Goal: Information Seeking & Learning: Learn about a topic

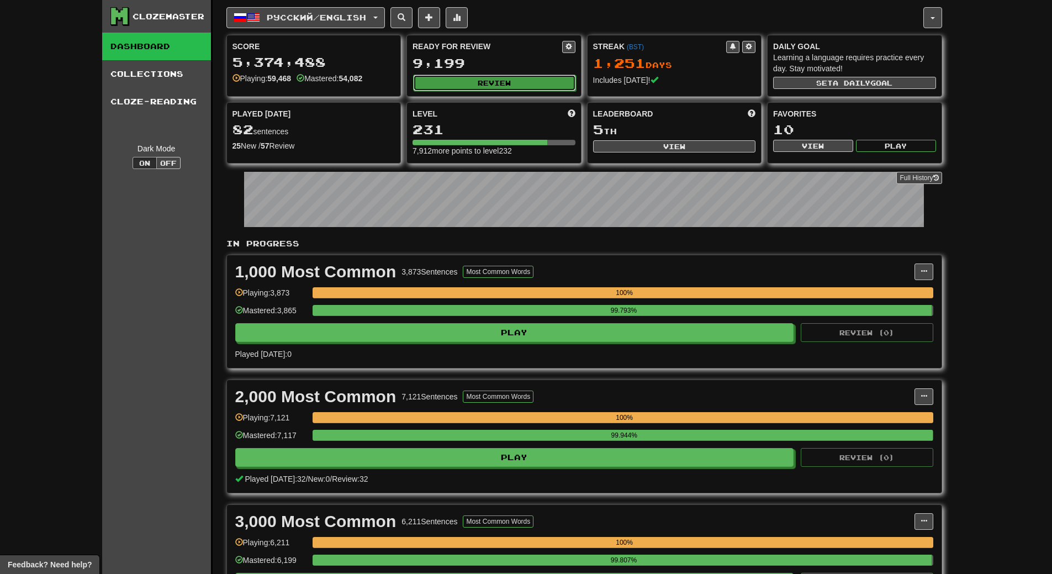
click at [503, 80] on button "Review" at bounding box center [494, 83] width 163 height 17
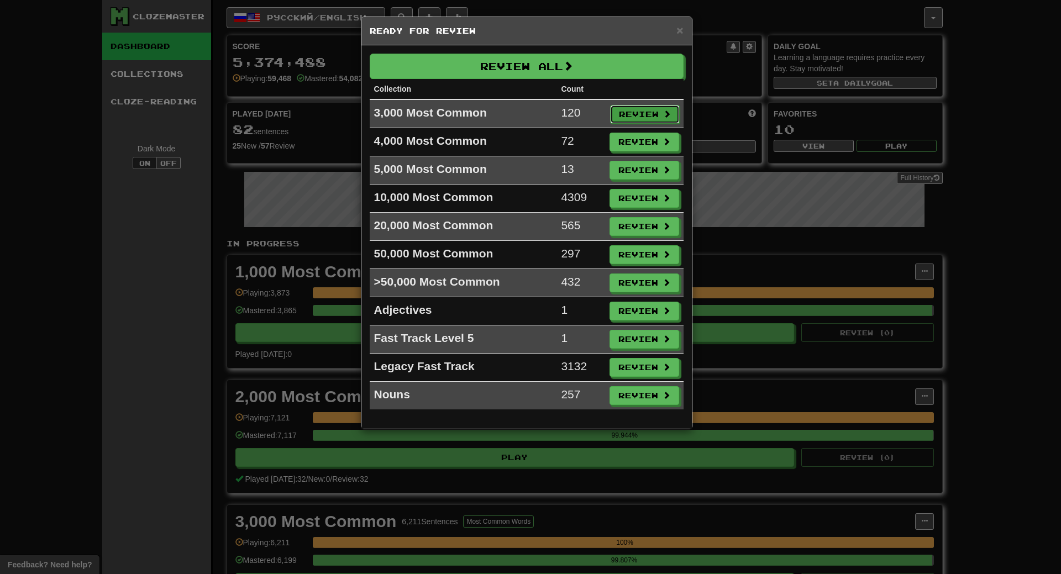
click at [625, 108] on button "Review" at bounding box center [645, 114] width 70 height 19
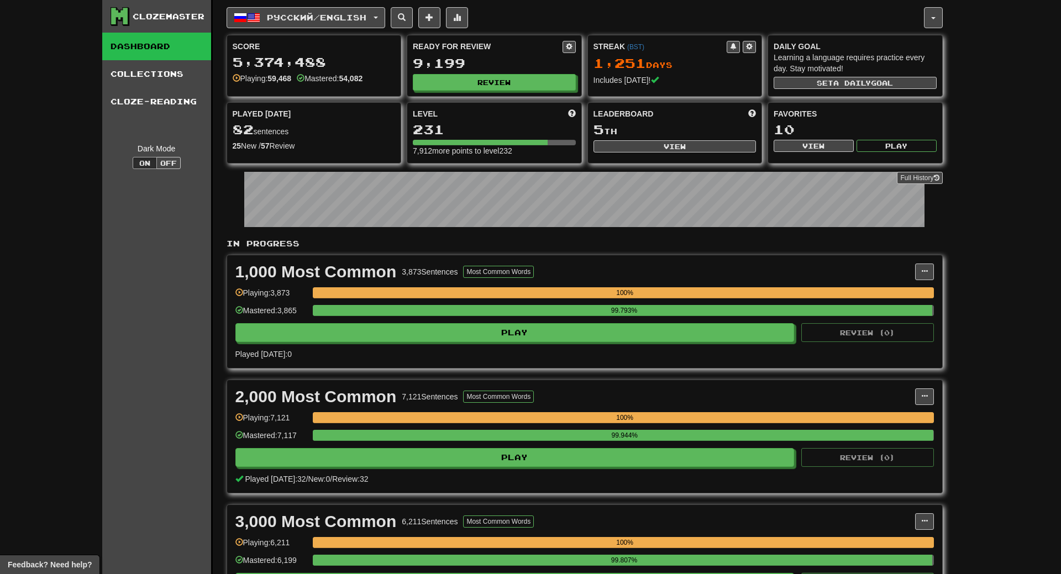
select select "**"
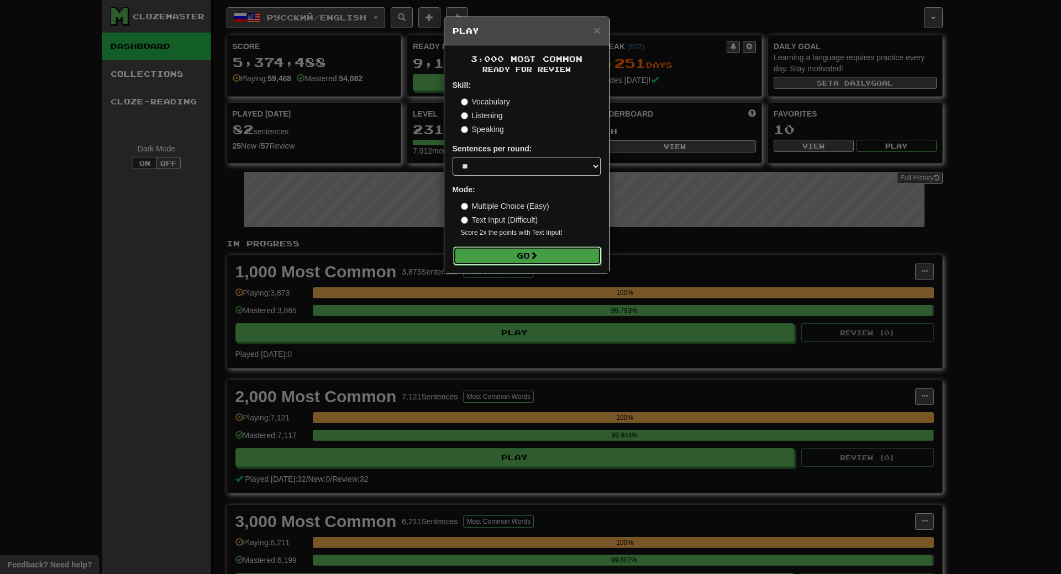
click at [542, 257] on button "Go" at bounding box center [527, 255] width 148 height 19
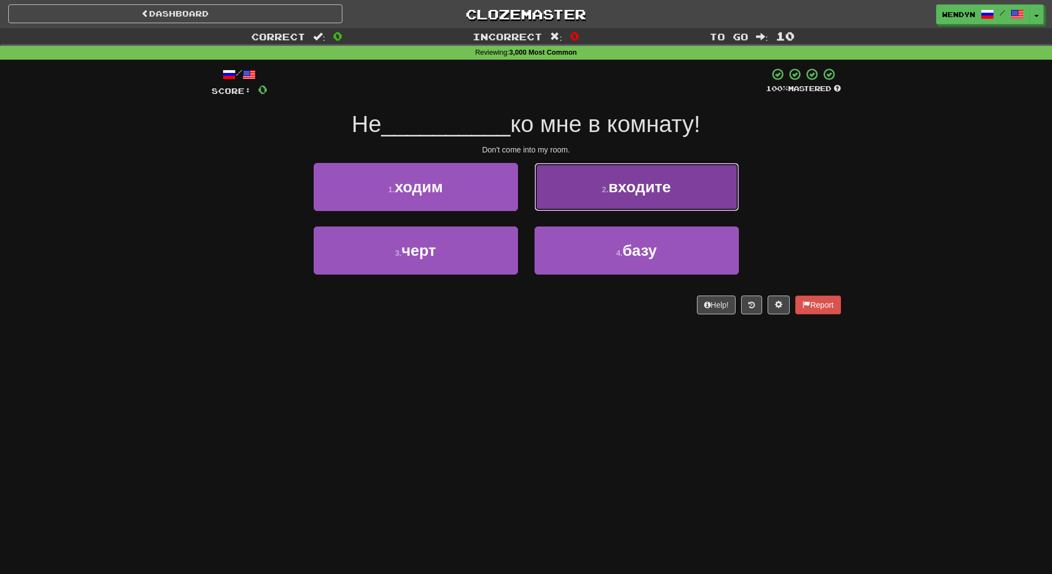
click at [720, 183] on button "2 . входите" at bounding box center [637, 187] width 204 height 48
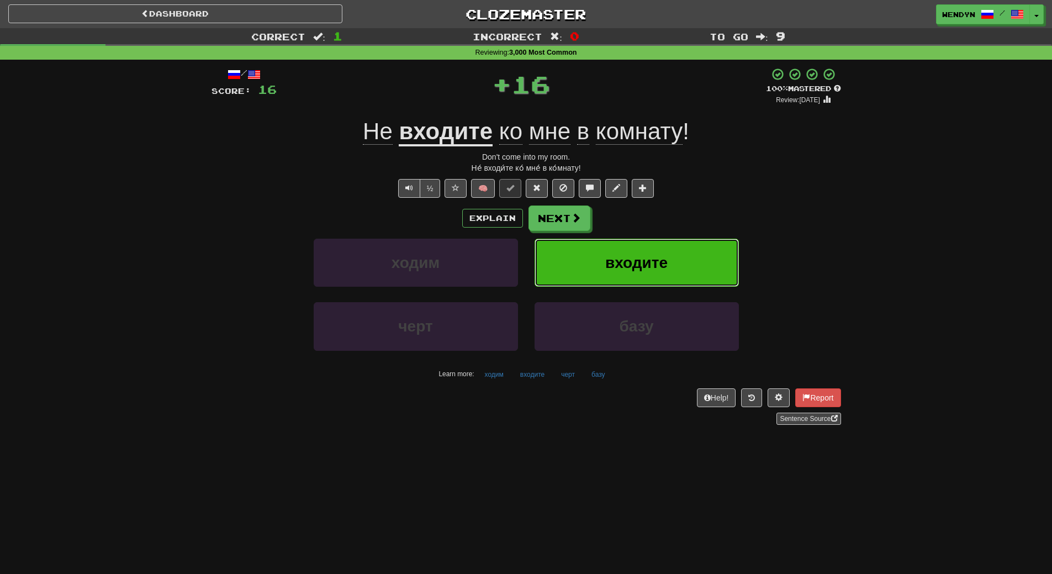
click at [661, 267] on span "входите" at bounding box center [637, 262] width 62 height 17
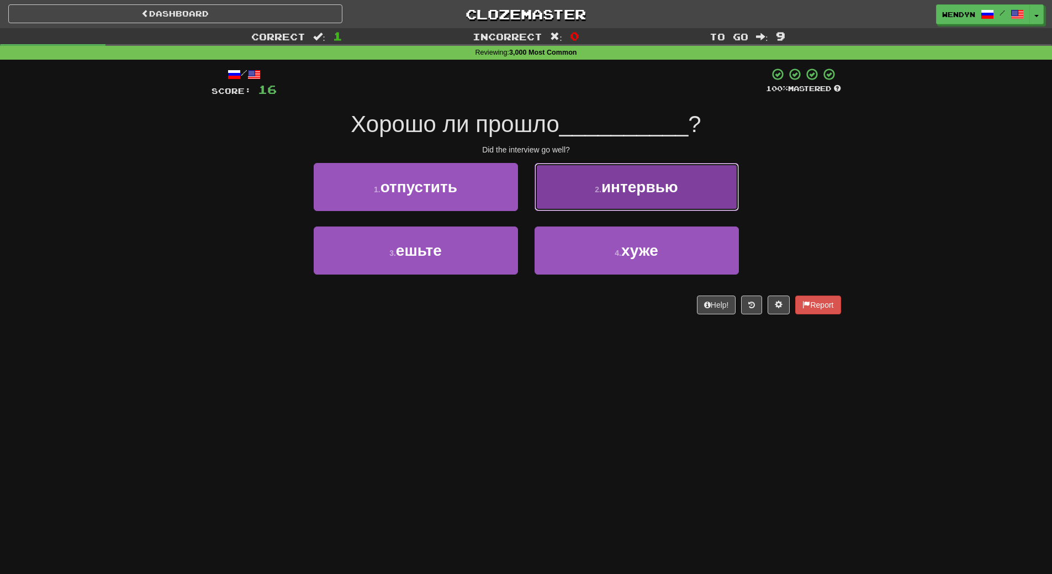
click at [640, 190] on span "интервью" at bounding box center [640, 186] width 77 height 17
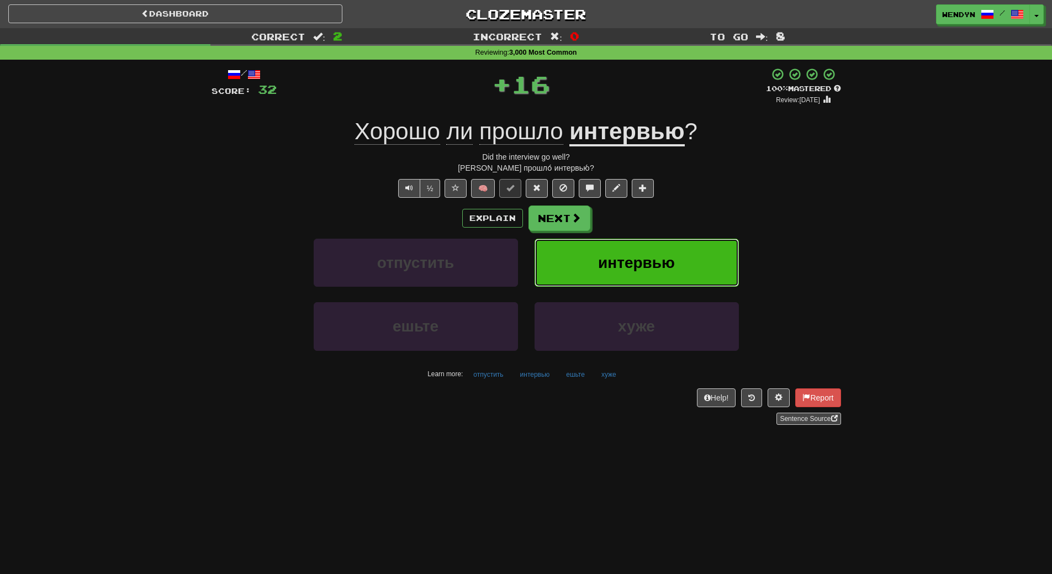
click at [641, 249] on button "интервью" at bounding box center [637, 263] width 204 height 48
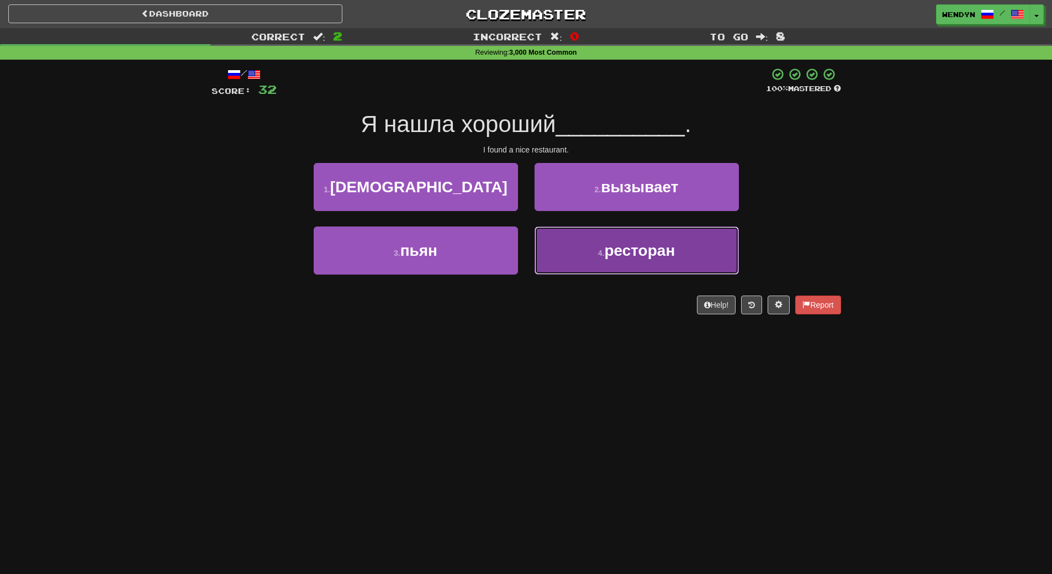
click at [634, 264] on button "4 . ресторан" at bounding box center [637, 251] width 204 height 48
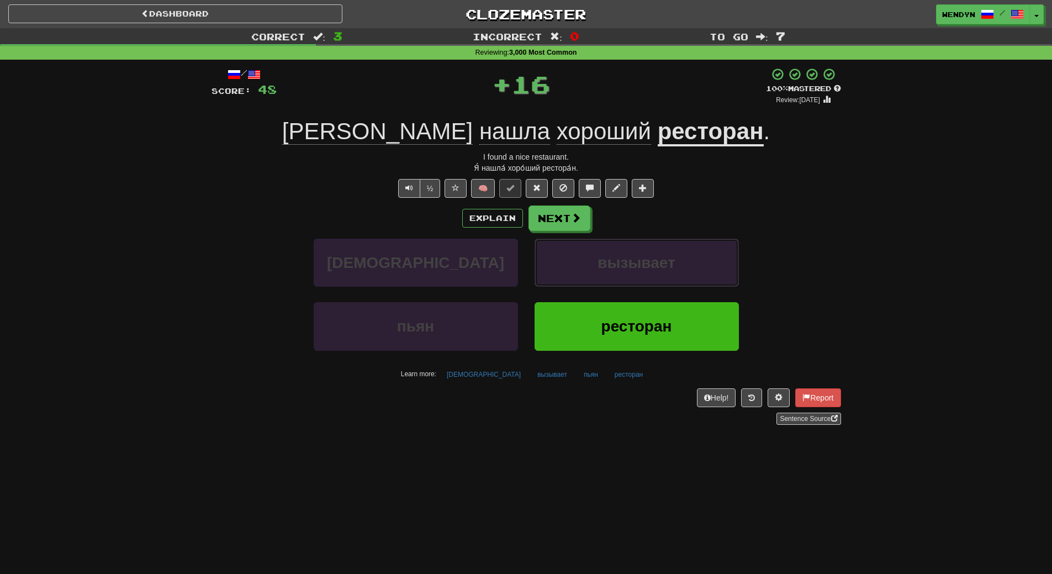
click at [634, 264] on span "вызывает" at bounding box center [636, 262] width 77 height 17
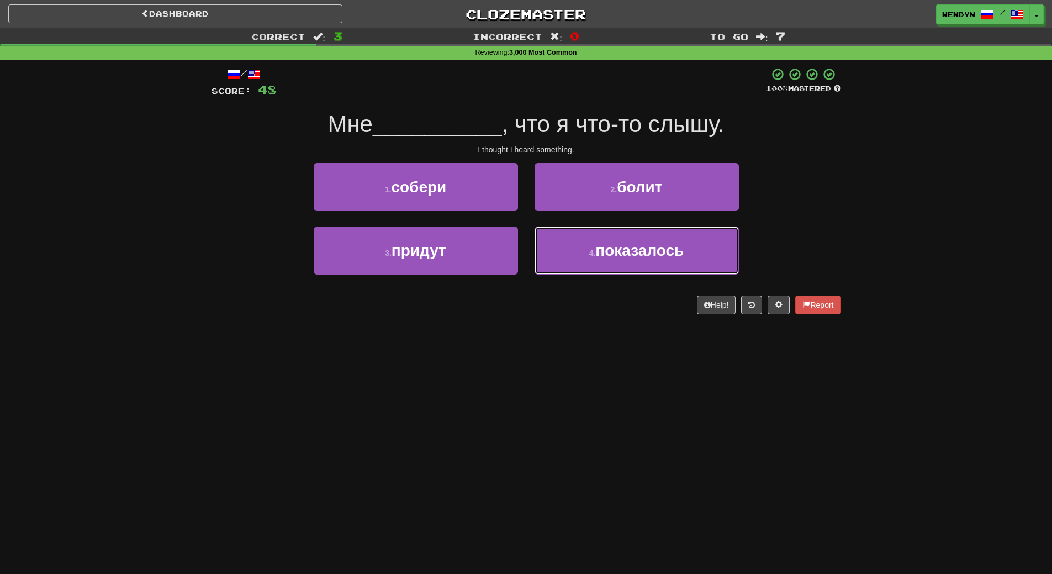
click at [634, 264] on button "4 . показалось" at bounding box center [637, 251] width 204 height 48
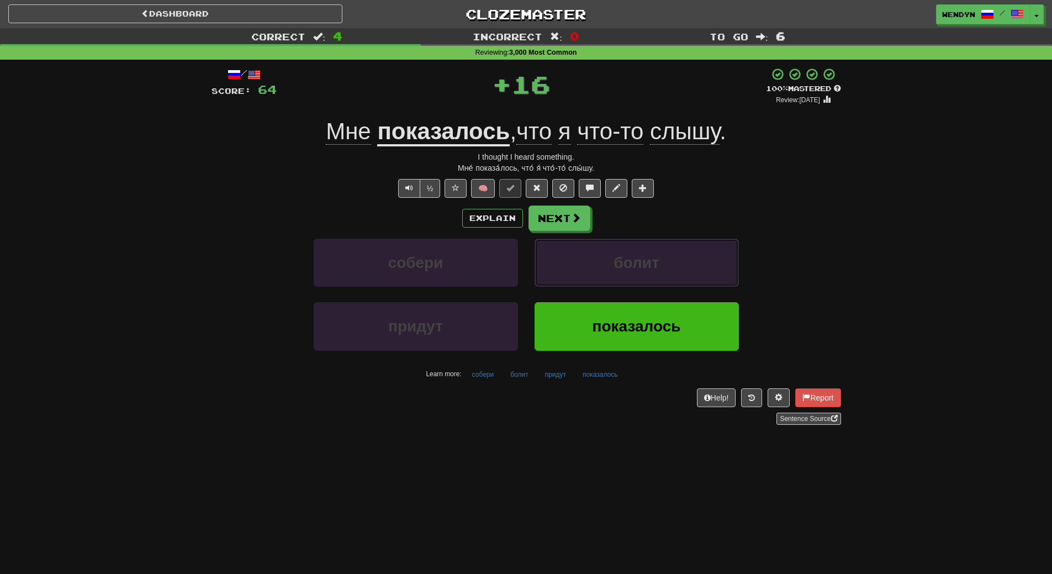
click at [634, 264] on span "болит" at bounding box center [636, 262] width 45 height 17
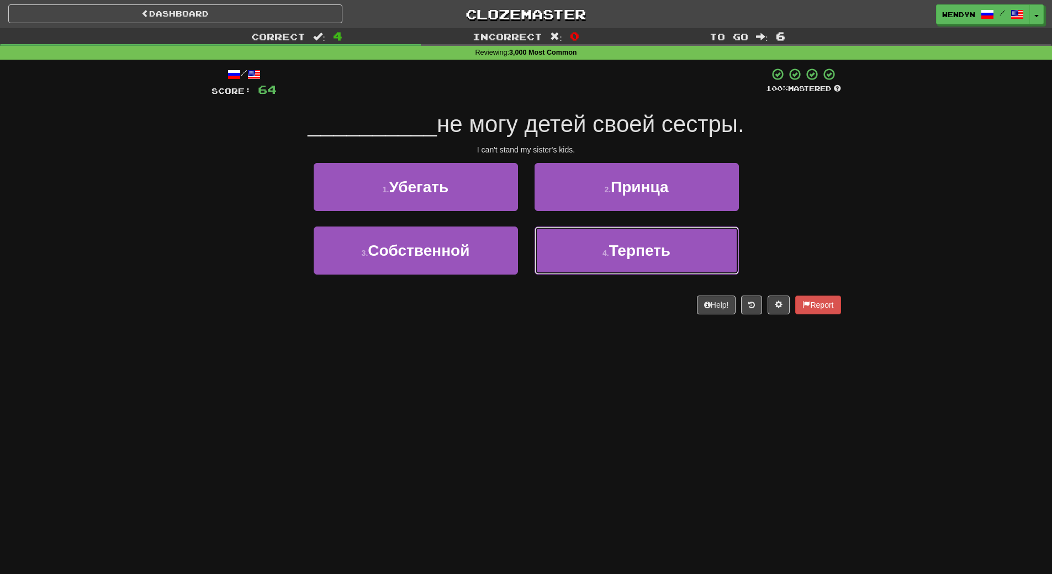
click at [634, 264] on button "4 . Терпеть" at bounding box center [637, 251] width 204 height 48
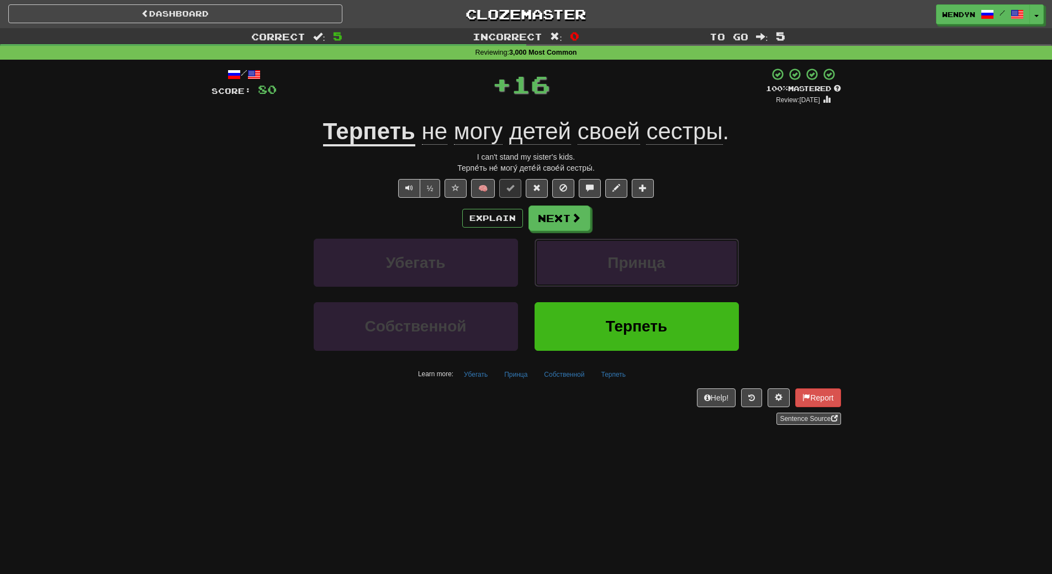
click at [634, 264] on span "Принца" at bounding box center [636, 262] width 57 height 17
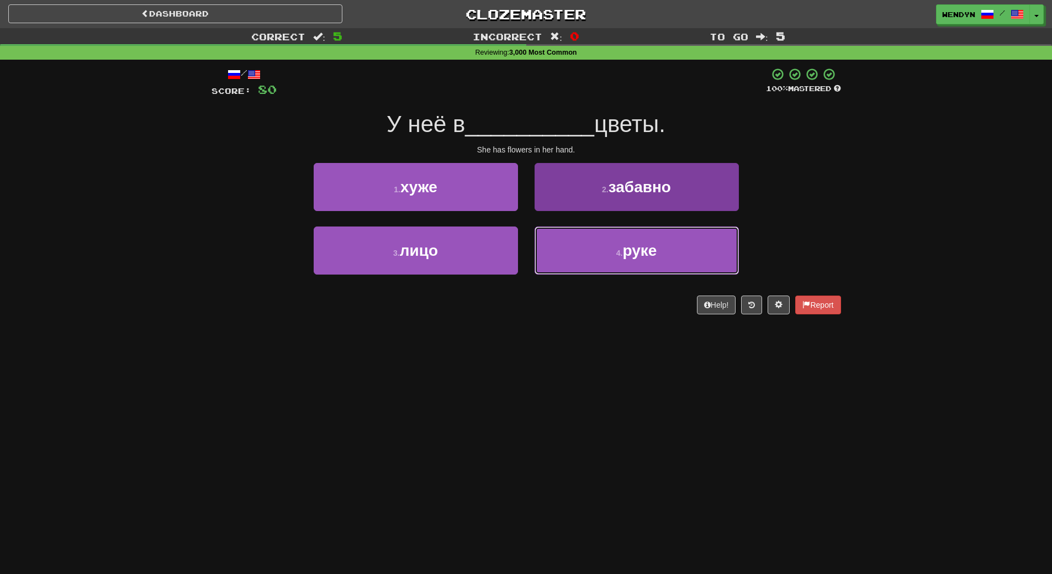
drag, startPoint x: 635, startPoint y: 236, endPoint x: 639, endPoint y: 282, distance: 46.0
click at [635, 245] on button "4 . руке" at bounding box center [637, 251] width 204 height 48
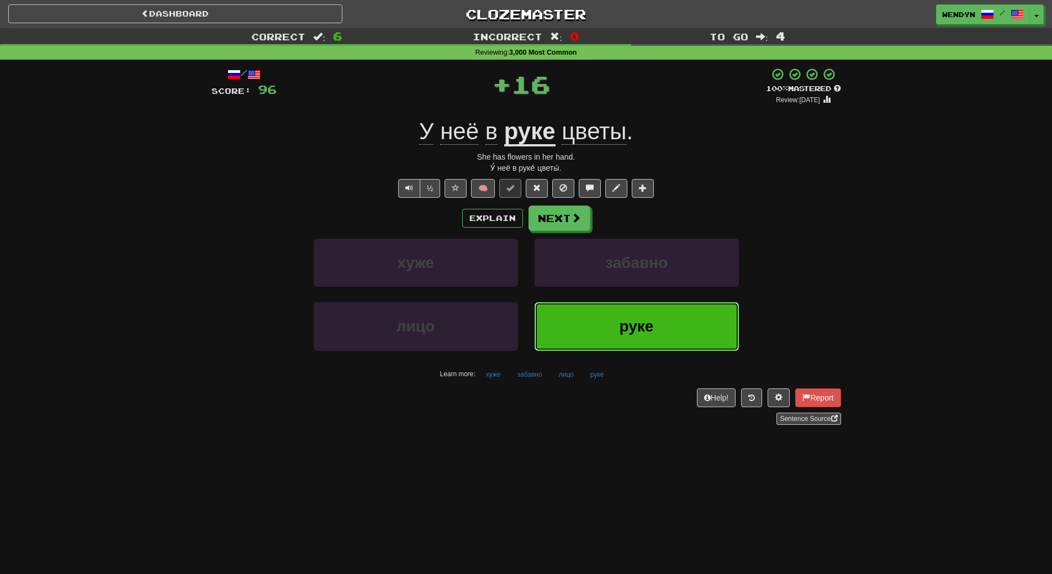
click at [638, 336] on button "руке" at bounding box center [637, 326] width 204 height 48
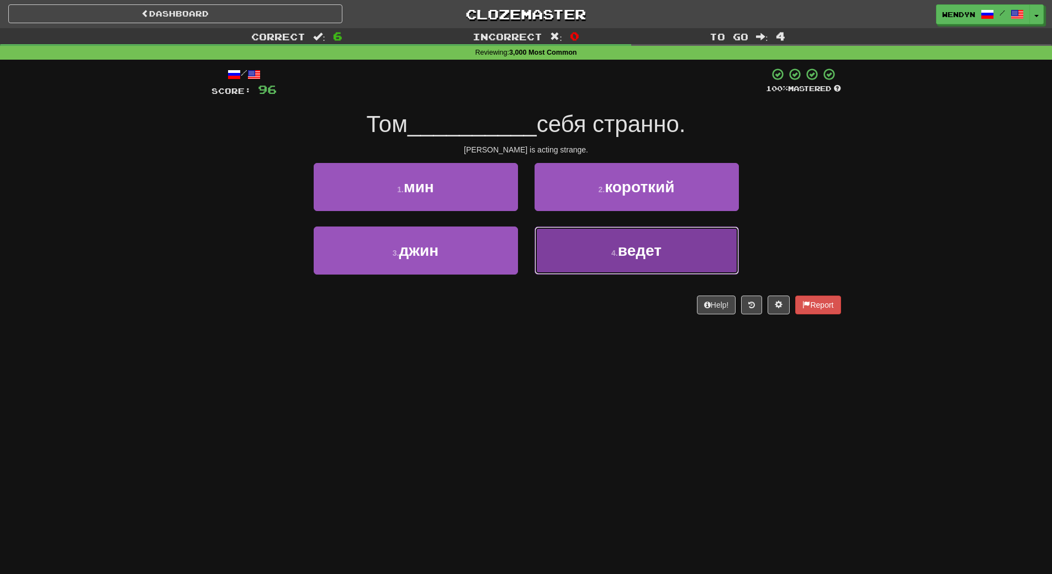
click at [627, 252] on span "ведет" at bounding box center [640, 250] width 44 height 17
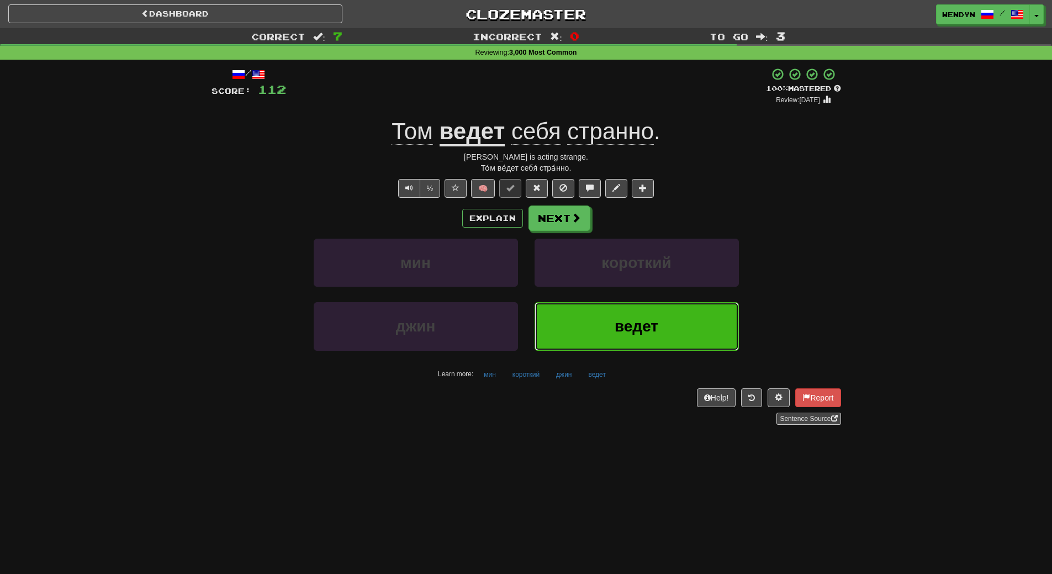
click at [640, 340] on button "ведет" at bounding box center [637, 326] width 204 height 48
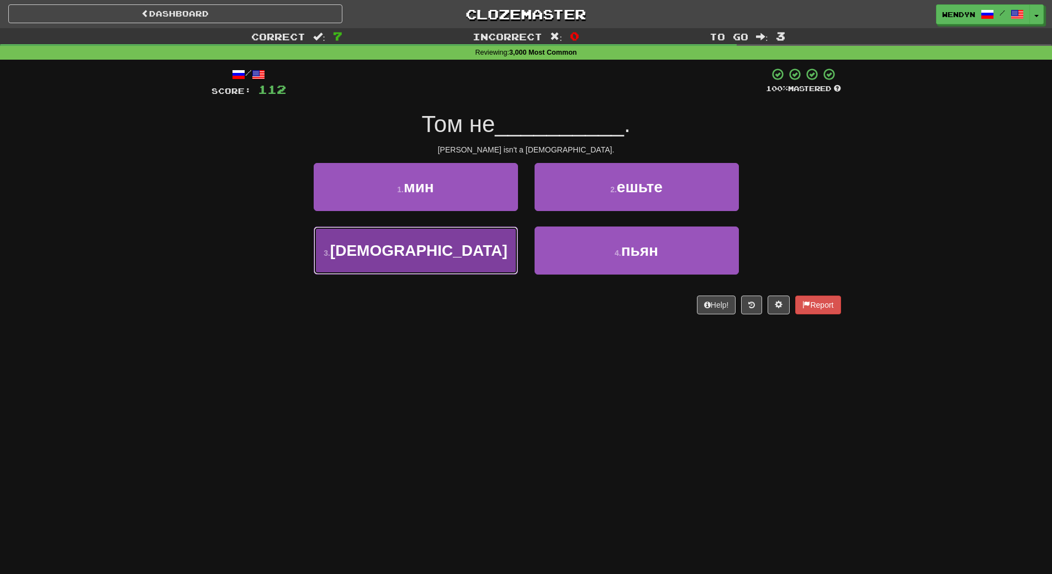
click at [423, 249] on span "еврей" at bounding box center [418, 250] width 177 height 17
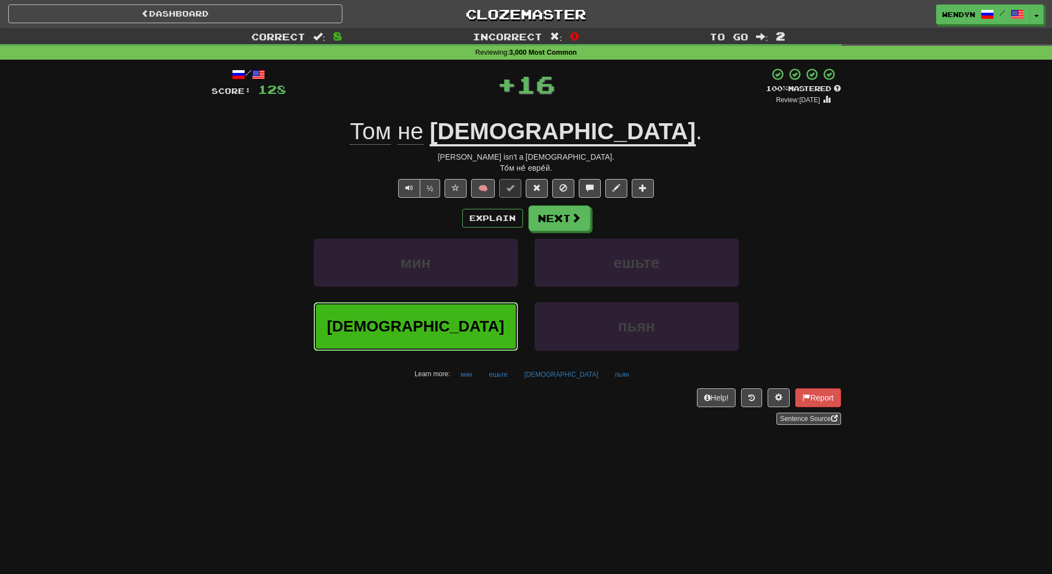
click at [435, 312] on button "еврей" at bounding box center [416, 326] width 204 height 48
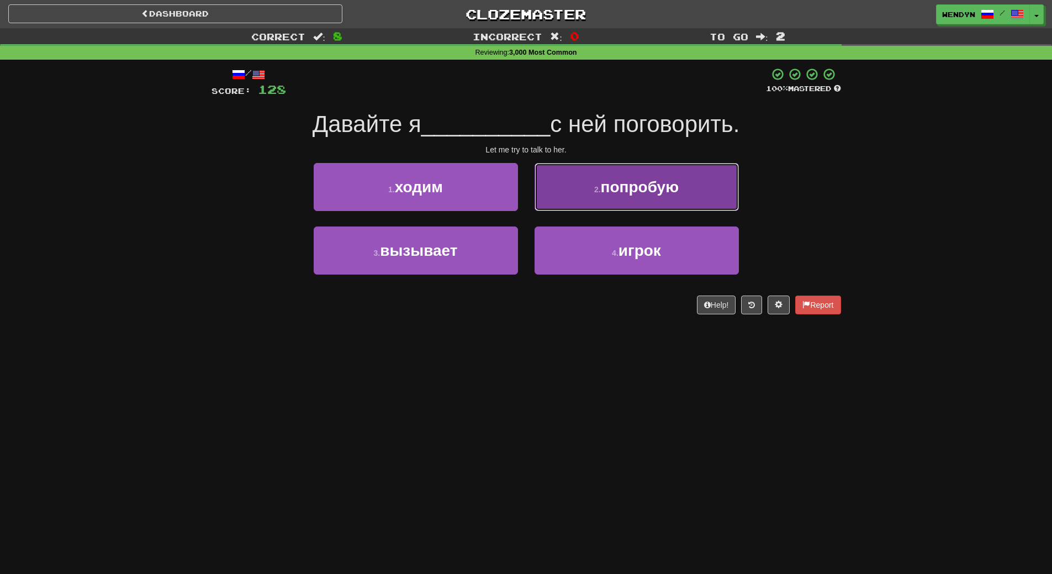
click at [684, 194] on button "2 . попробую" at bounding box center [637, 187] width 204 height 48
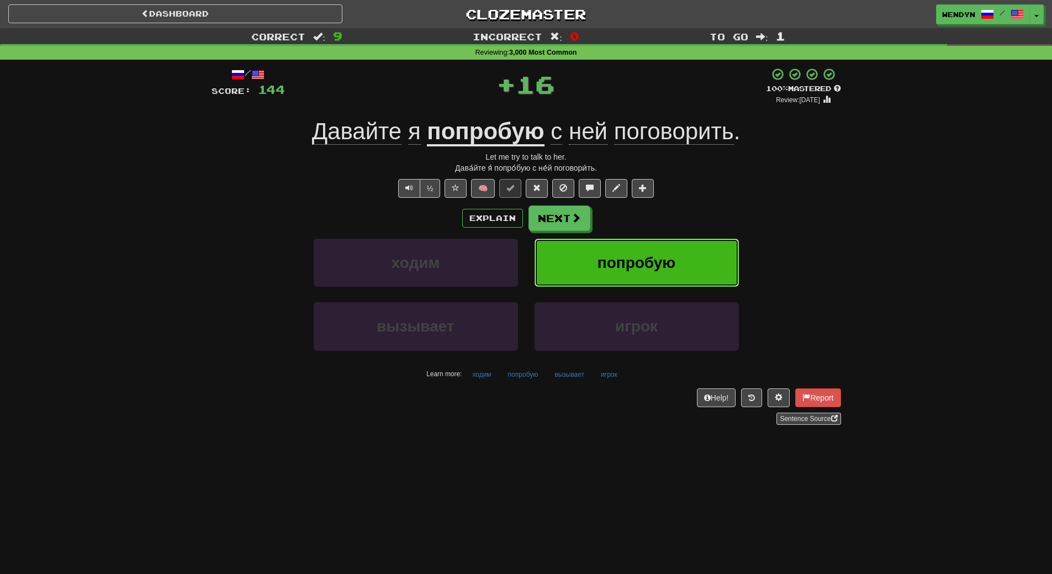
click at [661, 272] on button "попробую" at bounding box center [637, 263] width 204 height 48
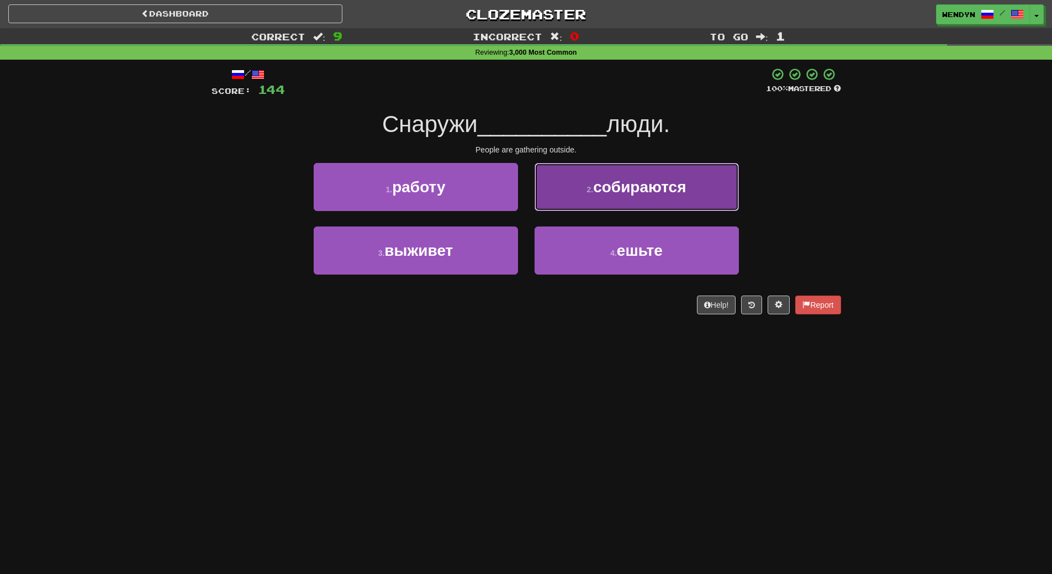
click at [655, 184] on span "собираются" at bounding box center [639, 186] width 93 height 17
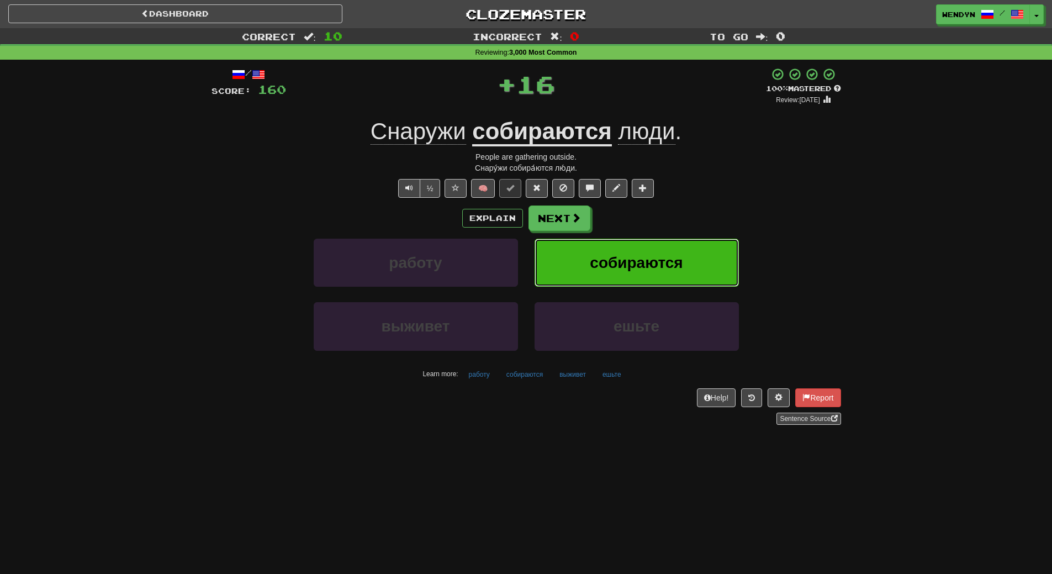
click at [662, 266] on span "собираются" at bounding box center [636, 262] width 93 height 17
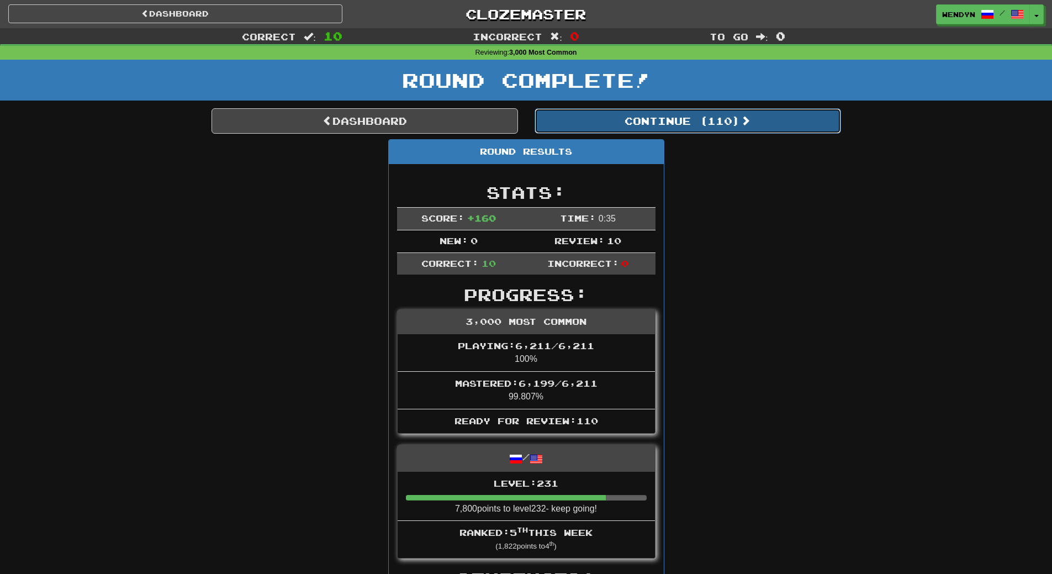
click at [708, 124] on button "Continue ( 110 )" at bounding box center [688, 120] width 307 height 25
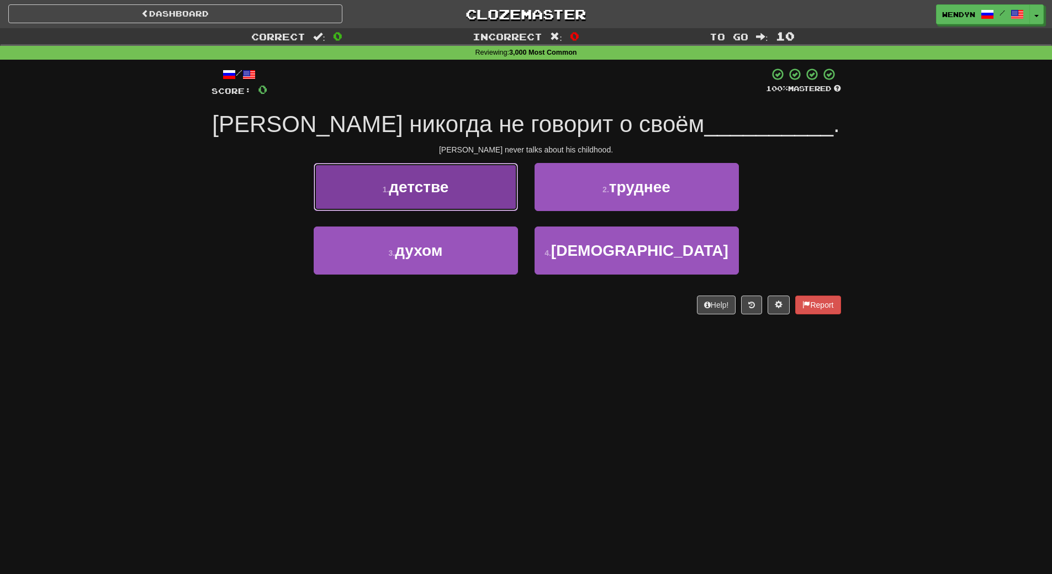
click at [457, 201] on button "1 . детстве" at bounding box center [416, 187] width 204 height 48
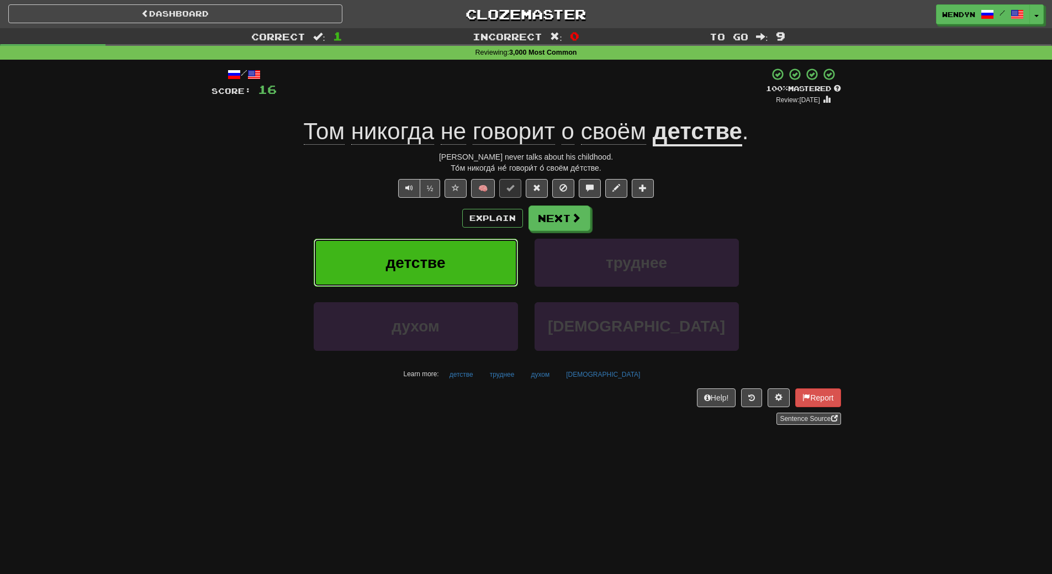
click at [417, 252] on button "детстве" at bounding box center [416, 263] width 204 height 48
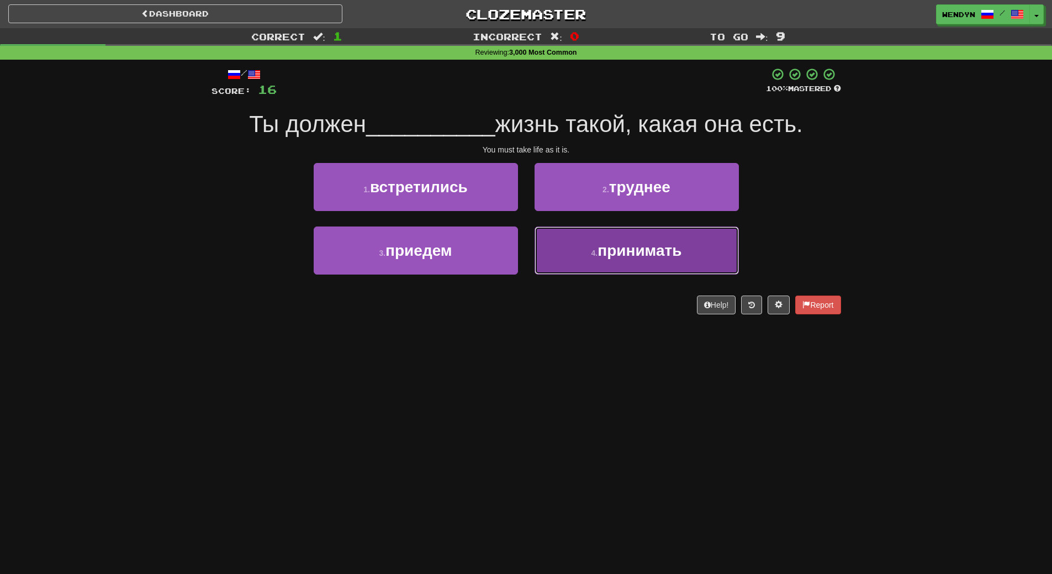
click at [621, 256] on span "принимать" at bounding box center [640, 250] width 84 height 17
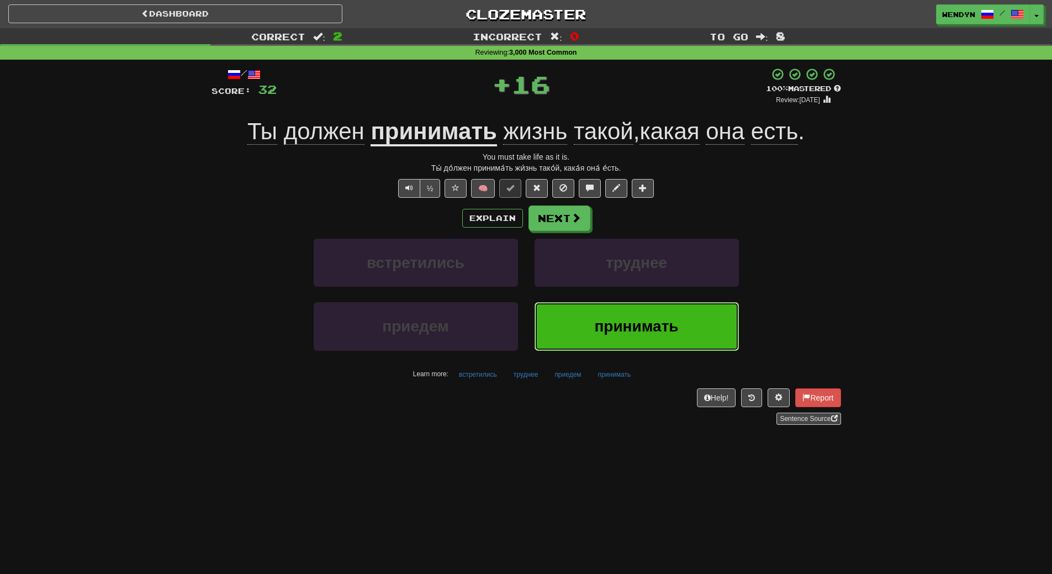
click at [609, 330] on span "принимать" at bounding box center [636, 326] width 84 height 17
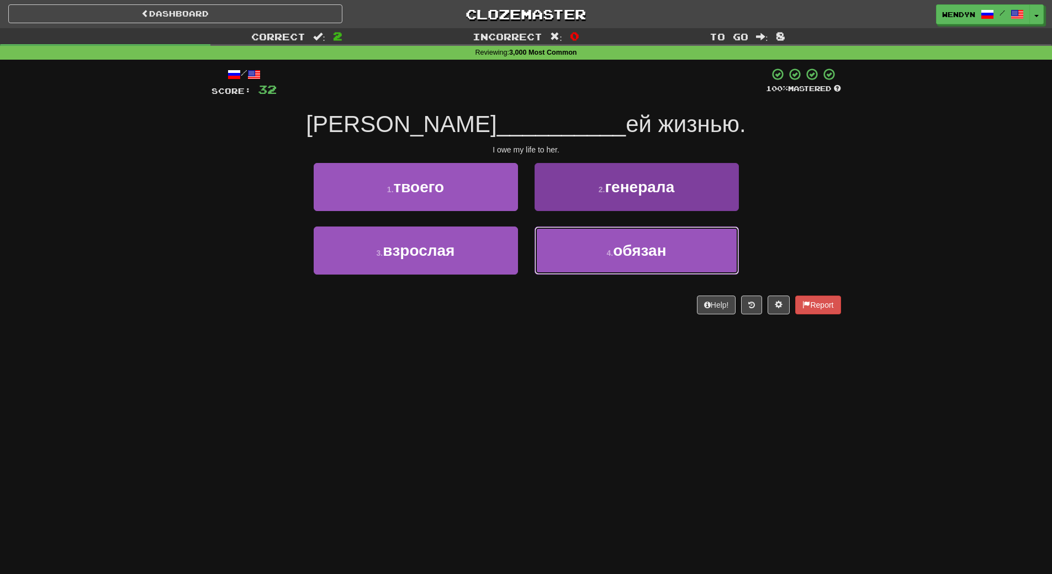
click at [624, 248] on span "обязан" at bounding box center [639, 250] width 53 height 17
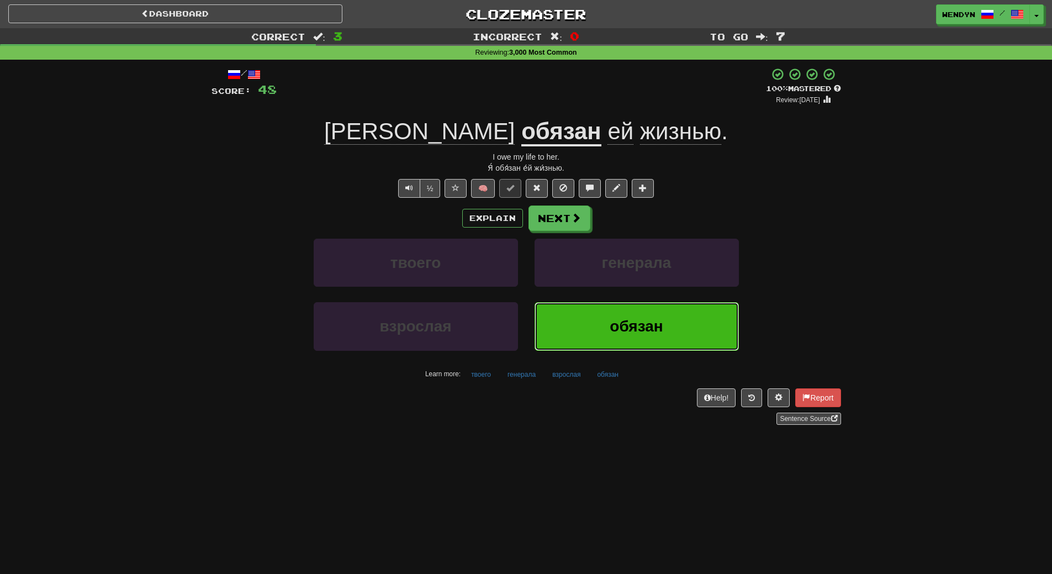
click at [620, 328] on span "обязан" at bounding box center [636, 326] width 53 height 17
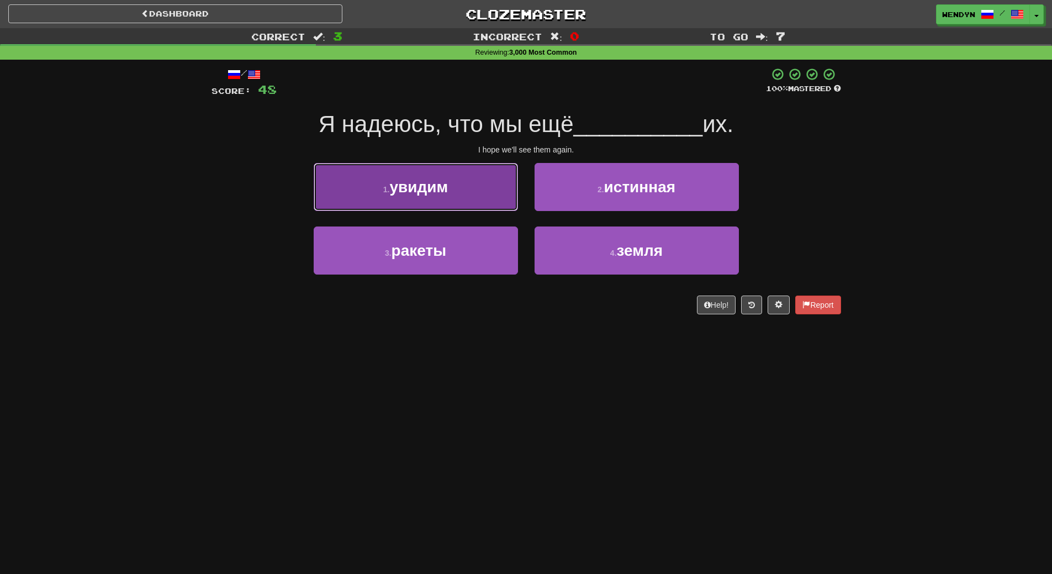
click at [433, 192] on span "увидим" at bounding box center [418, 186] width 59 height 17
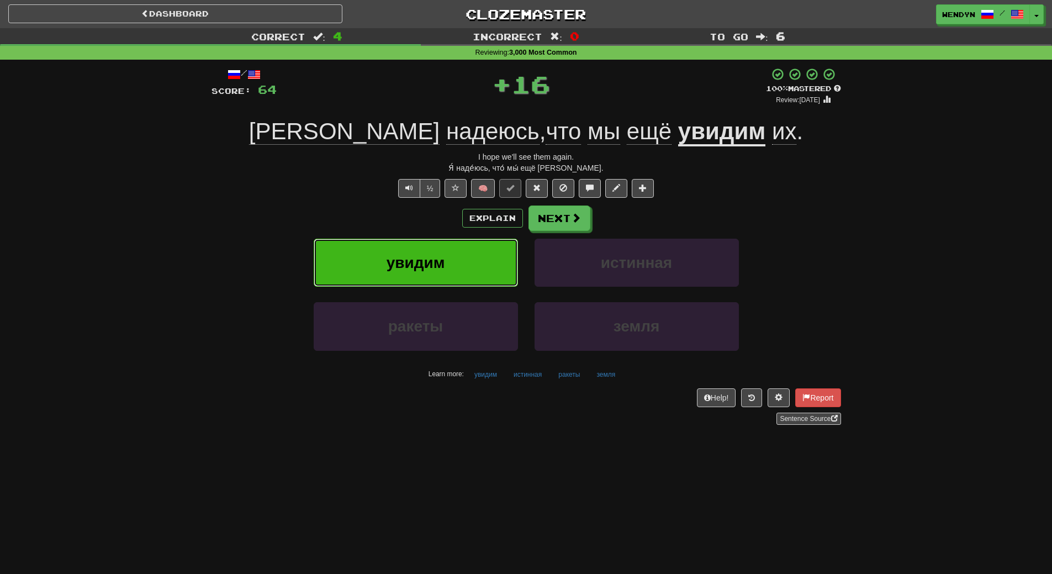
click at [436, 279] on button "увидим" at bounding box center [416, 263] width 204 height 48
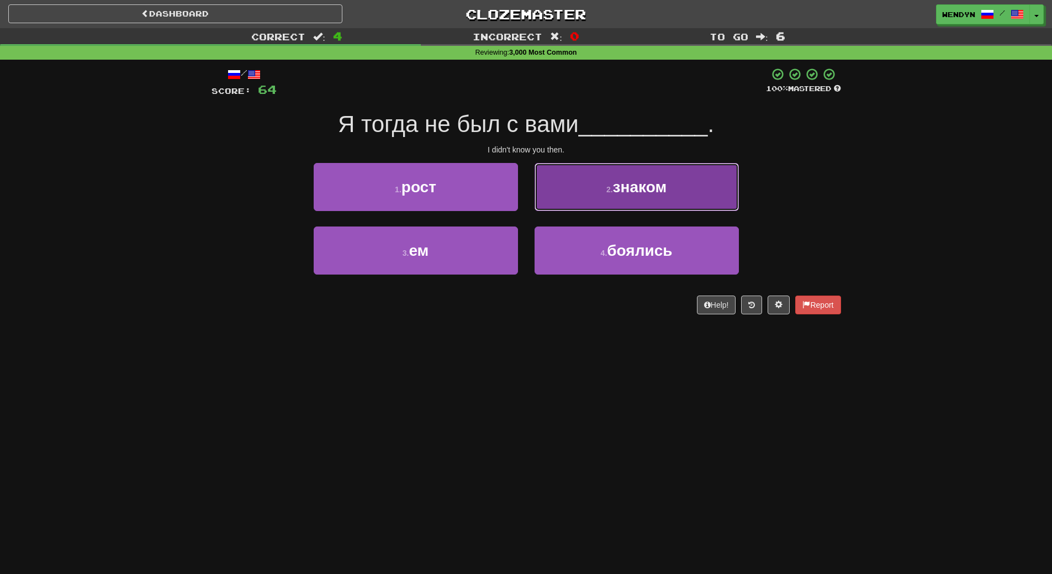
click at [696, 199] on button "2 . знаком" at bounding box center [637, 187] width 204 height 48
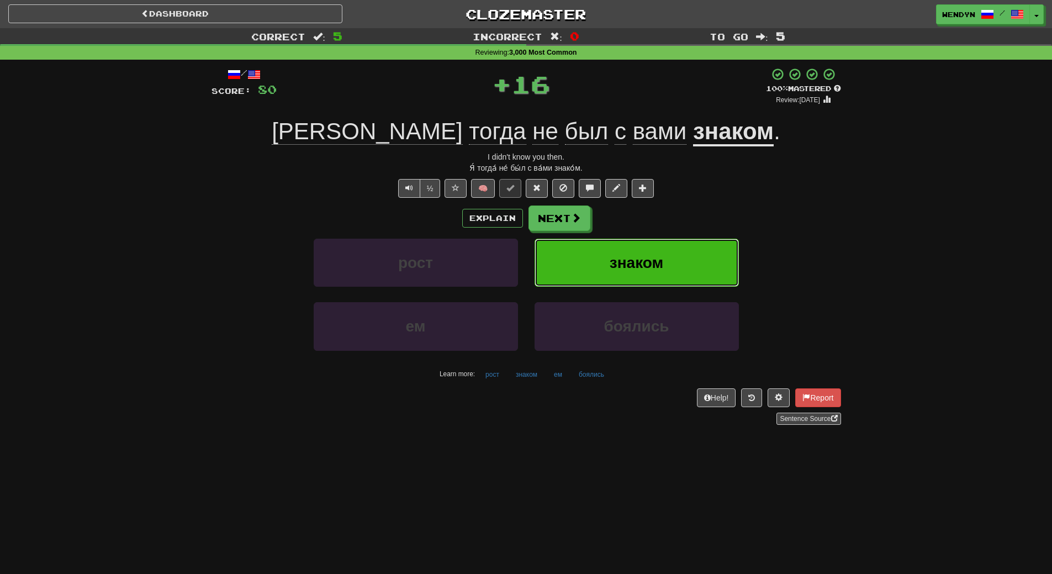
click at [694, 242] on button "знаком" at bounding box center [637, 263] width 204 height 48
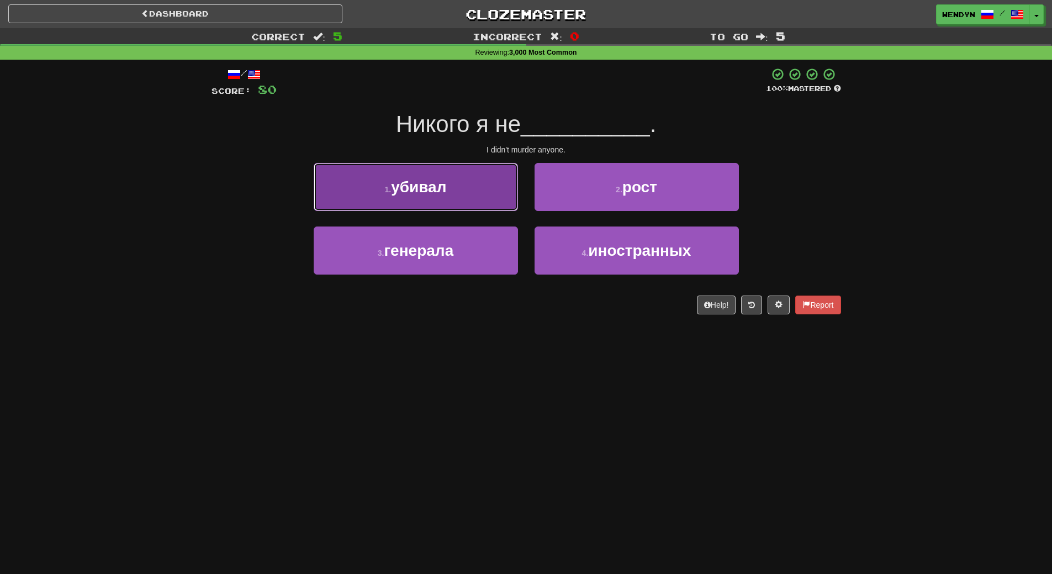
click at [429, 175] on button "1 . убивал" at bounding box center [416, 187] width 204 height 48
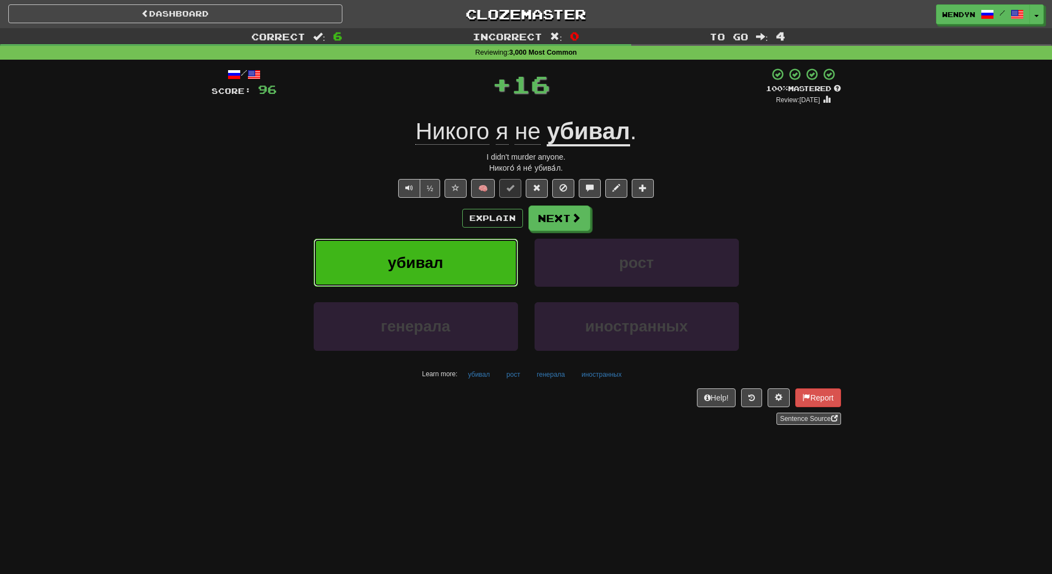
click at [439, 243] on button "убивал" at bounding box center [416, 263] width 204 height 48
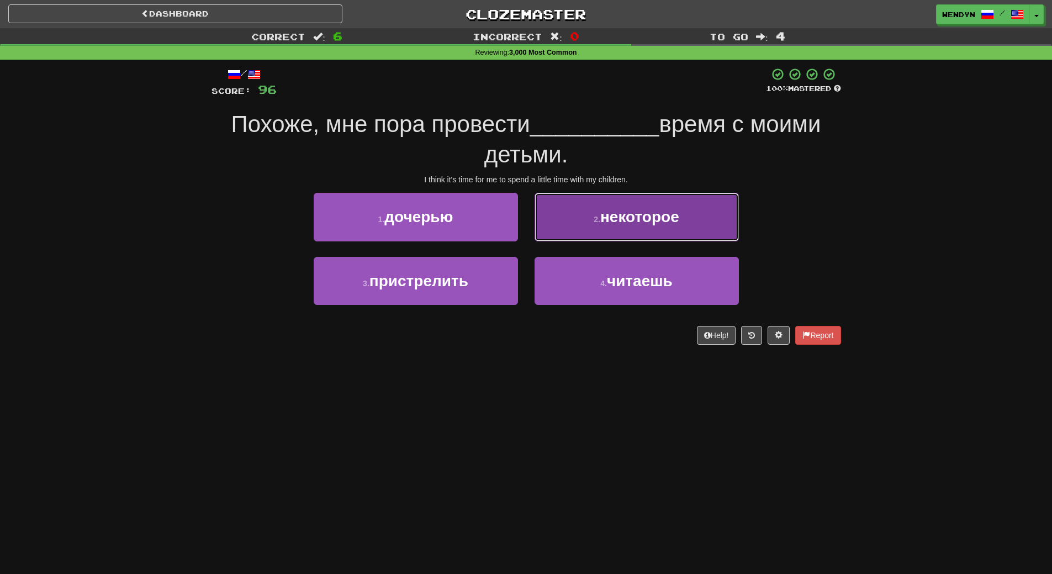
click at [677, 225] on span "некоторое" at bounding box center [640, 216] width 79 height 17
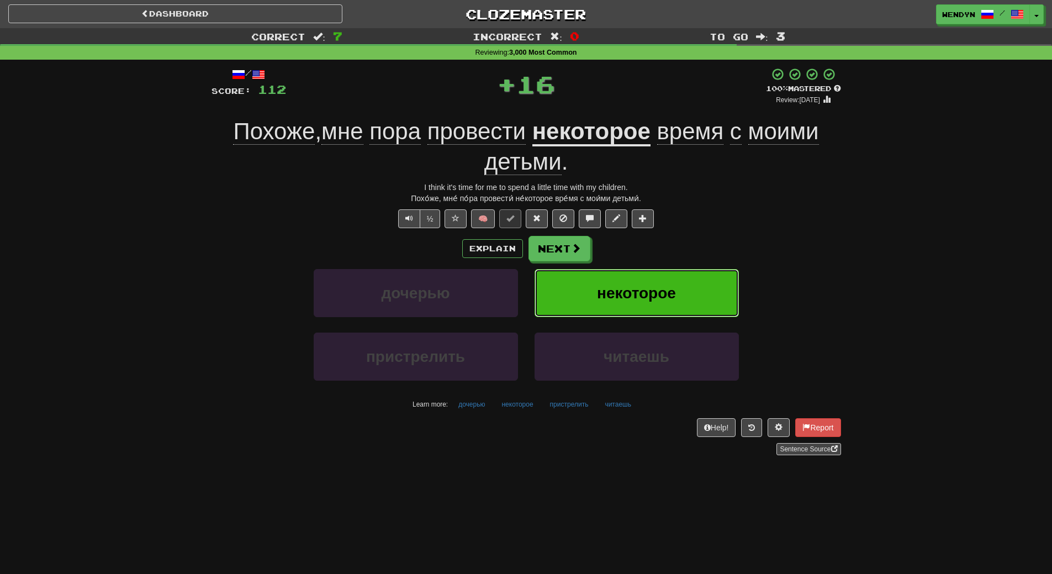
click at [675, 285] on span "некоторое" at bounding box center [636, 293] width 79 height 17
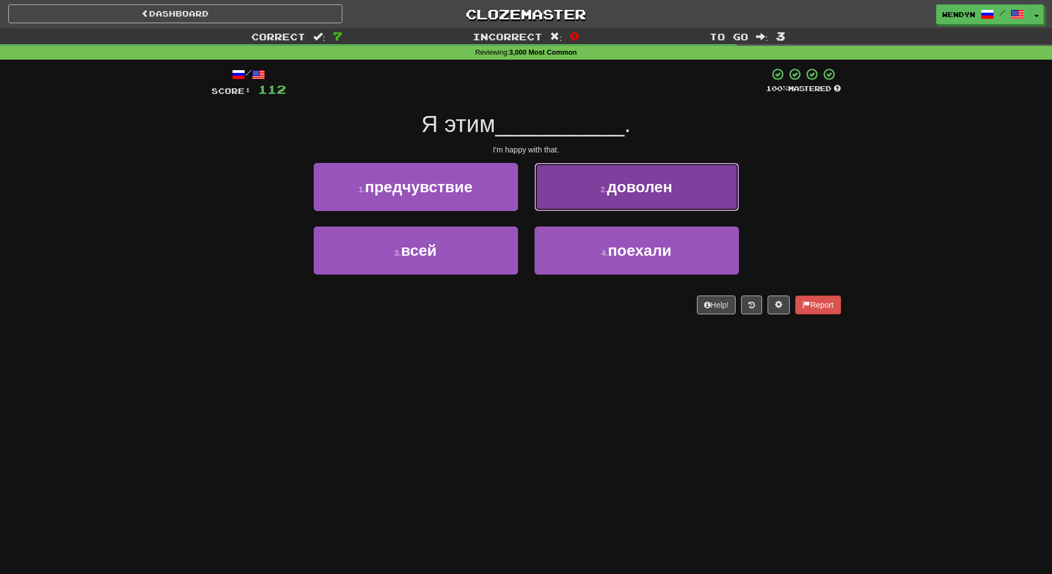
click at [678, 196] on button "2 . доволен" at bounding box center [637, 187] width 204 height 48
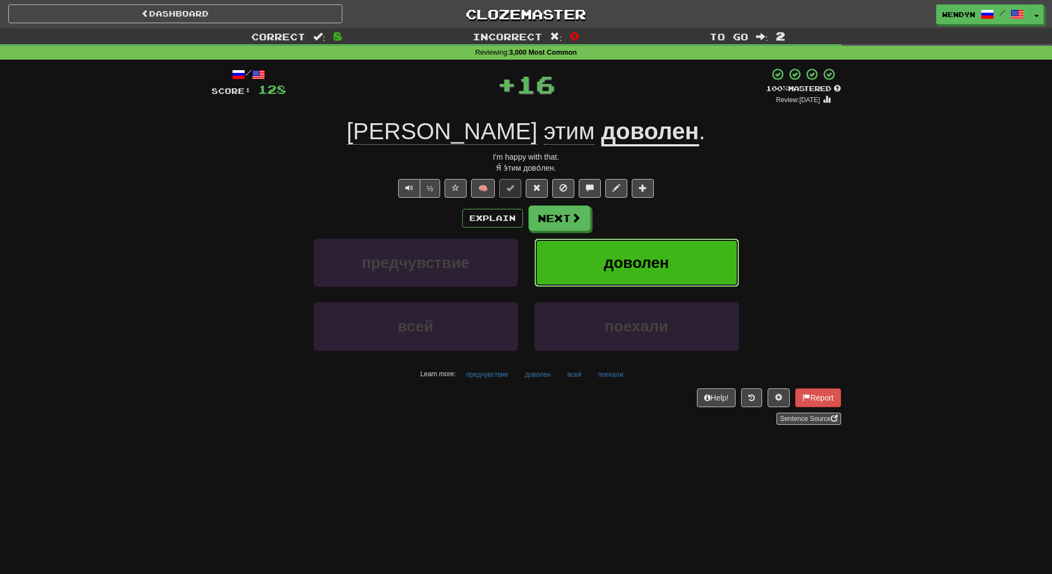
click at [665, 250] on button "доволен" at bounding box center [637, 263] width 204 height 48
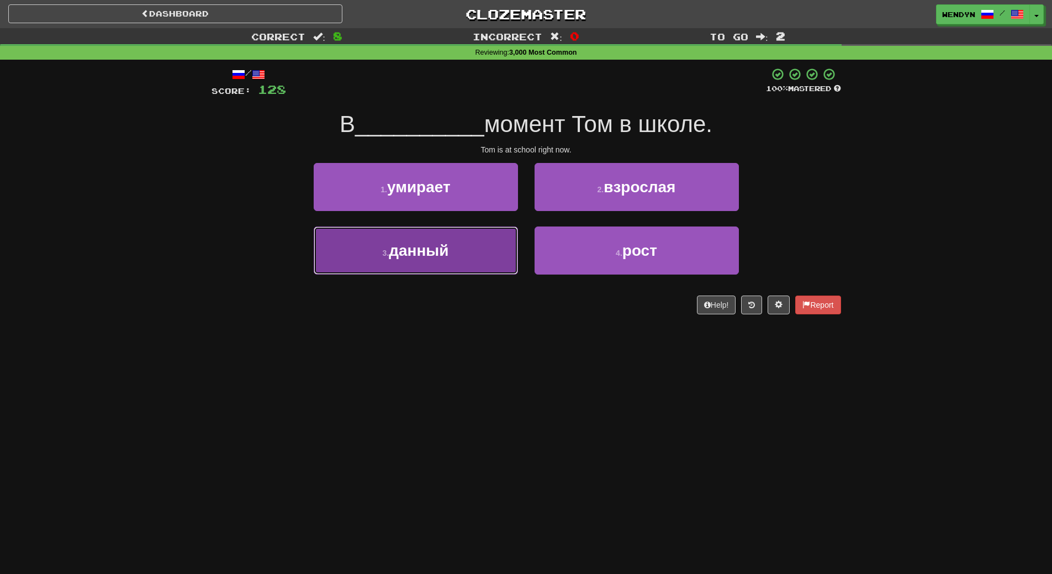
click at [464, 261] on button "3 . данный" at bounding box center [416, 251] width 204 height 48
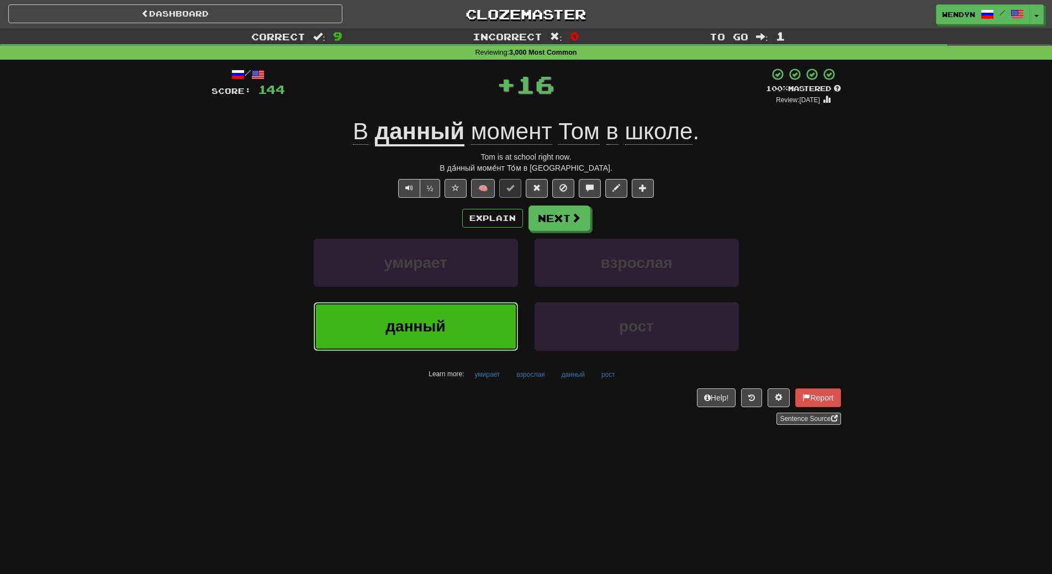
click at [454, 330] on button "данный" at bounding box center [416, 326] width 204 height 48
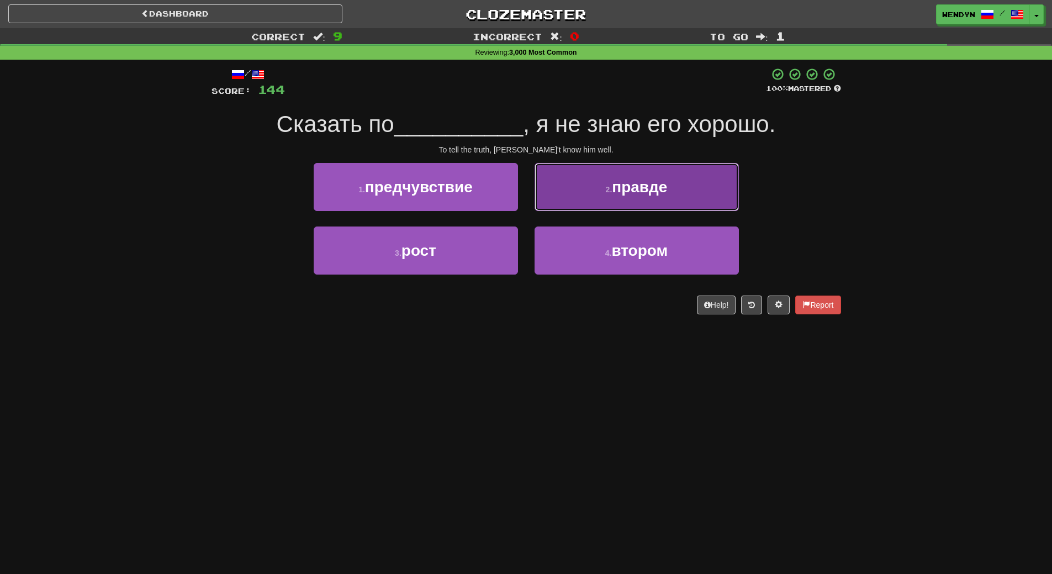
click at [683, 191] on button "2 . правде" at bounding box center [637, 187] width 204 height 48
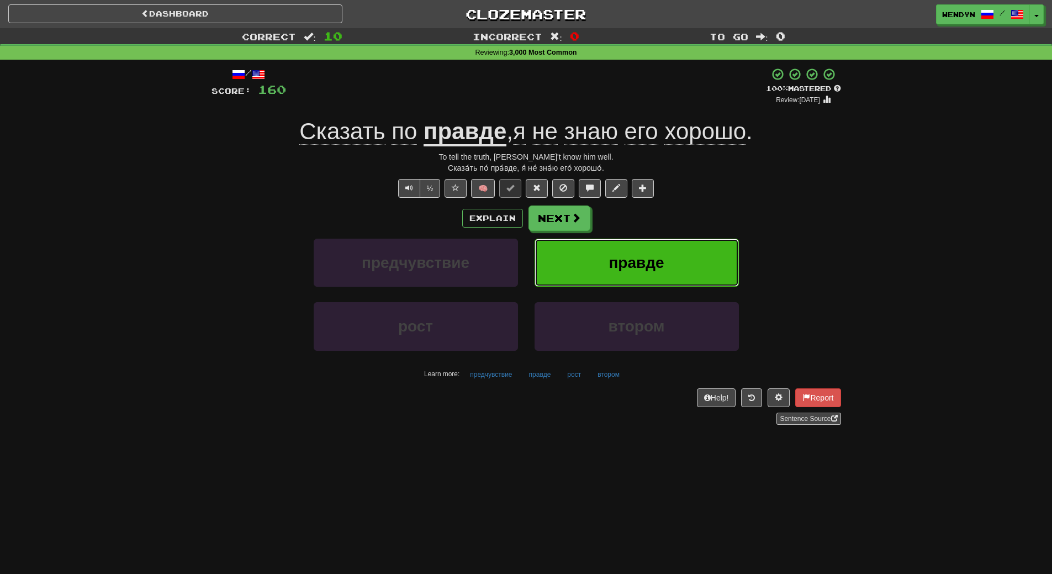
click at [670, 262] on button "правде" at bounding box center [637, 263] width 204 height 48
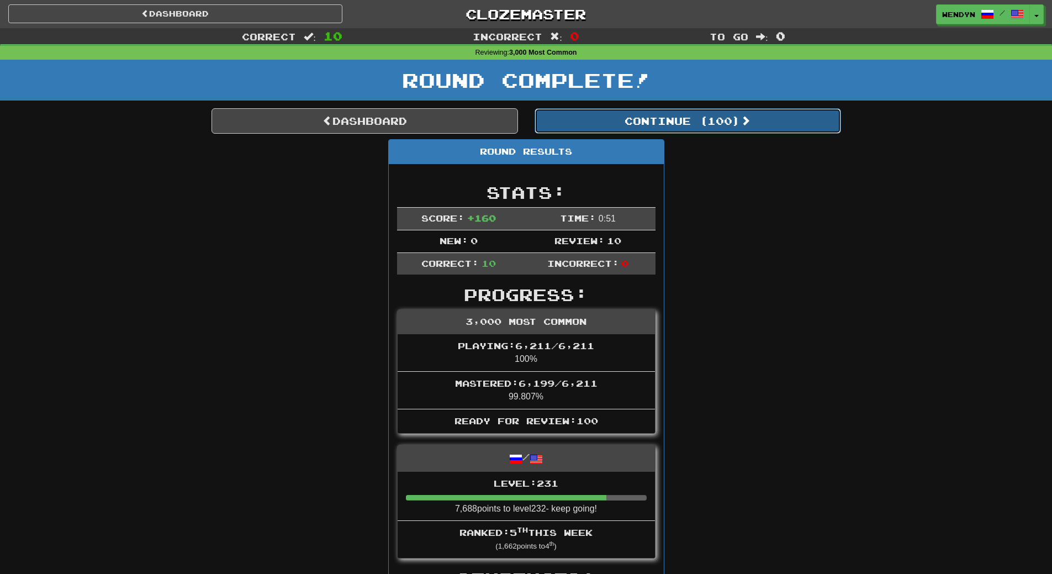
click at [720, 120] on button "Continue ( 100 )" at bounding box center [688, 120] width 307 height 25
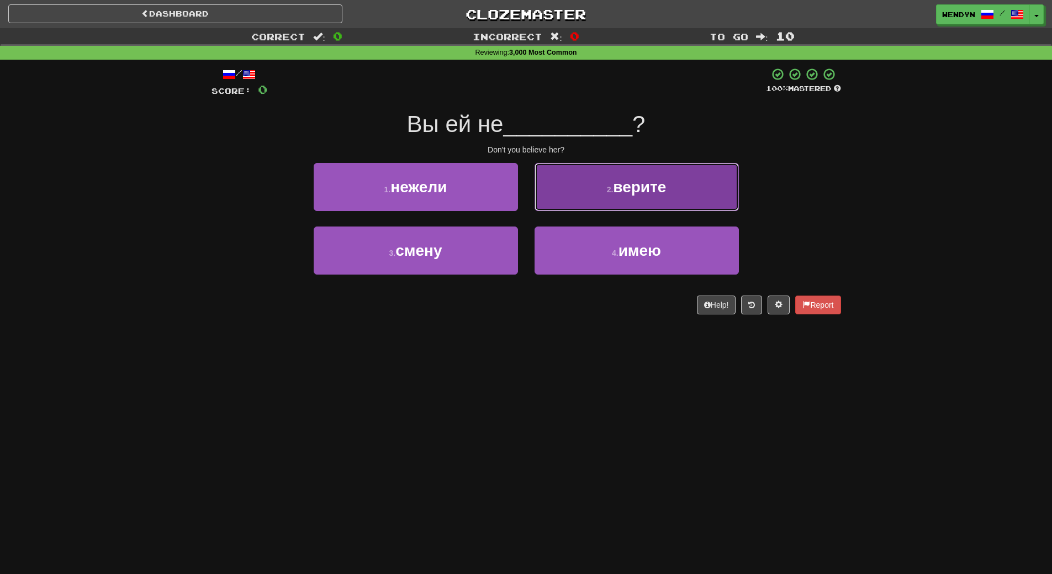
click at [652, 200] on button "2 . верите" at bounding box center [637, 187] width 204 height 48
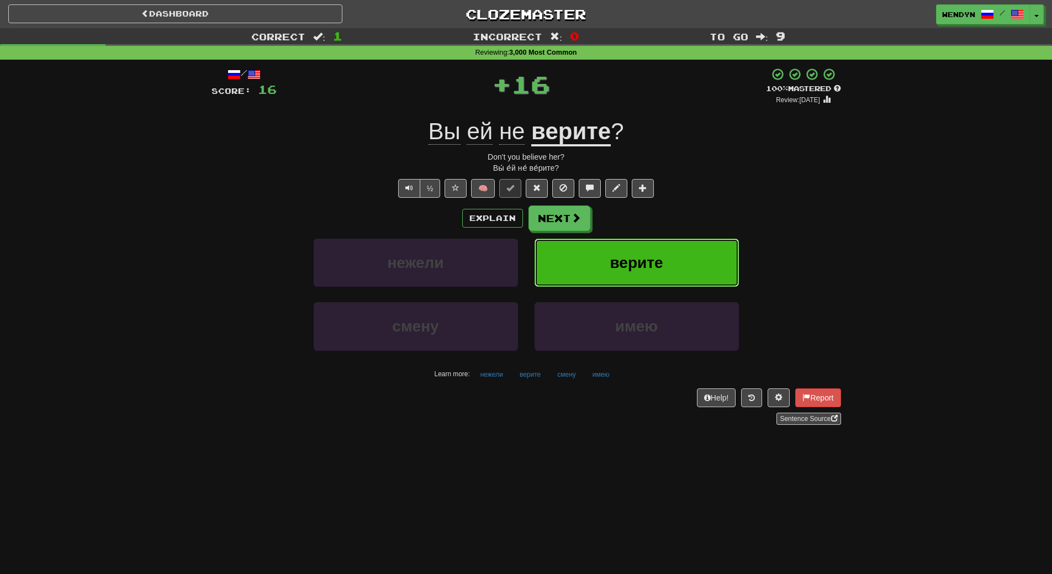
click at [638, 261] on span "верите" at bounding box center [636, 262] width 53 height 17
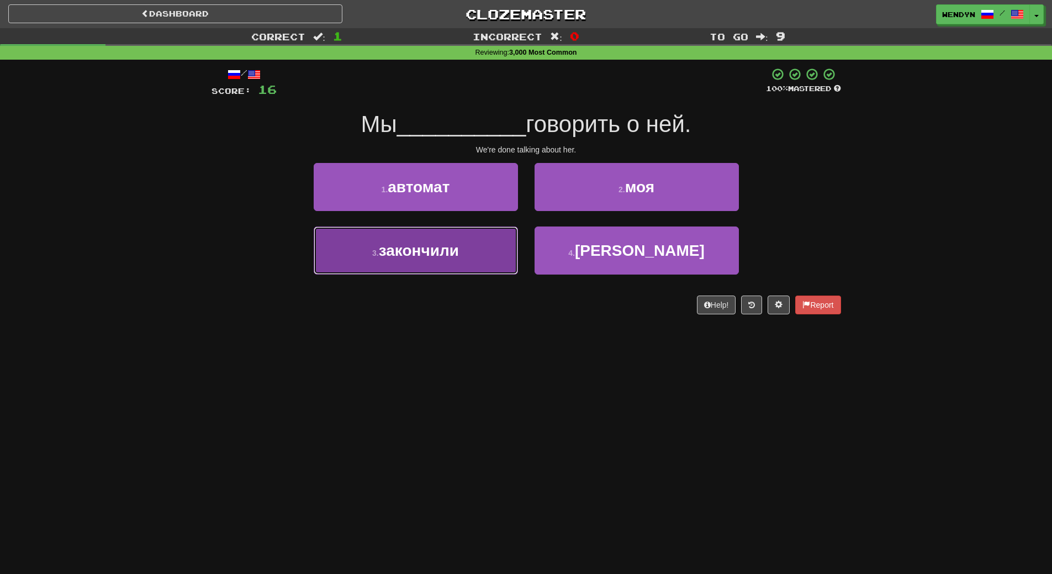
click at [404, 259] on button "3 . закончили" at bounding box center [416, 251] width 204 height 48
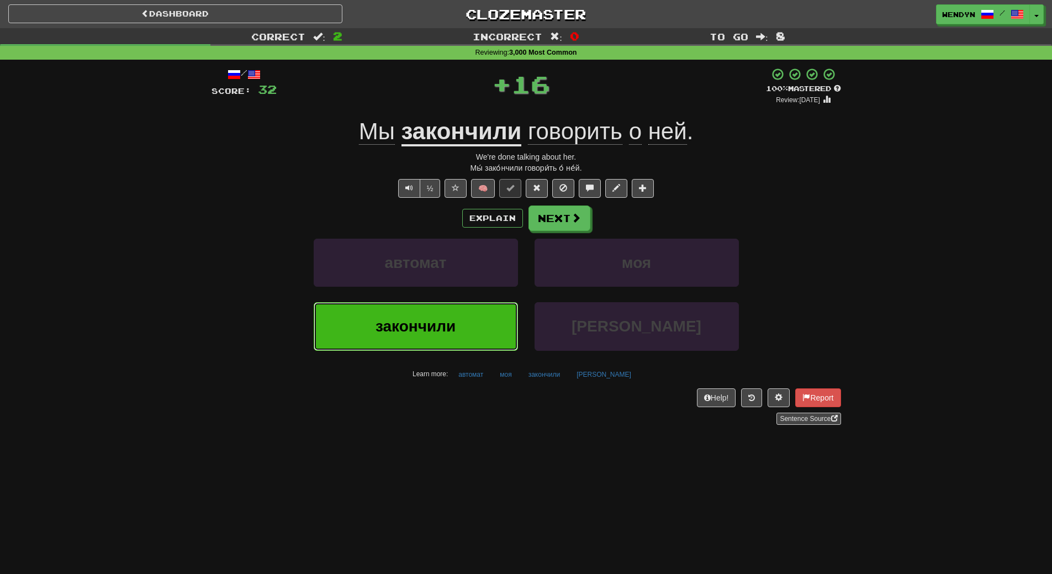
click at [402, 312] on button "закончили" at bounding box center [416, 326] width 204 height 48
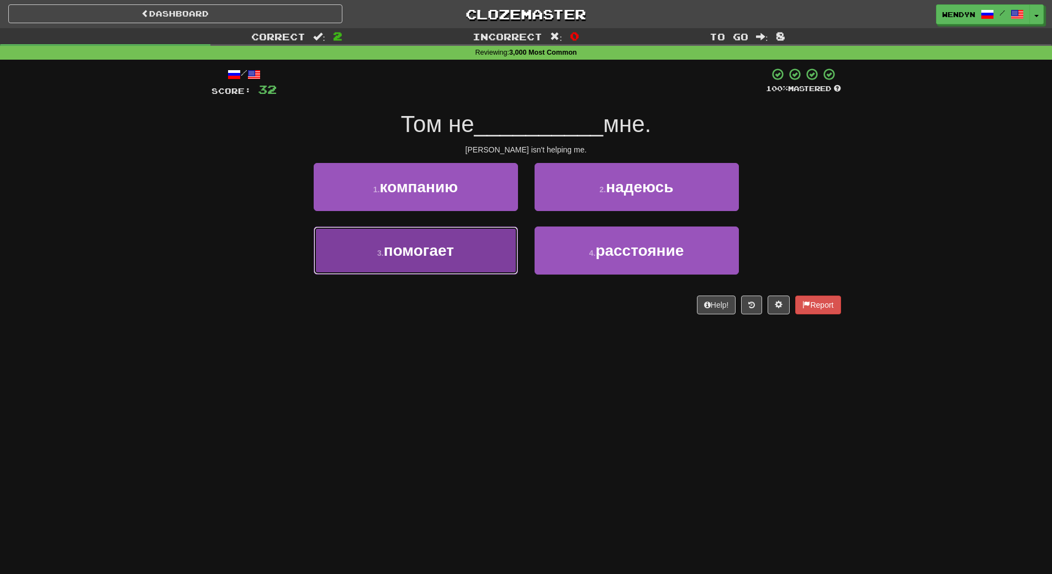
click at [454, 254] on span "помогает" at bounding box center [419, 250] width 70 height 17
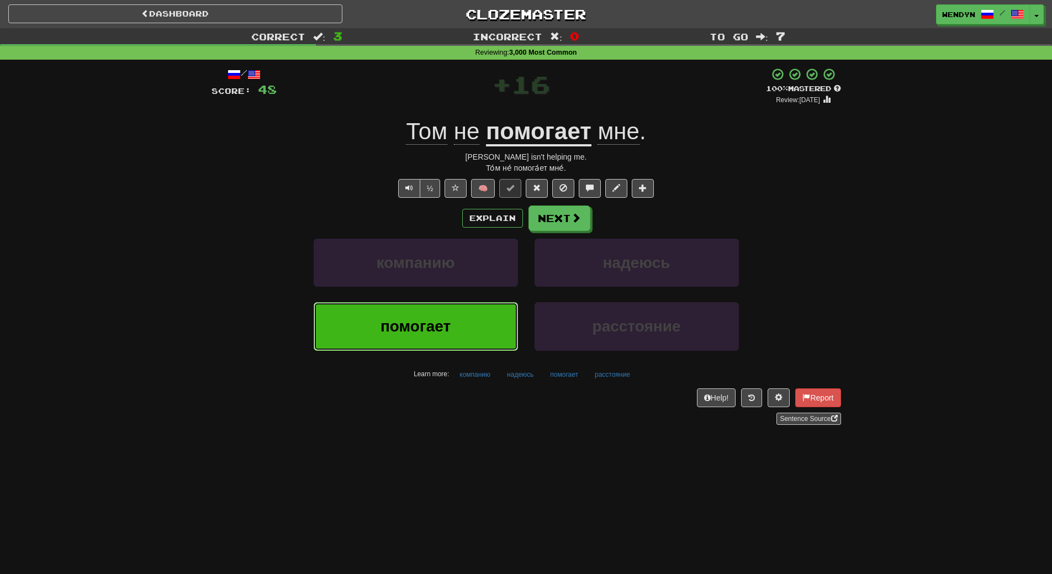
click at [443, 324] on span "помогает" at bounding box center [416, 326] width 70 height 17
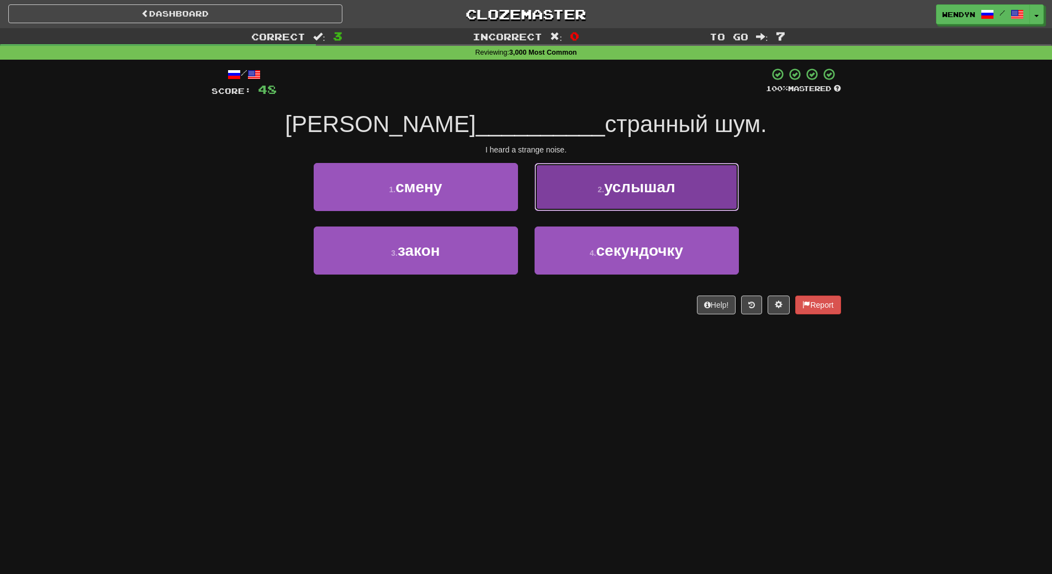
click at [653, 201] on button "2 . услышал" at bounding box center [637, 187] width 204 height 48
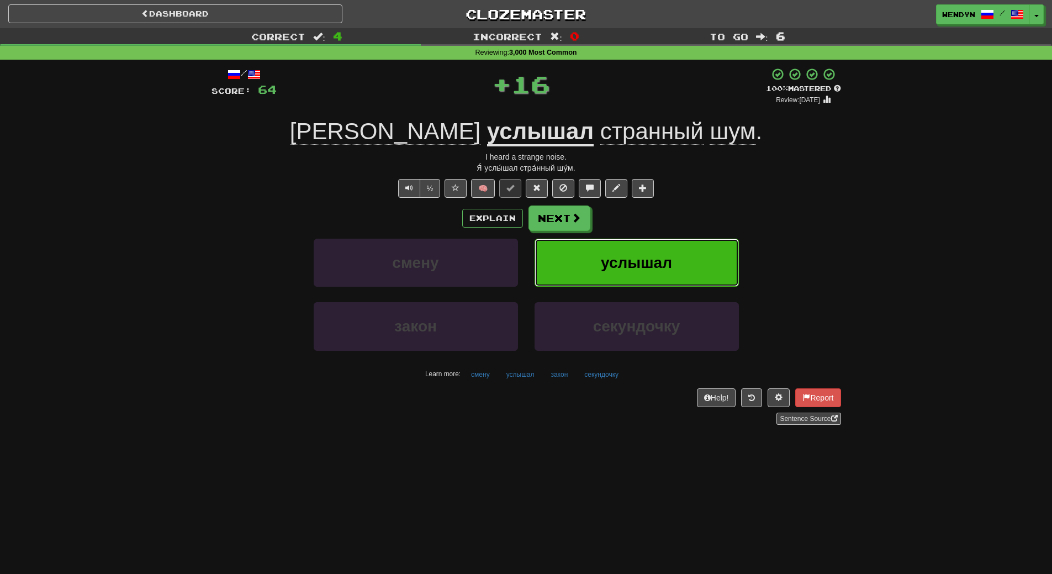
click at [658, 252] on button "услышал" at bounding box center [637, 263] width 204 height 48
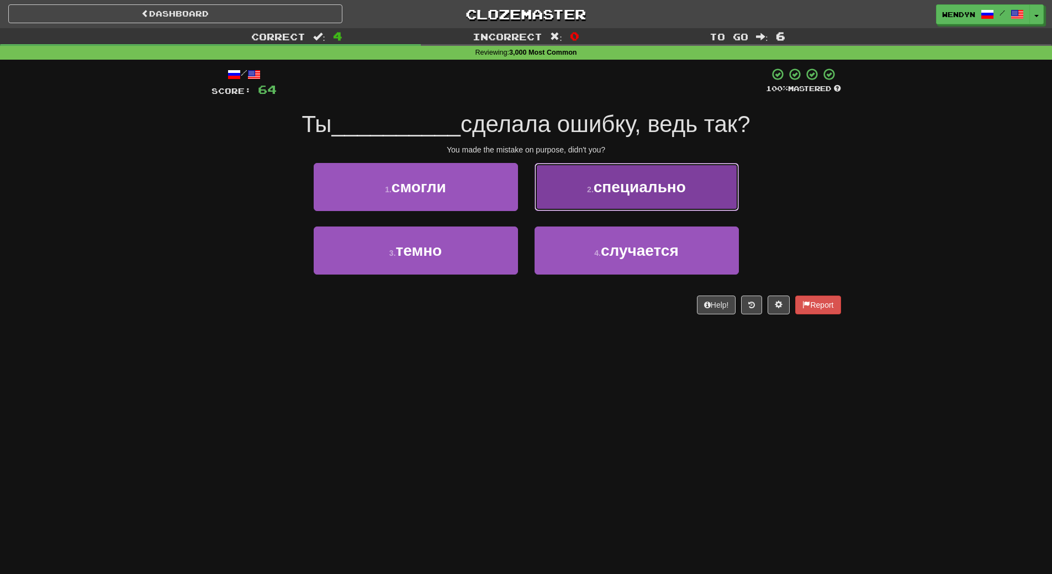
click at [676, 191] on span "специально" at bounding box center [640, 186] width 92 height 17
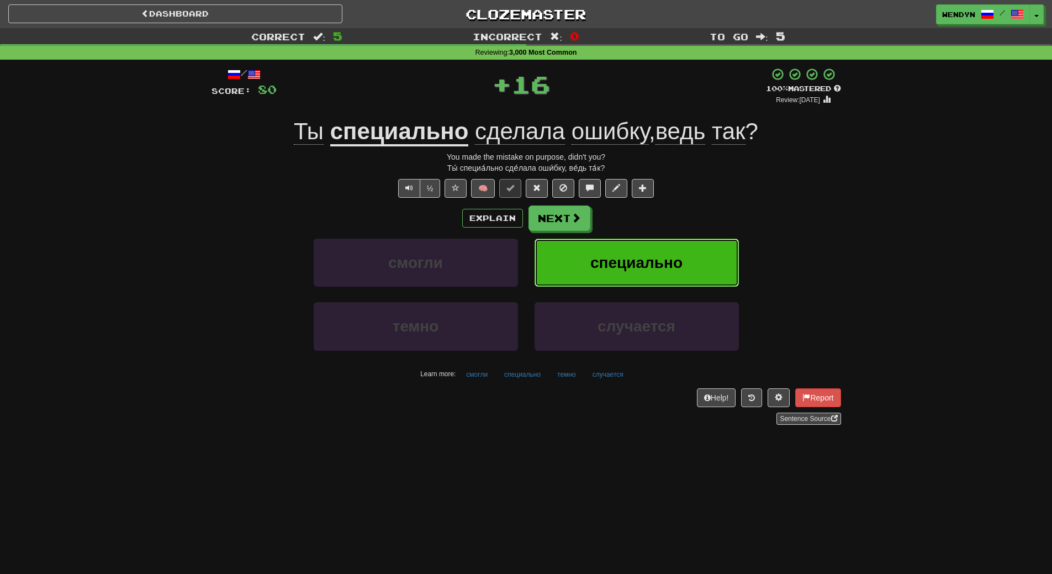
click at [670, 251] on button "специально" at bounding box center [637, 263] width 204 height 48
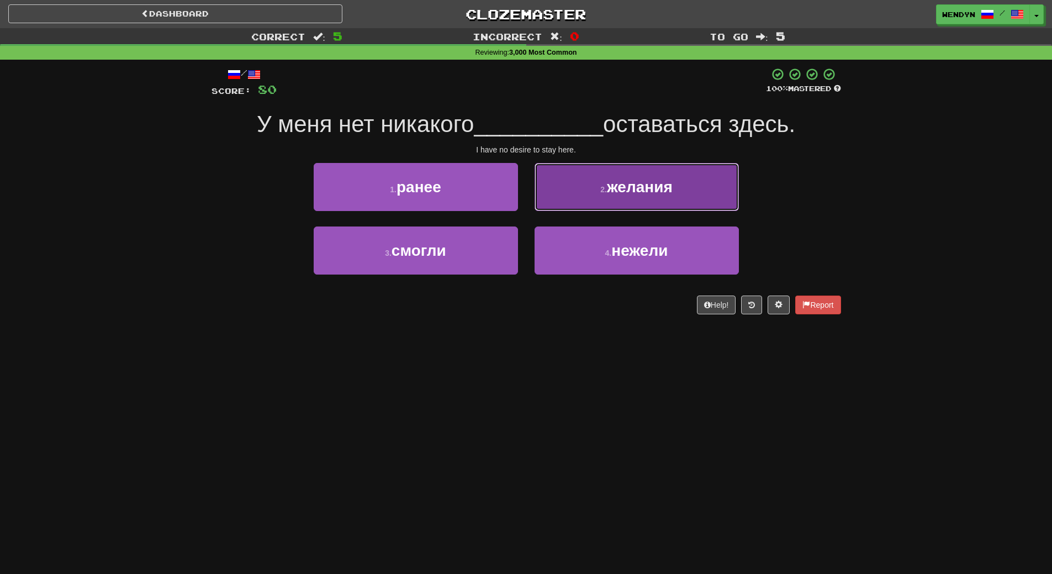
click at [650, 189] on span "желания" at bounding box center [640, 186] width 66 height 17
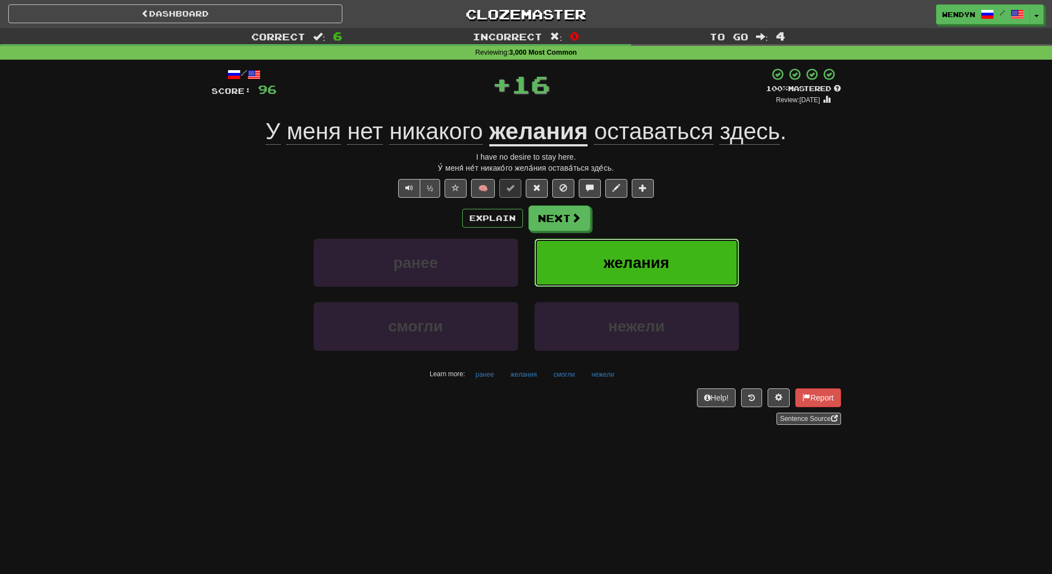
click at [651, 248] on button "желания" at bounding box center [637, 263] width 204 height 48
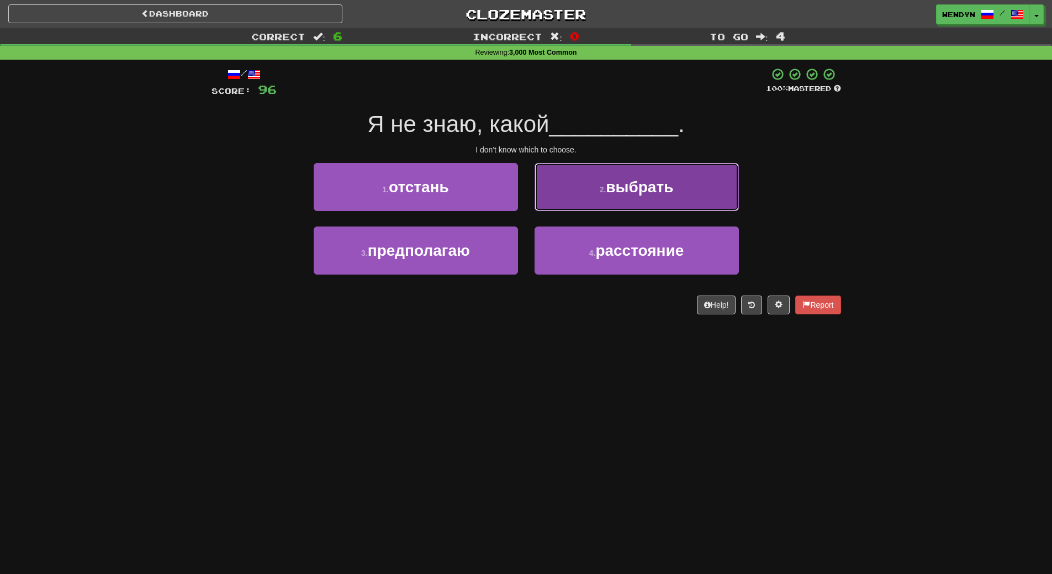
click at [666, 203] on button "2 . выбрать" at bounding box center [637, 187] width 204 height 48
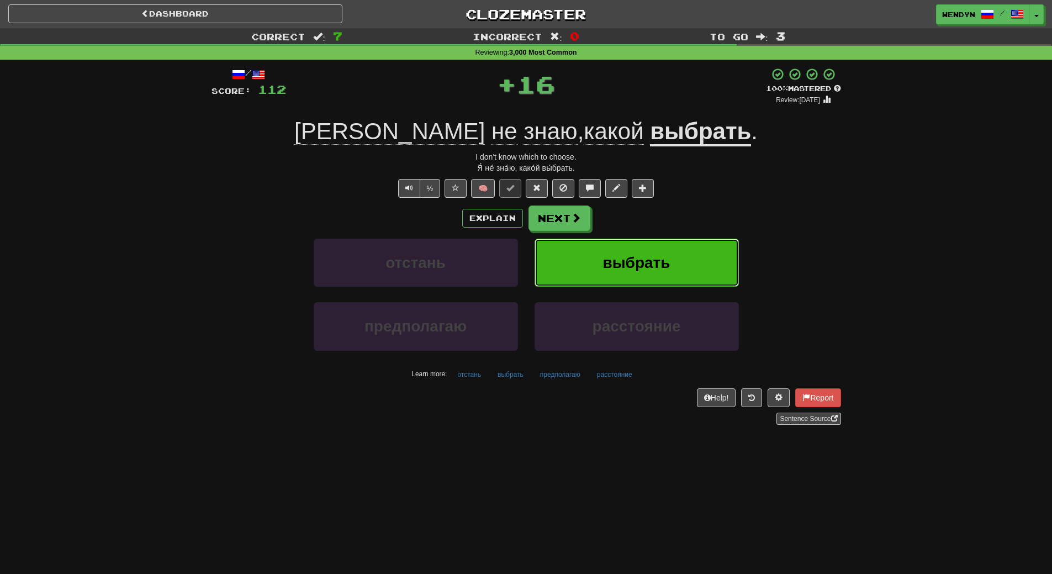
click at [659, 248] on button "выбрать" at bounding box center [637, 263] width 204 height 48
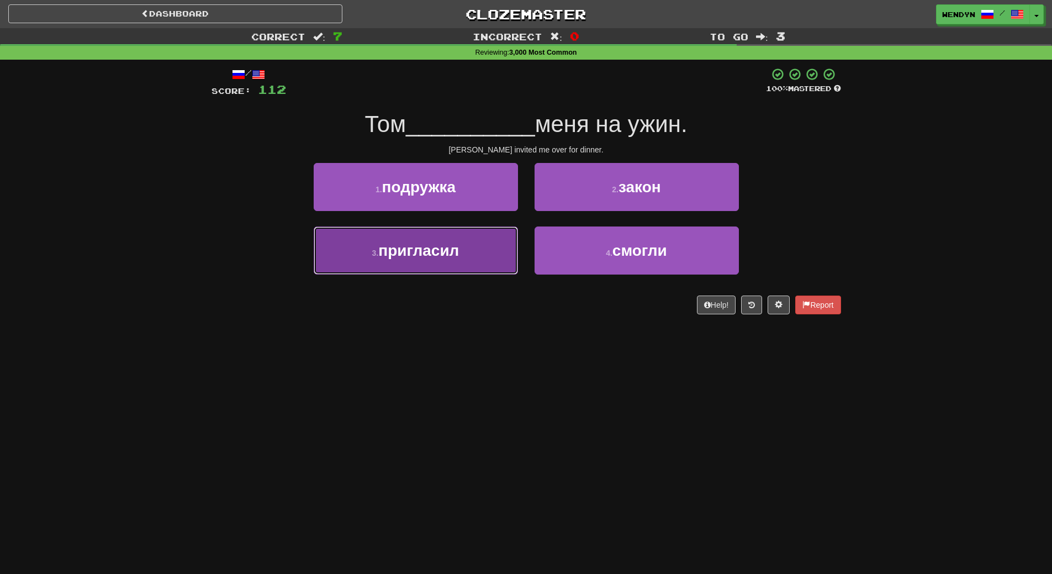
click at [418, 253] on span "пригласил" at bounding box center [418, 250] width 81 height 17
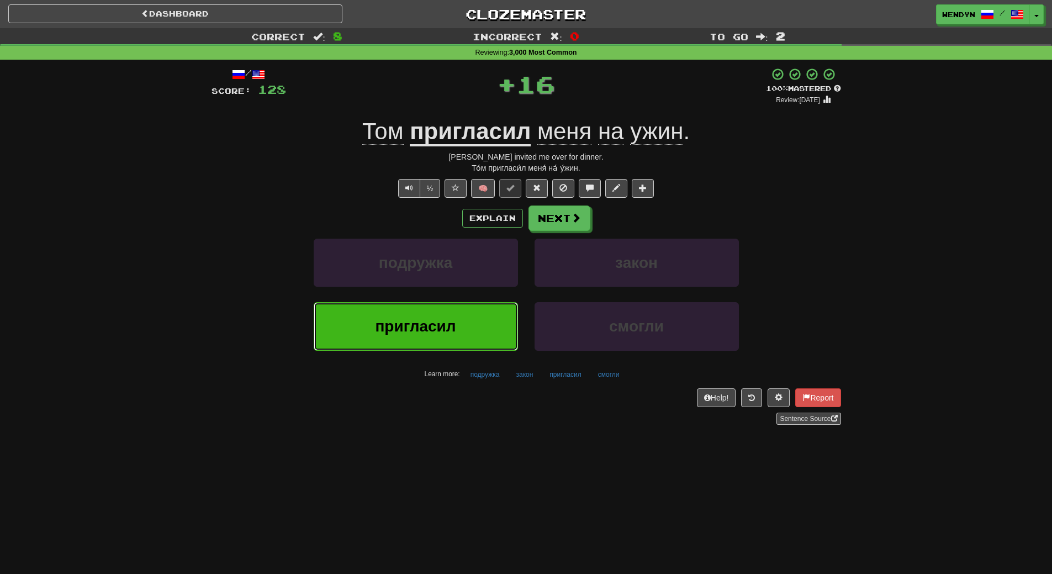
click at [417, 318] on span "пригласил" at bounding box center [415, 326] width 81 height 17
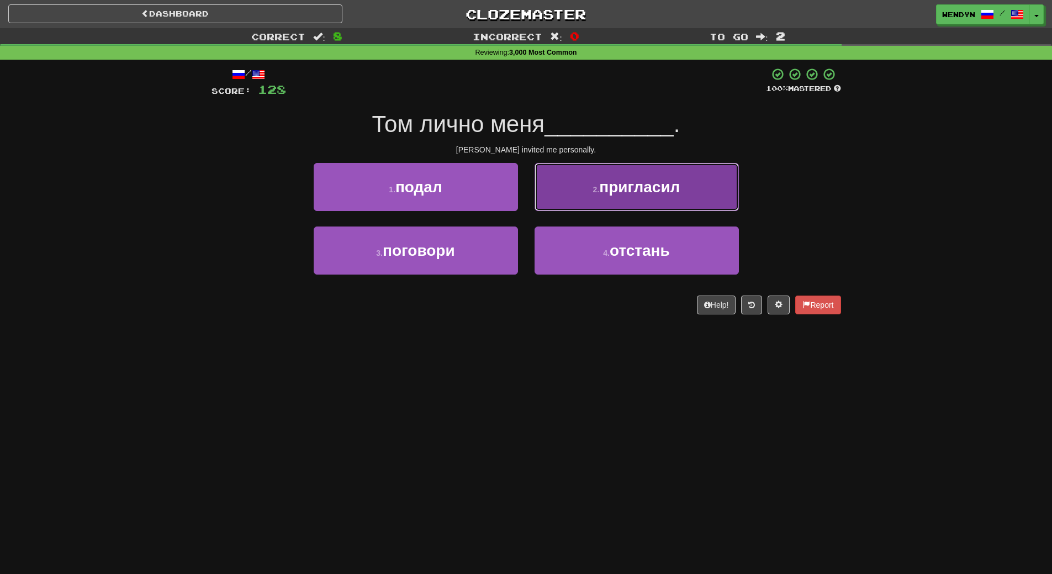
click at [664, 197] on button "2 . пригласил" at bounding box center [637, 187] width 204 height 48
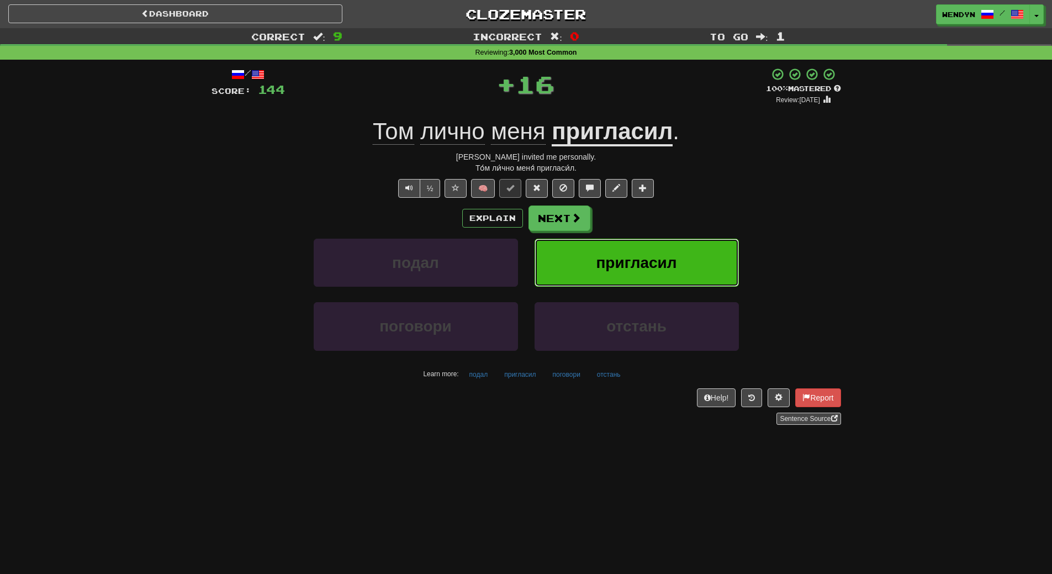
click at [654, 264] on span "пригласил" at bounding box center [636, 262] width 81 height 17
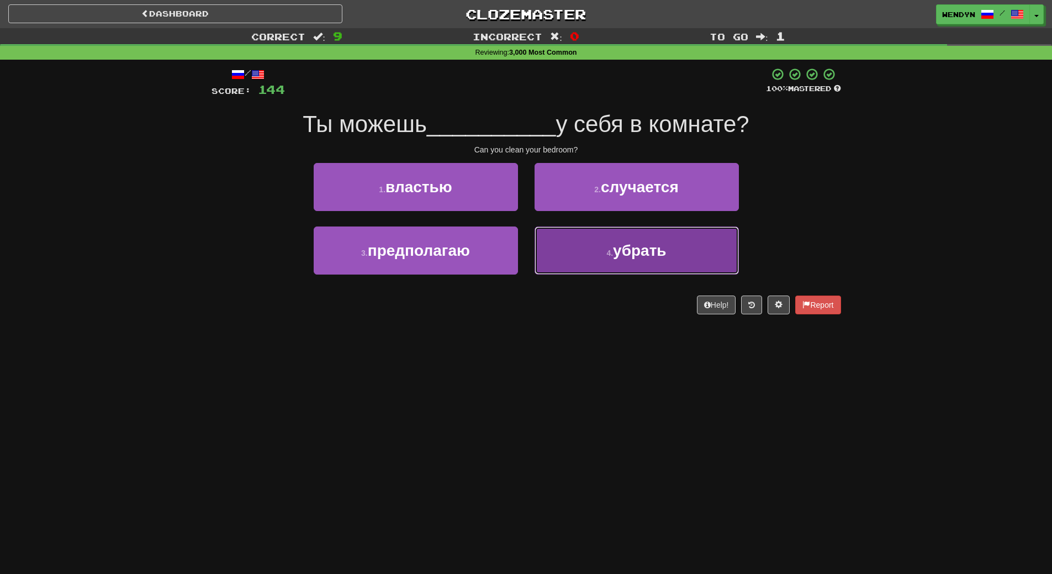
click at [651, 247] on span "убрать" at bounding box center [639, 250] width 53 height 17
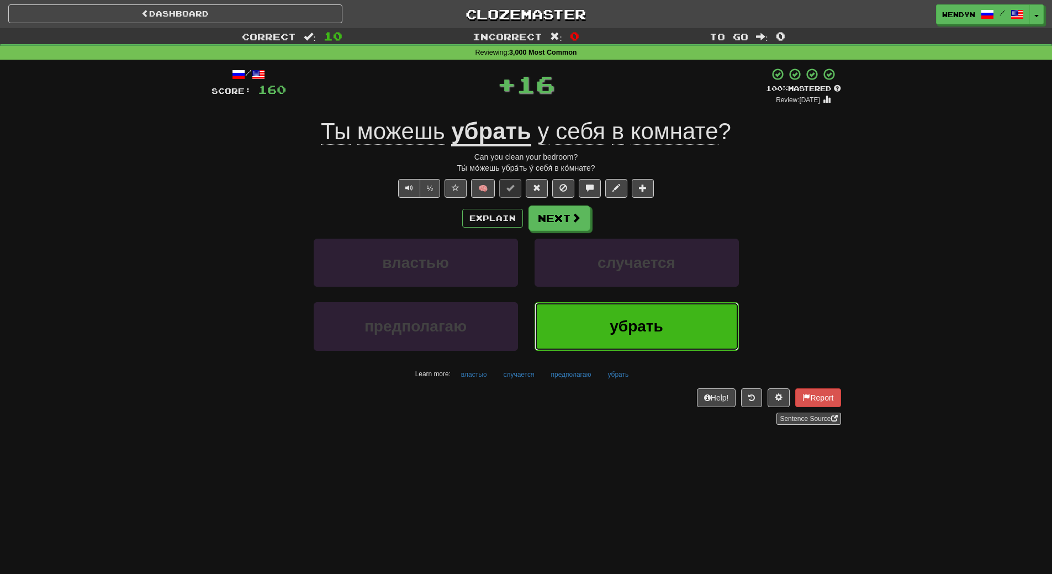
click at [612, 318] on span "убрать" at bounding box center [636, 326] width 53 height 17
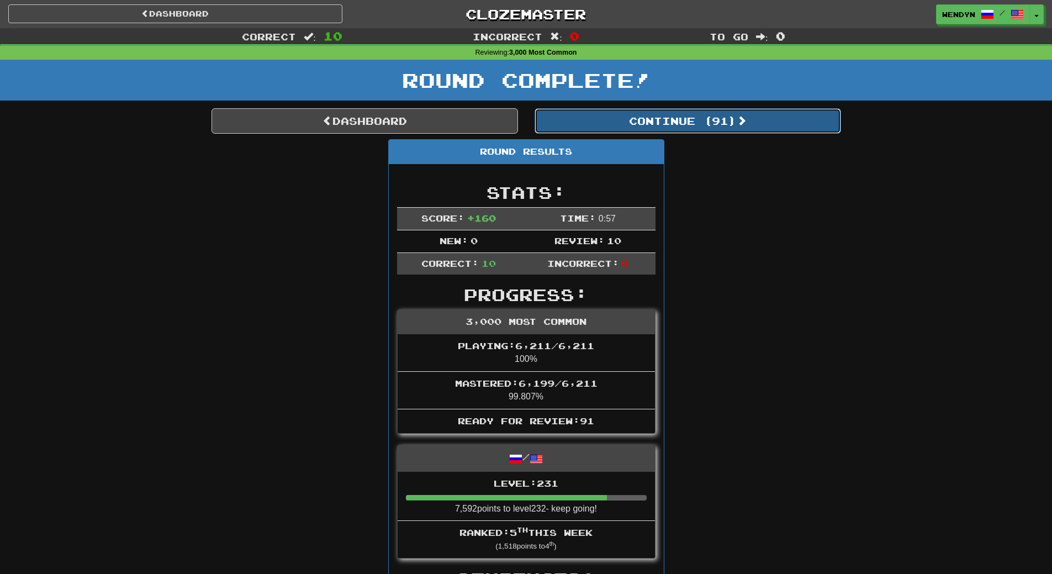
click at [719, 128] on button "Continue ( 91 )" at bounding box center [688, 120] width 307 height 25
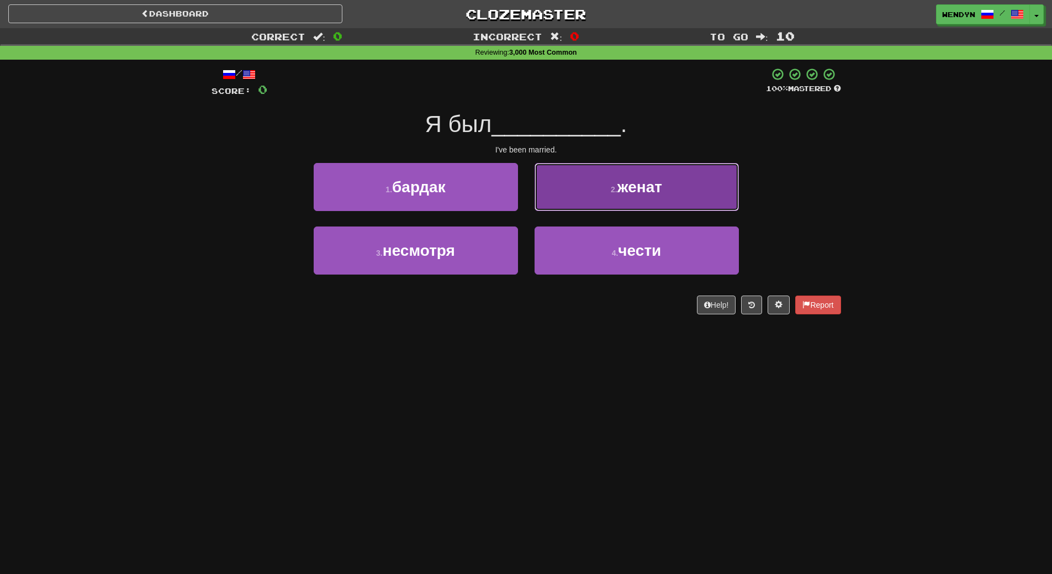
click at [670, 194] on button "2 . женат" at bounding box center [637, 187] width 204 height 48
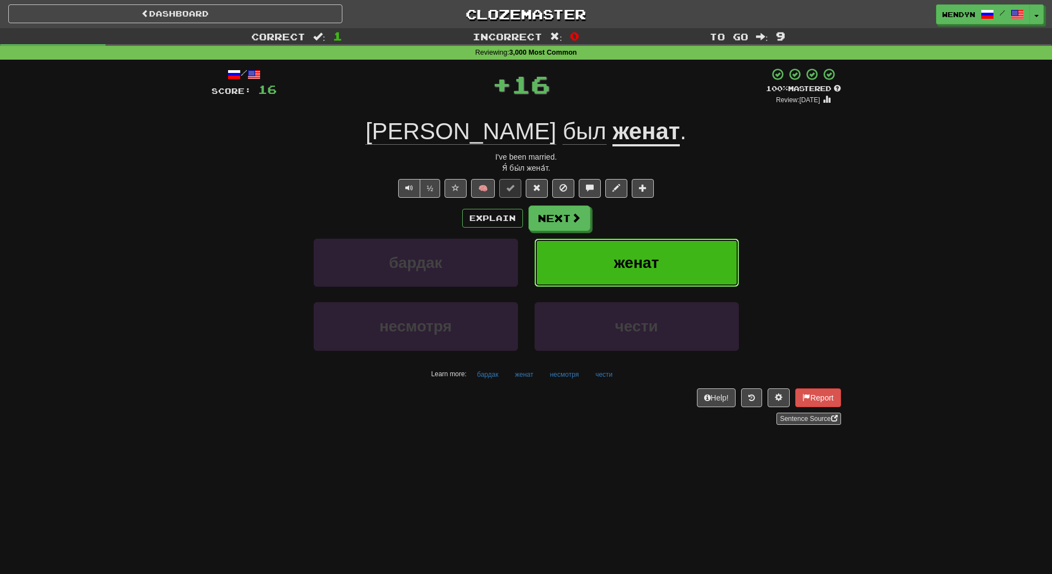
click at [652, 266] on span "женат" at bounding box center [636, 262] width 45 height 17
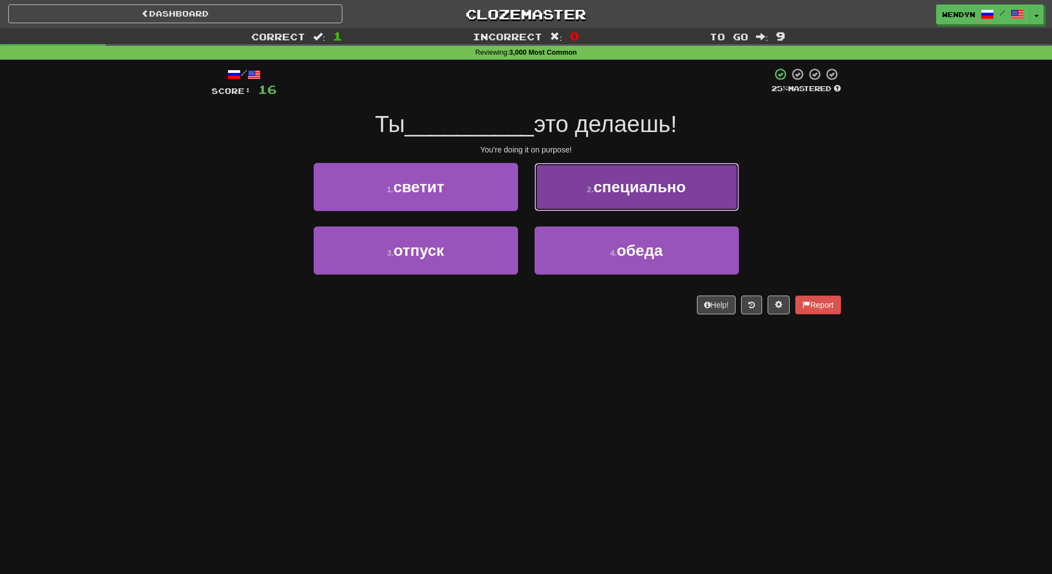
click at [681, 179] on span "специально" at bounding box center [640, 186] width 92 height 17
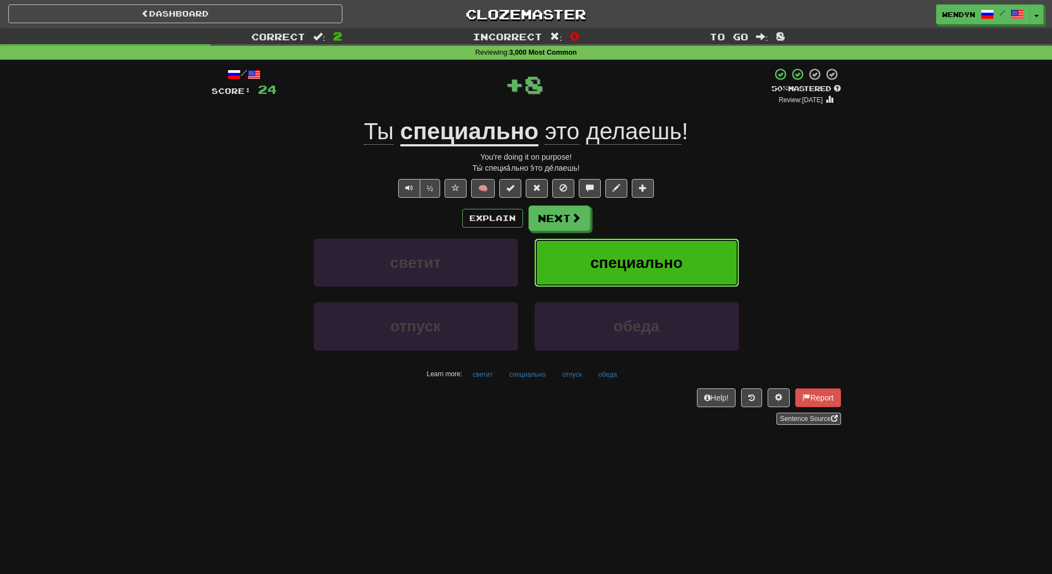
click at [671, 257] on span "специально" at bounding box center [637, 262] width 92 height 17
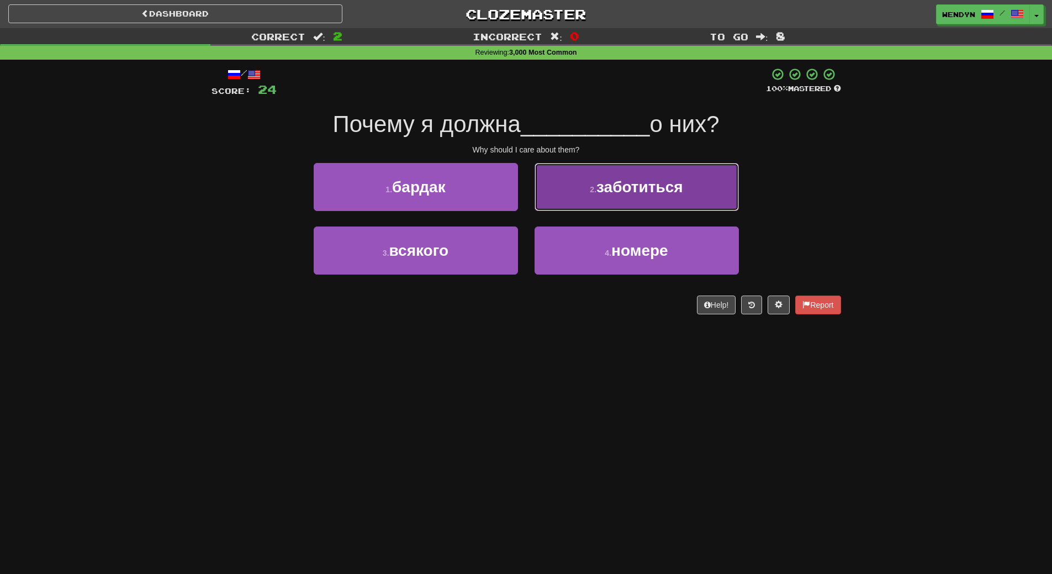
click at [678, 193] on span "заботиться" at bounding box center [640, 186] width 87 height 17
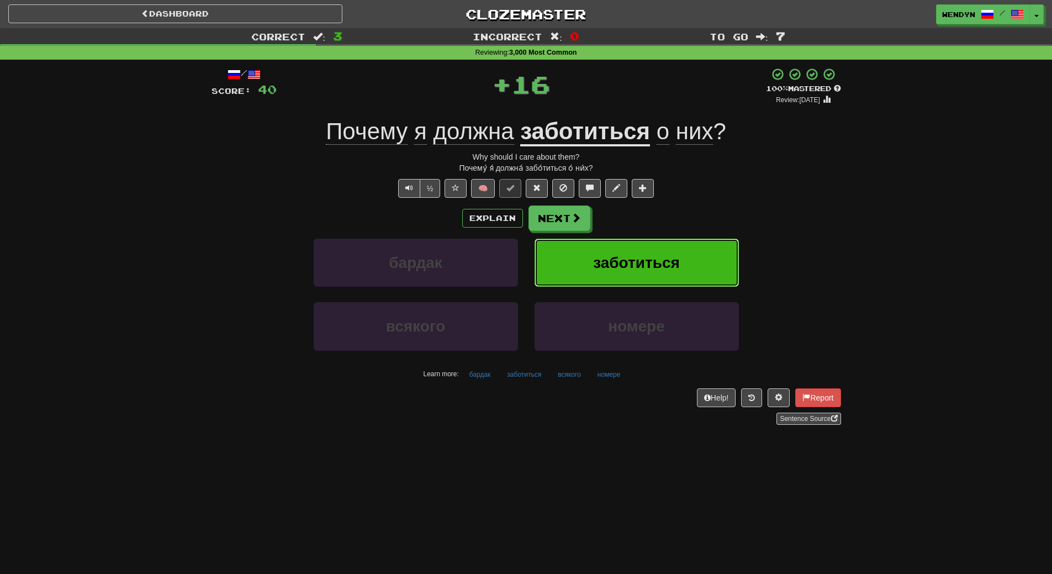
click at [668, 245] on button "заботиться" at bounding box center [637, 263] width 204 height 48
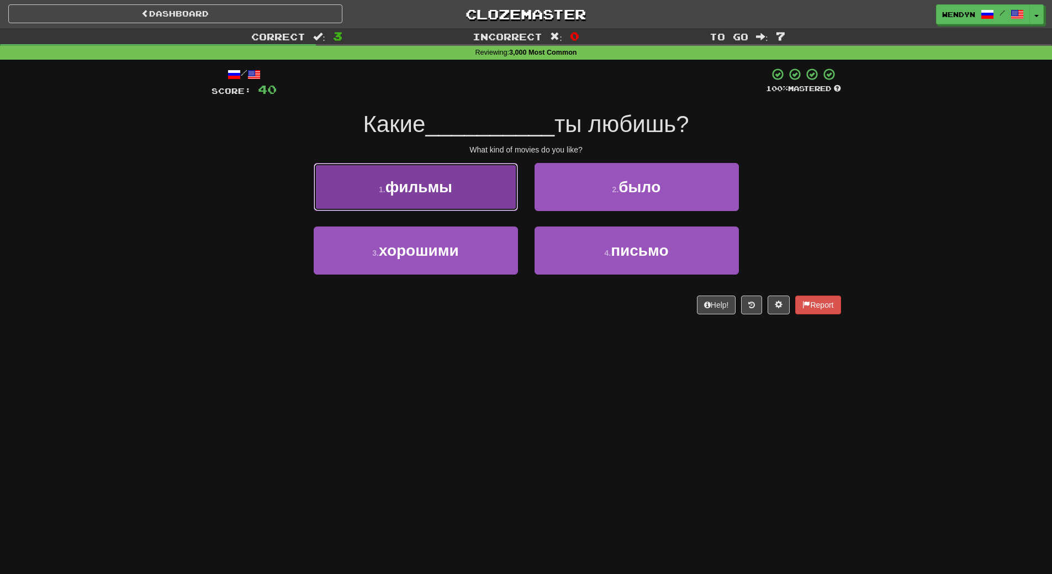
click at [469, 204] on button "1 . фильмы" at bounding box center [416, 187] width 204 height 48
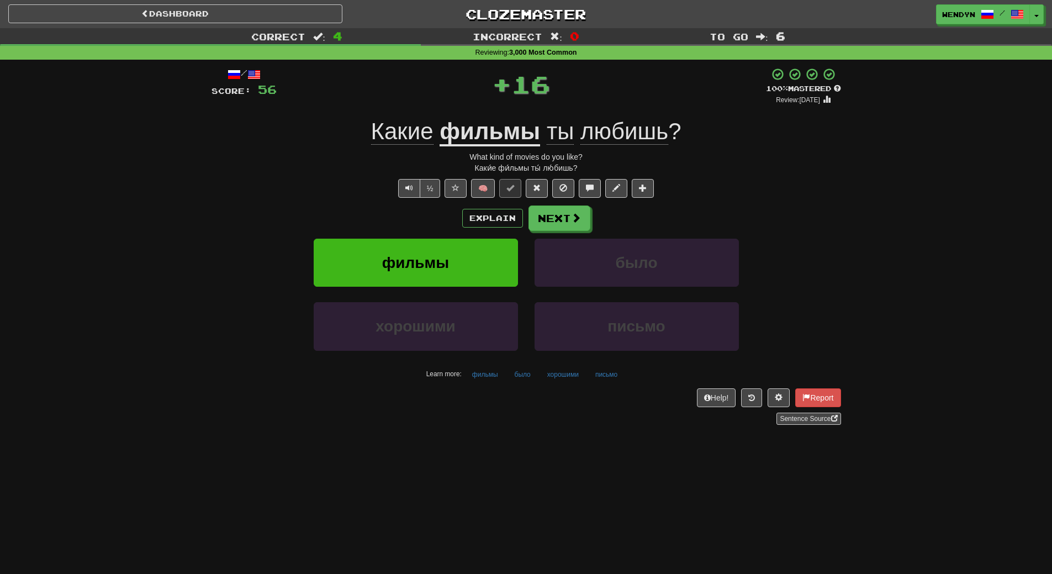
click at [456, 217] on div "Explain Next" at bounding box center [527, 218] width 630 height 25
click at [451, 250] on button "фильмы" at bounding box center [416, 263] width 204 height 48
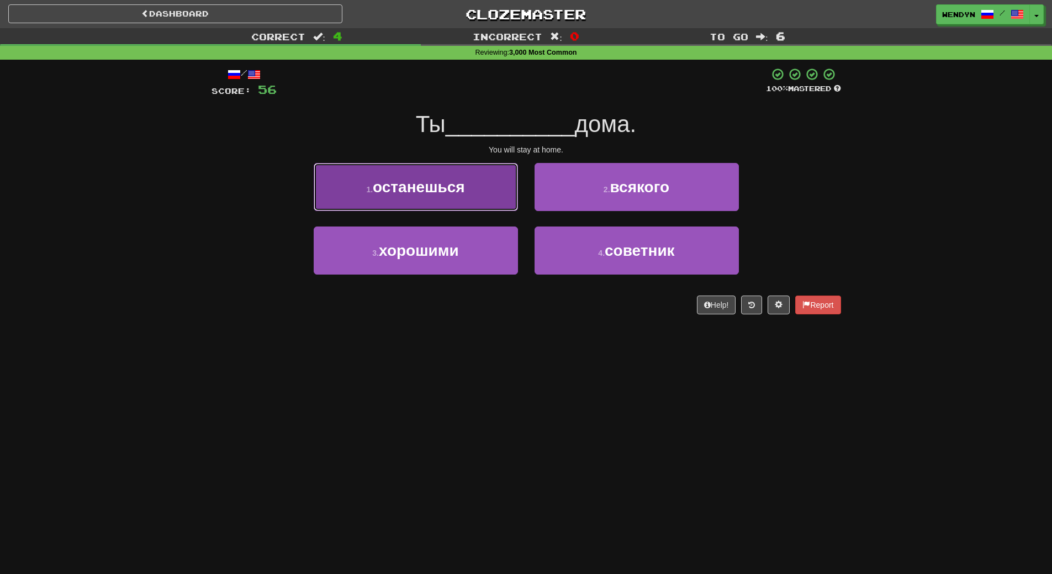
click at [457, 198] on button "1 . останешься" at bounding box center [416, 187] width 204 height 48
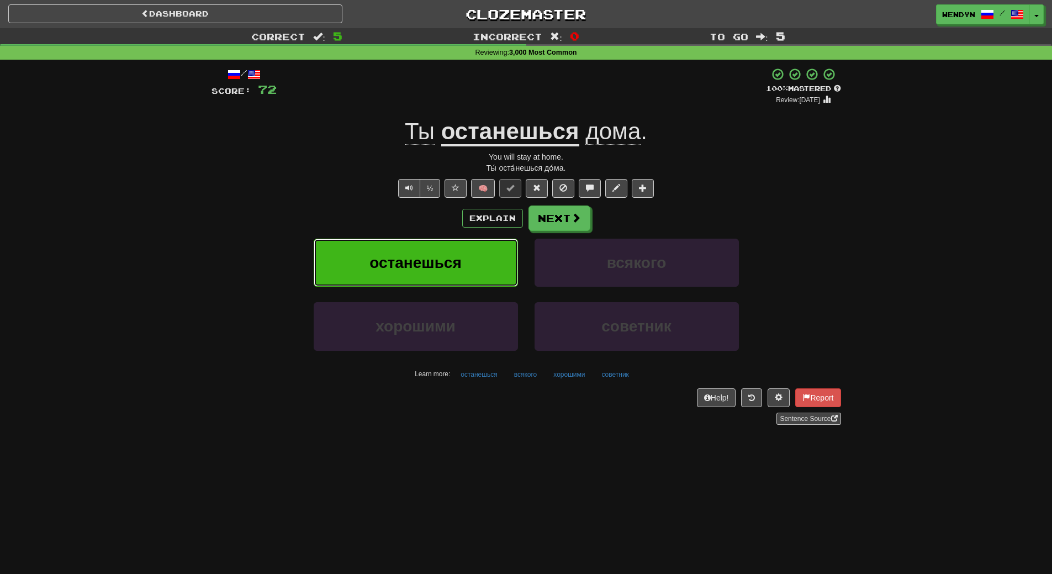
click at [465, 239] on button "останешься" at bounding box center [416, 263] width 204 height 48
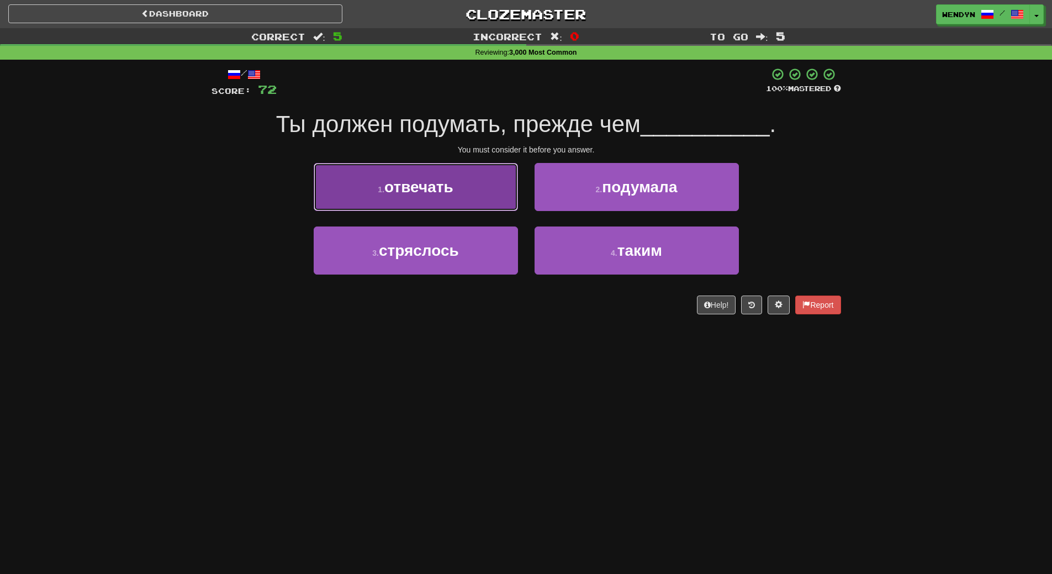
click at [482, 208] on button "1 . отвечать" at bounding box center [416, 187] width 204 height 48
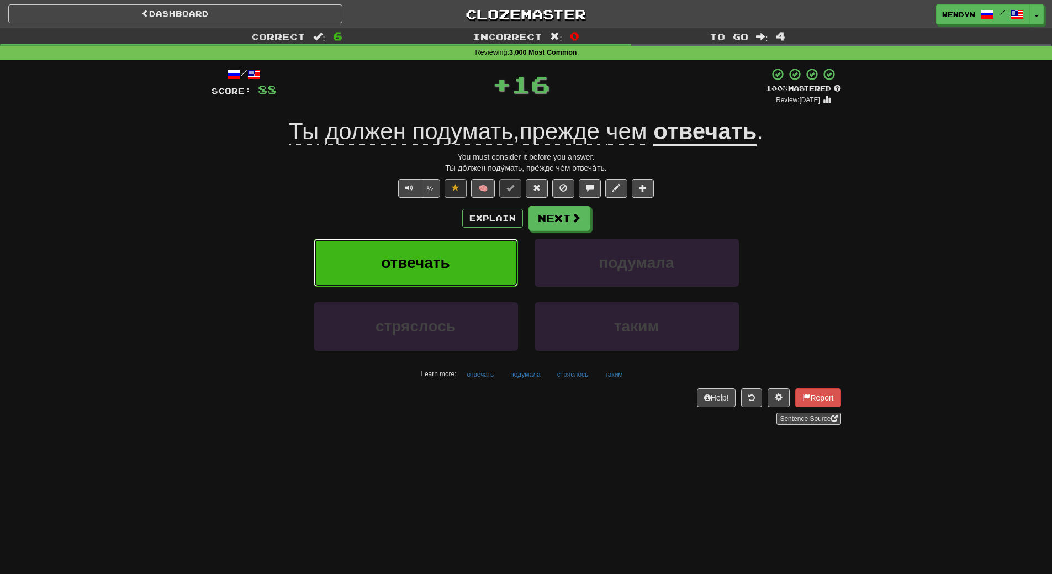
click at [471, 241] on button "отвечать" at bounding box center [416, 263] width 204 height 48
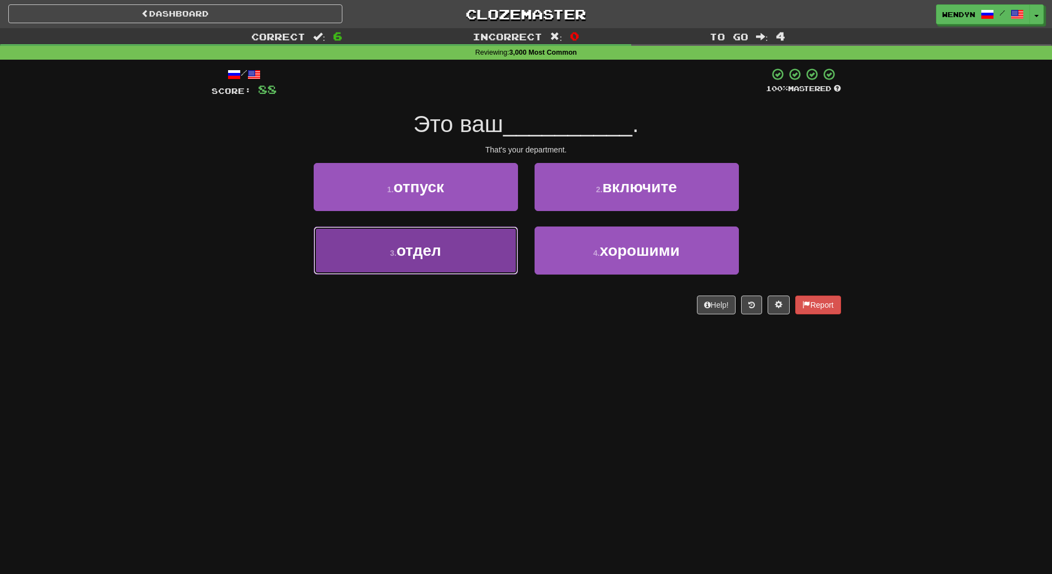
click at [471, 253] on button "3 . отдел" at bounding box center [416, 251] width 204 height 48
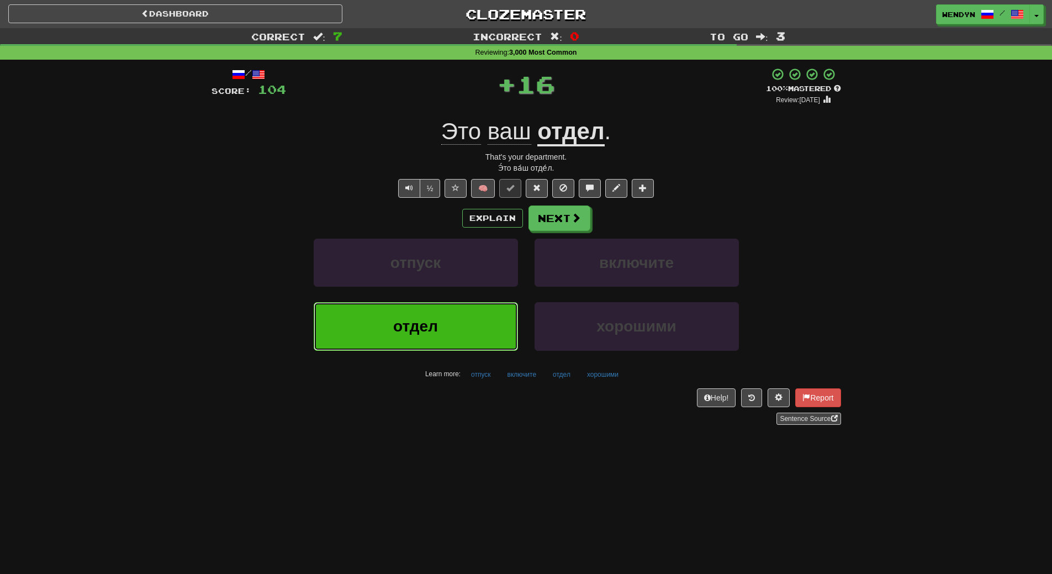
click at [467, 314] on button "отдел" at bounding box center [416, 326] width 204 height 48
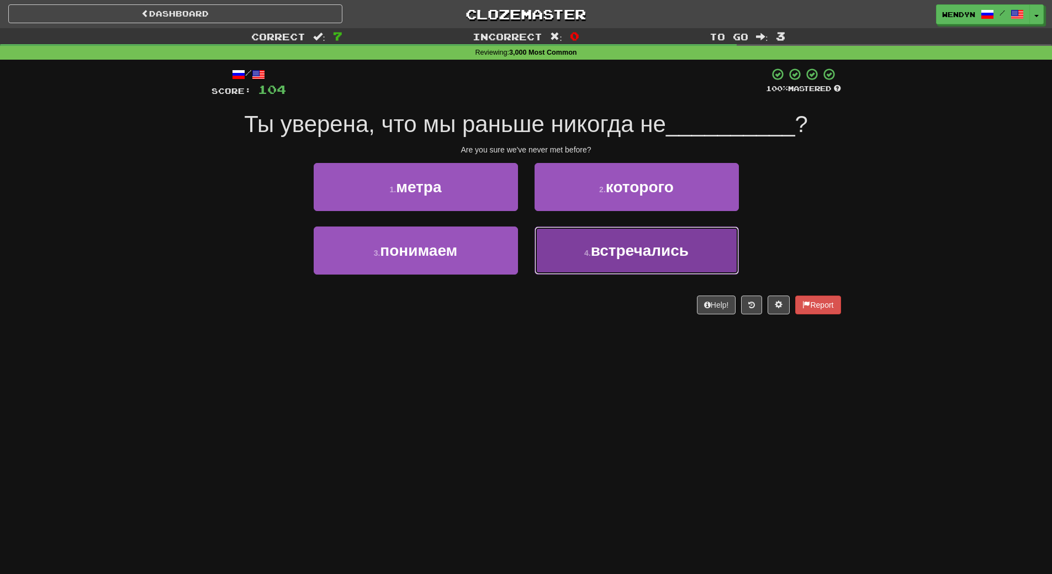
click at [594, 269] on button "4 . встречались" at bounding box center [637, 251] width 204 height 48
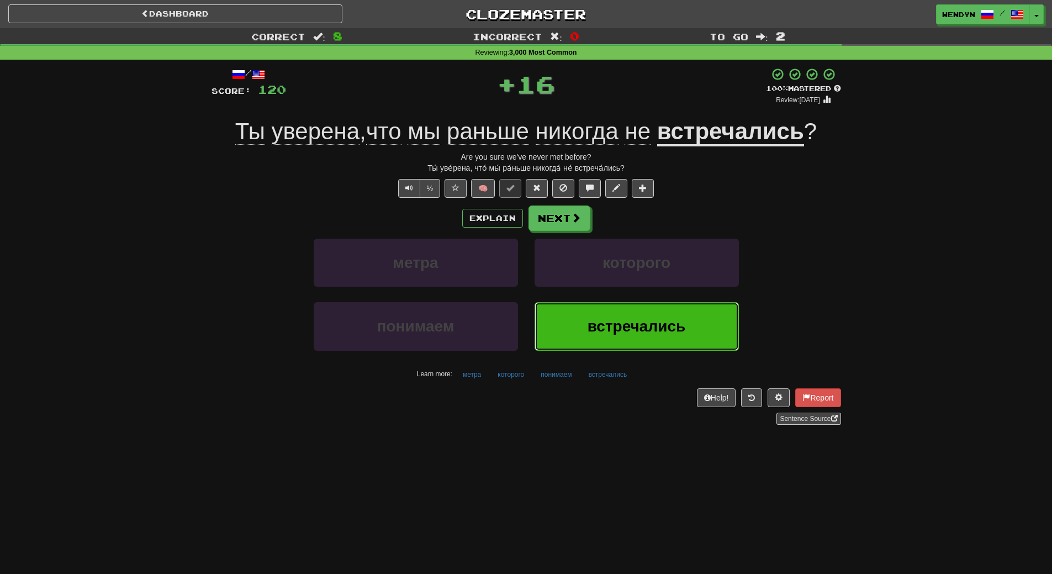
click at [604, 327] on span "встречались" at bounding box center [637, 326] width 98 height 17
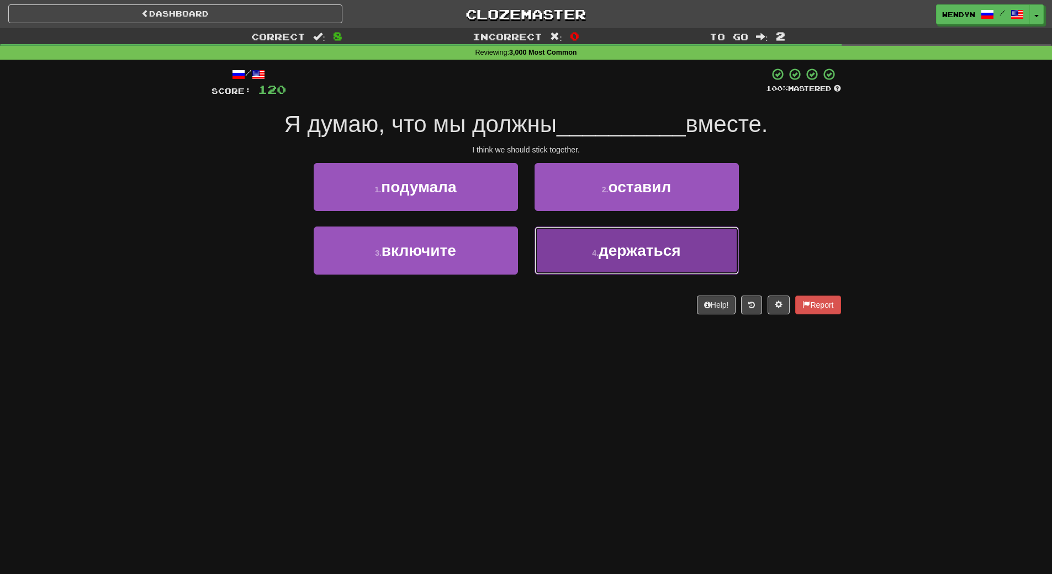
click at [644, 259] on span "держаться" at bounding box center [640, 250] width 82 height 17
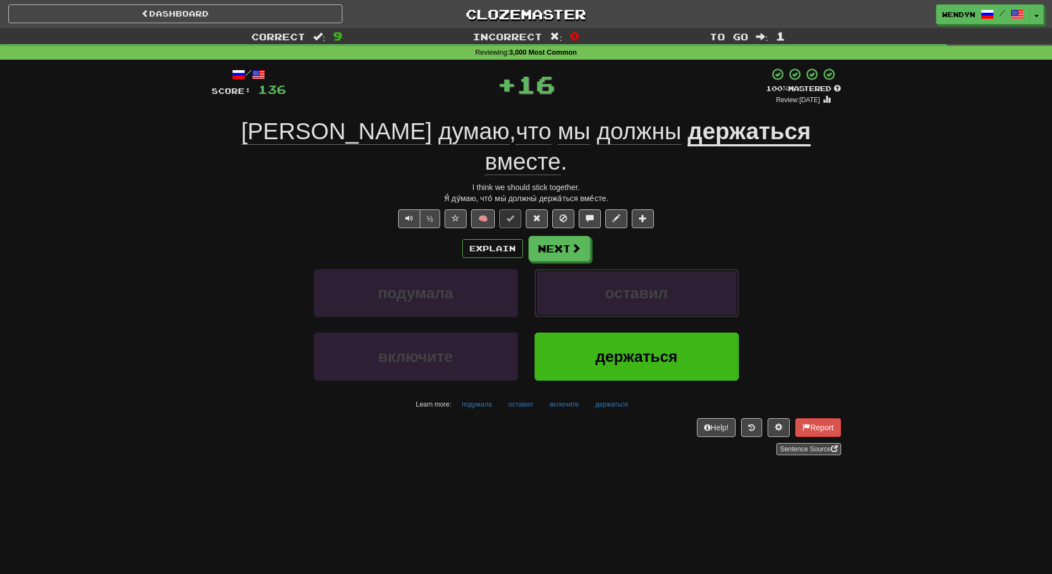
click at [644, 285] on span "оставил" at bounding box center [637, 293] width 63 height 17
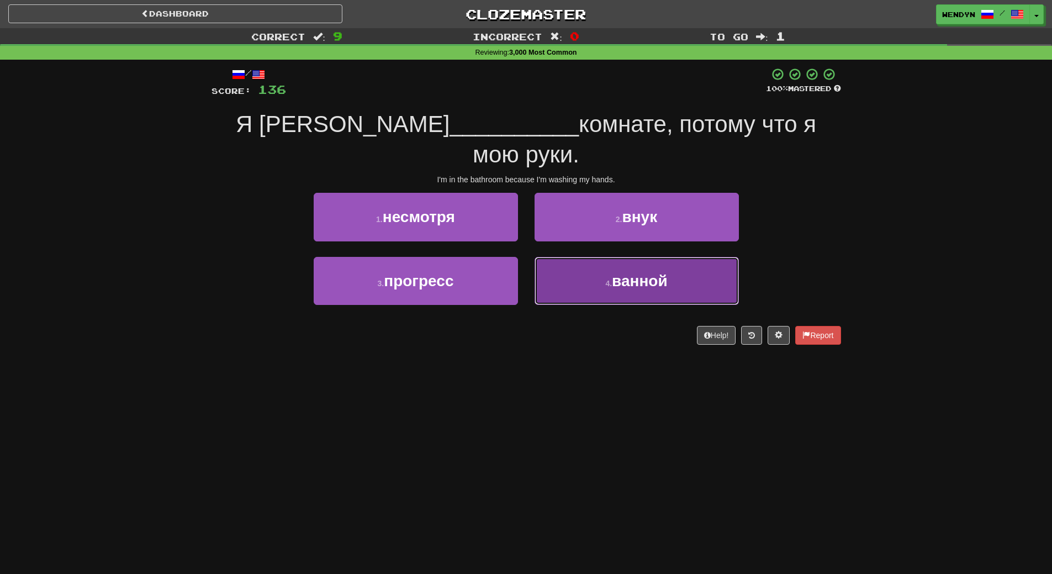
click at [635, 269] on button "4 . ванной" at bounding box center [637, 281] width 204 height 48
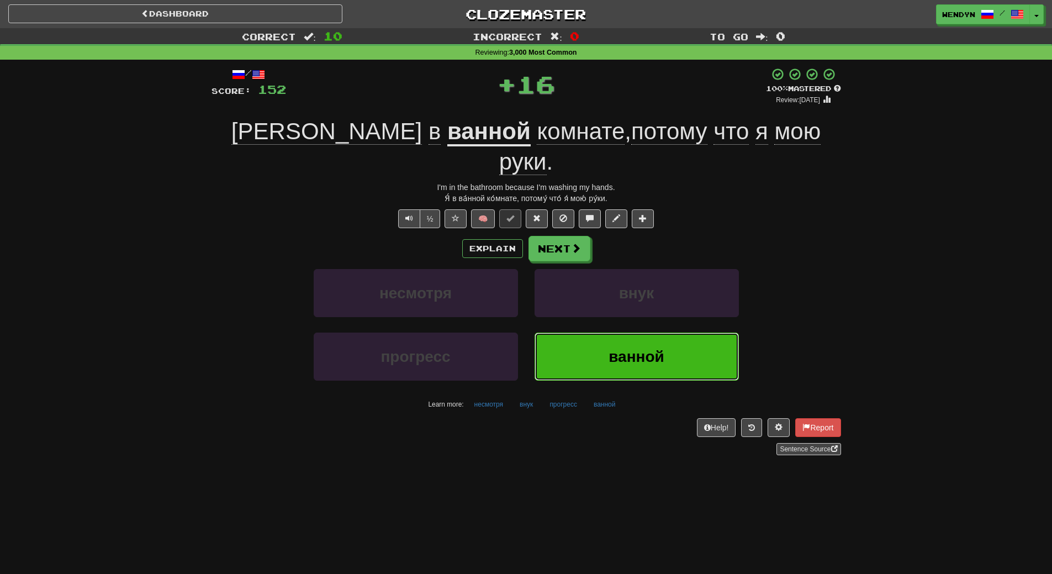
click at [623, 333] on button "ванной" at bounding box center [637, 357] width 204 height 48
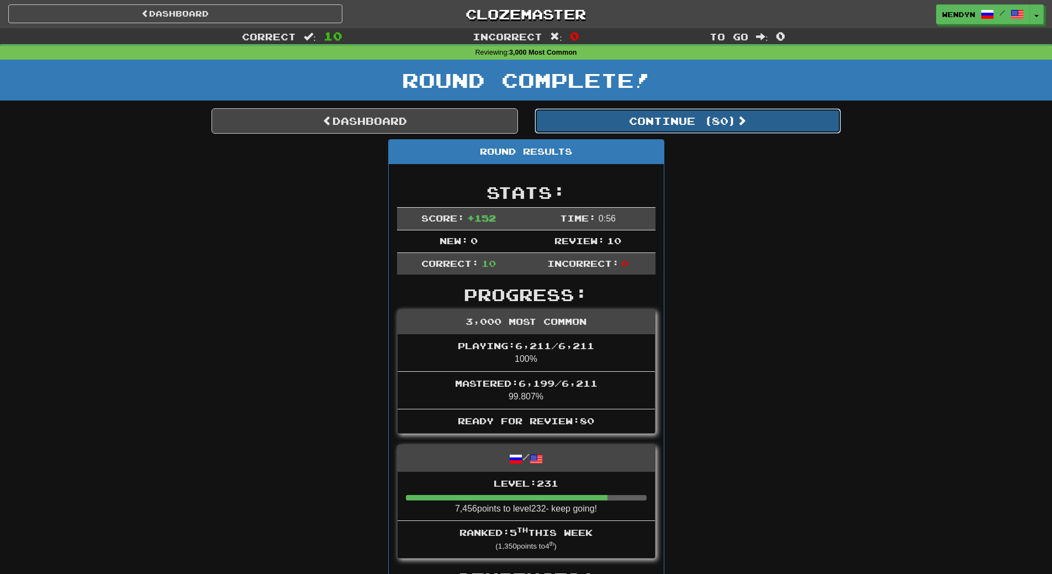
click at [730, 110] on button "Continue ( 80 )" at bounding box center [688, 120] width 307 height 25
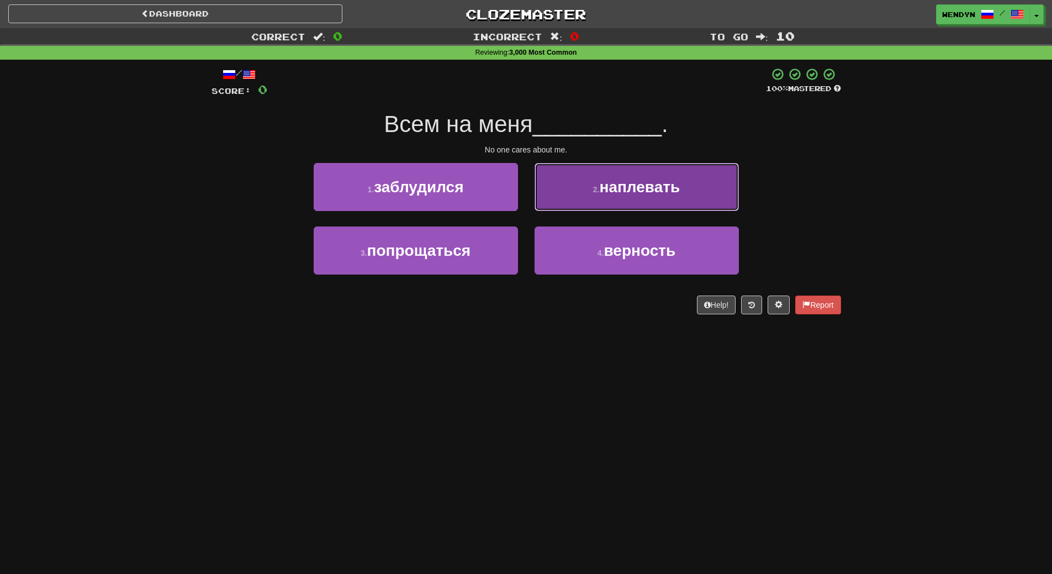
click at [676, 173] on button "2 . наплевать" at bounding box center [637, 187] width 204 height 48
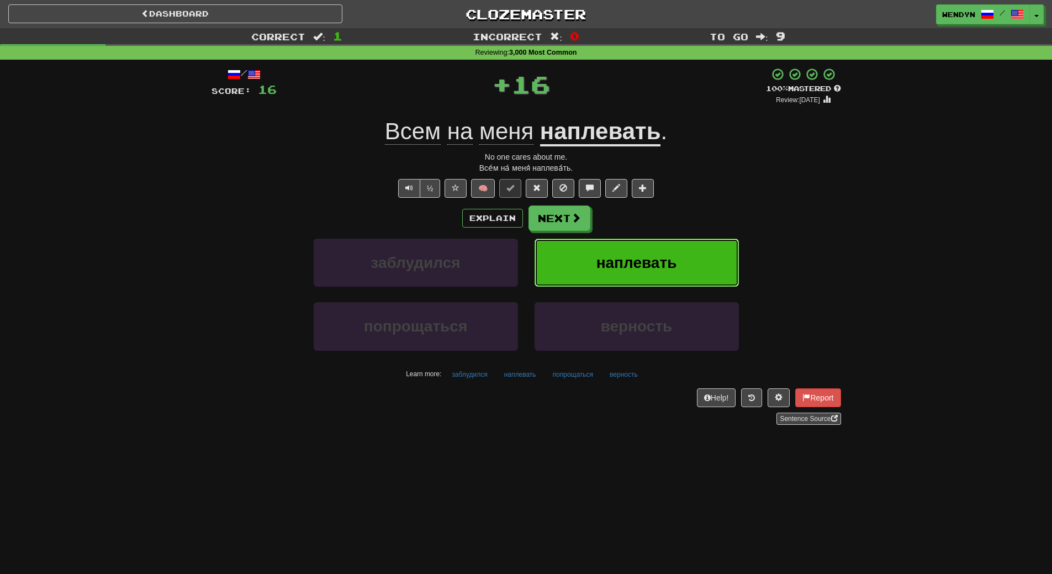
click at [661, 258] on span "наплевать" at bounding box center [637, 262] width 81 height 17
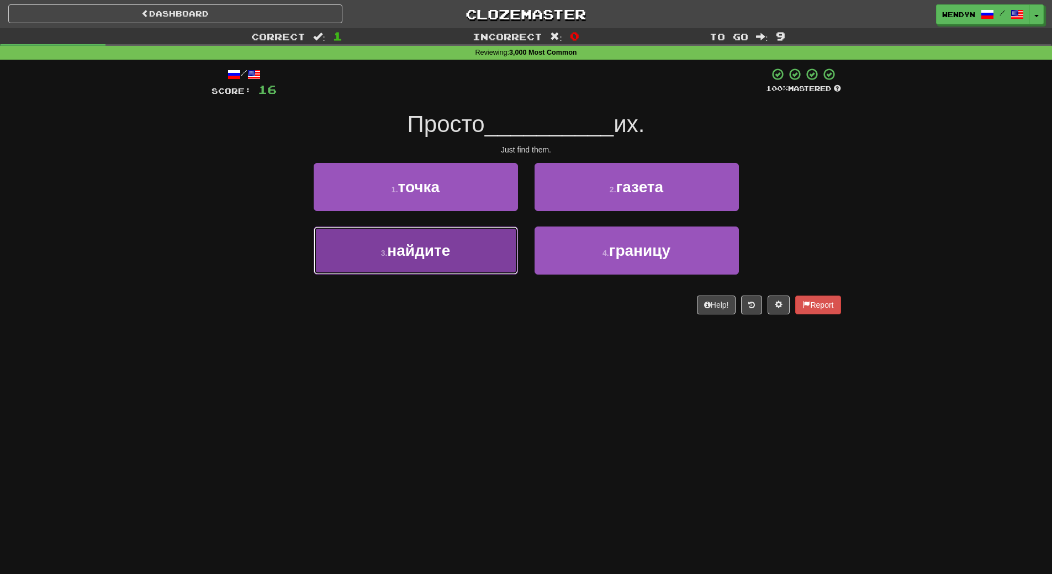
click at [418, 257] on span "найдите" at bounding box center [418, 250] width 63 height 17
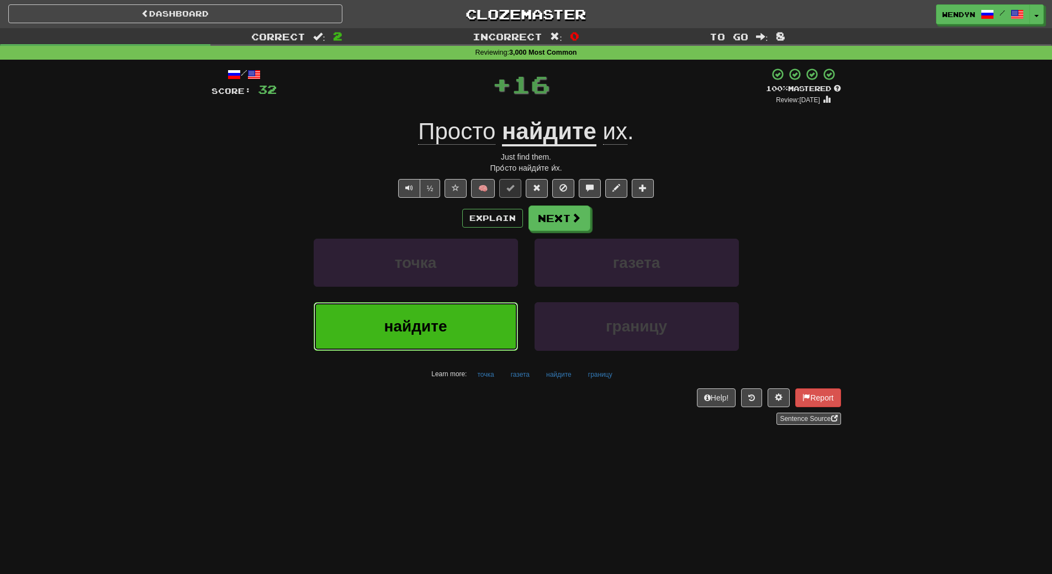
click at [428, 334] on span "найдите" at bounding box center [416, 326] width 63 height 17
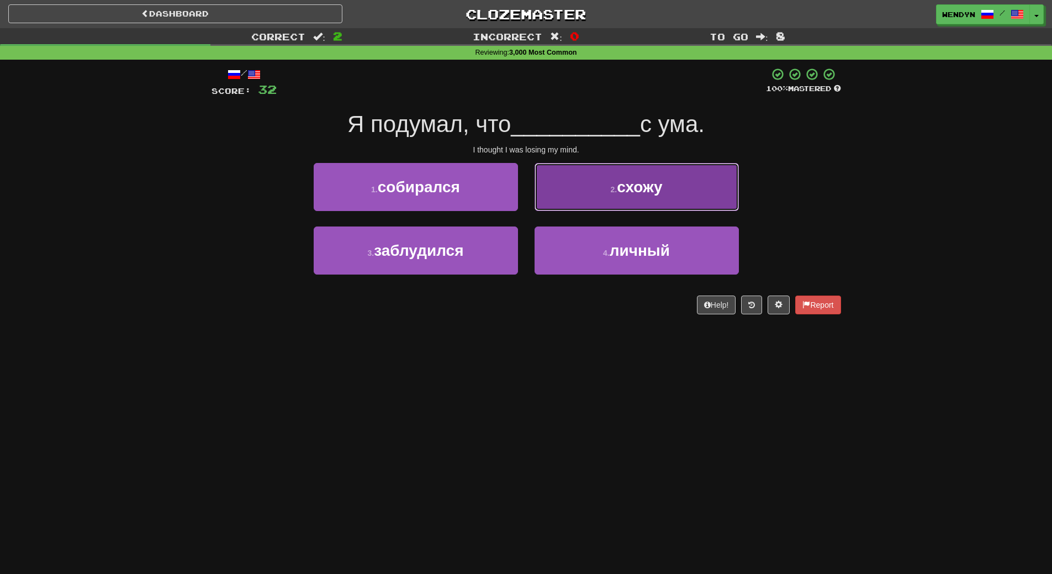
click at [668, 184] on button "2 . схожу" at bounding box center [637, 187] width 204 height 48
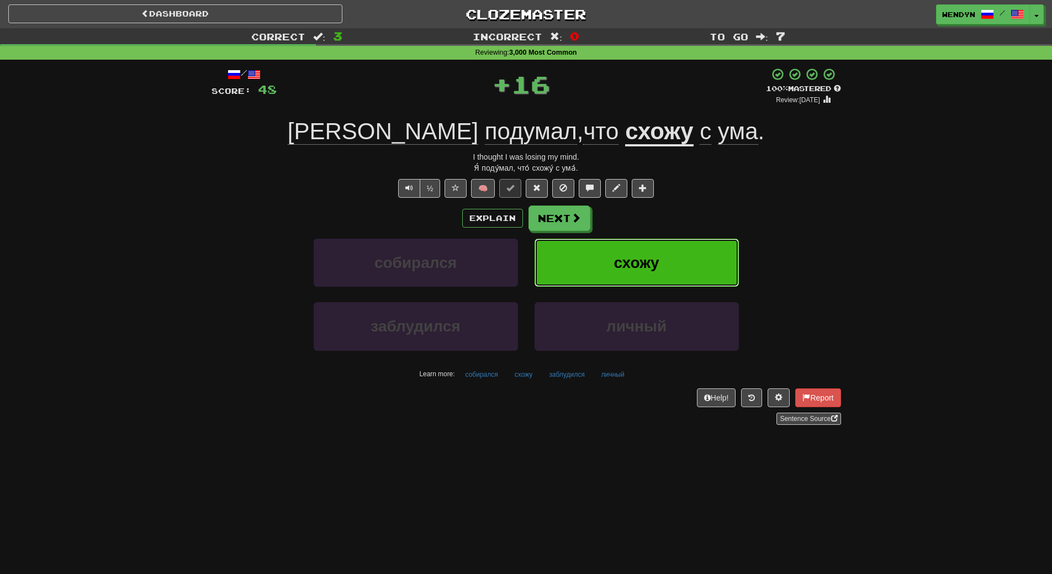
click at [654, 257] on span "схожу" at bounding box center [636, 262] width 45 height 17
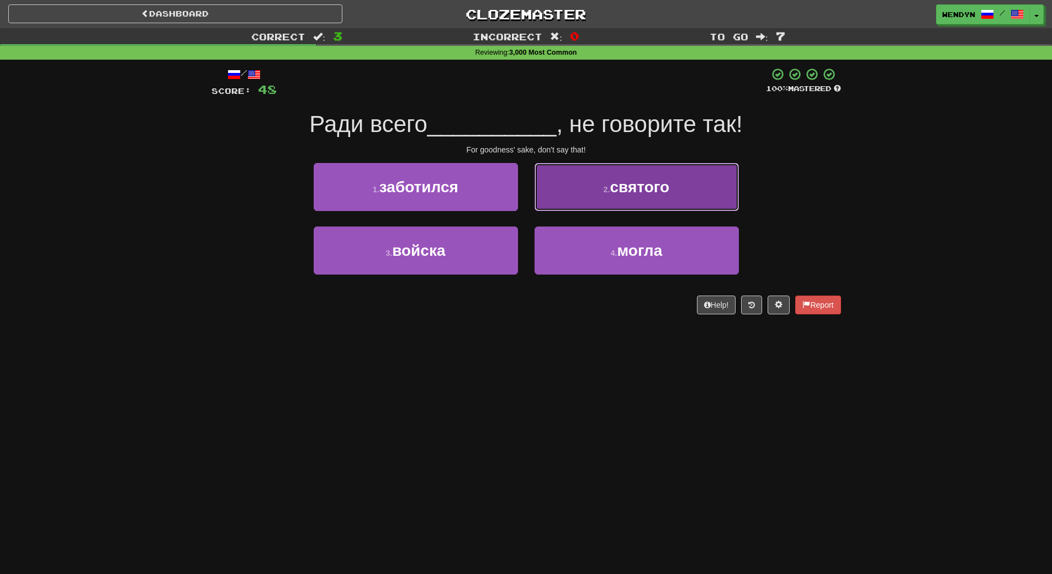
click at [660, 187] on span "святого" at bounding box center [640, 186] width 60 height 17
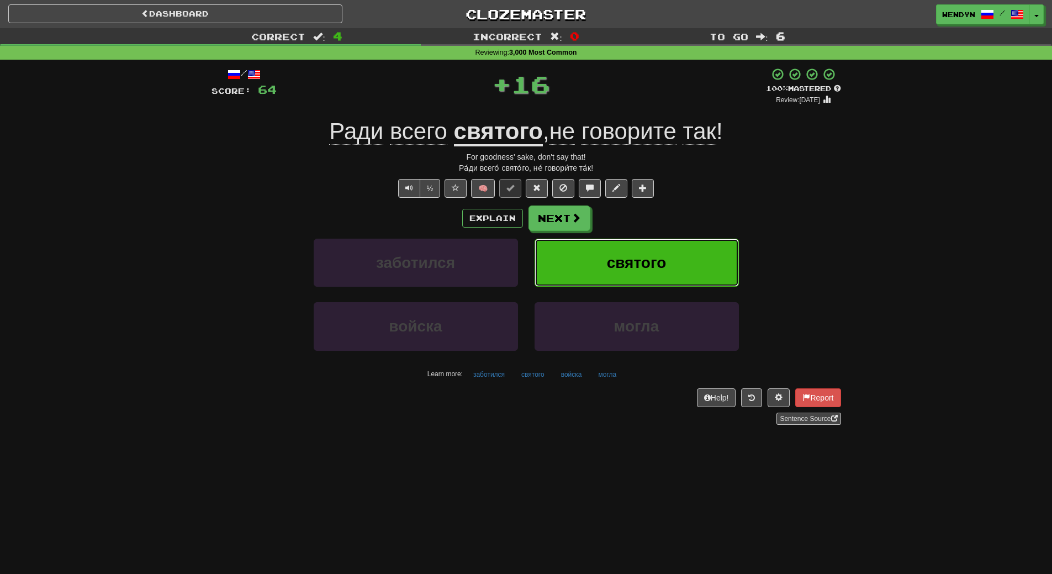
click at [660, 261] on span "святого" at bounding box center [637, 262] width 60 height 17
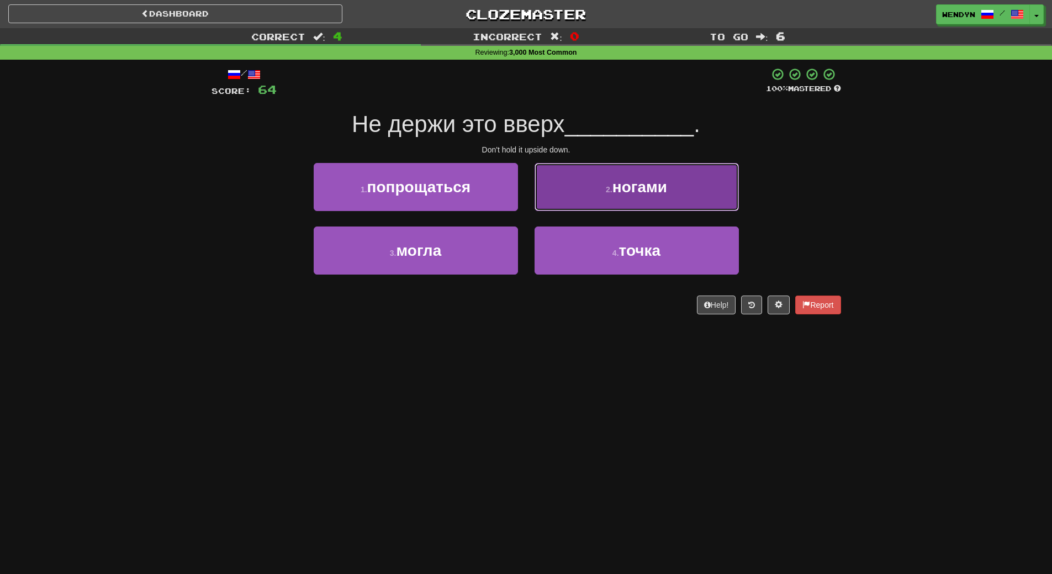
click at [672, 190] on button "2 . ногами" at bounding box center [637, 187] width 204 height 48
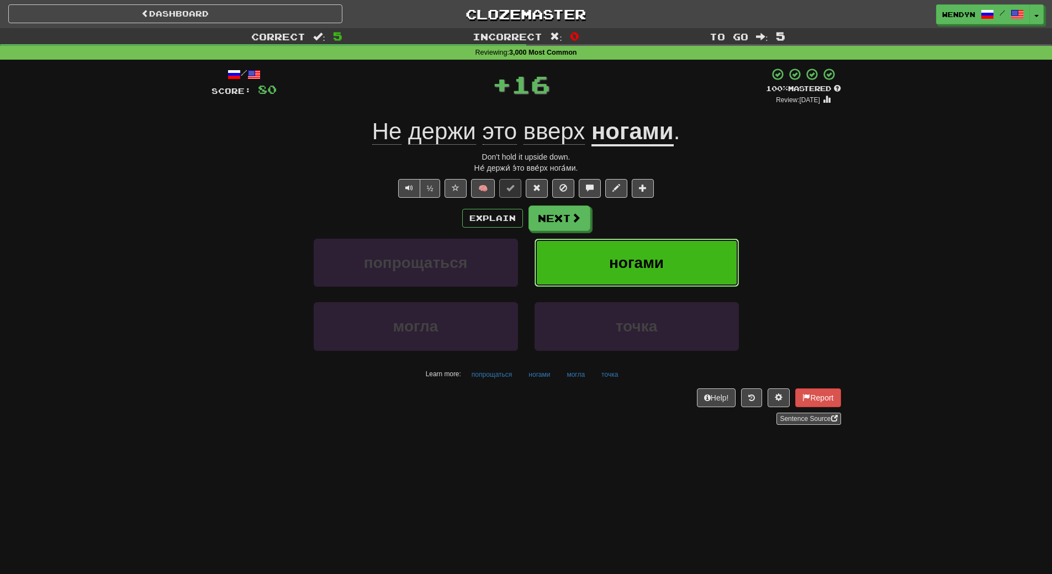
click at [666, 248] on button "ногами" at bounding box center [637, 263] width 204 height 48
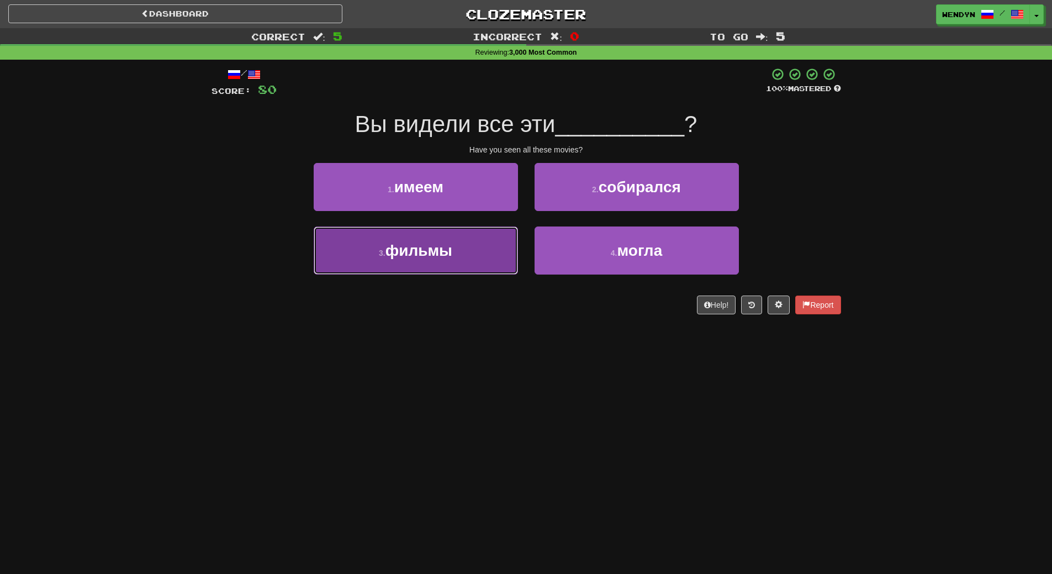
click at [464, 249] on button "3 . фильмы" at bounding box center [416, 251] width 204 height 48
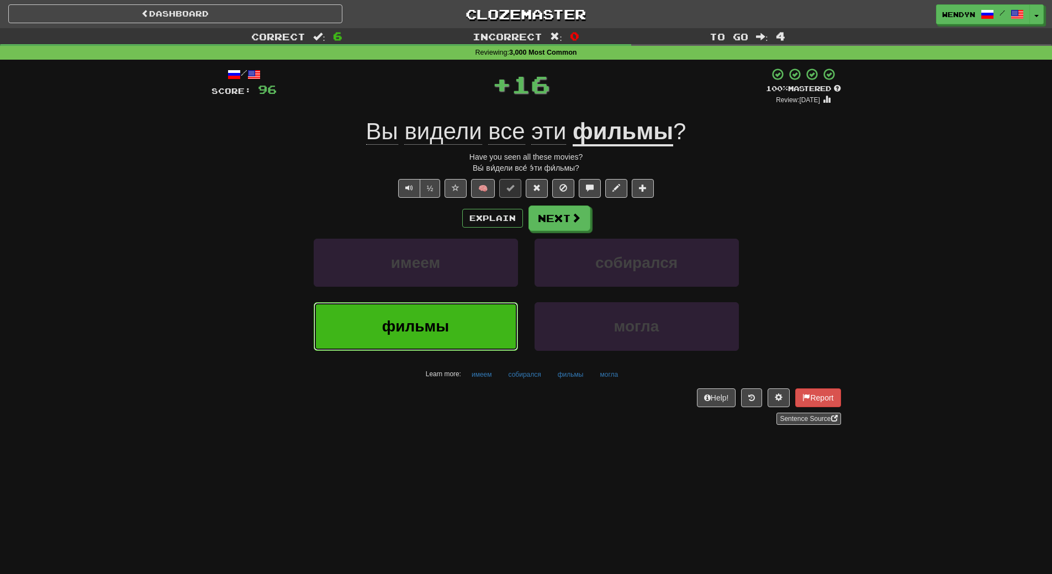
click at [460, 312] on button "фильмы" at bounding box center [416, 326] width 204 height 48
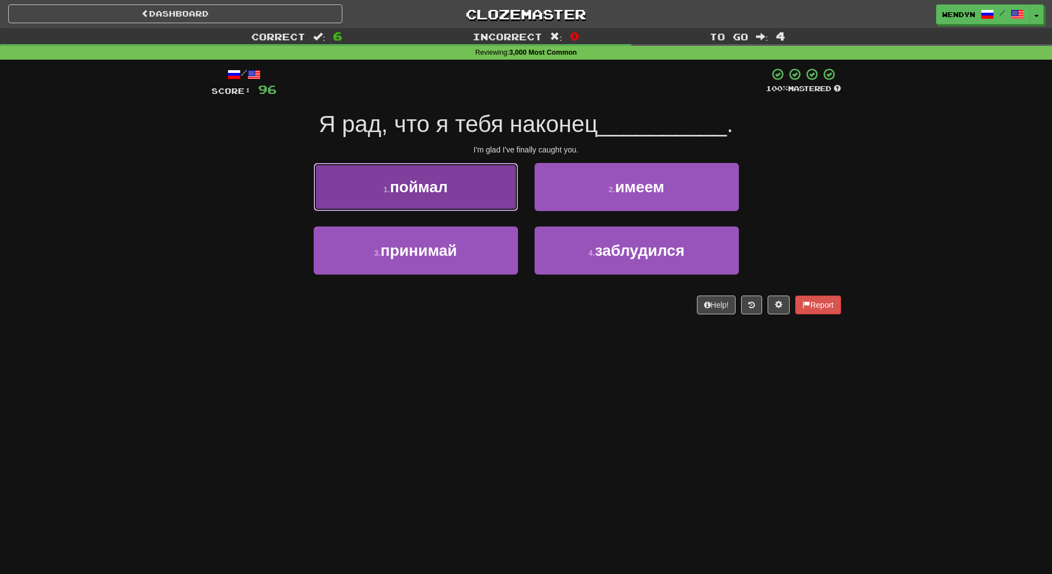
click at [471, 197] on button "1 . поймал" at bounding box center [416, 187] width 204 height 48
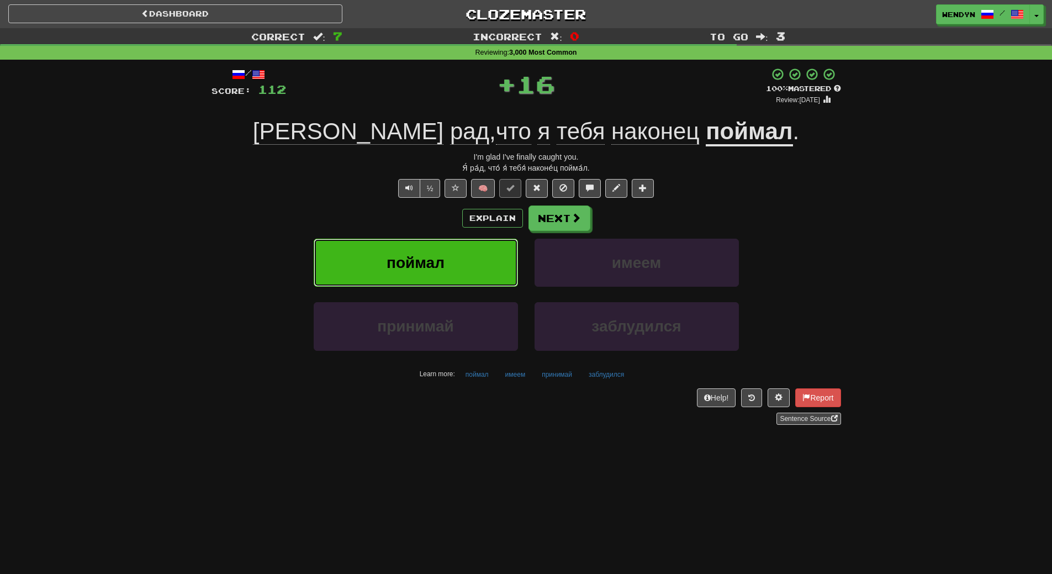
click at [470, 255] on button "поймал" at bounding box center [416, 263] width 204 height 48
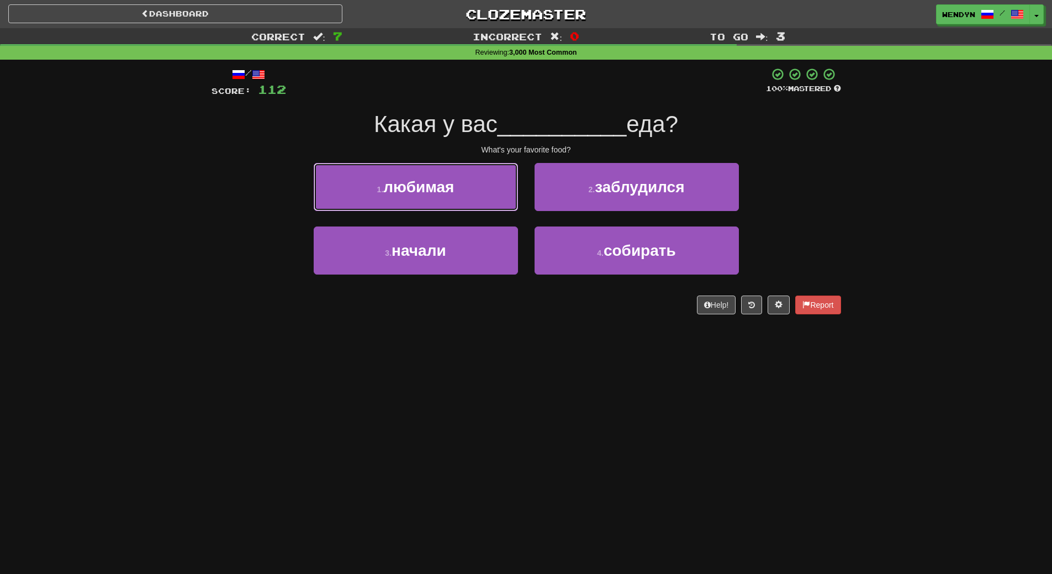
click at [469, 197] on button "1 . любимая" at bounding box center [416, 187] width 204 height 48
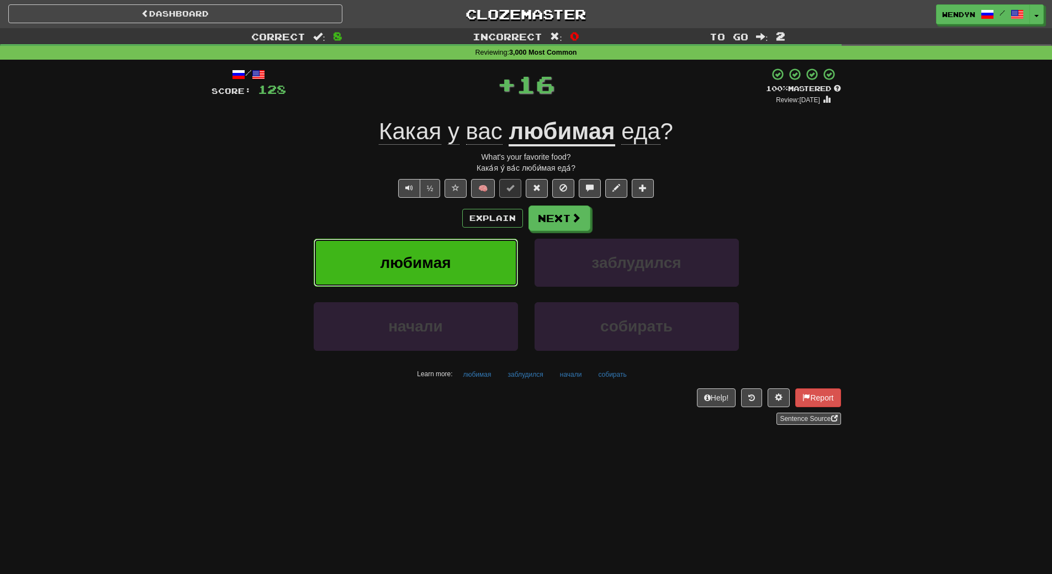
click at [472, 252] on button "любимая" at bounding box center [416, 263] width 204 height 48
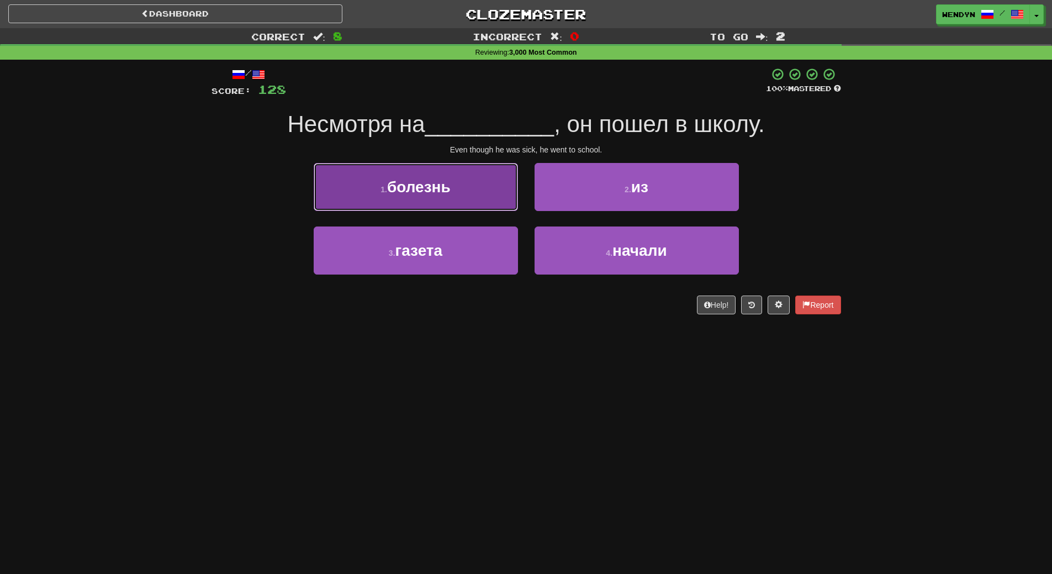
click at [465, 199] on button "1 . болезнь" at bounding box center [416, 187] width 204 height 48
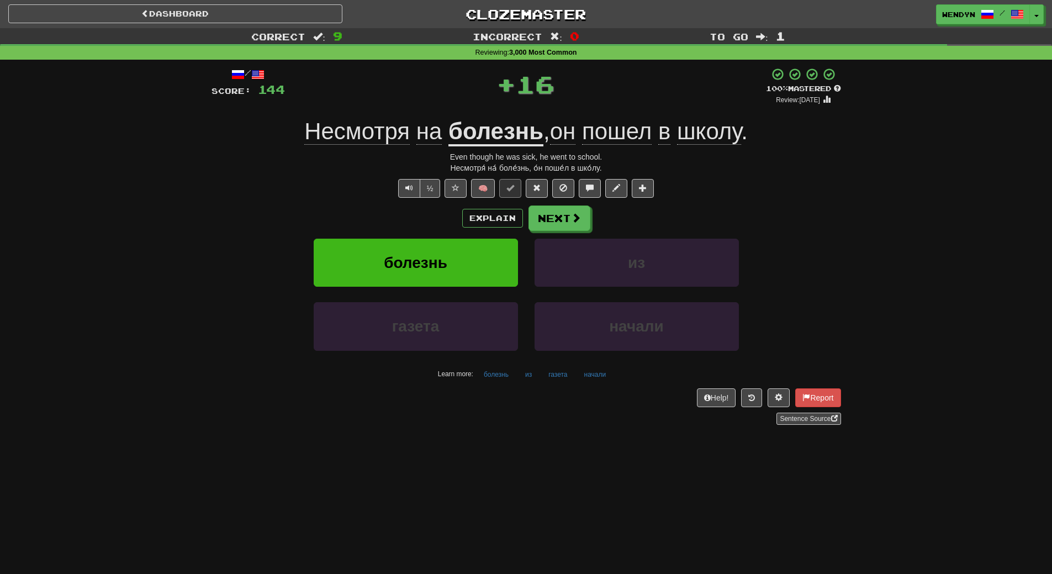
click at [457, 215] on div "Explain Next" at bounding box center [527, 218] width 630 height 25
click at [457, 250] on button "болезнь" at bounding box center [416, 263] width 204 height 48
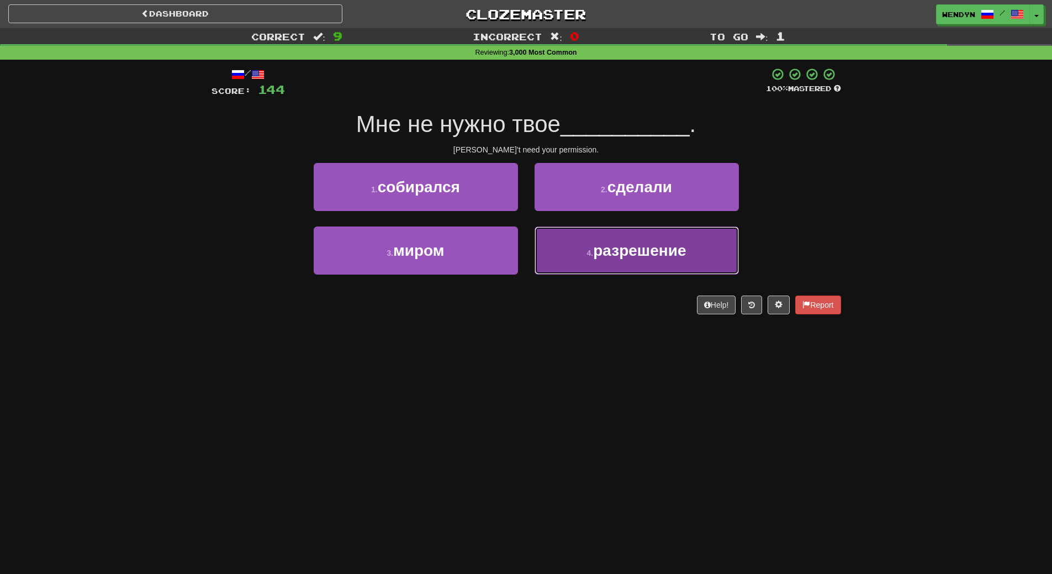
click at [604, 252] on span "разрешение" at bounding box center [639, 250] width 93 height 17
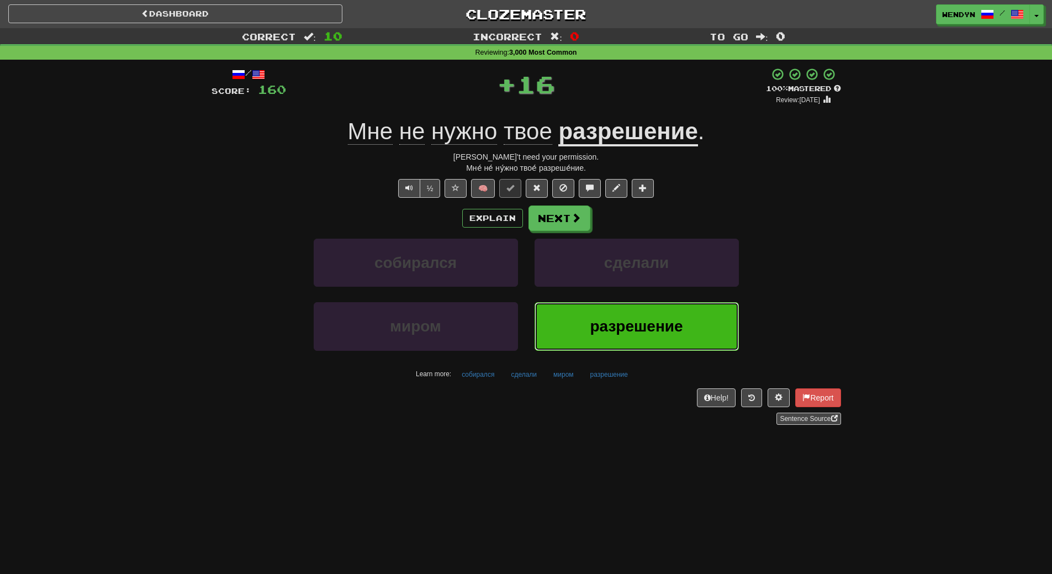
click at [582, 309] on button "разрешение" at bounding box center [637, 326] width 204 height 48
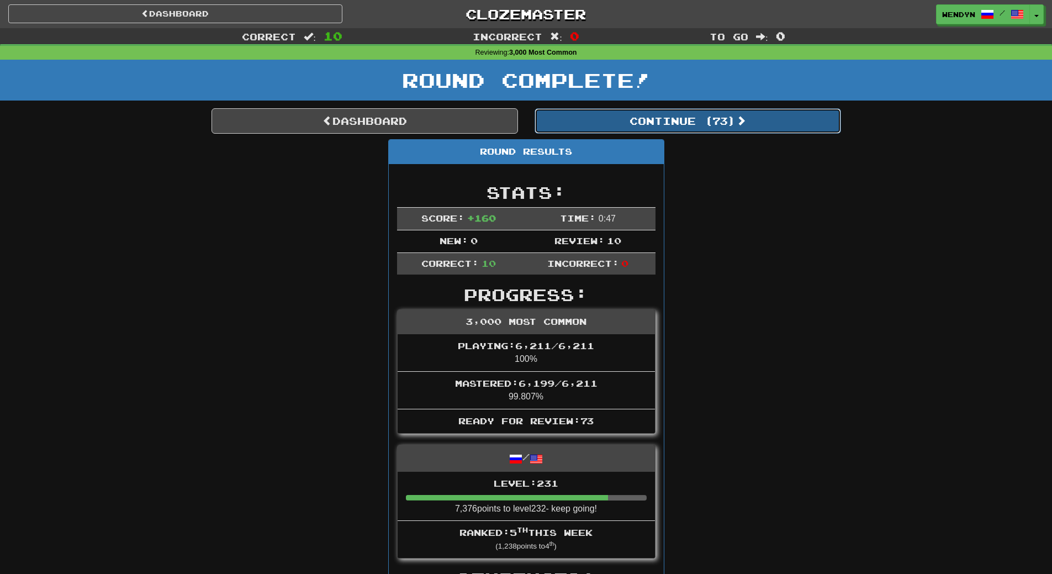
click at [695, 118] on button "Continue ( 73 )" at bounding box center [688, 120] width 307 height 25
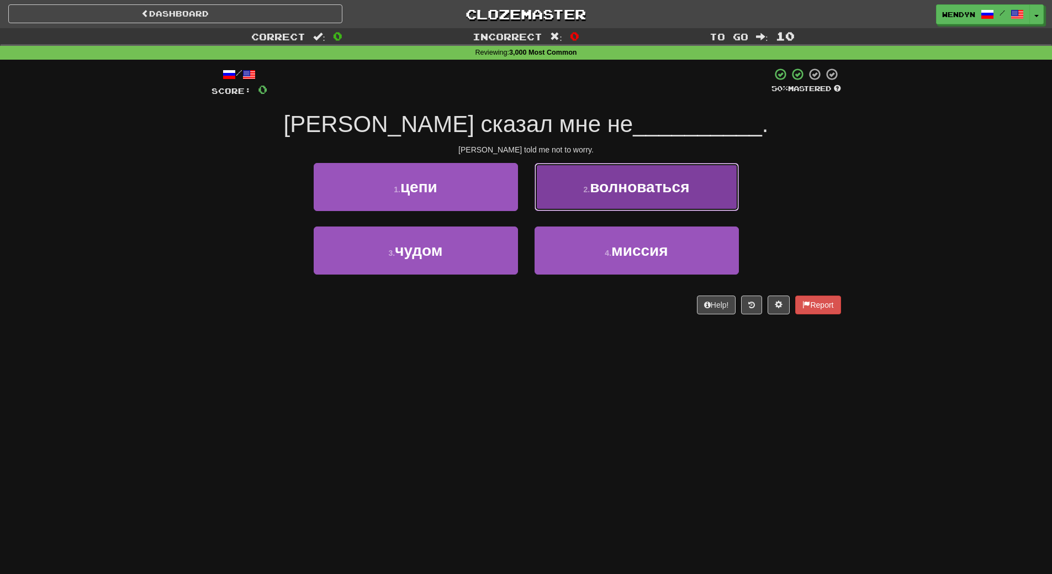
click at [691, 176] on button "2 . волноваться" at bounding box center [637, 187] width 204 height 48
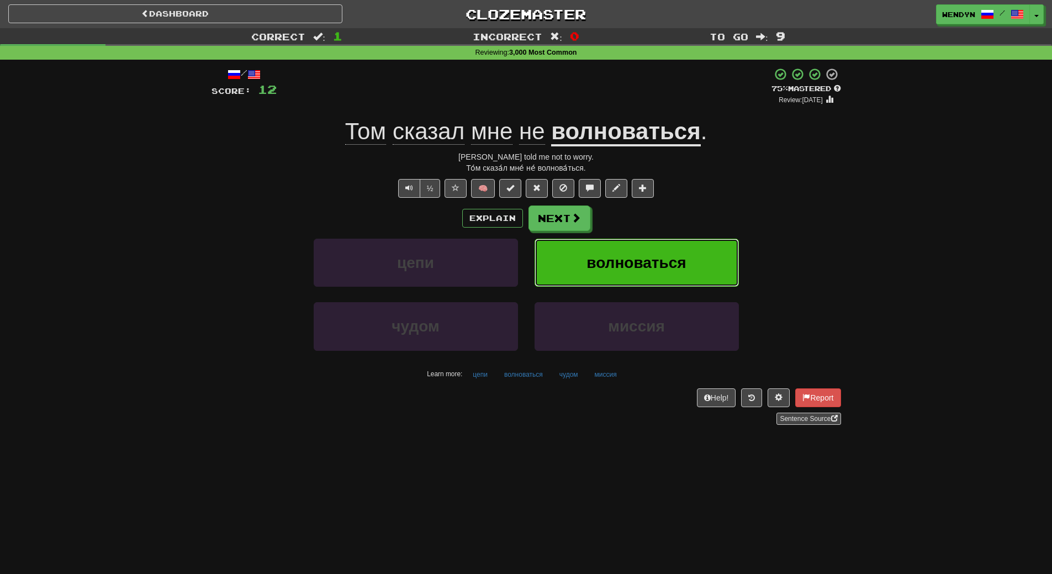
click at [657, 245] on button "волноваться" at bounding box center [637, 263] width 204 height 48
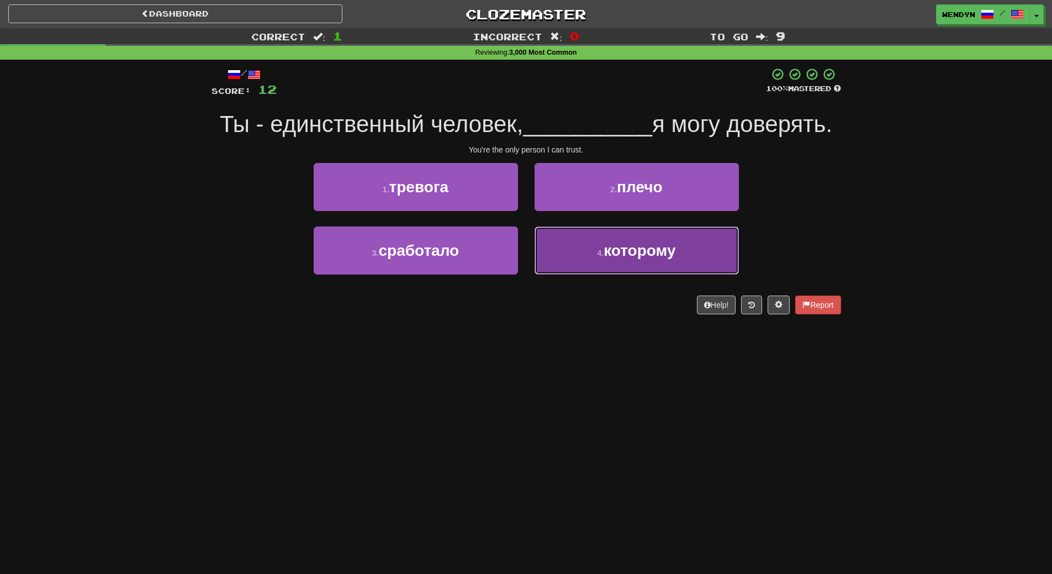
click at [628, 266] on button "4 . которому" at bounding box center [637, 251] width 204 height 48
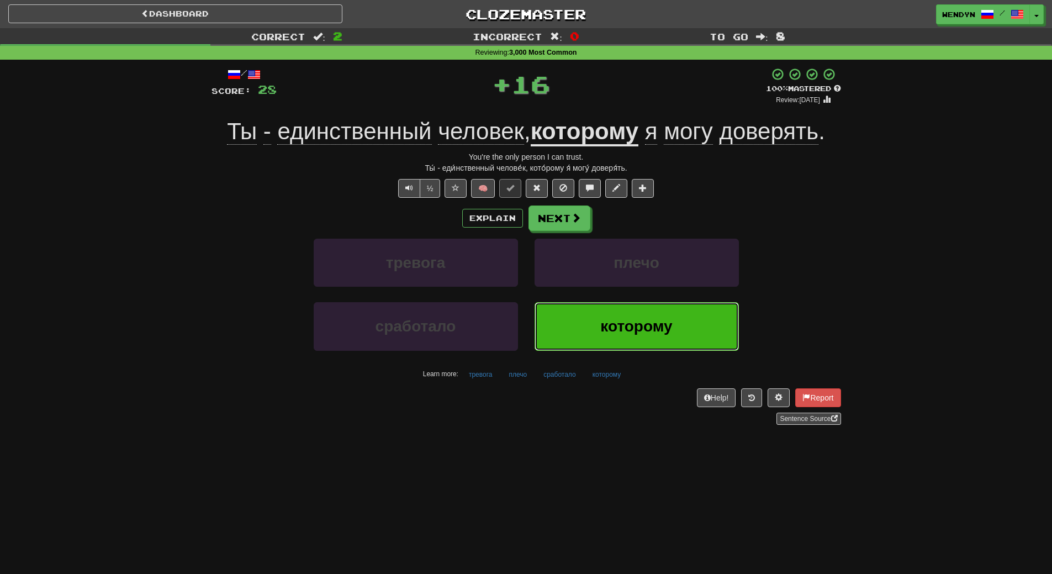
click at [608, 334] on span "которому" at bounding box center [637, 326] width 72 height 17
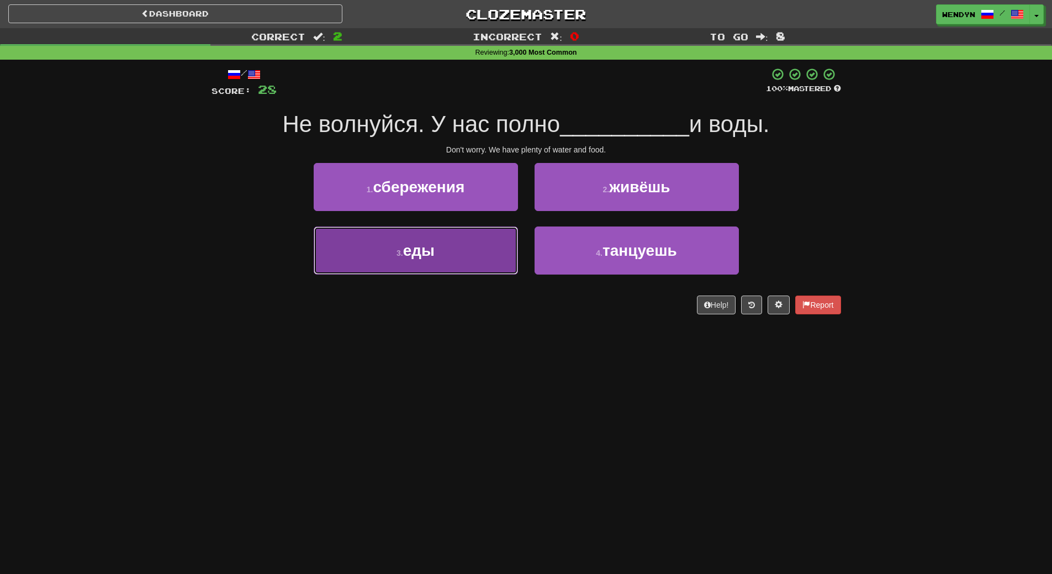
click at [465, 256] on button "3 . еды" at bounding box center [416, 251] width 204 height 48
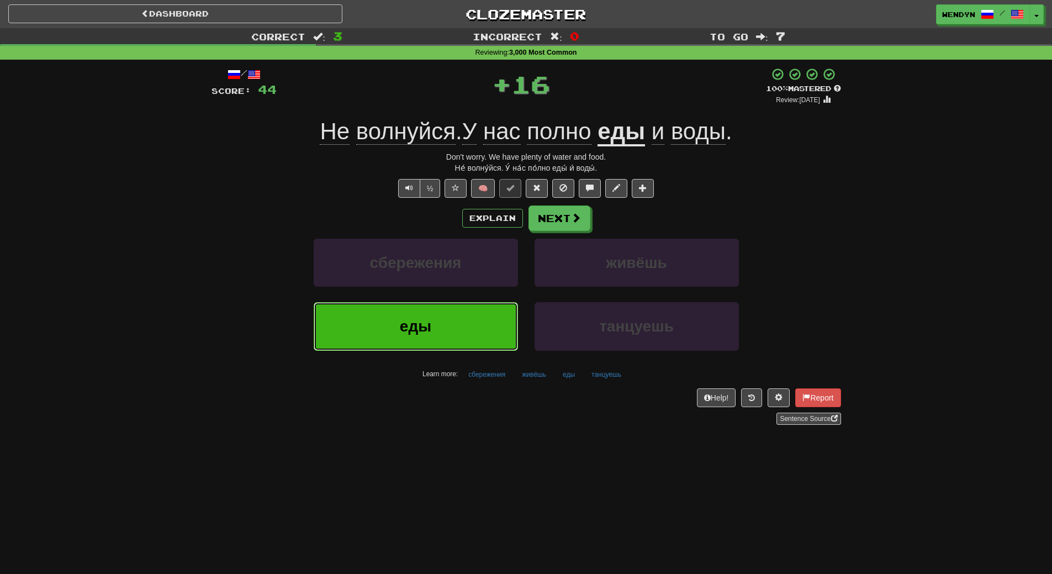
click at [461, 319] on button "еды" at bounding box center [416, 326] width 204 height 48
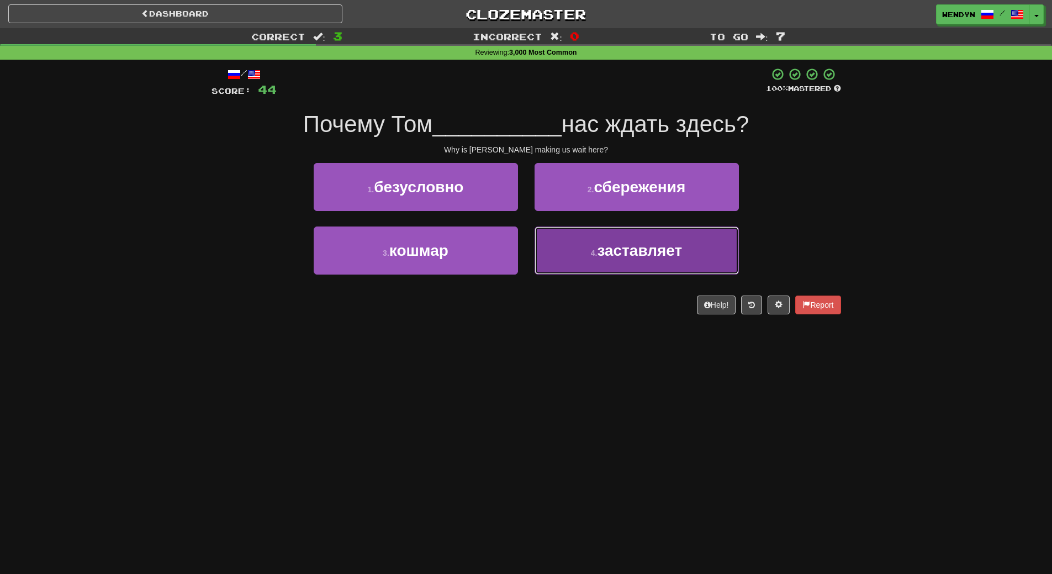
click at [637, 259] on button "4 . заставляет" at bounding box center [637, 251] width 204 height 48
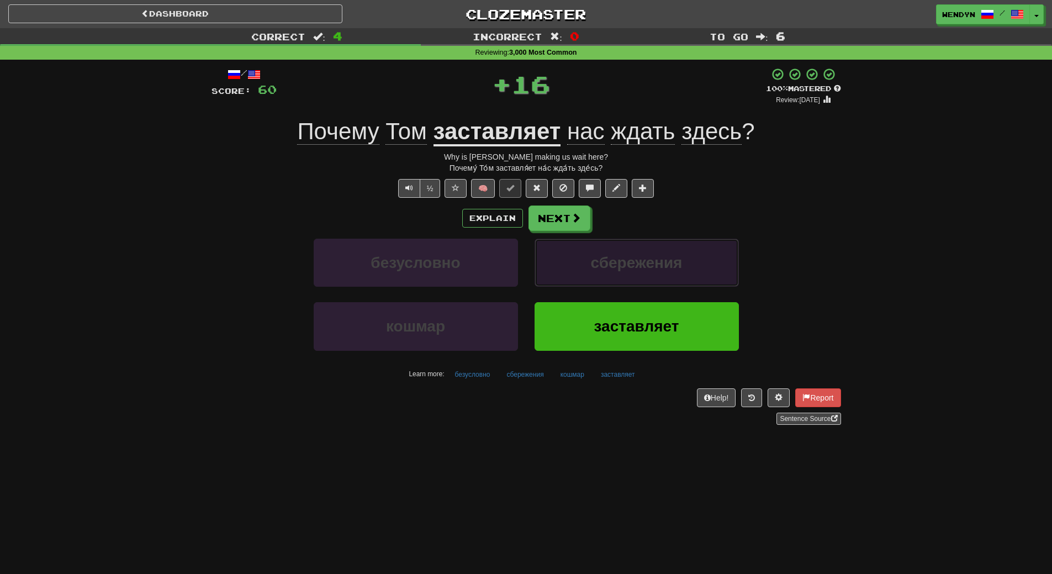
click at [637, 259] on span "сбережения" at bounding box center [637, 262] width 92 height 17
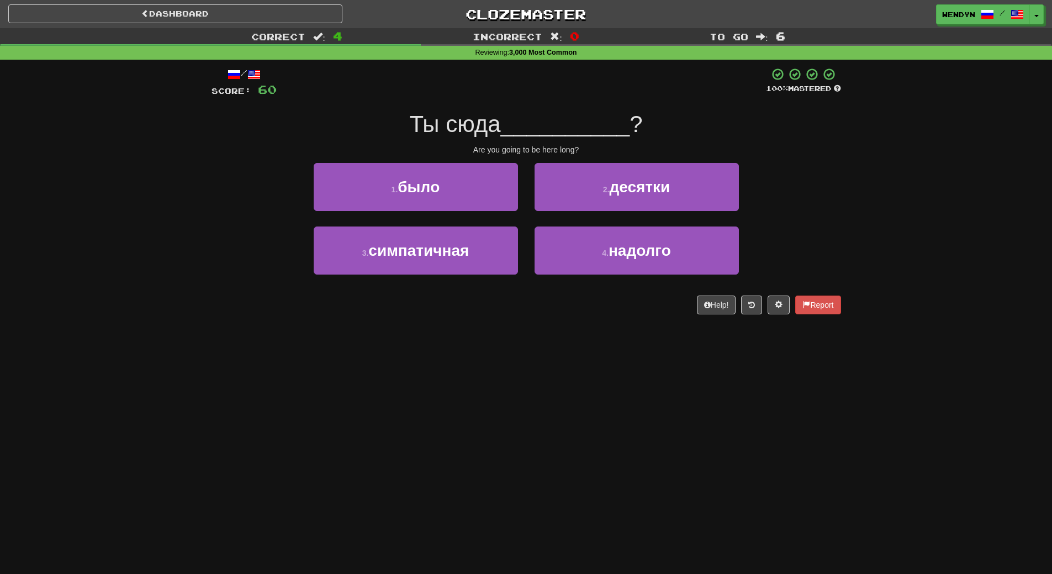
click at [589, 358] on div "Dashboard Clozemaster WendyN / Toggle Dropdown Dashboard Leaderboard Activity F…" at bounding box center [526, 287] width 1052 height 574
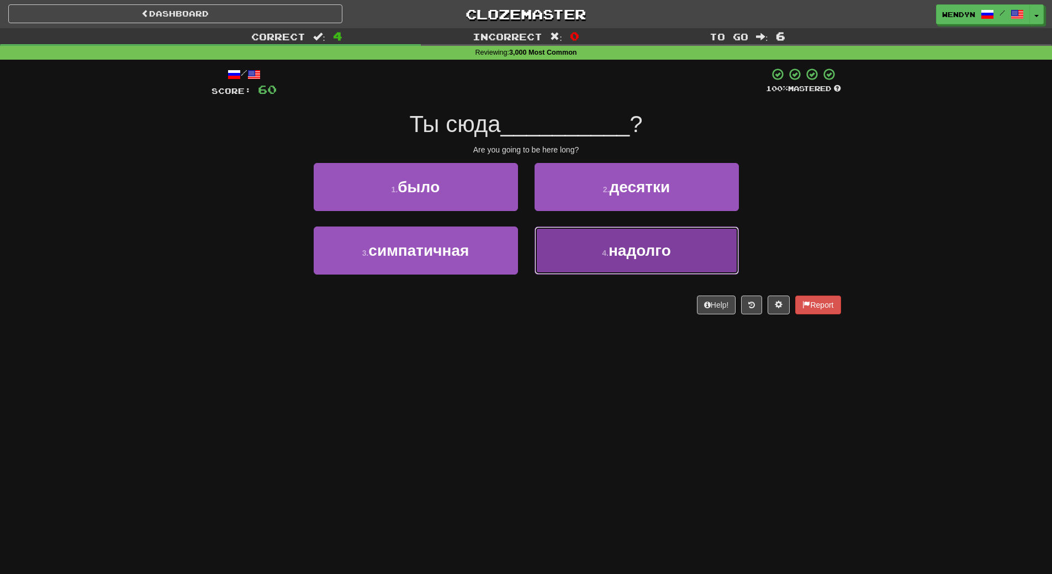
click at [668, 249] on span "надолго" at bounding box center [640, 250] width 62 height 17
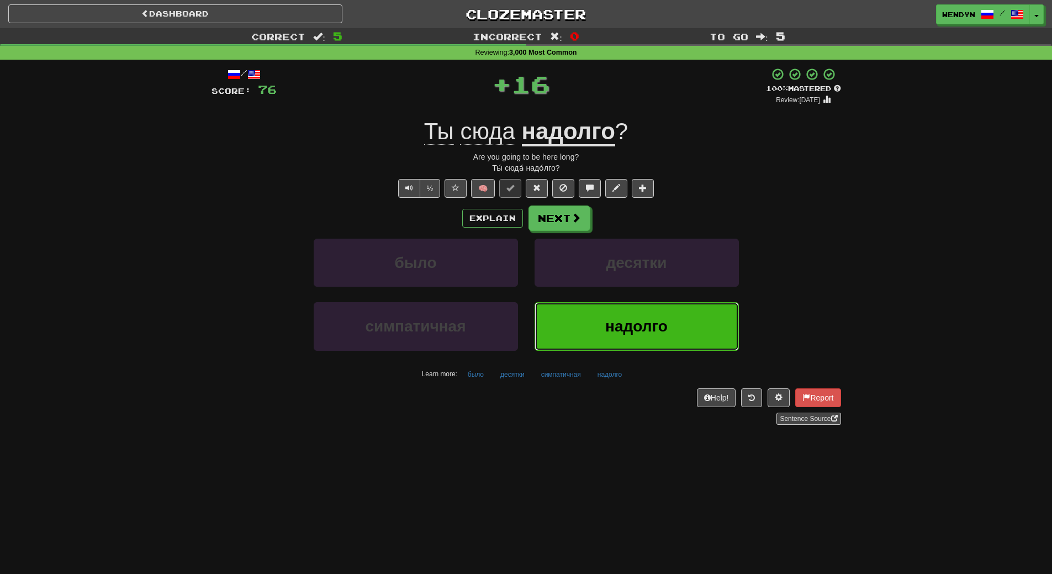
click at [629, 340] on button "надолго" at bounding box center [637, 326] width 204 height 48
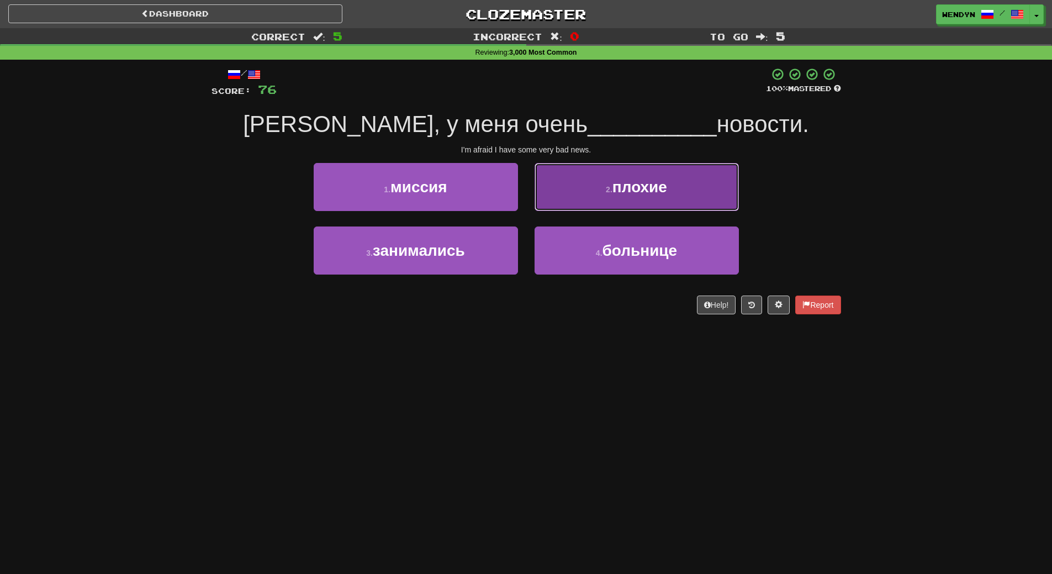
click at [661, 167] on button "2 . плохие" at bounding box center [637, 187] width 204 height 48
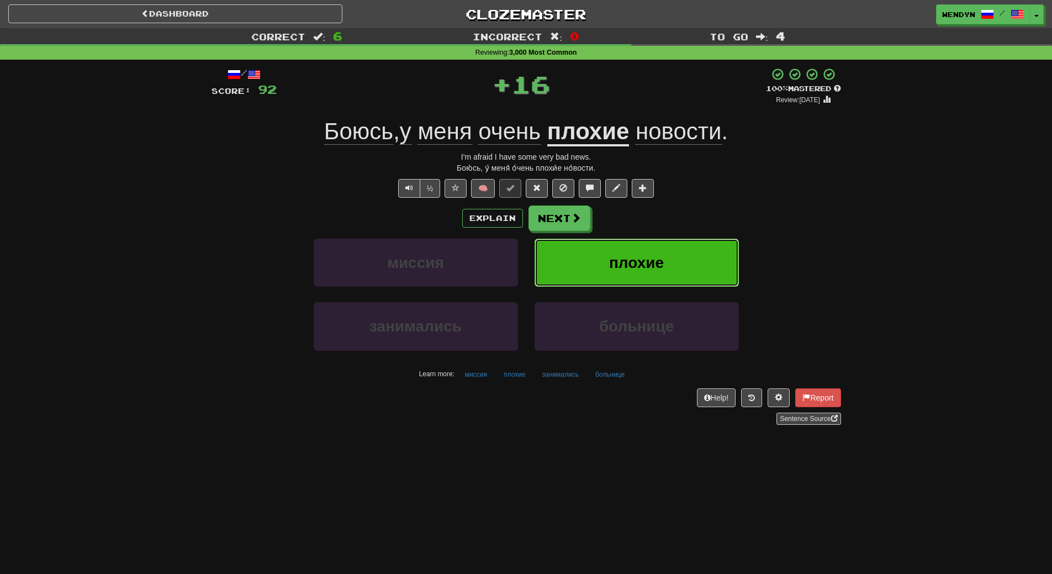
click at [665, 271] on button "плохие" at bounding box center [637, 263] width 204 height 48
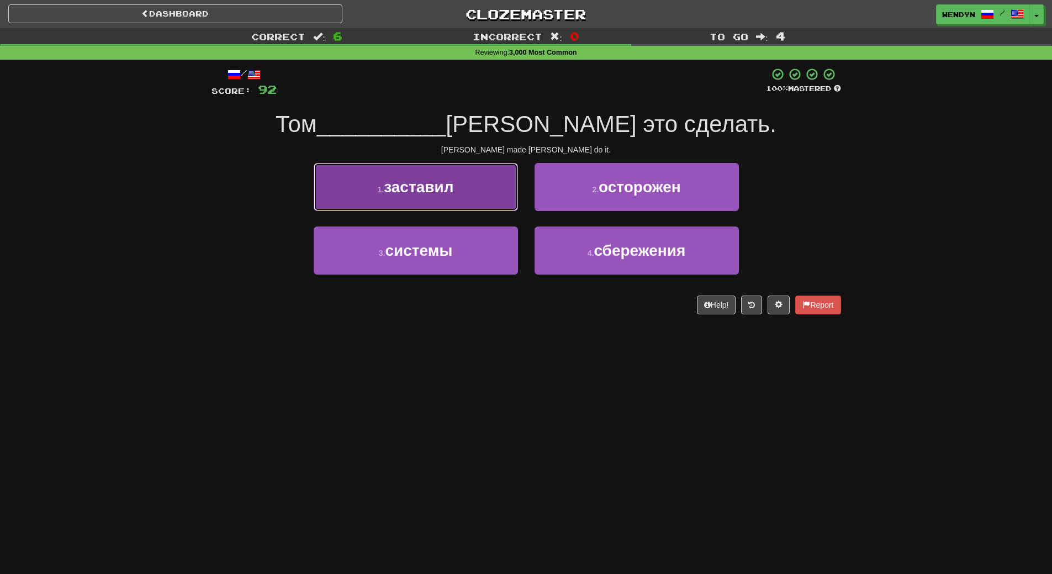
click at [472, 192] on button "1 . заставил" at bounding box center [416, 187] width 204 height 48
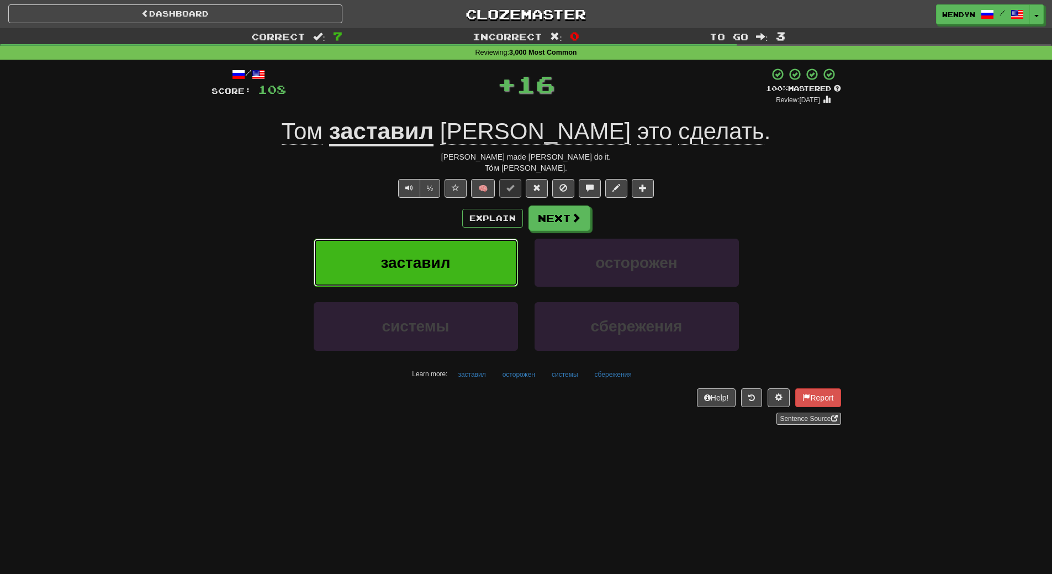
click at [476, 240] on button "заставил" at bounding box center [416, 263] width 204 height 48
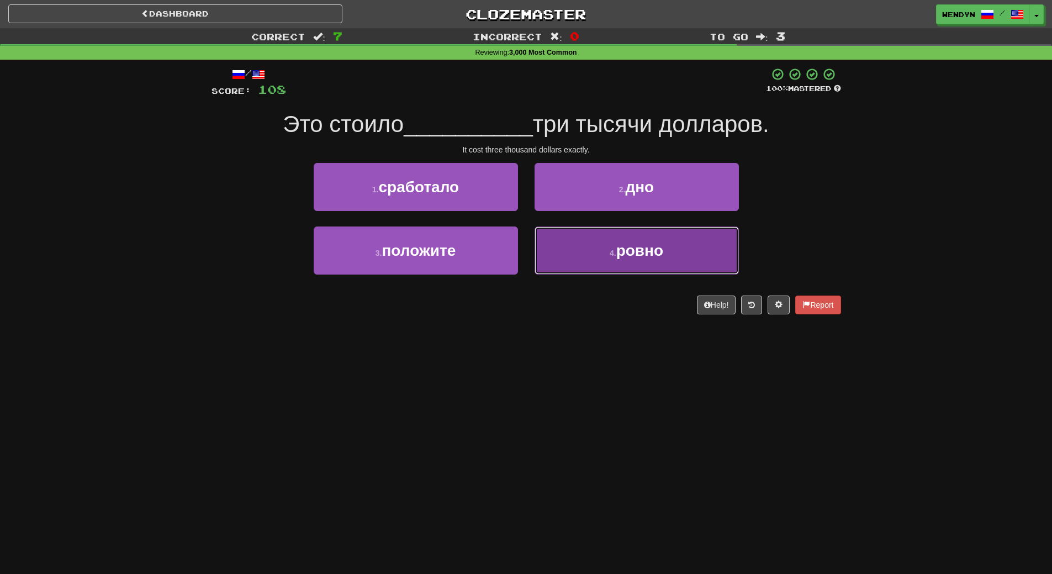
click at [640, 256] on span "ровно" at bounding box center [640, 250] width 47 height 17
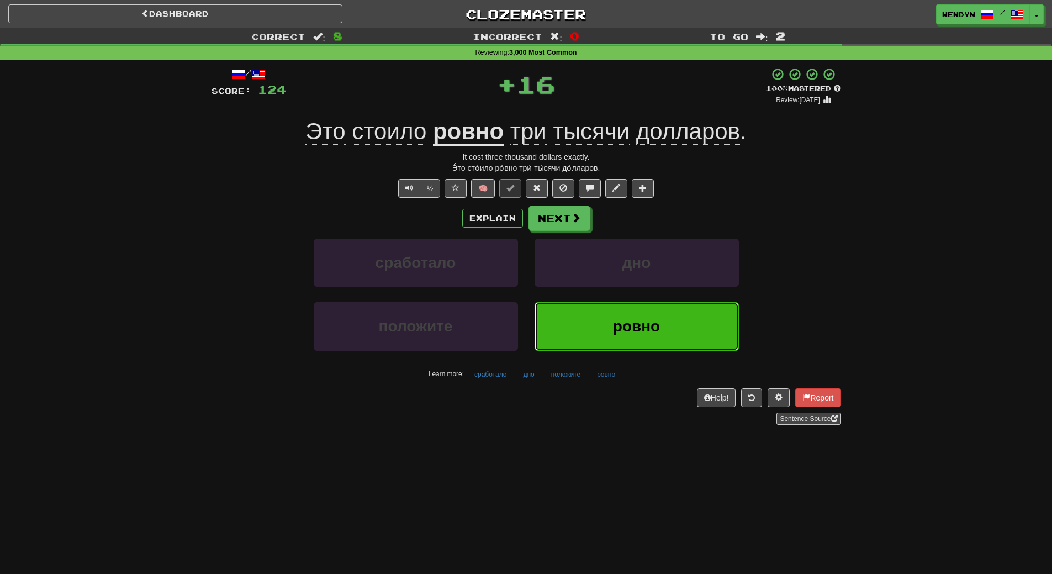
click at [635, 322] on span "ровно" at bounding box center [636, 326] width 47 height 17
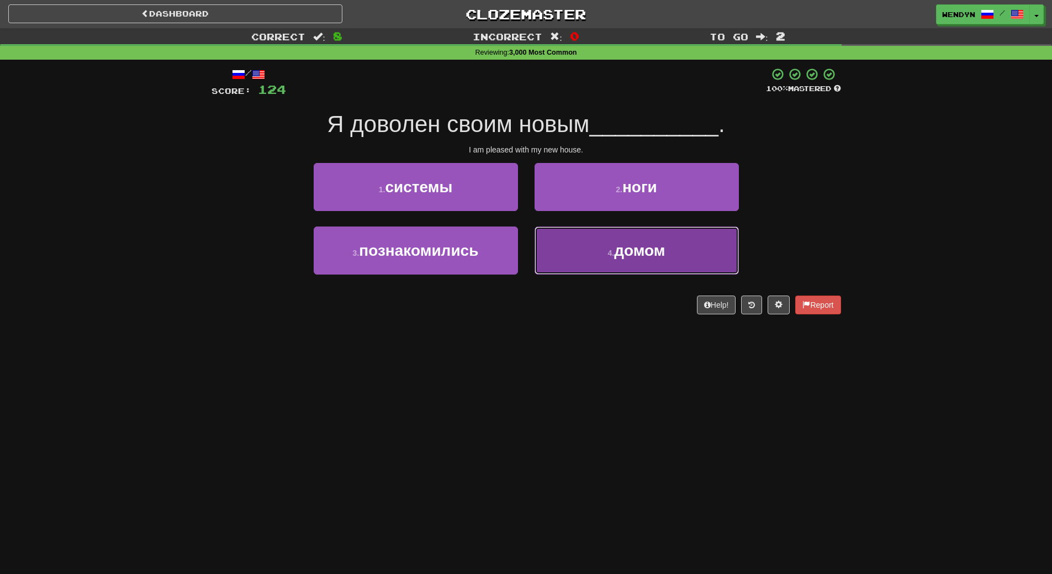
click at [624, 261] on button "4 . домом" at bounding box center [637, 251] width 204 height 48
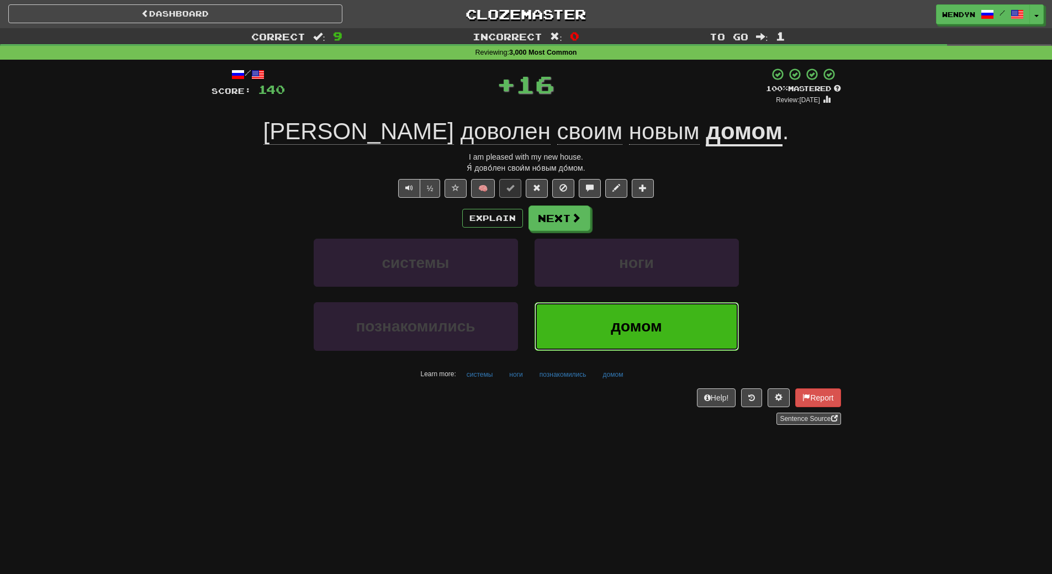
click at [620, 318] on span "домом" at bounding box center [636, 326] width 51 height 17
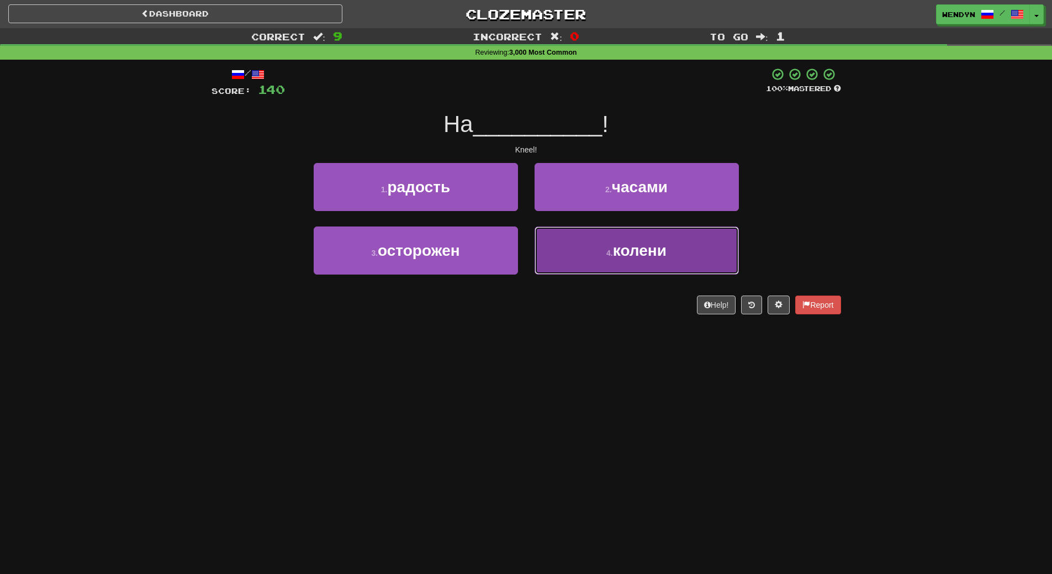
click at [630, 265] on button "4 . колени" at bounding box center [637, 251] width 204 height 48
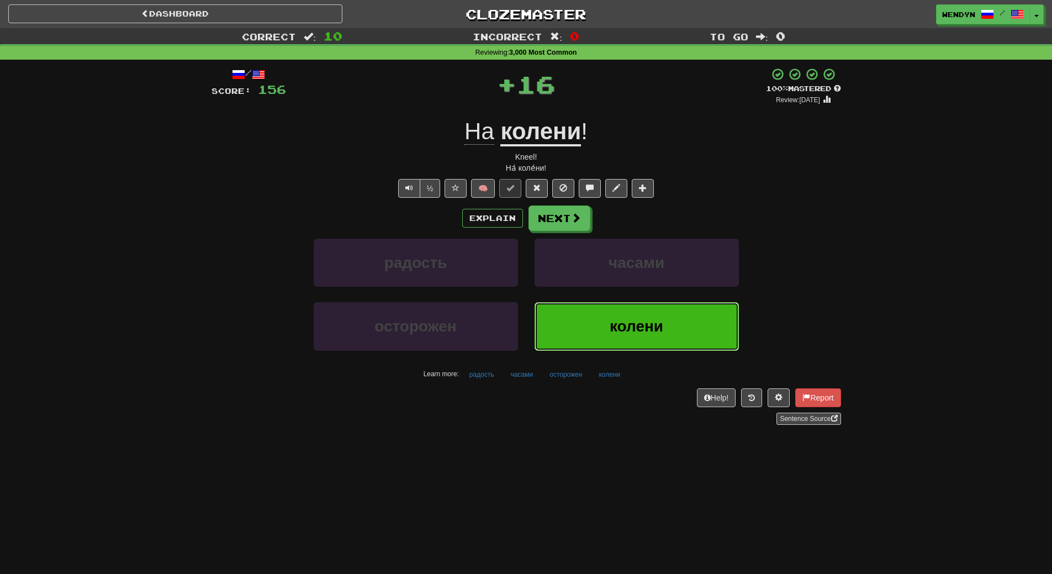
click at [622, 306] on button "колени" at bounding box center [637, 326] width 204 height 48
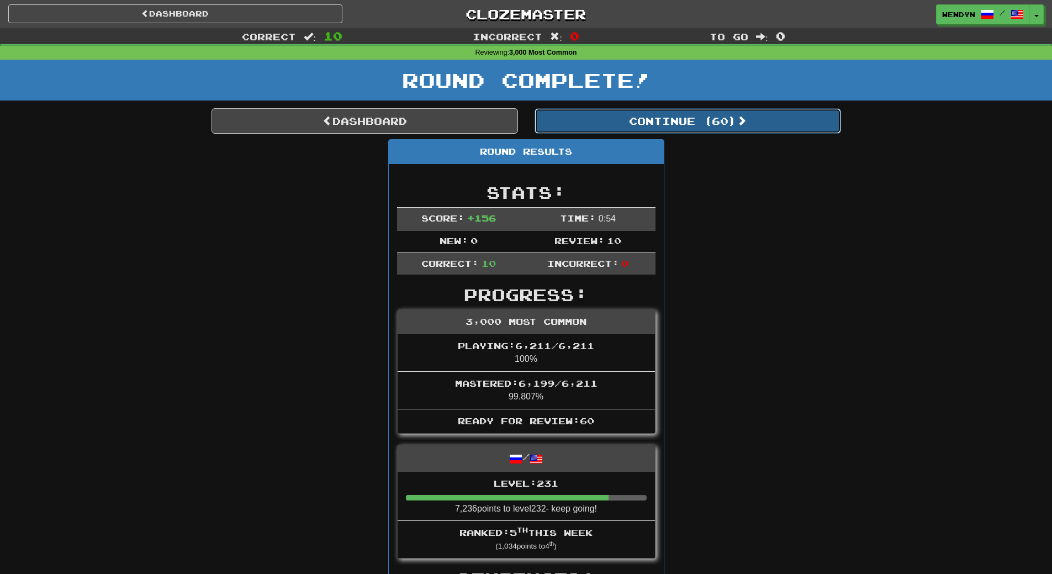
click at [725, 123] on button "Continue ( 60 )" at bounding box center [688, 120] width 307 height 25
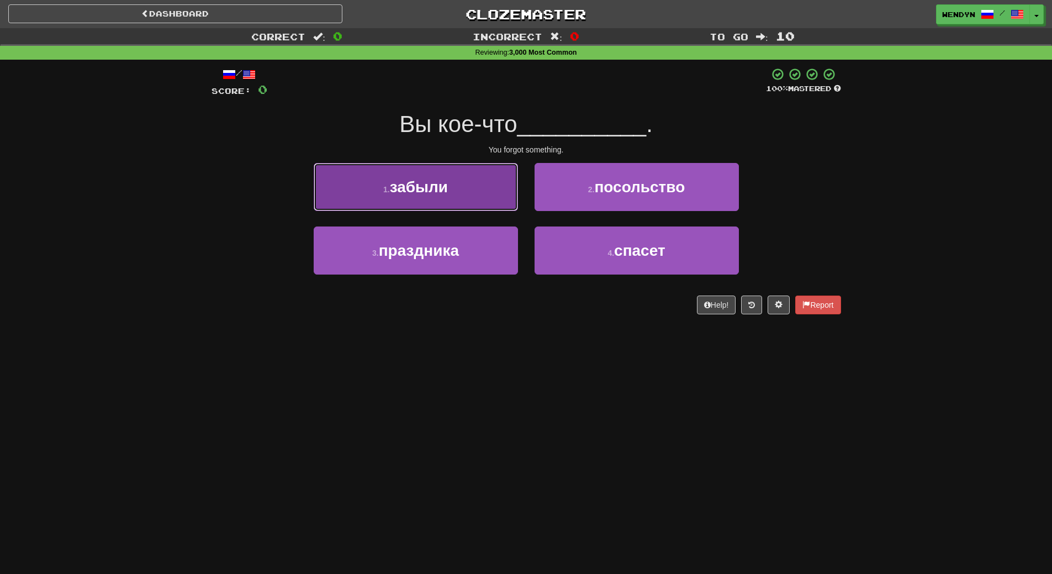
click at [463, 208] on button "1 . забыли" at bounding box center [416, 187] width 204 height 48
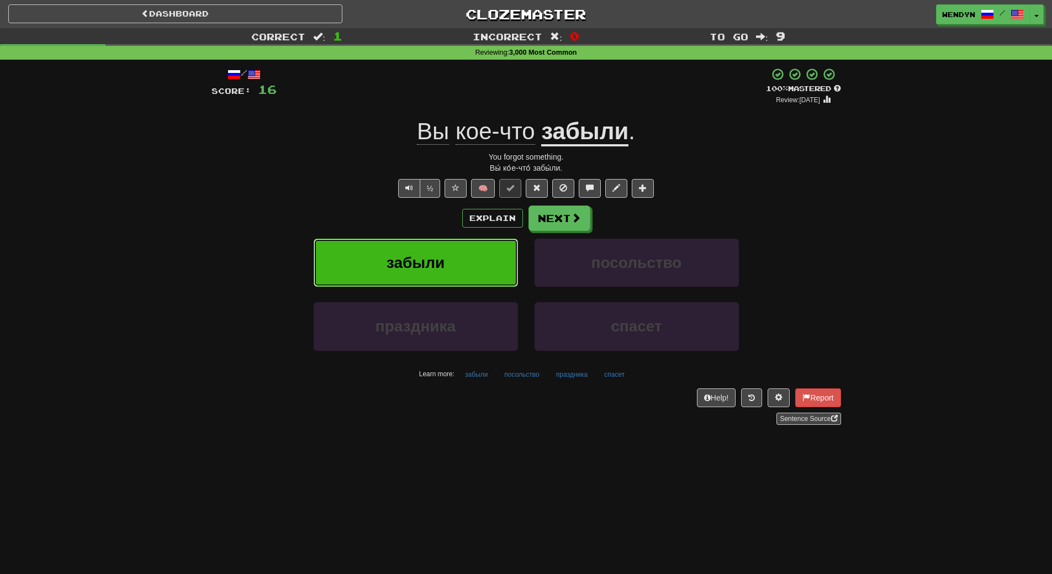
click at [466, 256] on button "забыли" at bounding box center [416, 263] width 204 height 48
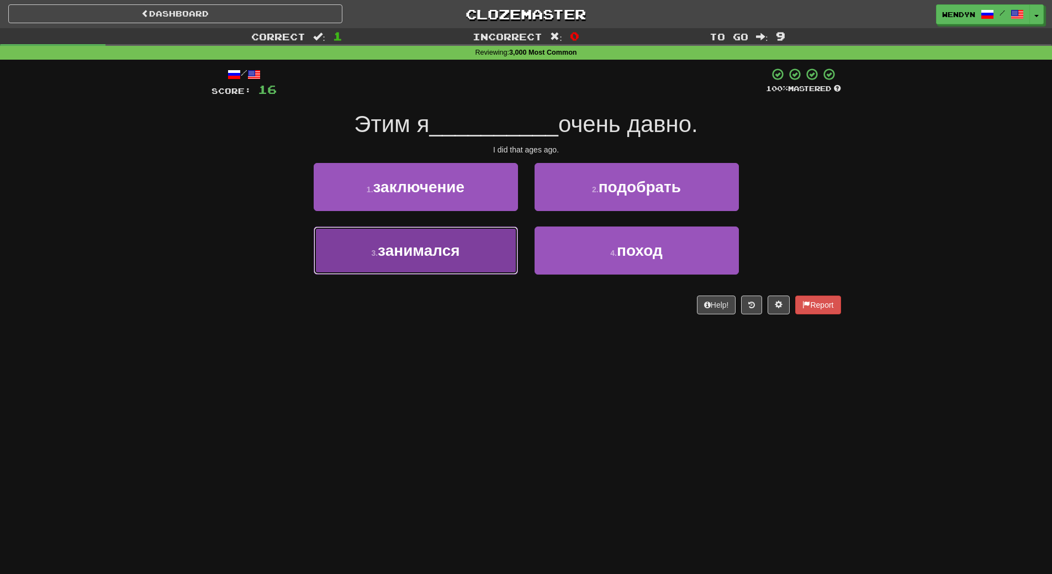
click at [470, 271] on button "3 . занимался" at bounding box center [416, 251] width 204 height 48
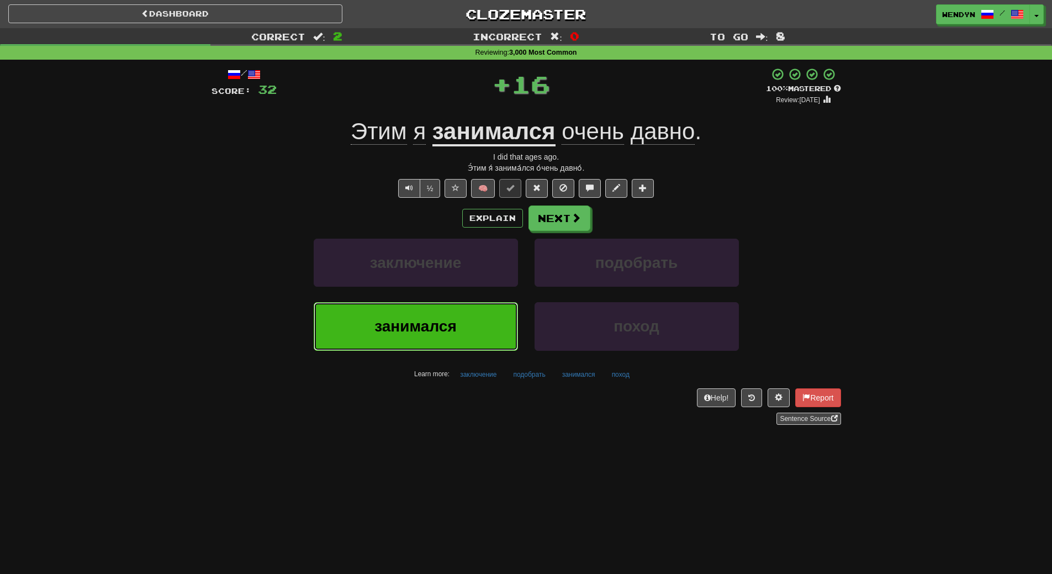
click at [469, 338] on button "занимался" at bounding box center [416, 326] width 204 height 48
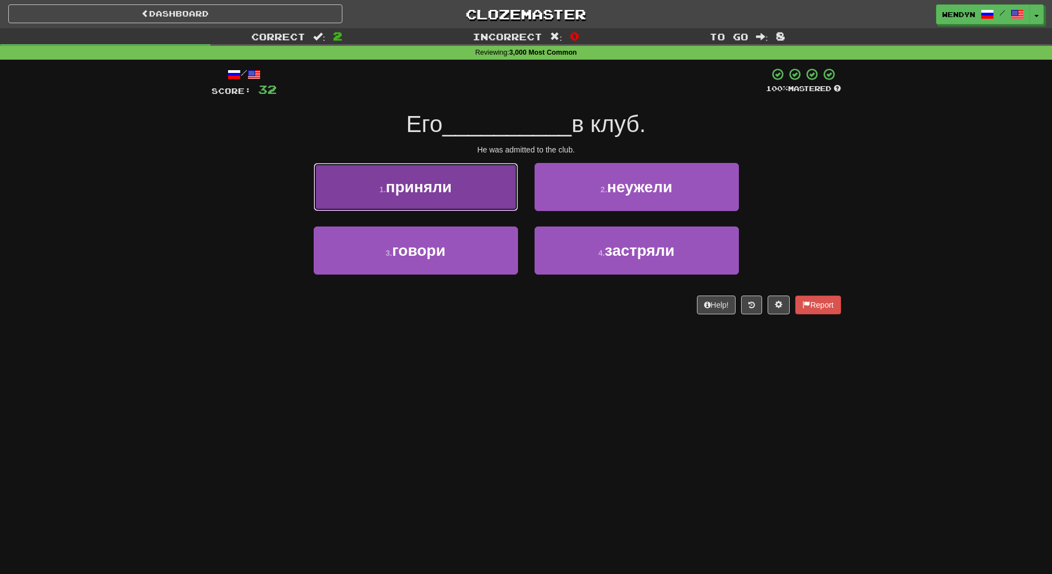
click at [456, 198] on button "1 . приняли" at bounding box center [416, 187] width 204 height 48
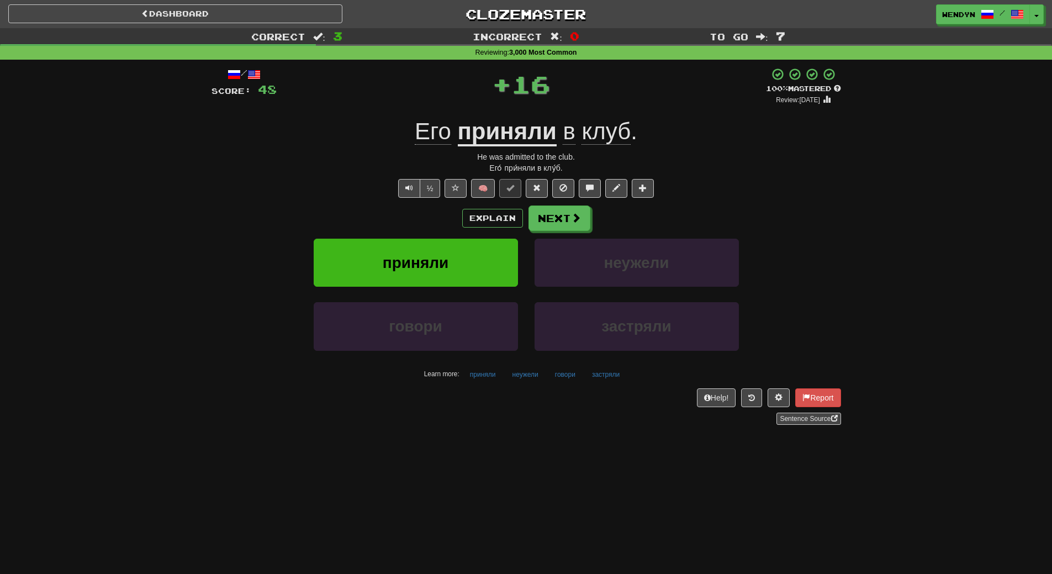
click at [455, 219] on div "Explain Next" at bounding box center [527, 218] width 630 height 25
click at [455, 259] on button "приняли" at bounding box center [416, 263] width 204 height 48
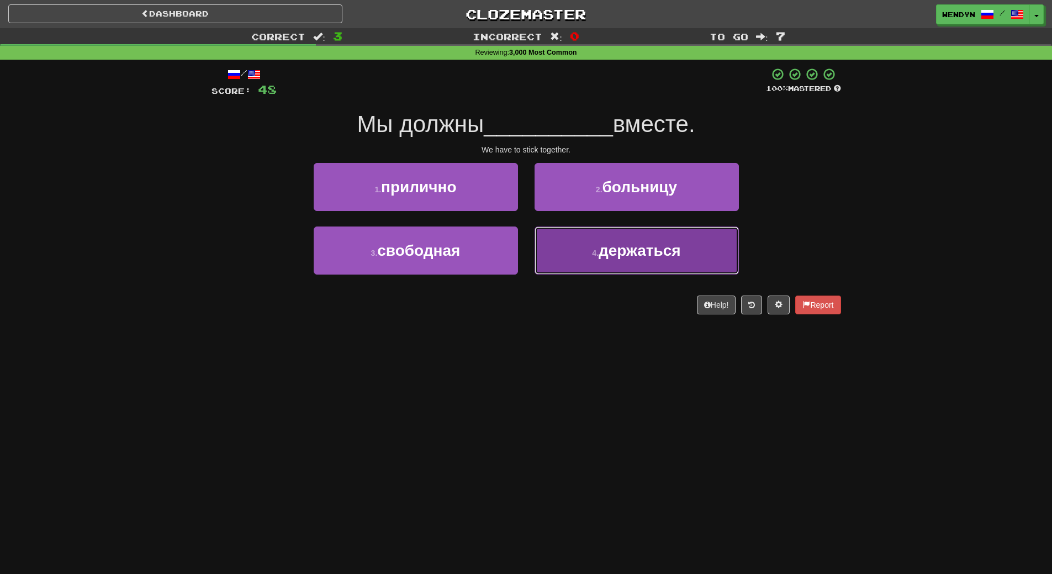
click at [665, 269] on button "4 . держаться" at bounding box center [637, 251] width 204 height 48
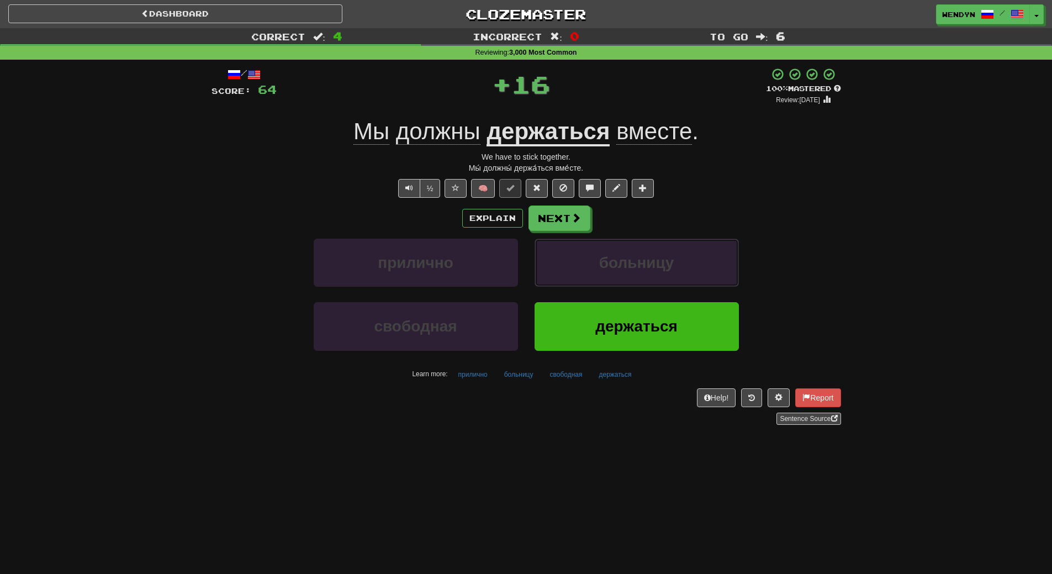
click at [665, 269] on span "больницу" at bounding box center [636, 262] width 75 height 17
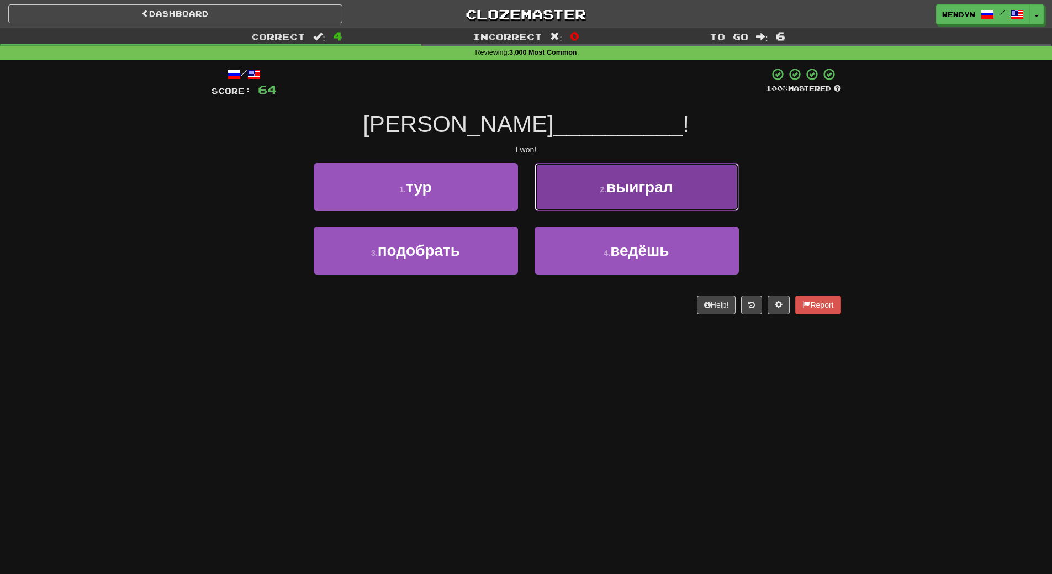
click at [673, 187] on span "выиграл" at bounding box center [640, 186] width 66 height 17
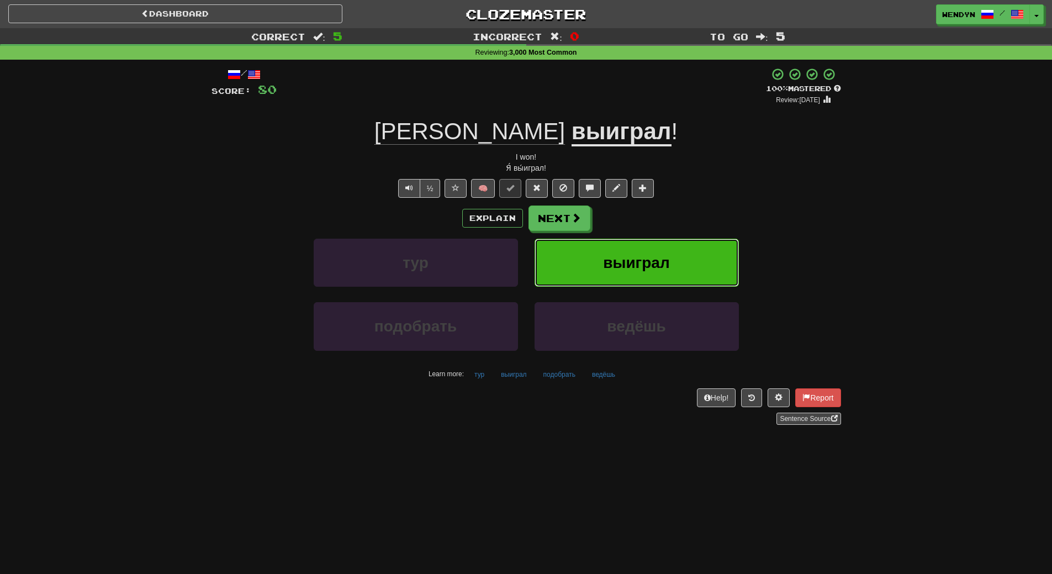
click at [685, 254] on button "выиграл" at bounding box center [637, 263] width 204 height 48
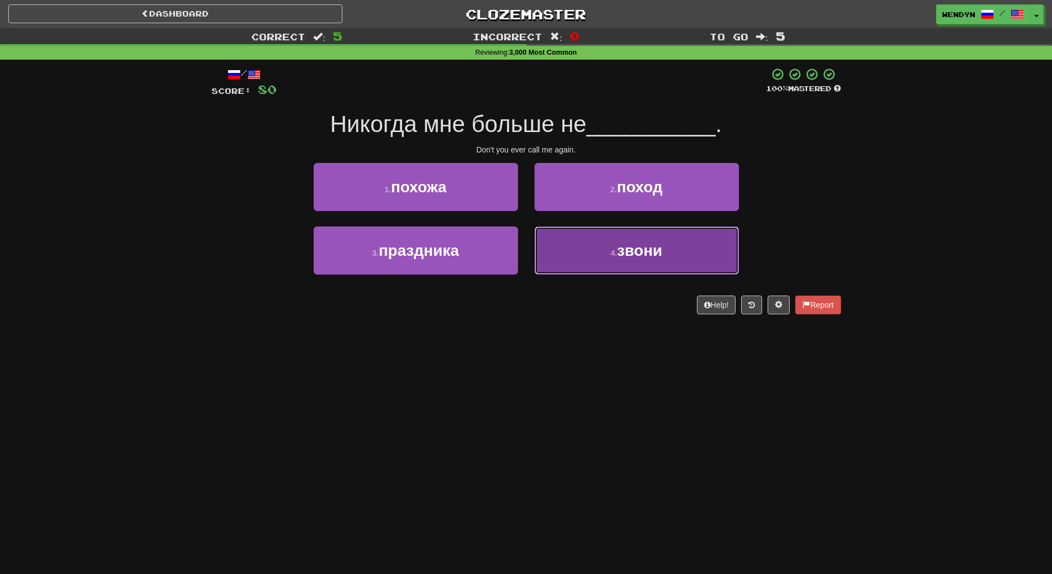
click at [658, 259] on span "звони" at bounding box center [639, 250] width 45 height 17
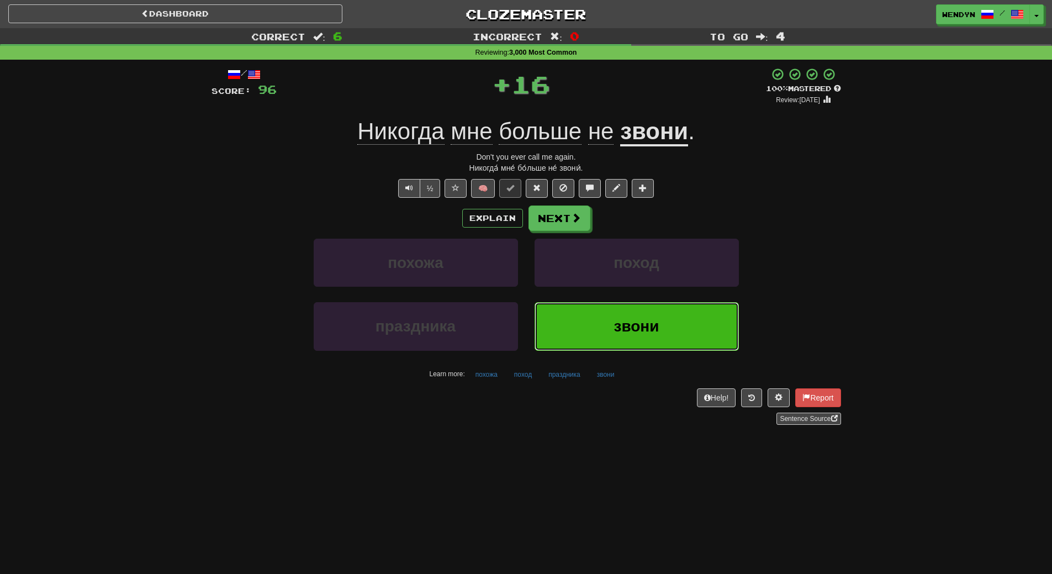
click at [642, 334] on span "звони" at bounding box center [636, 326] width 45 height 17
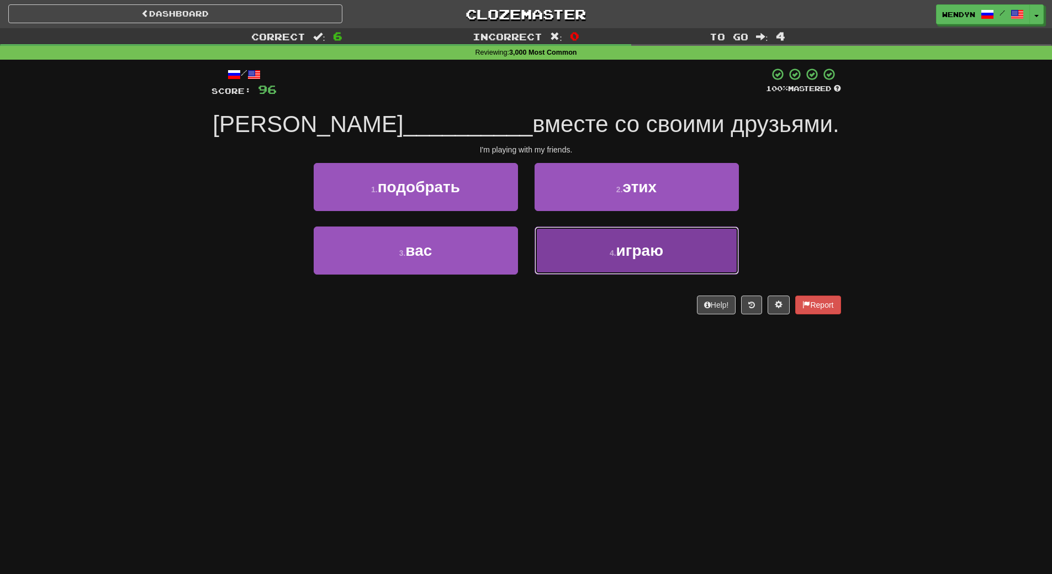
click at [648, 258] on span "играю" at bounding box center [640, 250] width 47 height 17
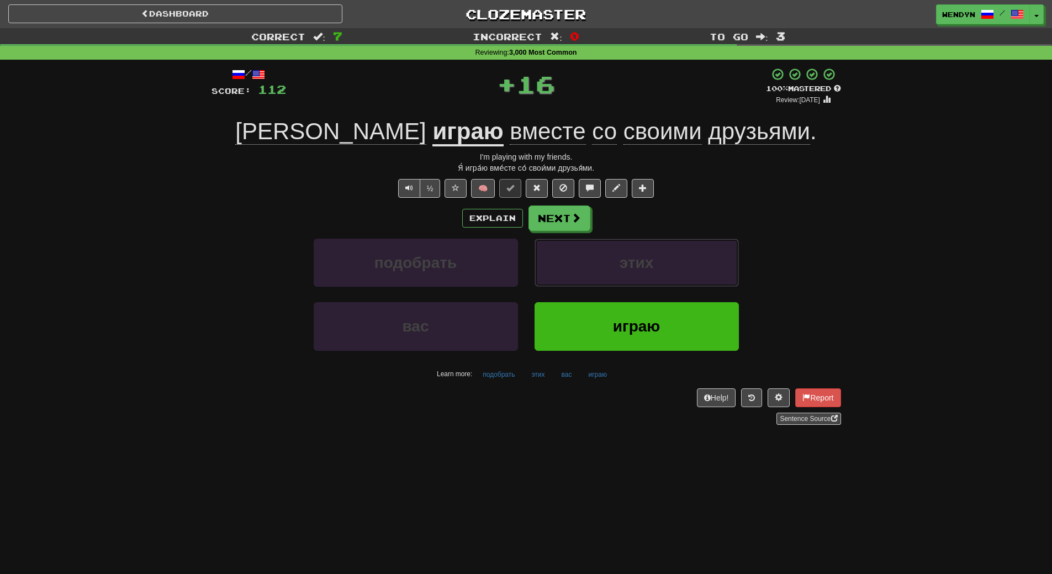
click at [648, 258] on span "этих" at bounding box center [637, 262] width 34 height 17
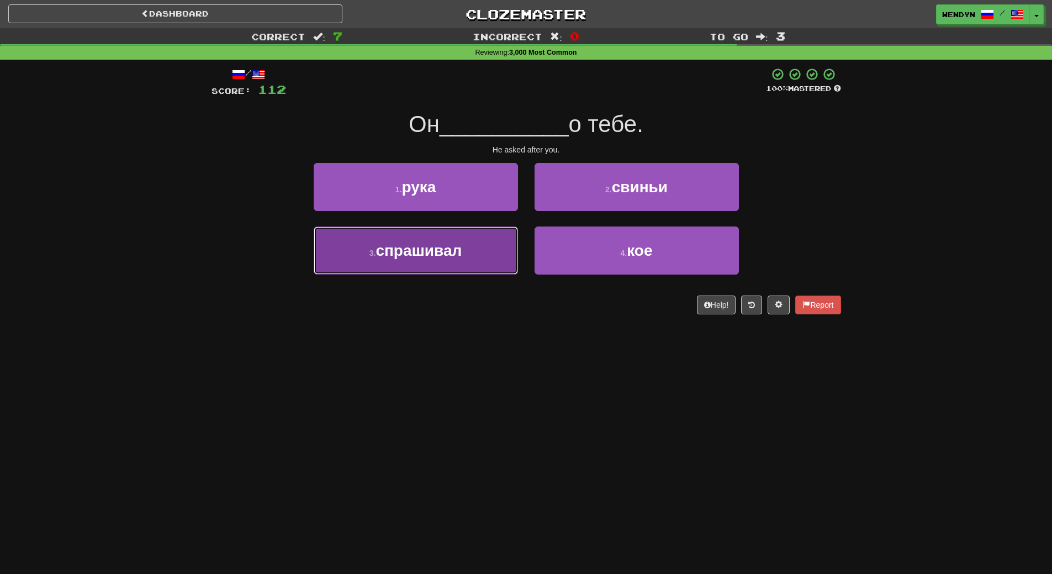
click at [469, 259] on button "3 . спрашивал" at bounding box center [416, 251] width 204 height 48
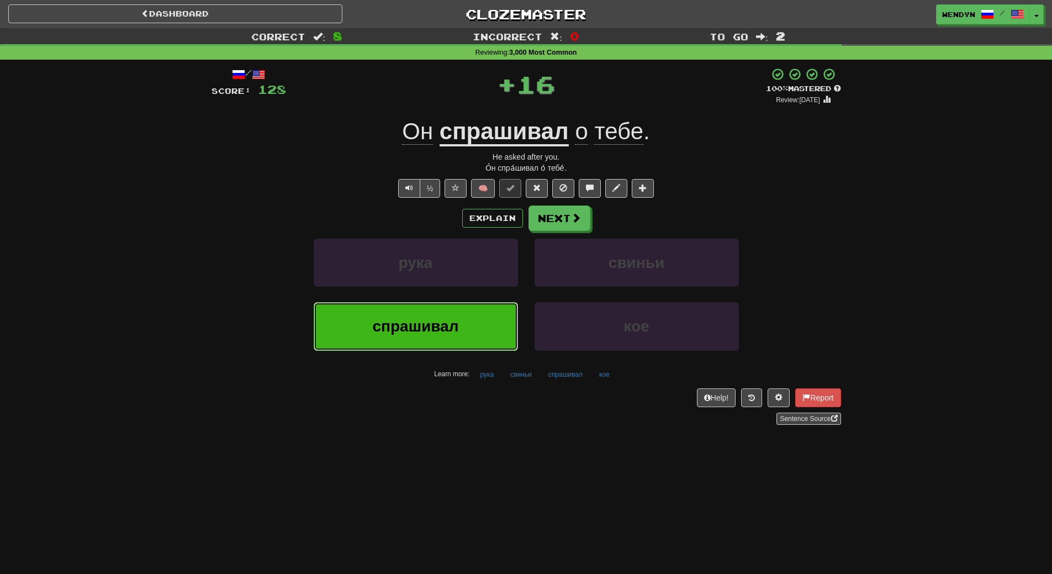
click at [464, 332] on button "спрашивал" at bounding box center [416, 326] width 204 height 48
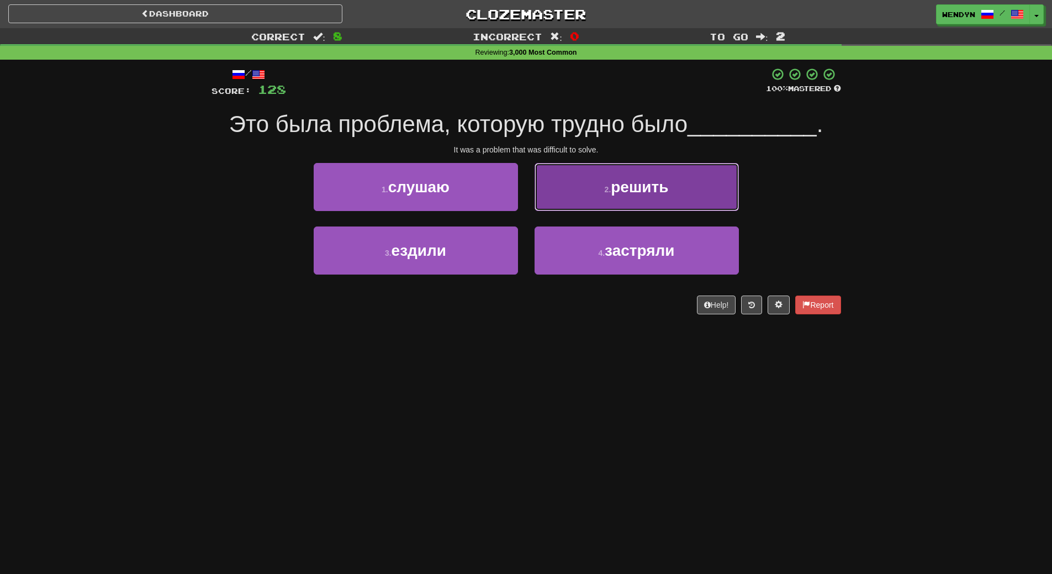
click at [684, 188] on button "2 . решить" at bounding box center [637, 187] width 204 height 48
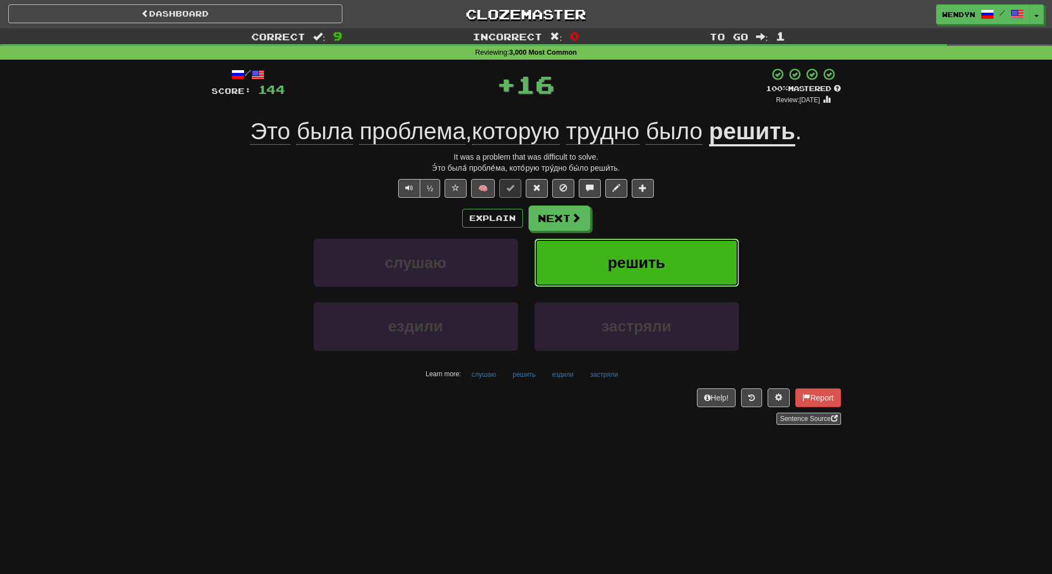
click at [676, 249] on button "решить" at bounding box center [637, 263] width 204 height 48
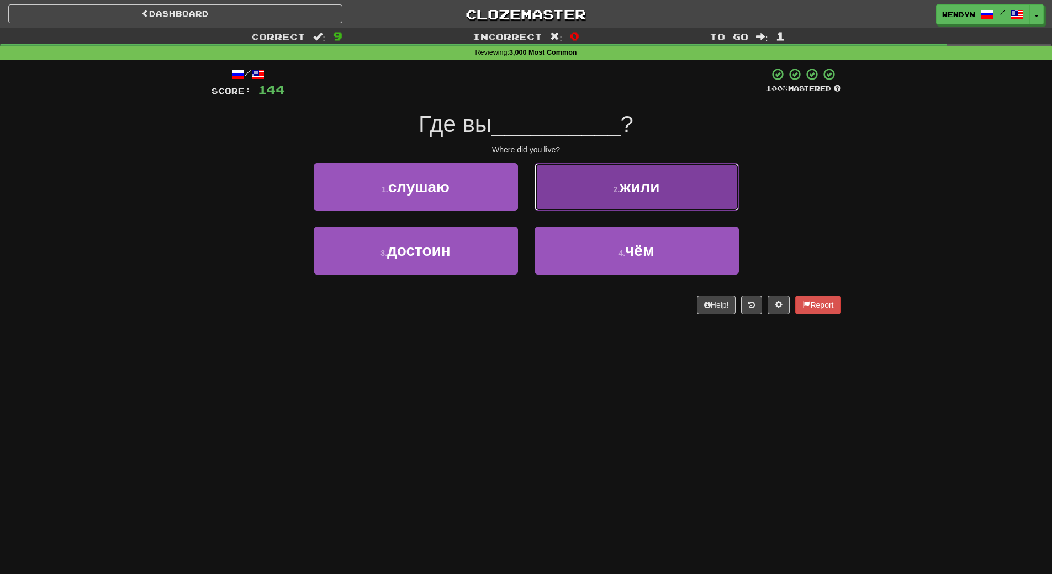
click at [684, 193] on button "2 . жили" at bounding box center [637, 187] width 204 height 48
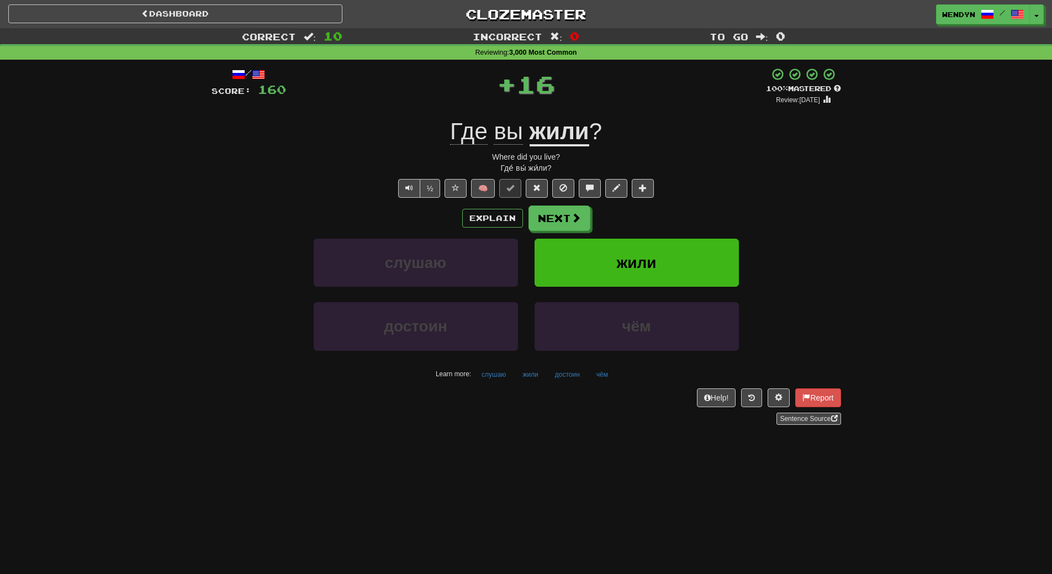
click at [684, 193] on div "½ 🧠" at bounding box center [527, 188] width 630 height 19
click at [679, 256] on button "жили" at bounding box center [637, 263] width 204 height 48
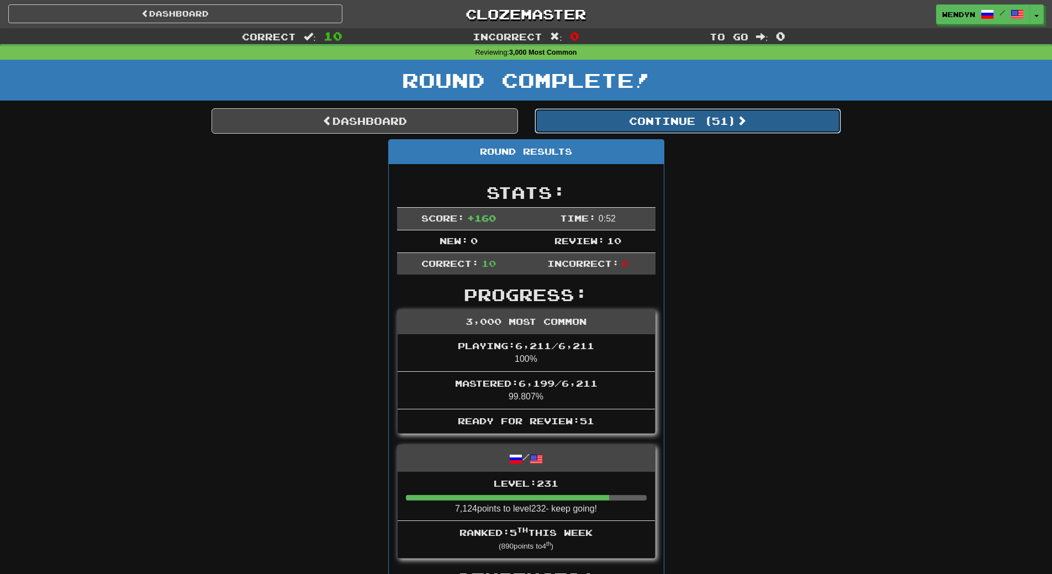
click at [729, 125] on button "Continue ( 51 )" at bounding box center [688, 120] width 307 height 25
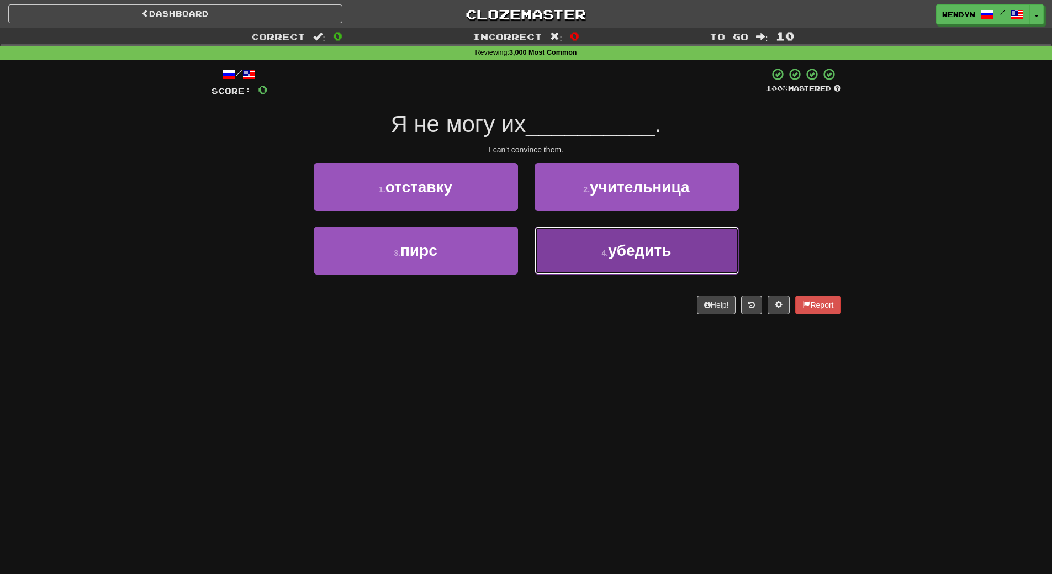
click at [657, 266] on button "4 . убедить" at bounding box center [637, 251] width 204 height 48
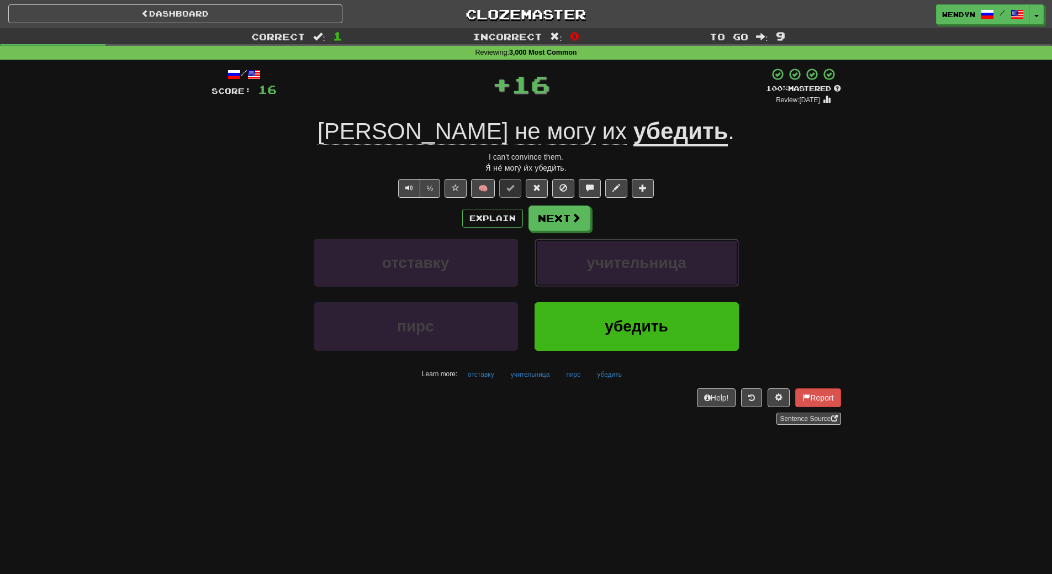
click at [657, 266] on span "учительница" at bounding box center [637, 262] width 100 height 17
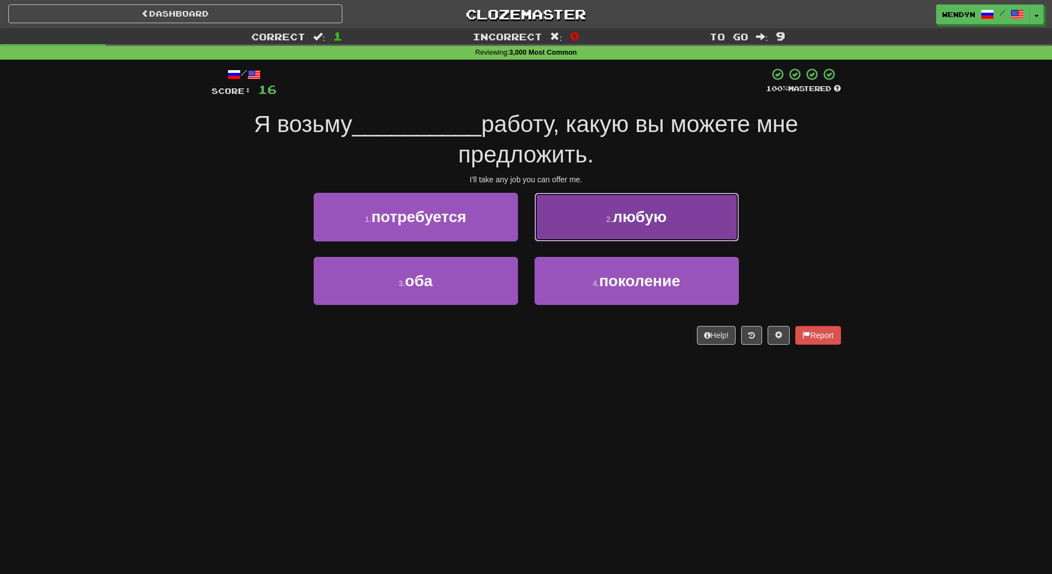
click at [665, 201] on button "2 . любую" at bounding box center [637, 217] width 204 height 48
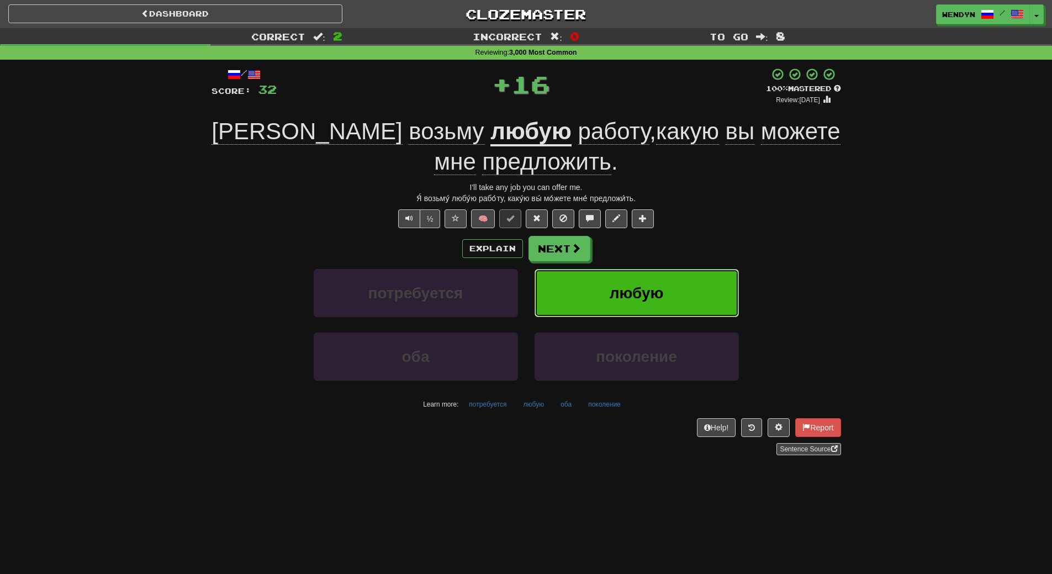
click at [666, 278] on button "любую" at bounding box center [637, 293] width 204 height 48
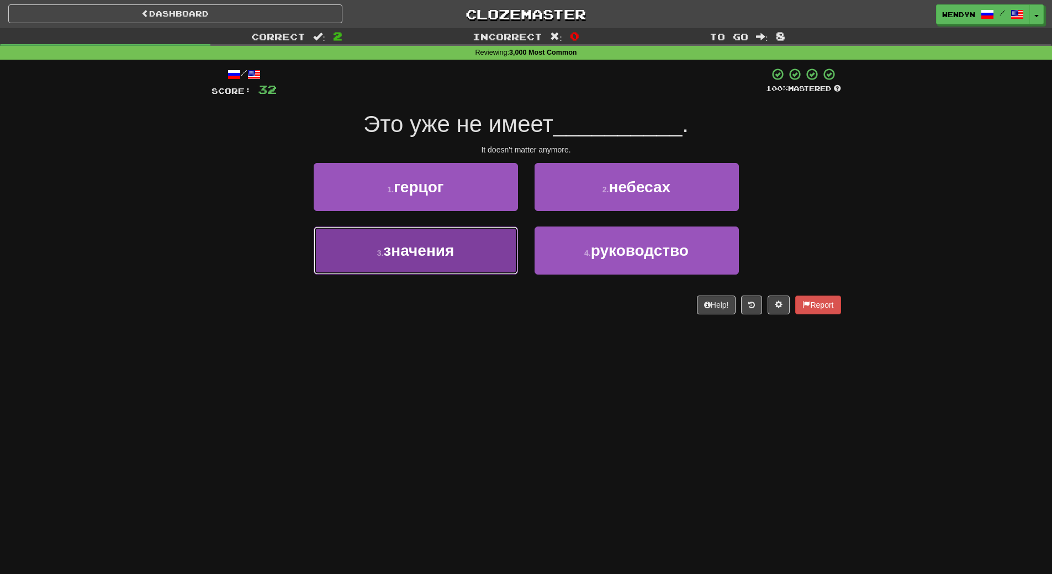
click at [492, 272] on button "3 . значения" at bounding box center [416, 251] width 204 height 48
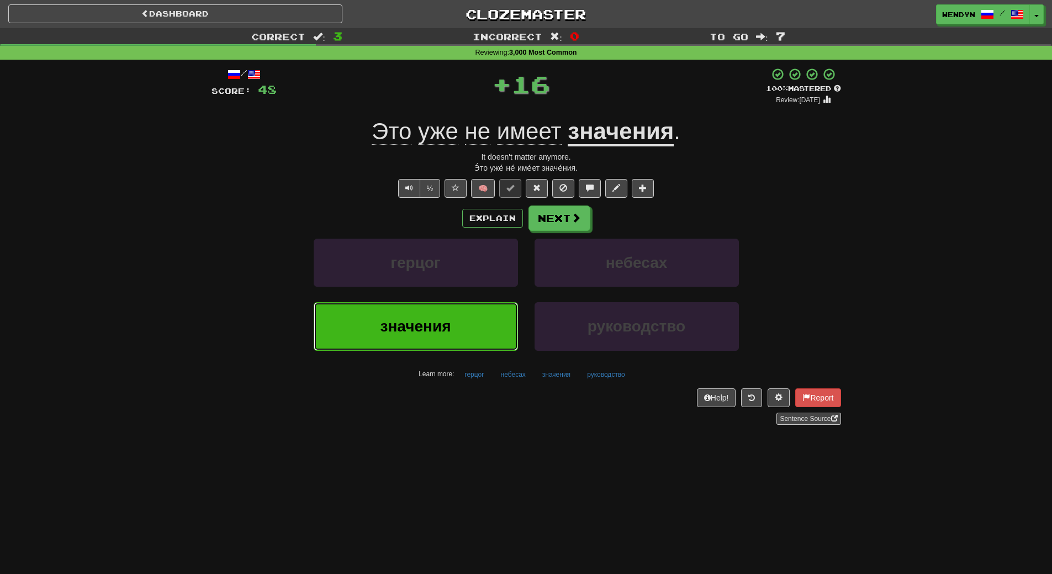
click at [482, 313] on button "значения" at bounding box center [416, 326] width 204 height 48
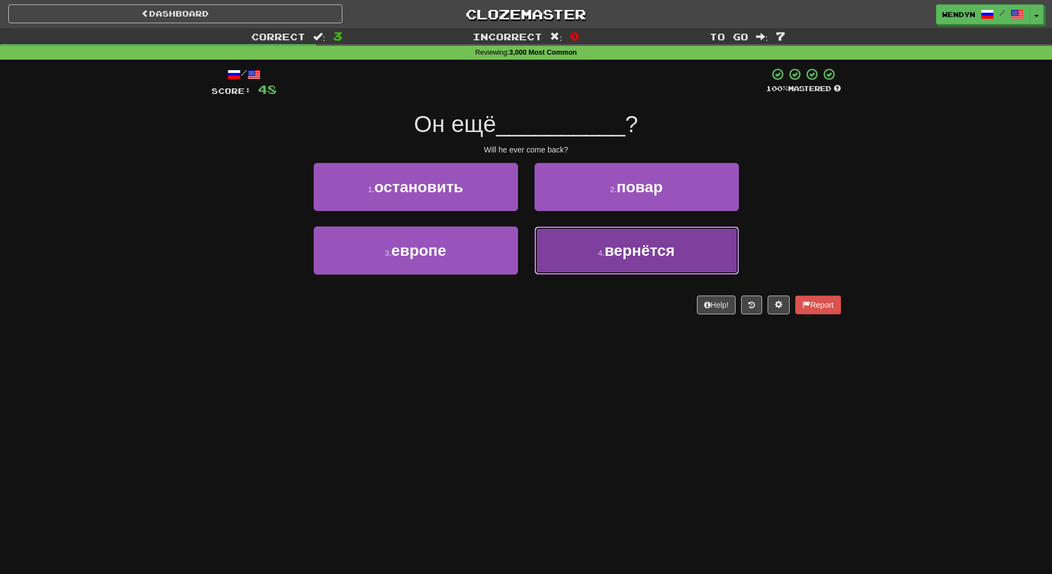
click at [671, 256] on span "вернётся" at bounding box center [640, 250] width 70 height 17
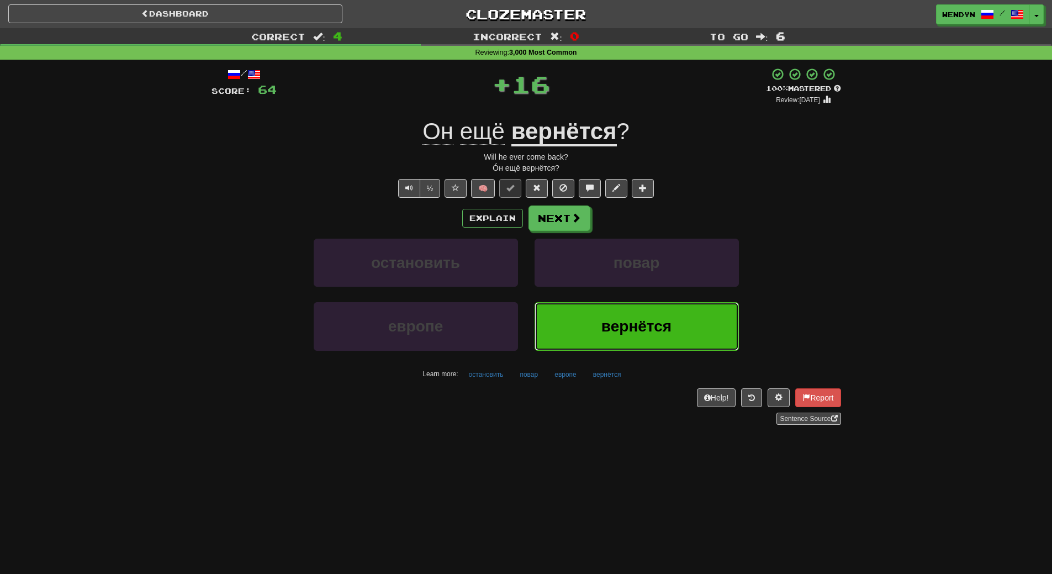
click at [661, 323] on span "вернётся" at bounding box center [637, 326] width 70 height 17
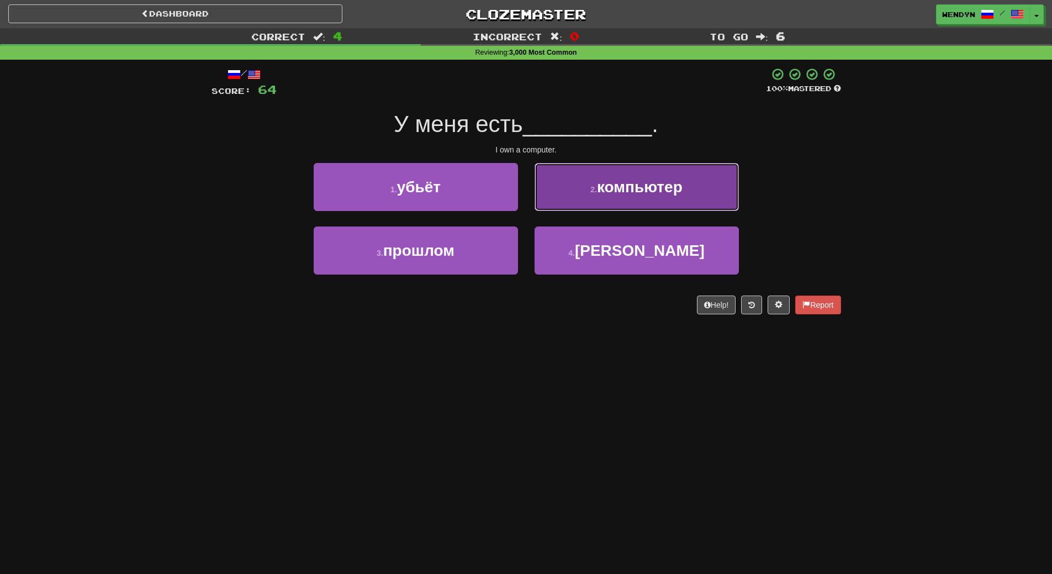
click at [677, 196] on button "2 . компьютер" at bounding box center [637, 187] width 204 height 48
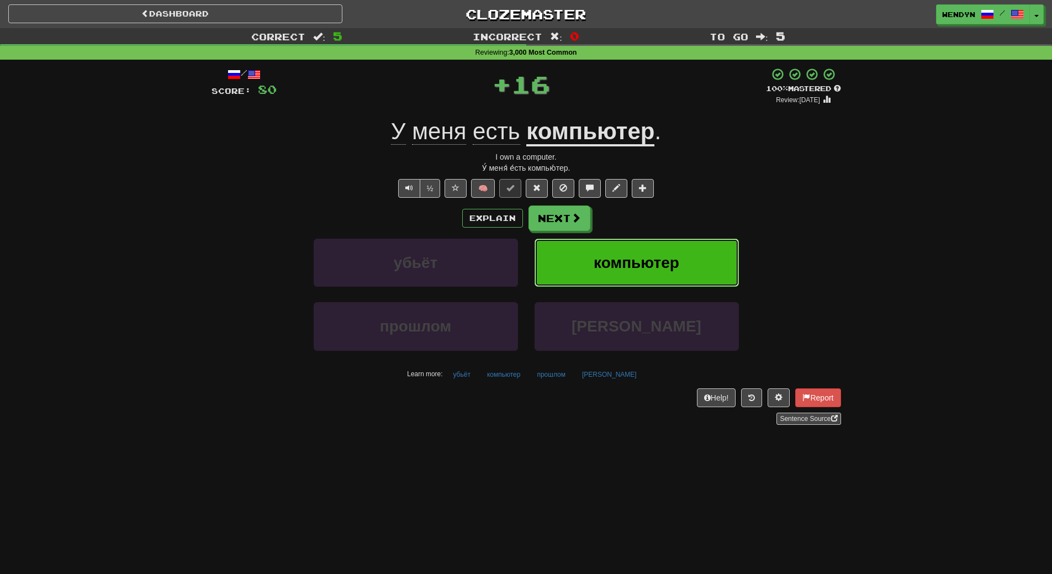
click at [672, 241] on button "компьютер" at bounding box center [637, 263] width 204 height 48
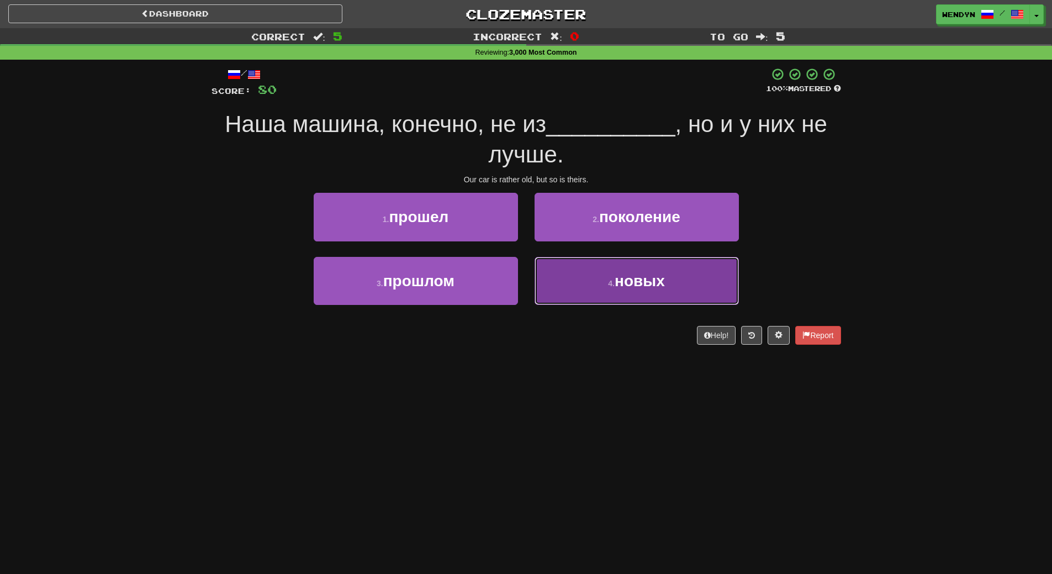
click at [641, 272] on span "новых" at bounding box center [640, 280] width 50 height 17
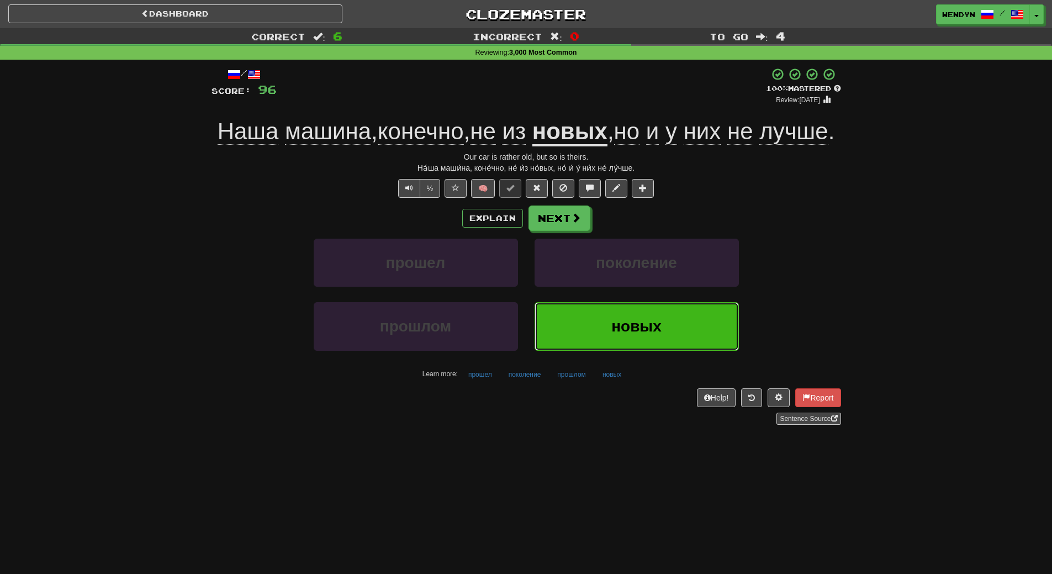
click at [633, 350] on button "новых" at bounding box center [637, 326] width 204 height 48
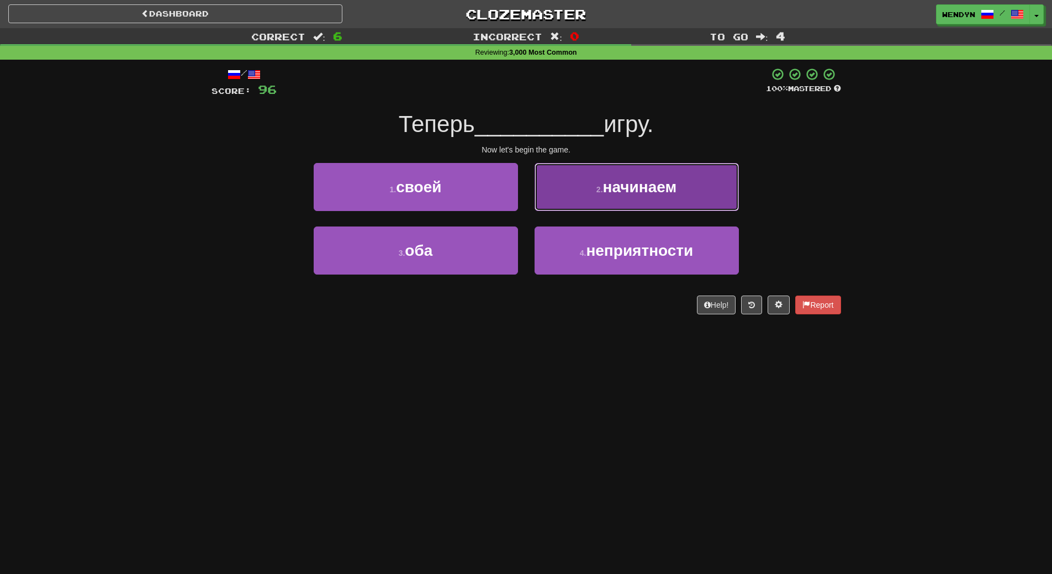
click at [667, 198] on button "2 . начинаем" at bounding box center [637, 187] width 204 height 48
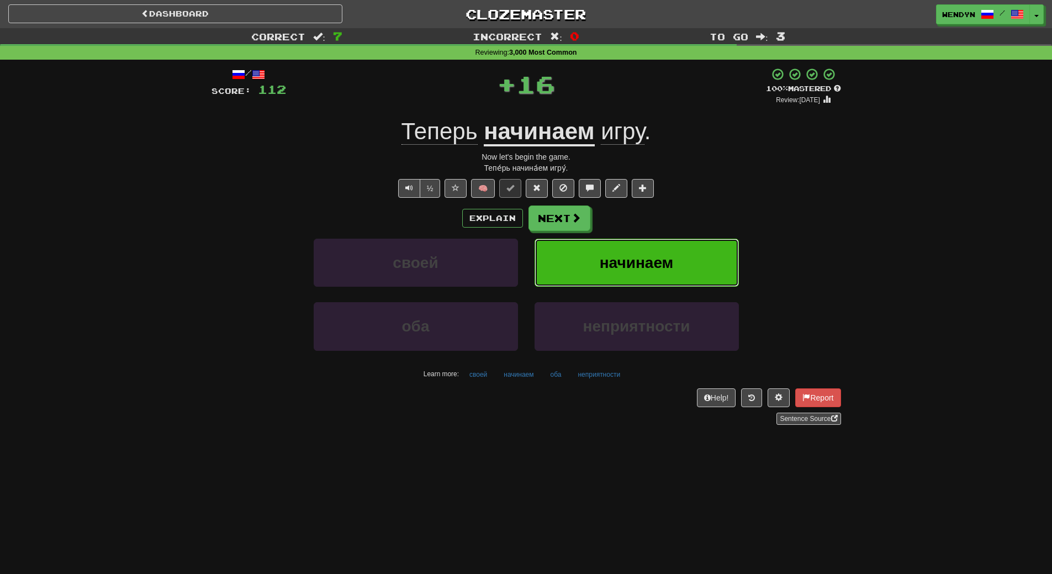
click at [654, 258] on span "начинаем" at bounding box center [637, 262] width 74 height 17
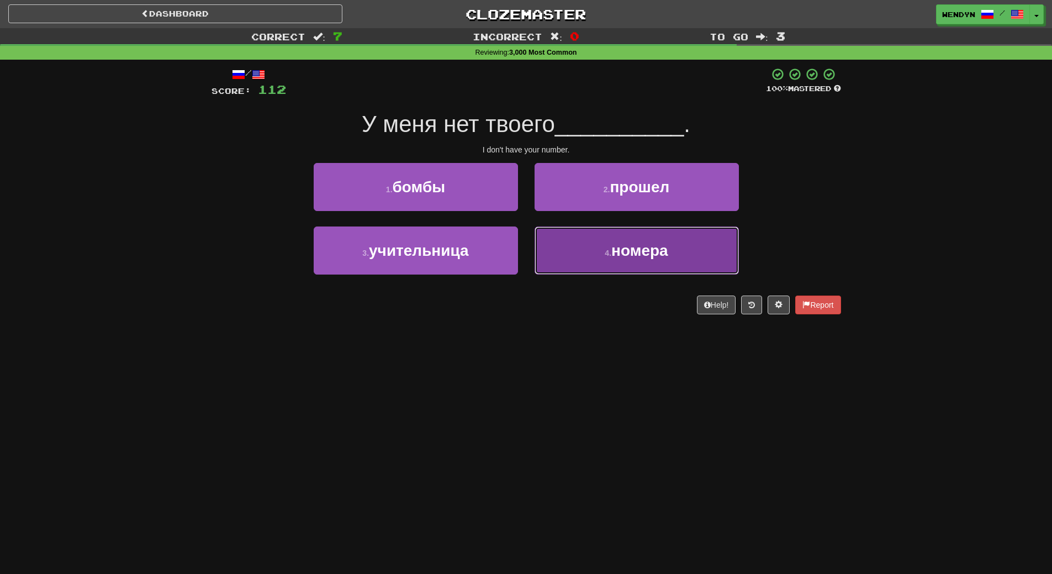
drag, startPoint x: 557, startPoint y: 267, endPoint x: 555, endPoint y: 288, distance: 21.2
click at [557, 268] on button "4 . номера" at bounding box center [637, 251] width 204 height 48
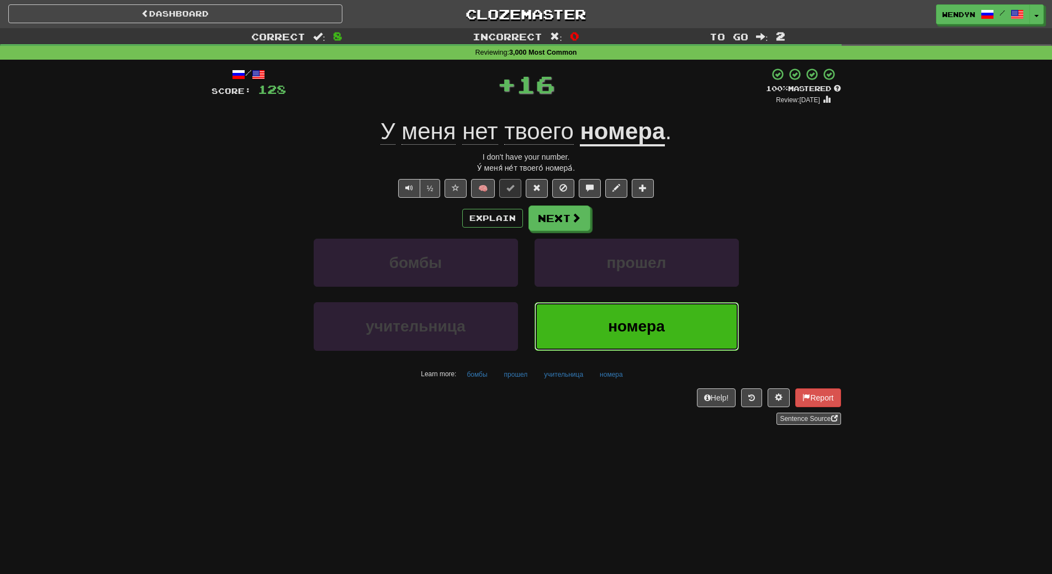
click at [555, 330] on button "номера" at bounding box center [637, 326] width 204 height 48
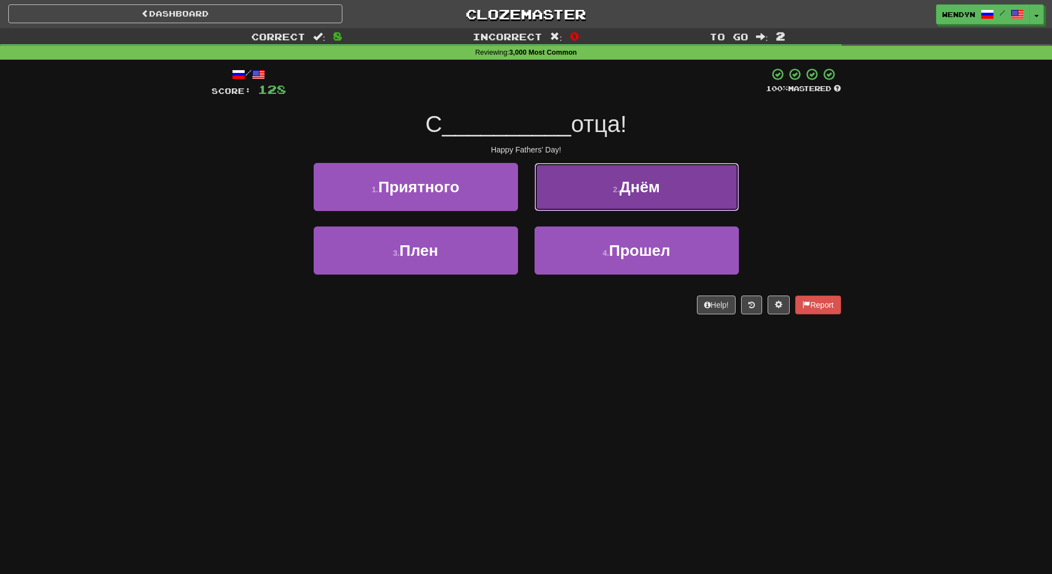
click at [661, 197] on button "2 . Днём" at bounding box center [637, 187] width 204 height 48
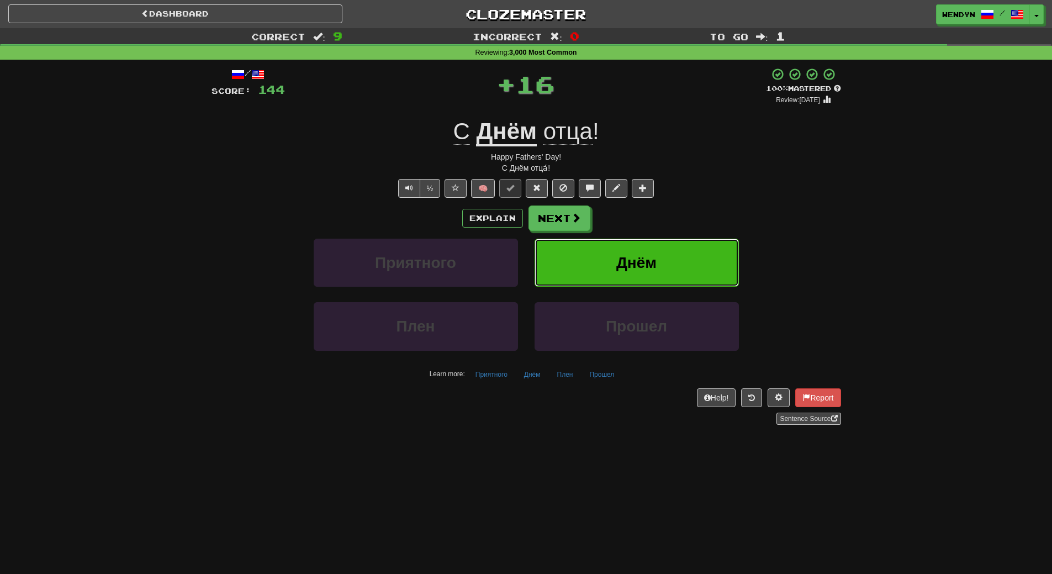
drag, startPoint x: 659, startPoint y: 257, endPoint x: 657, endPoint y: 275, distance: 17.8
click at [657, 275] on button "Днём" at bounding box center [637, 263] width 204 height 48
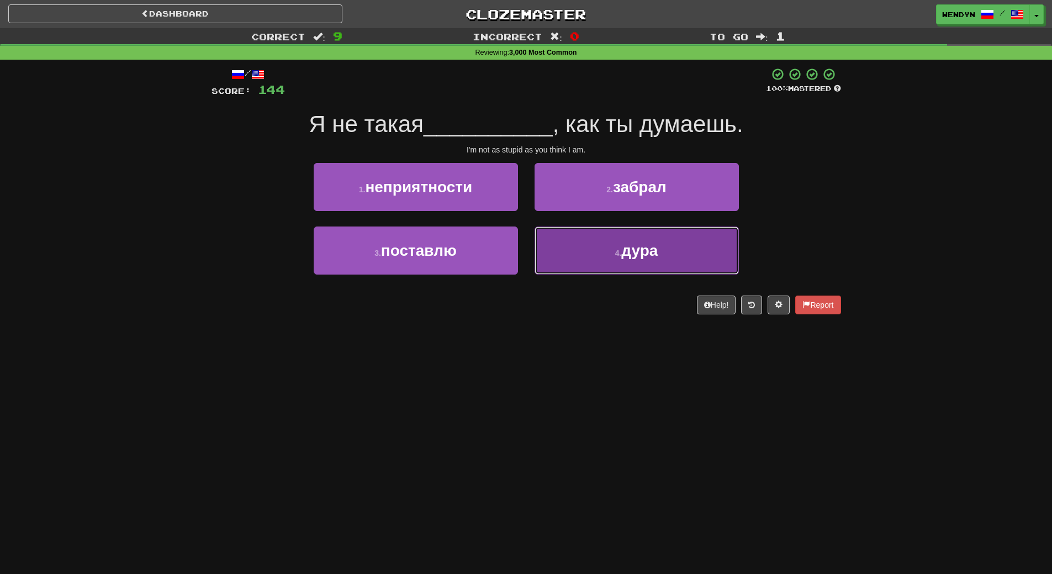
click at [594, 265] on button "4 . дура" at bounding box center [637, 251] width 204 height 48
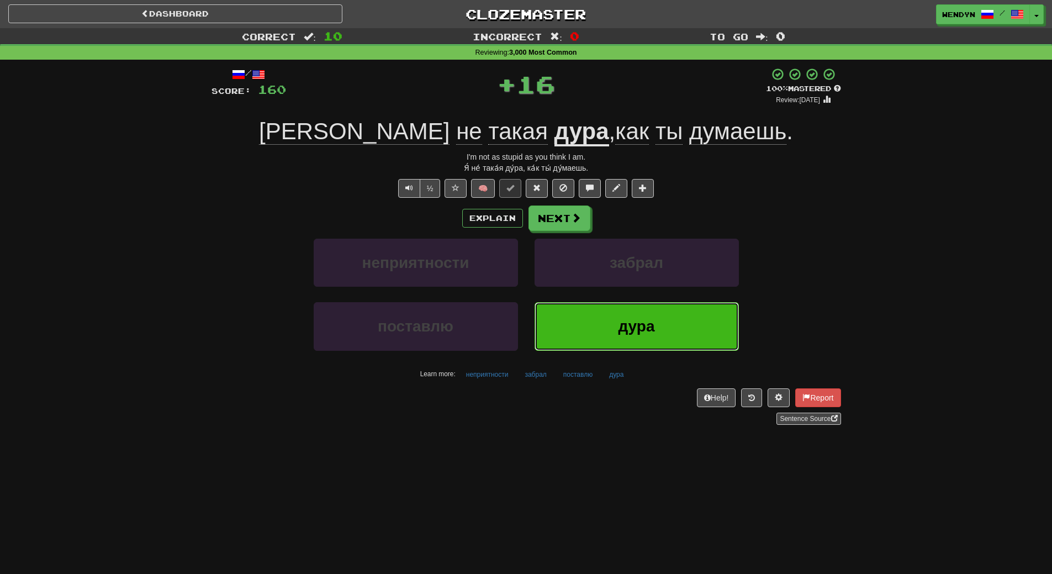
click at [588, 315] on button "дура" at bounding box center [637, 326] width 204 height 48
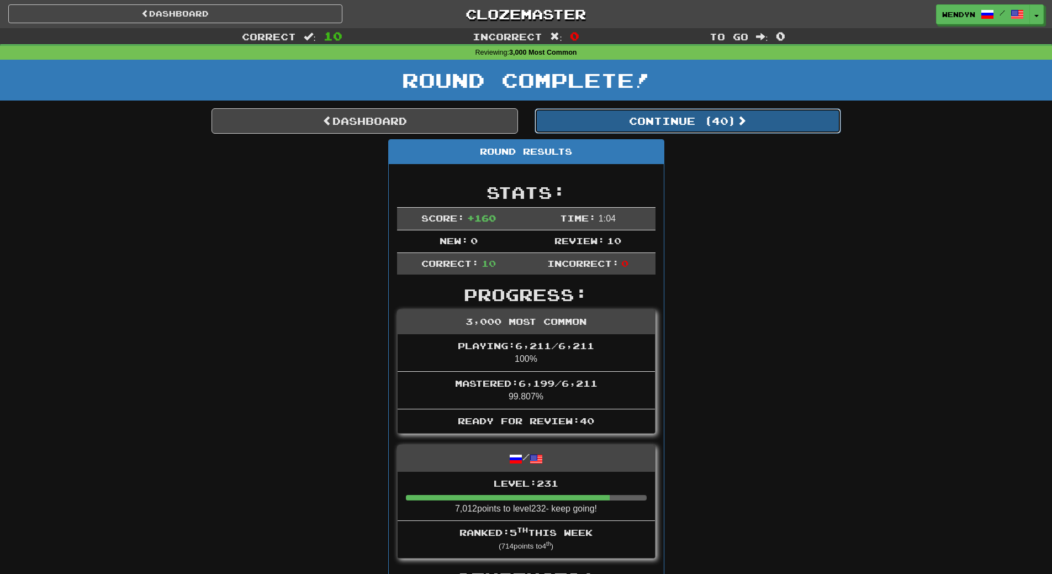
click at [707, 113] on button "Continue ( 40 )" at bounding box center [688, 120] width 307 height 25
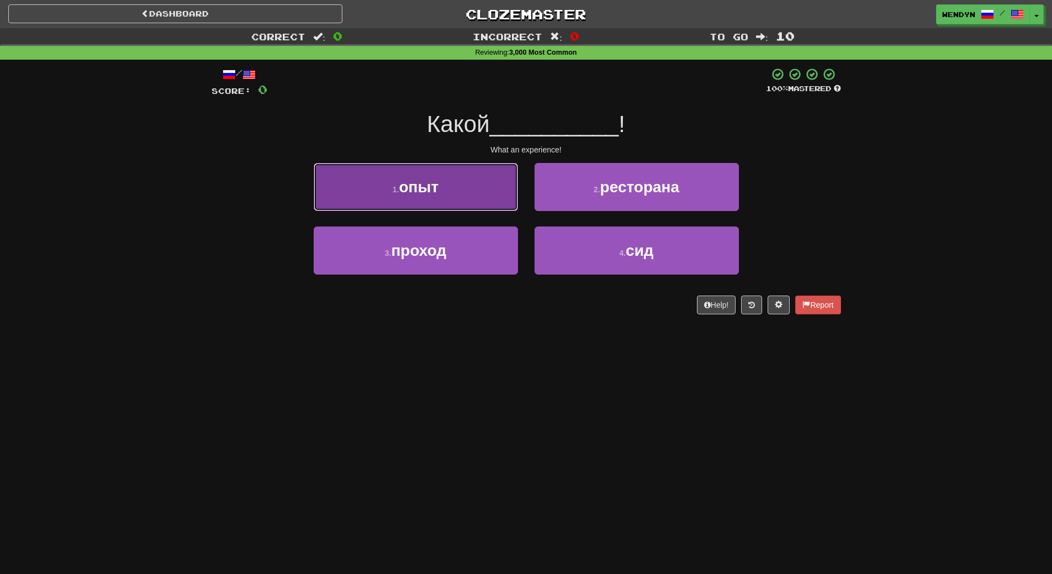
click at [486, 198] on button "1 . опыт" at bounding box center [416, 187] width 204 height 48
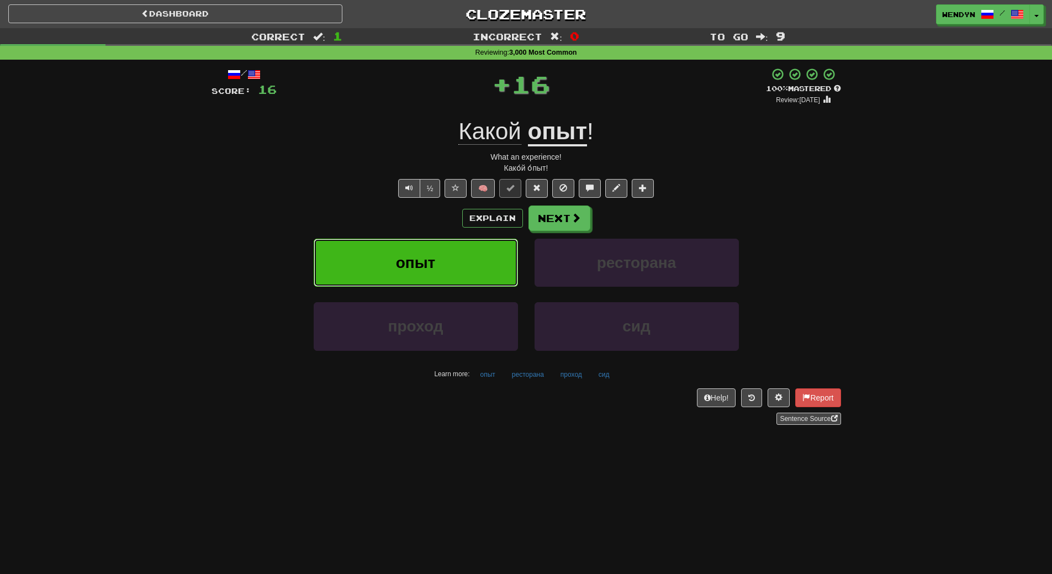
click at [461, 241] on button "опыт" at bounding box center [416, 263] width 204 height 48
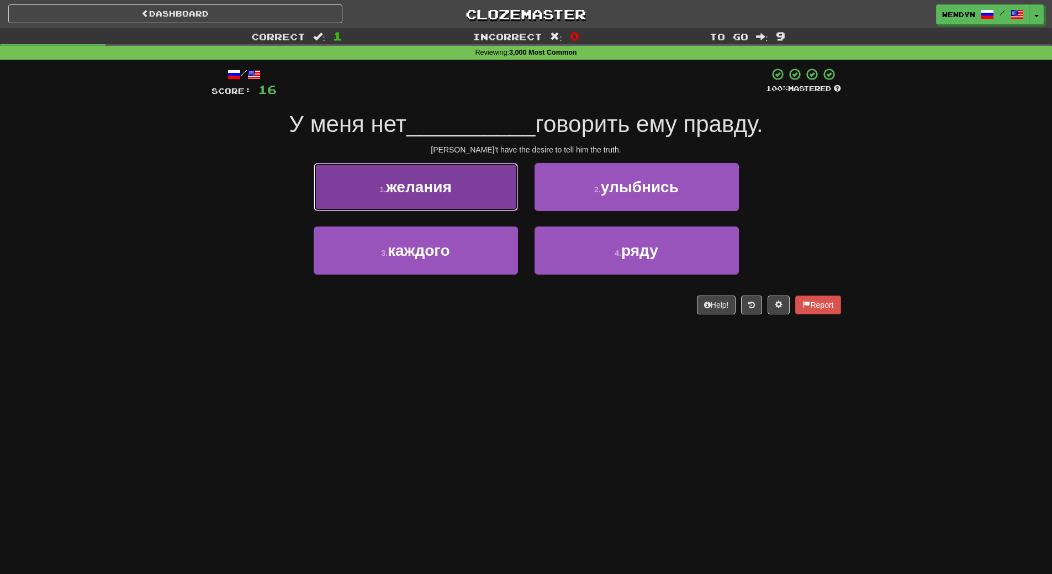
click at [448, 204] on button "1 . желания" at bounding box center [416, 187] width 204 height 48
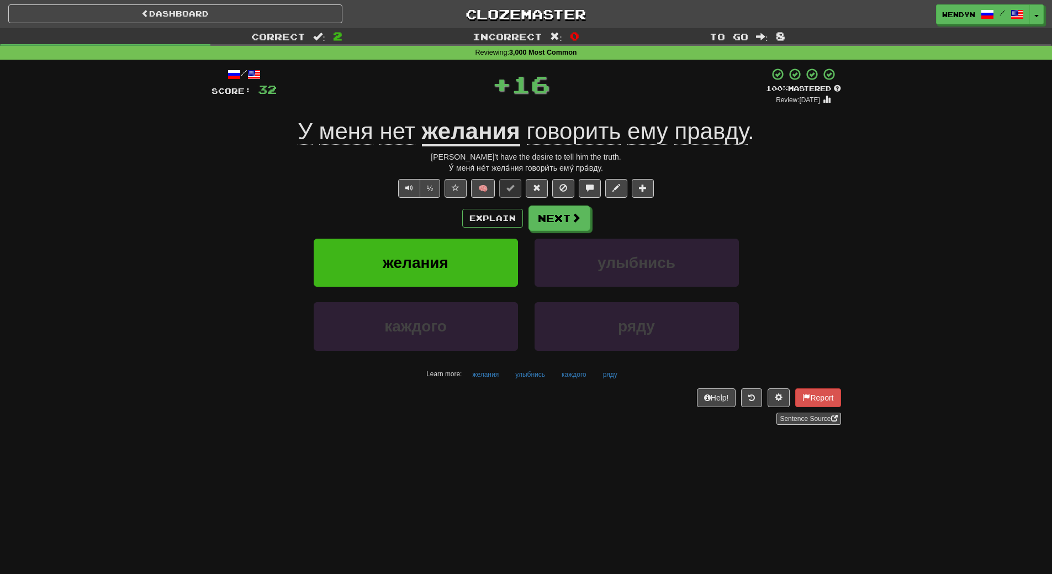
click at [448, 204] on div "/ Score: 32 + 16 100 % Mastered Review: 2026-02-15 У меня нет желания говорить …" at bounding box center [527, 245] width 630 height 357
click at [440, 243] on button "желания" at bounding box center [416, 263] width 204 height 48
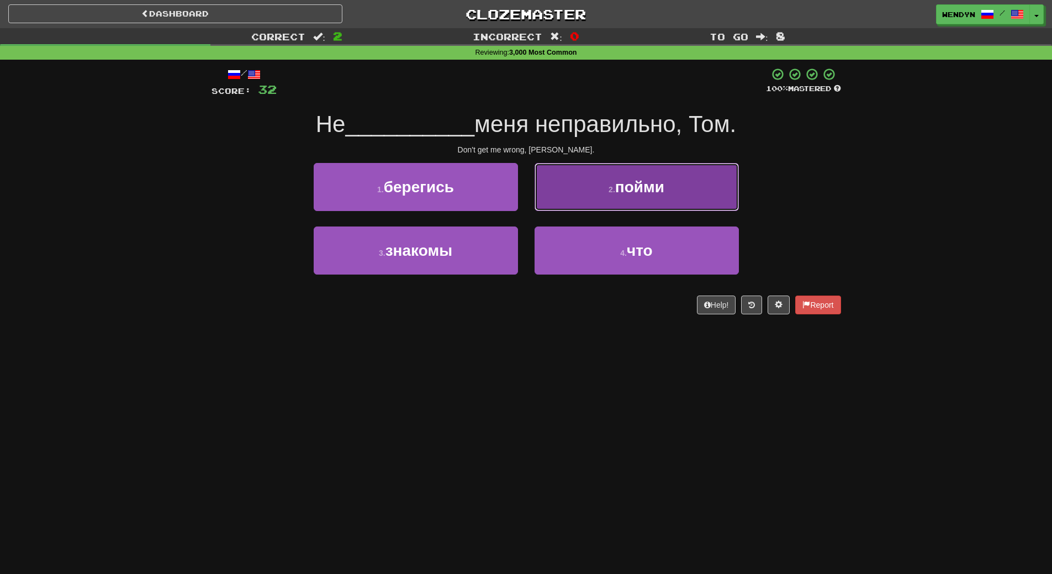
click at [682, 192] on button "2 . пойми" at bounding box center [637, 187] width 204 height 48
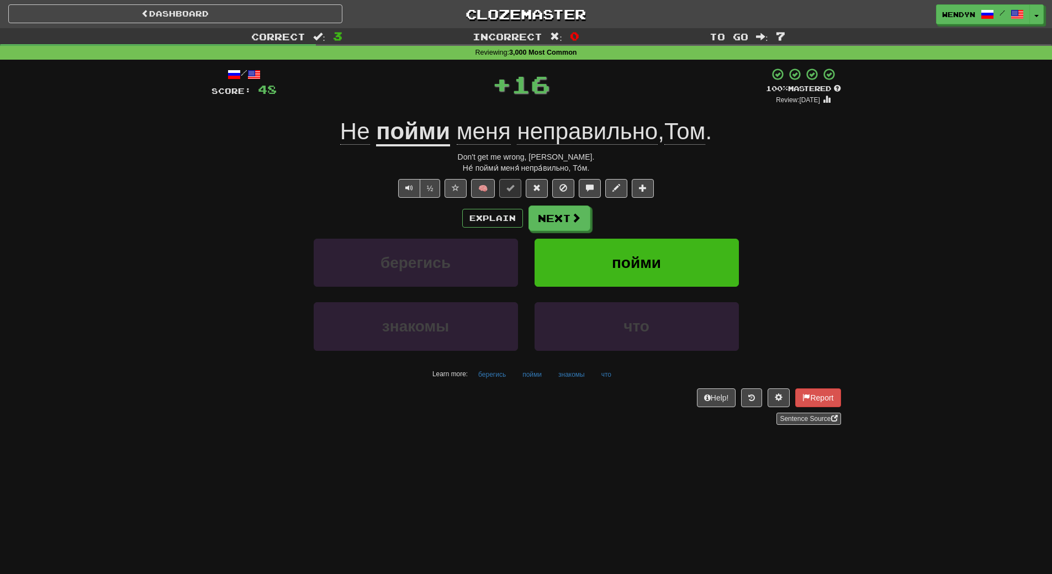
click at [682, 192] on div "½ 🧠" at bounding box center [527, 188] width 630 height 19
click at [675, 247] on button "пойми" at bounding box center [637, 263] width 204 height 48
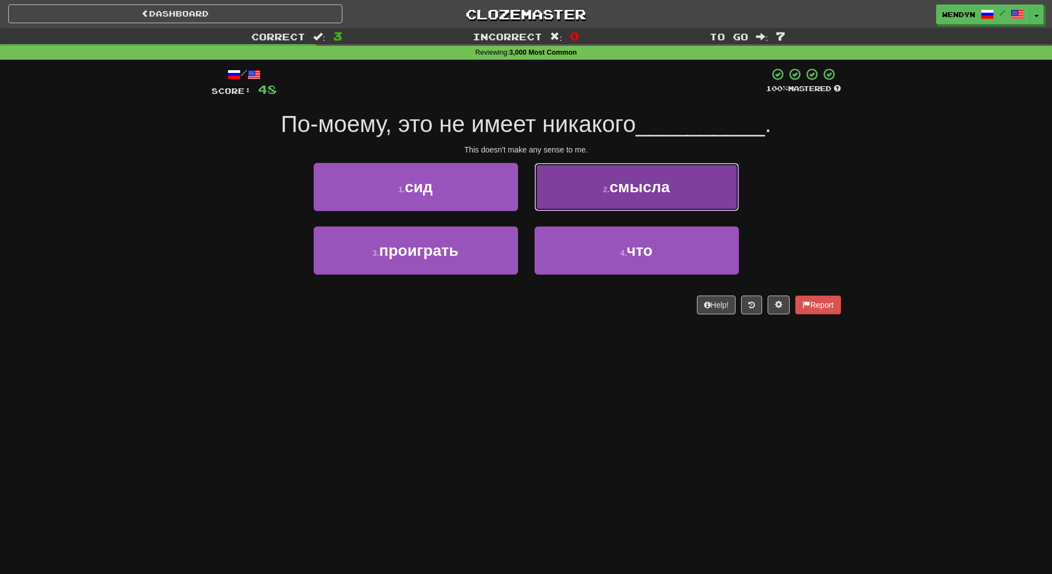
click at [682, 192] on button "2 . смысла" at bounding box center [637, 187] width 204 height 48
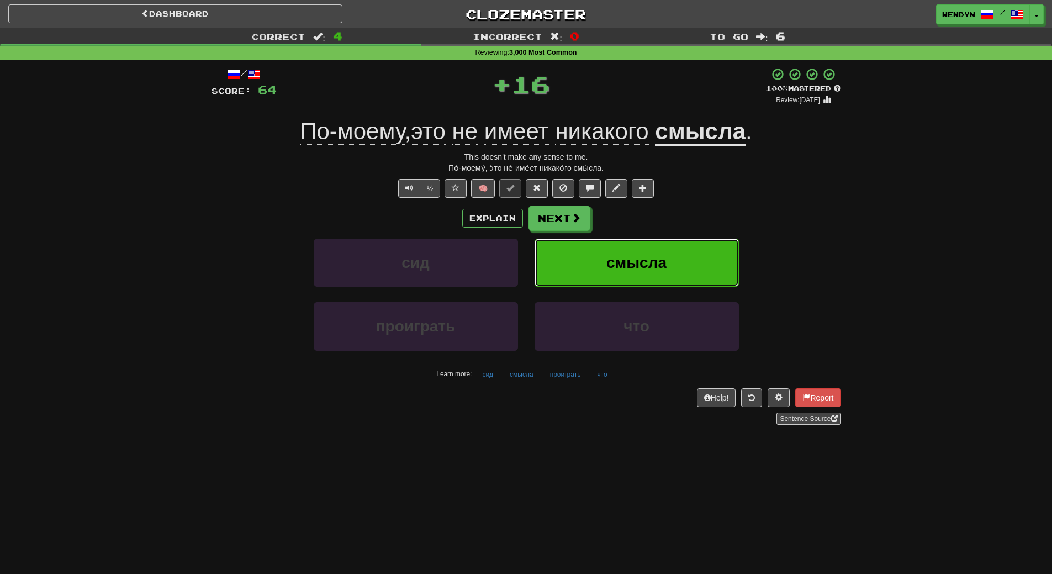
click at [674, 254] on button "смысла" at bounding box center [637, 263] width 204 height 48
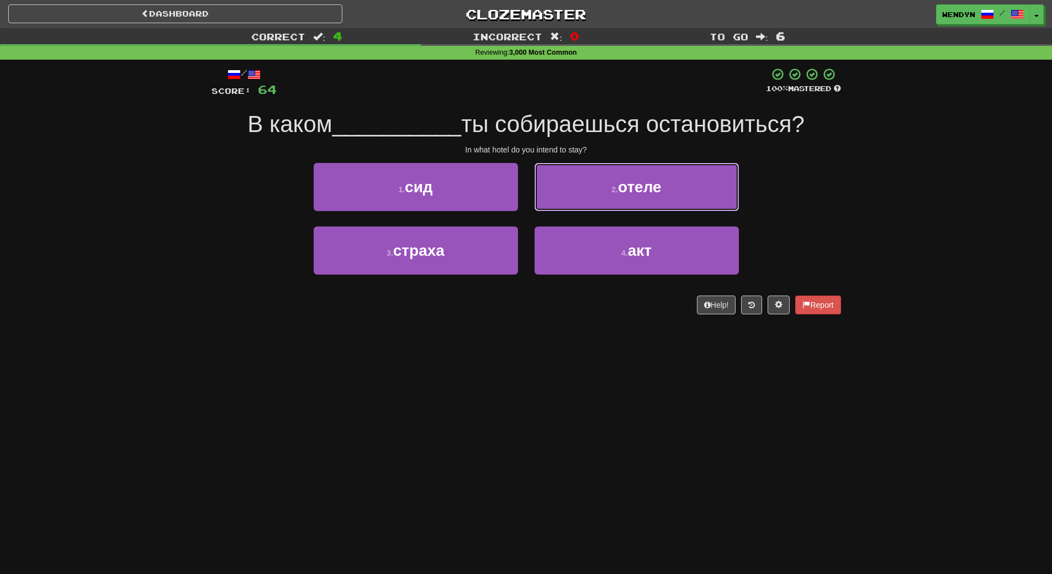
drag, startPoint x: 676, startPoint y: 185, endPoint x: 674, endPoint y: 202, distance: 17.3
click at [676, 186] on button "2 . отеле" at bounding box center [637, 187] width 204 height 48
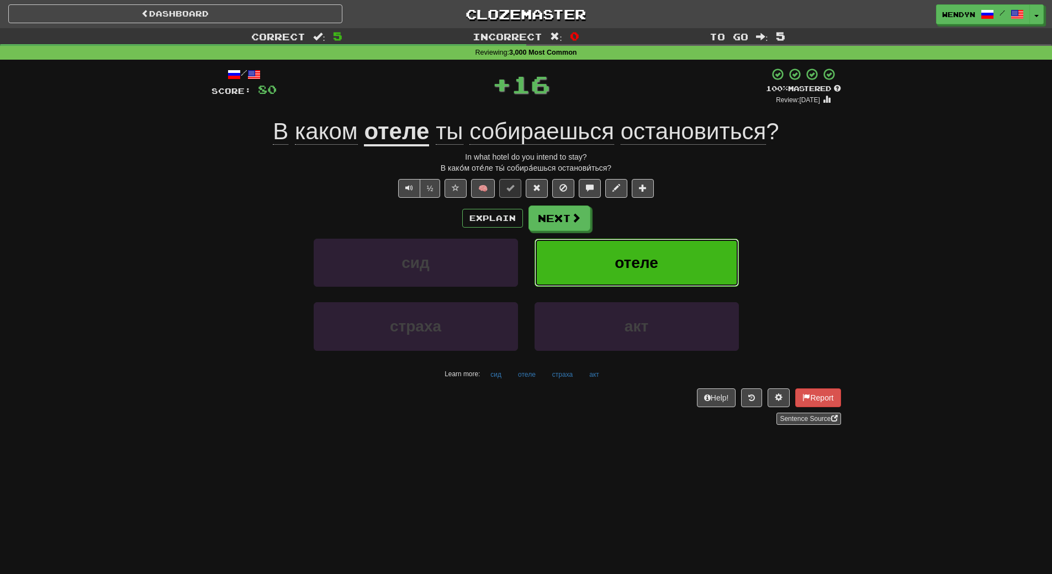
click at [675, 240] on button "отеле" at bounding box center [637, 263] width 204 height 48
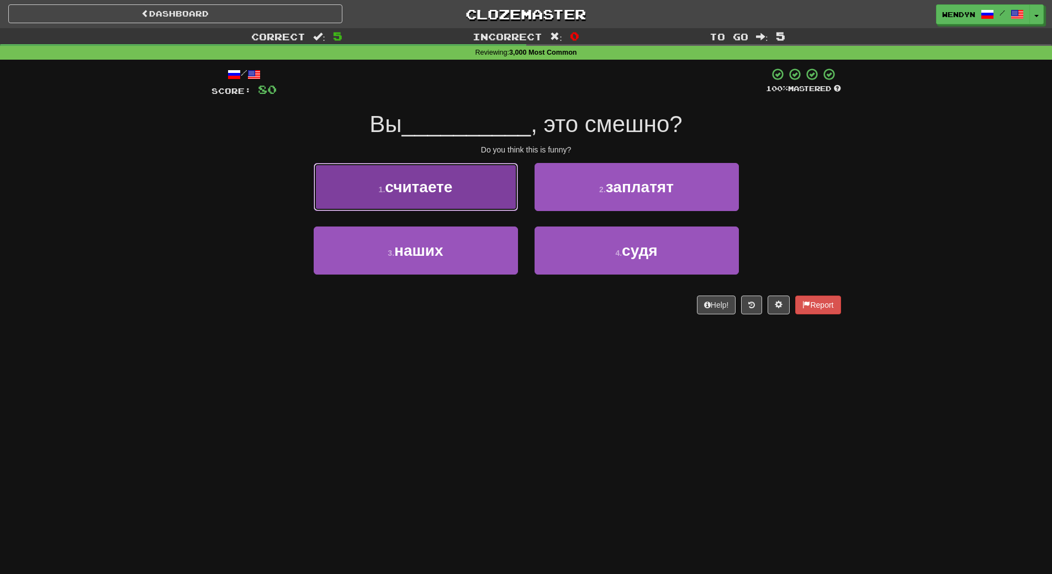
click at [428, 197] on button "1 . считаете" at bounding box center [416, 187] width 204 height 48
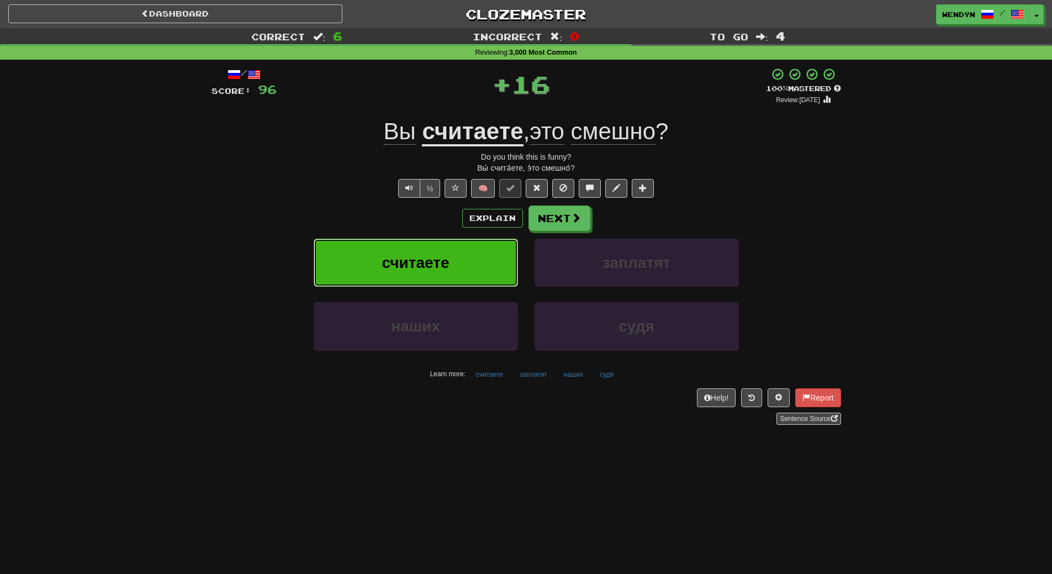
click at [425, 239] on button "считаете" at bounding box center [416, 263] width 204 height 48
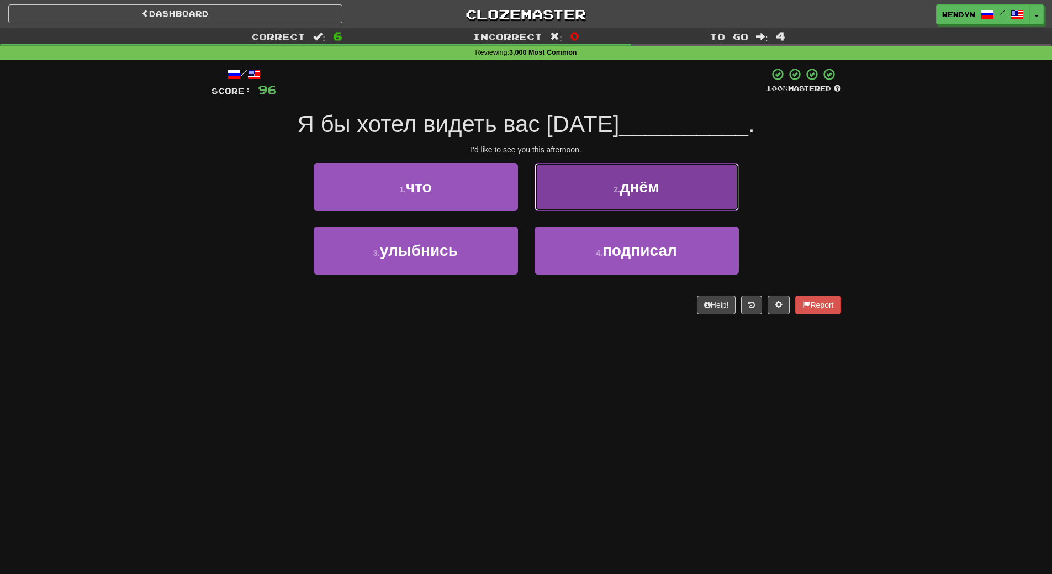
click at [716, 182] on button "2 . днём" at bounding box center [637, 187] width 204 height 48
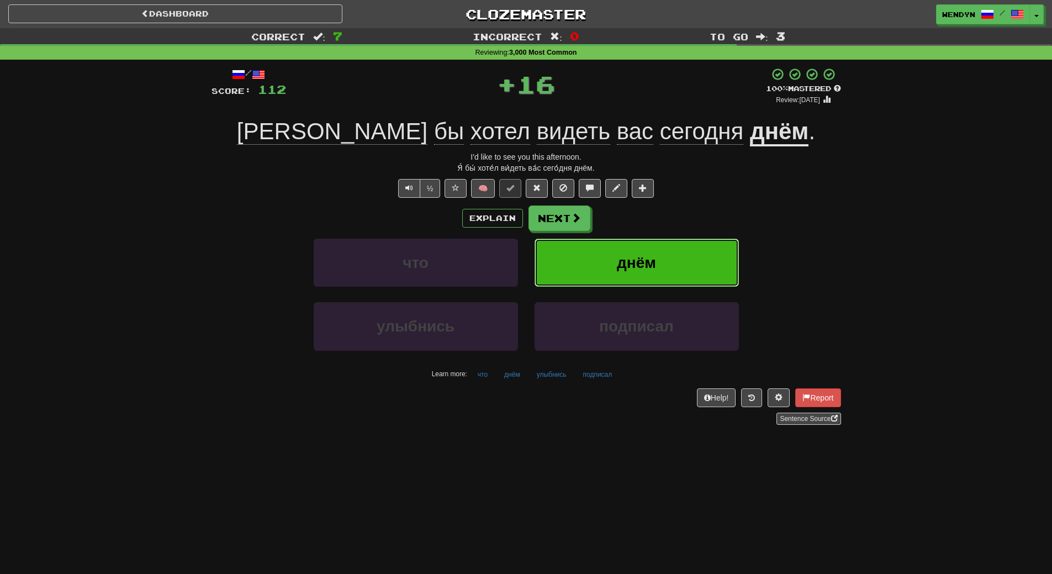
click at [703, 242] on button "днём" at bounding box center [637, 263] width 204 height 48
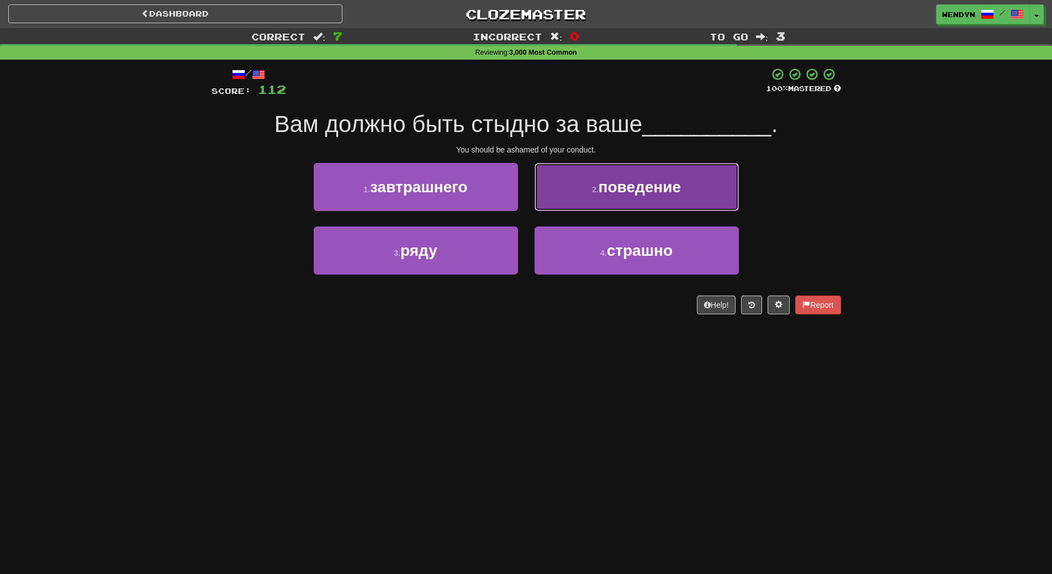
click at [703, 195] on button "2 . поведение" at bounding box center [637, 187] width 204 height 48
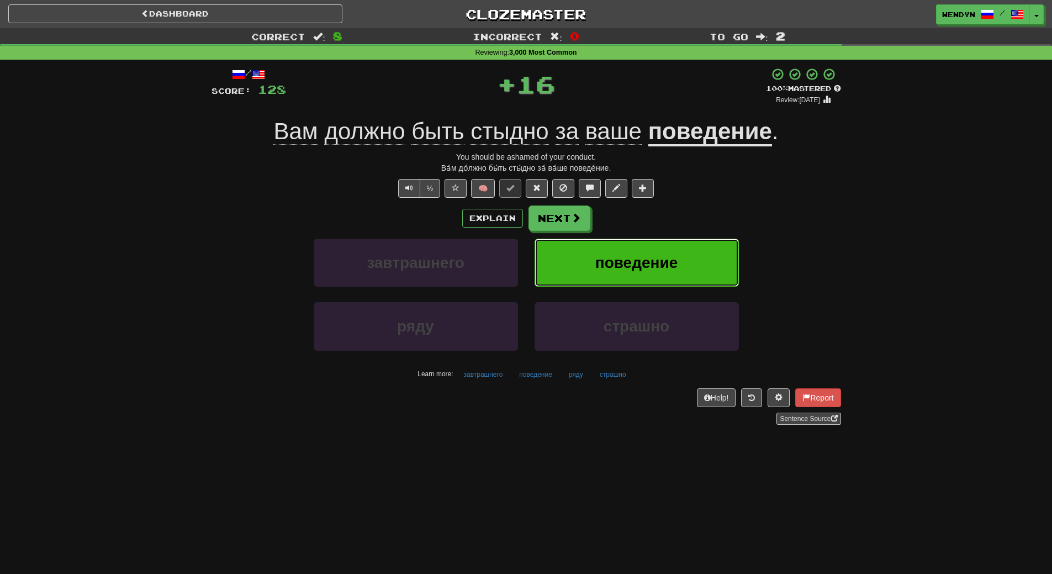
click at [699, 246] on button "поведение" at bounding box center [637, 263] width 204 height 48
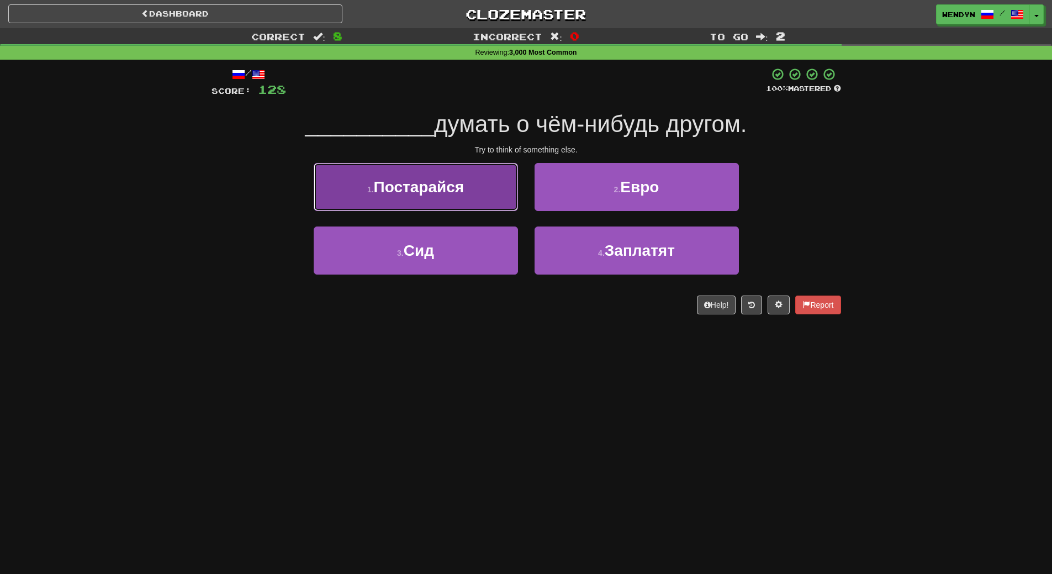
click at [435, 180] on span "Постарайся" at bounding box center [419, 186] width 91 height 17
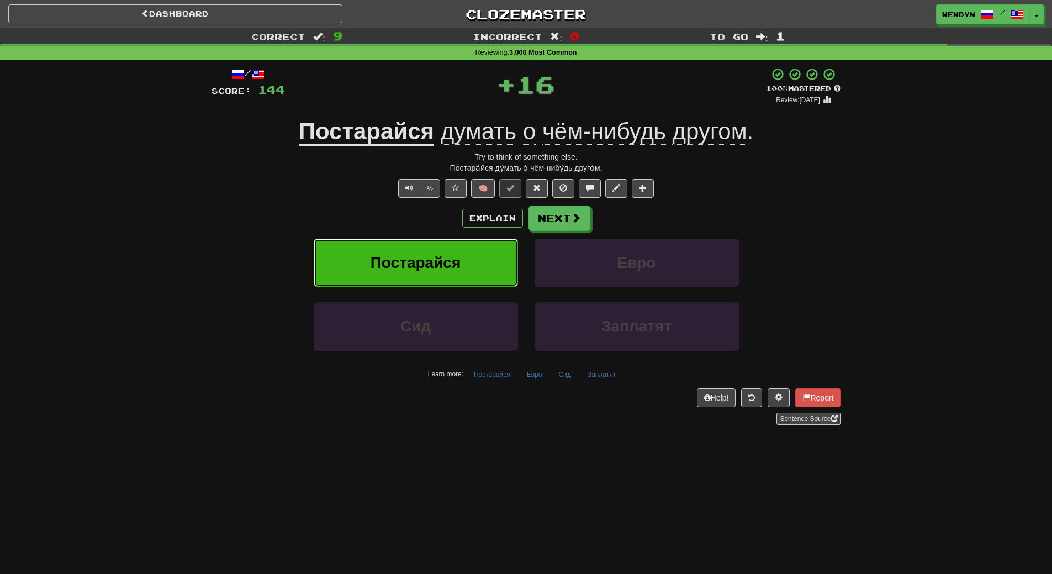
click at [436, 255] on span "Постарайся" at bounding box center [416, 262] width 91 height 17
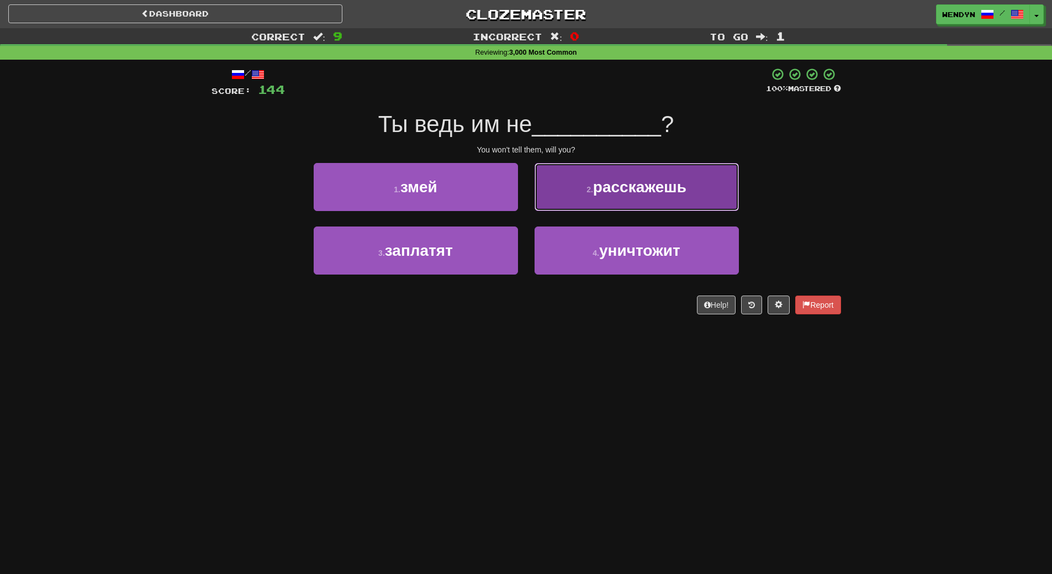
click at [679, 206] on button "2 . расскажешь" at bounding box center [637, 187] width 204 height 48
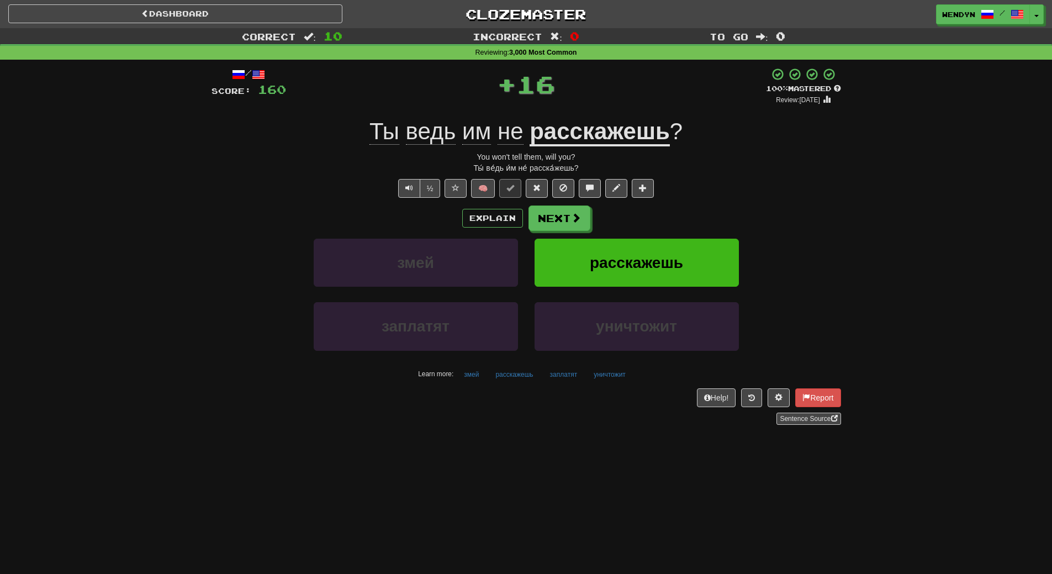
click at [679, 206] on div "Explain Next" at bounding box center [527, 218] width 630 height 25
click at [647, 260] on span "расскажешь" at bounding box center [636, 262] width 93 height 17
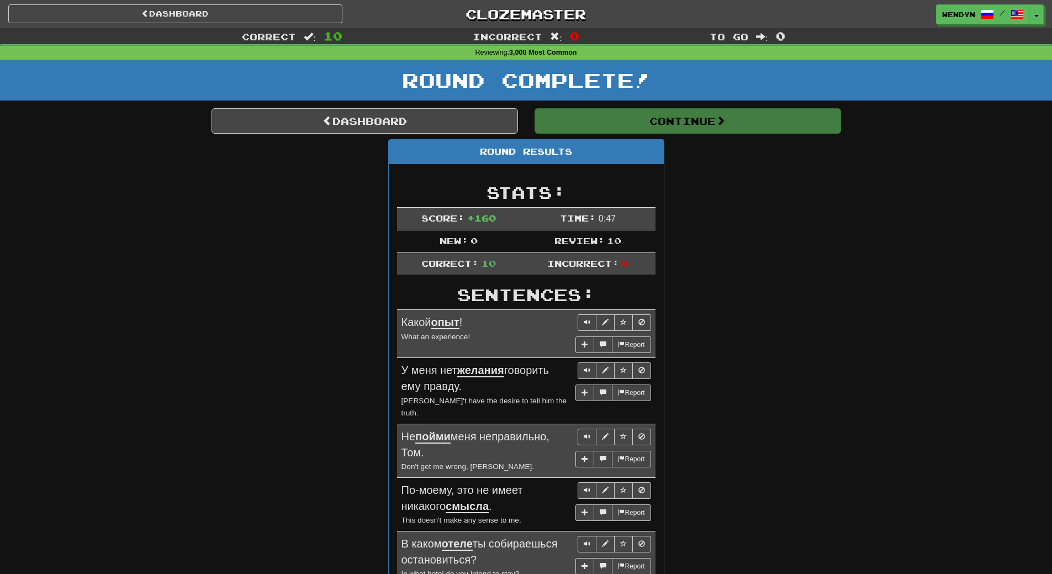
click at [647, 260] on td "Incorrect: 0" at bounding box center [588, 263] width 135 height 22
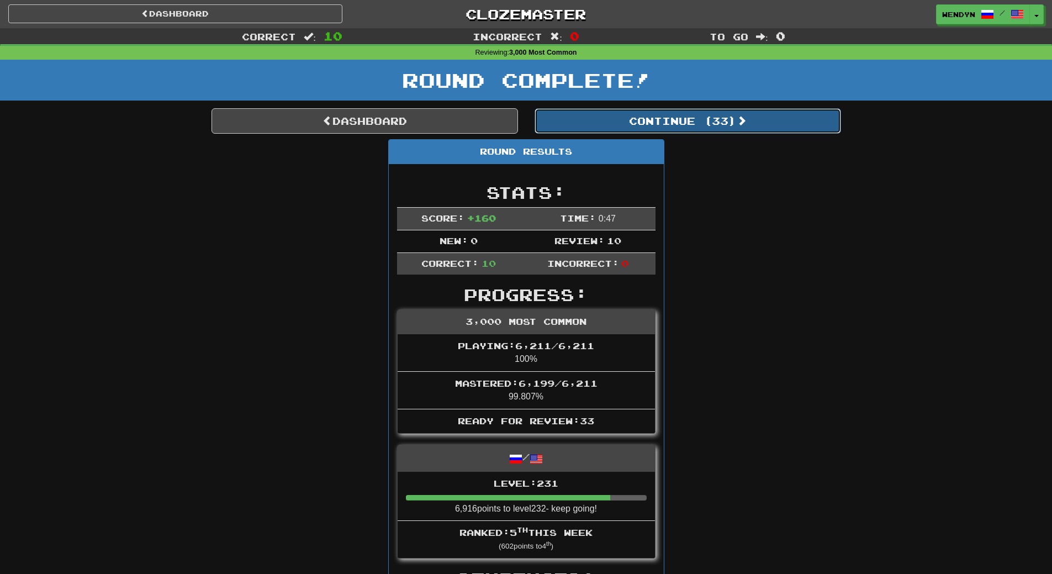
click at [733, 119] on button "Continue ( 33 )" at bounding box center [688, 120] width 307 height 25
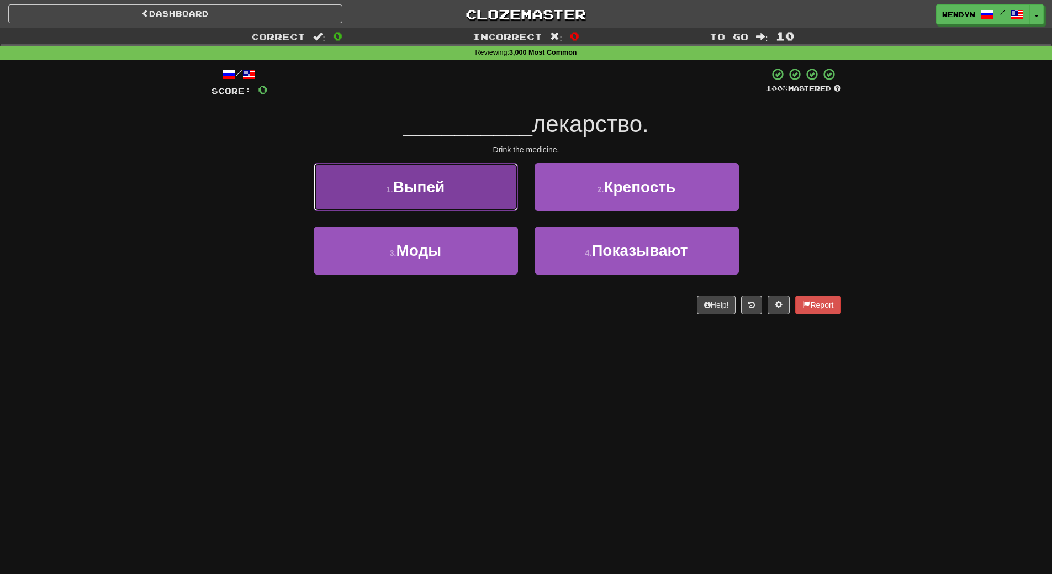
click at [484, 187] on button "1 . Выпей" at bounding box center [416, 187] width 204 height 48
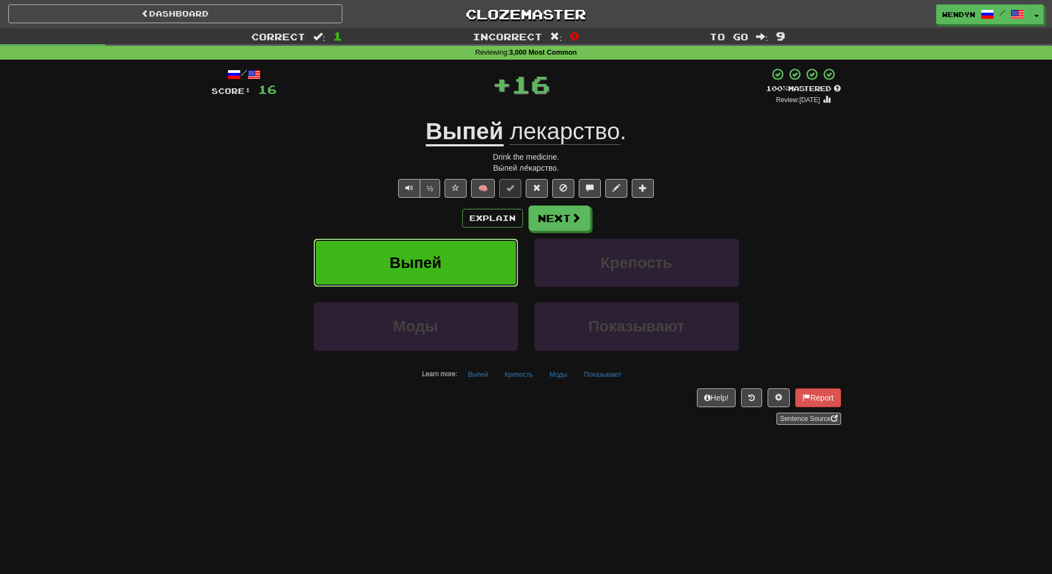
click at [424, 253] on button "Выпей" at bounding box center [416, 263] width 204 height 48
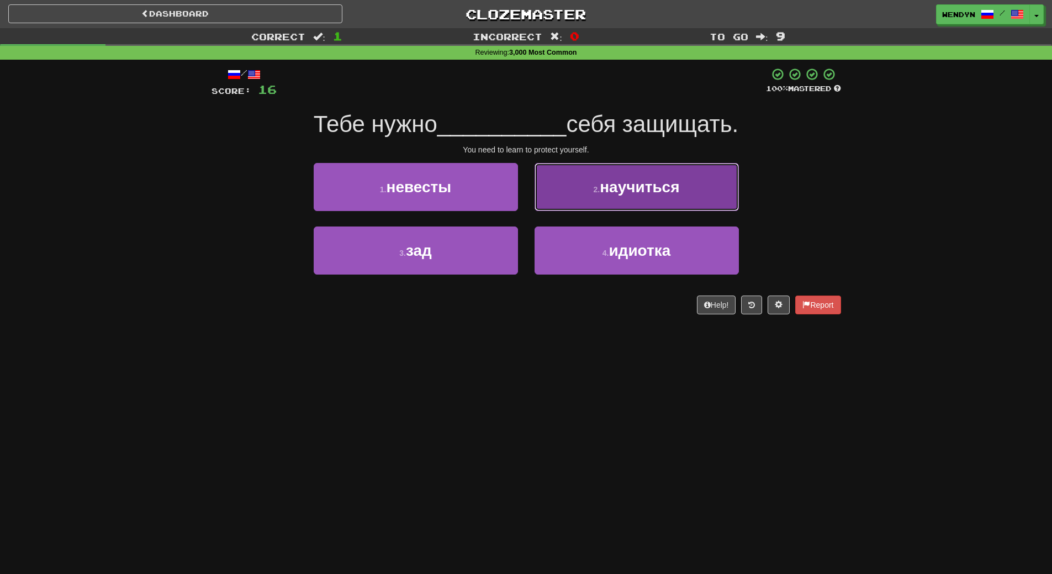
click at [694, 181] on button "2 . научиться" at bounding box center [637, 187] width 204 height 48
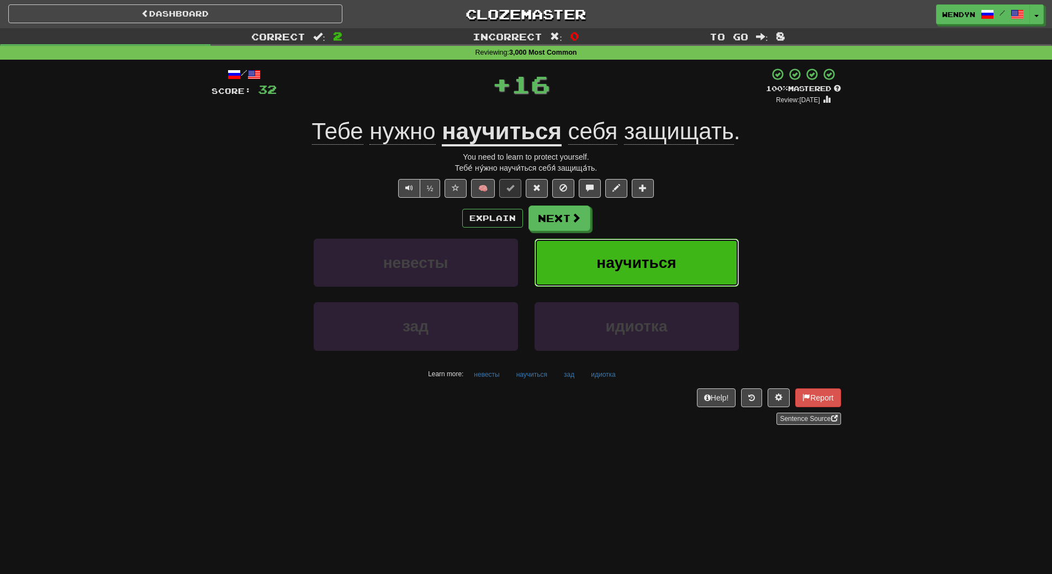
click at [665, 245] on button "научиться" at bounding box center [637, 263] width 204 height 48
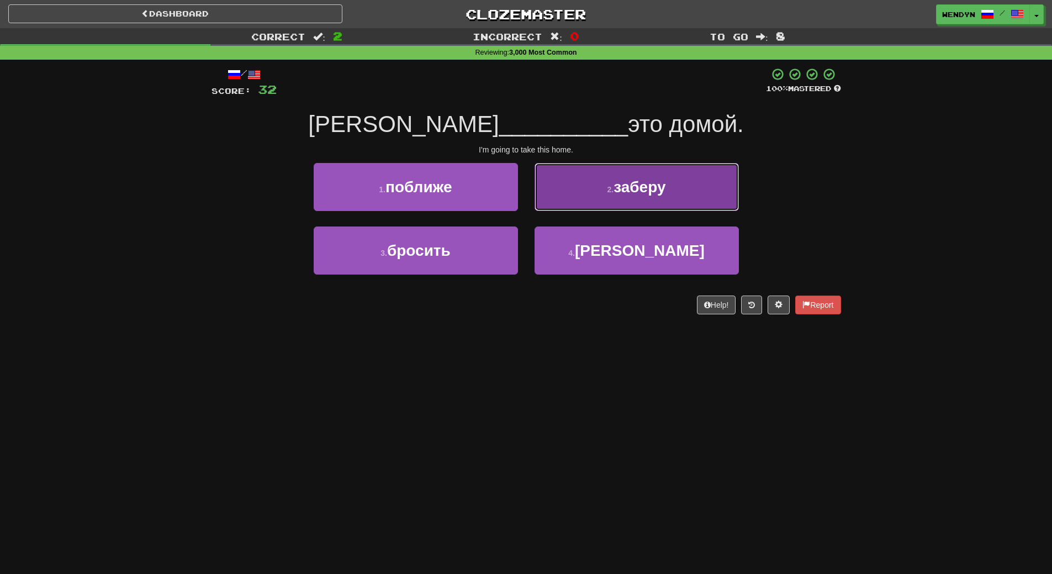
click at [661, 204] on button "2 . заберу" at bounding box center [637, 187] width 204 height 48
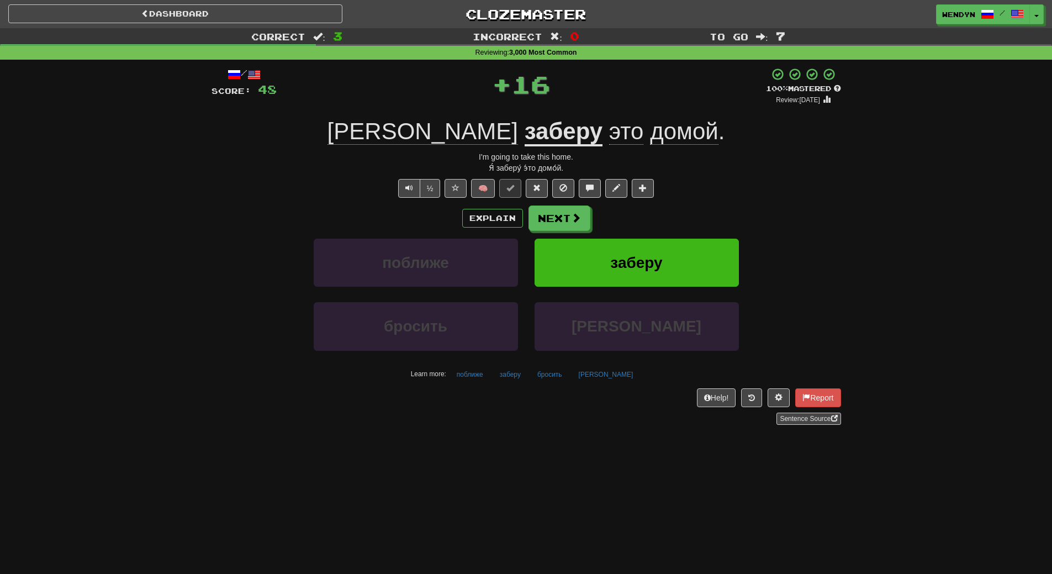
click at [661, 204] on div "/ Score: 48 + 16 100 % Mastered Review: 2026-02-15 Я заберу это домой . I'm goi…" at bounding box center [527, 245] width 630 height 357
click at [645, 249] on button "заберу" at bounding box center [637, 263] width 204 height 48
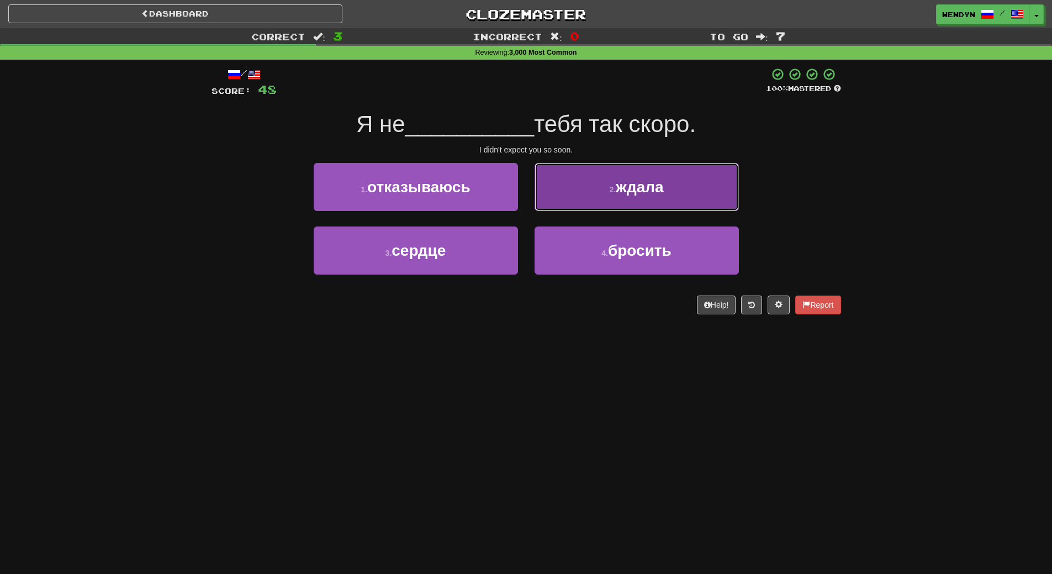
click at [686, 196] on button "2 . ждала" at bounding box center [637, 187] width 204 height 48
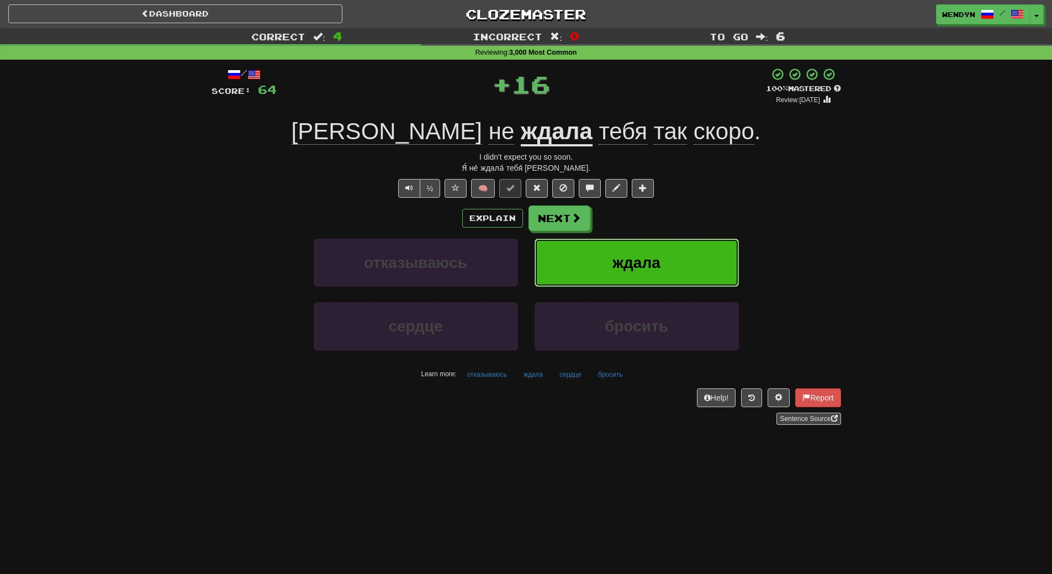
click at [676, 239] on button "ждала" at bounding box center [637, 263] width 204 height 48
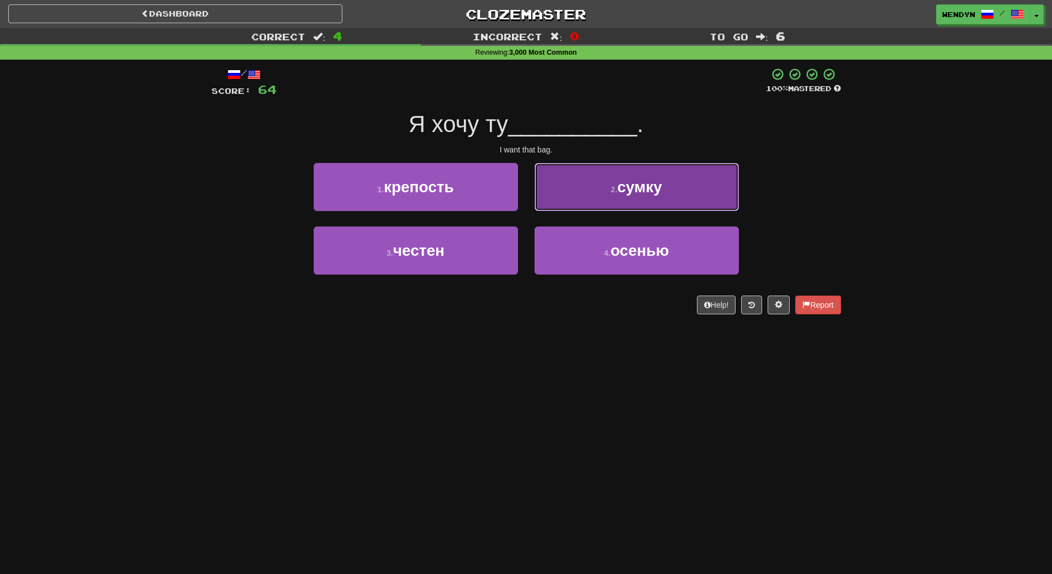
click at [686, 202] on button "2 . сумку" at bounding box center [637, 187] width 204 height 48
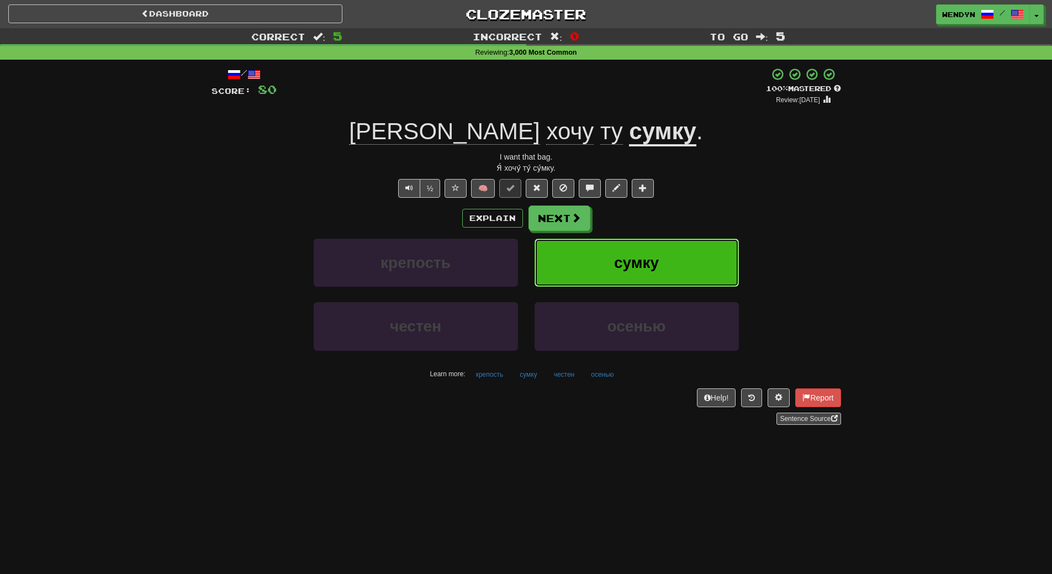
click at [678, 244] on button "сумку" at bounding box center [637, 263] width 204 height 48
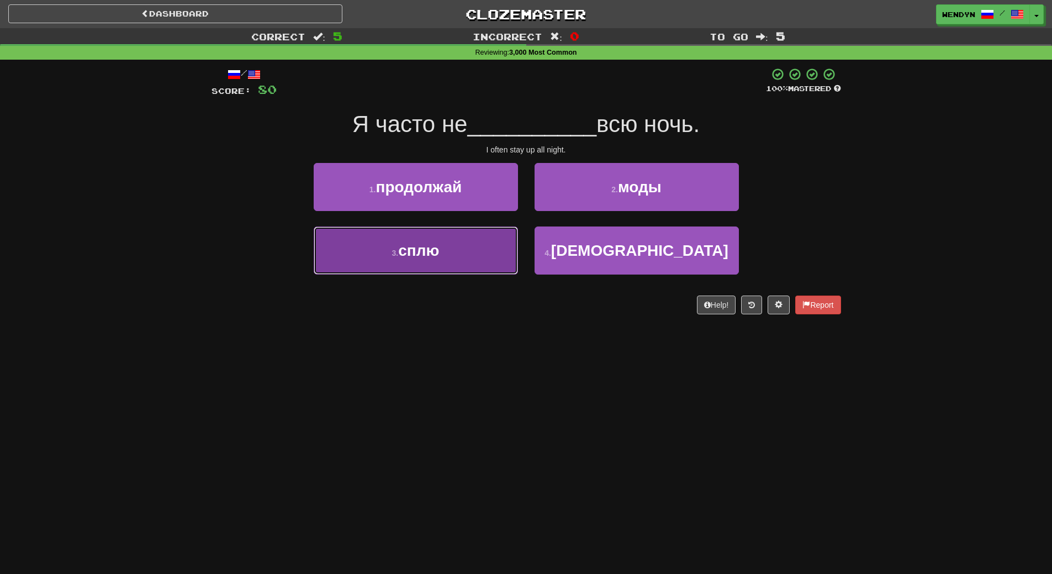
click at [431, 261] on button "3 . сплю" at bounding box center [416, 251] width 204 height 48
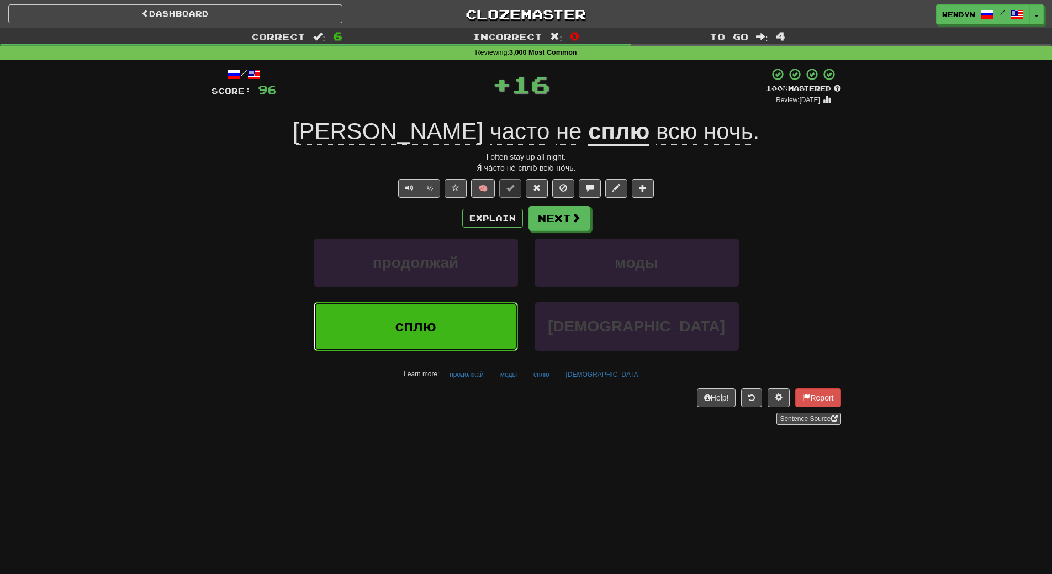
click at [415, 331] on span "сплю" at bounding box center [415, 326] width 41 height 17
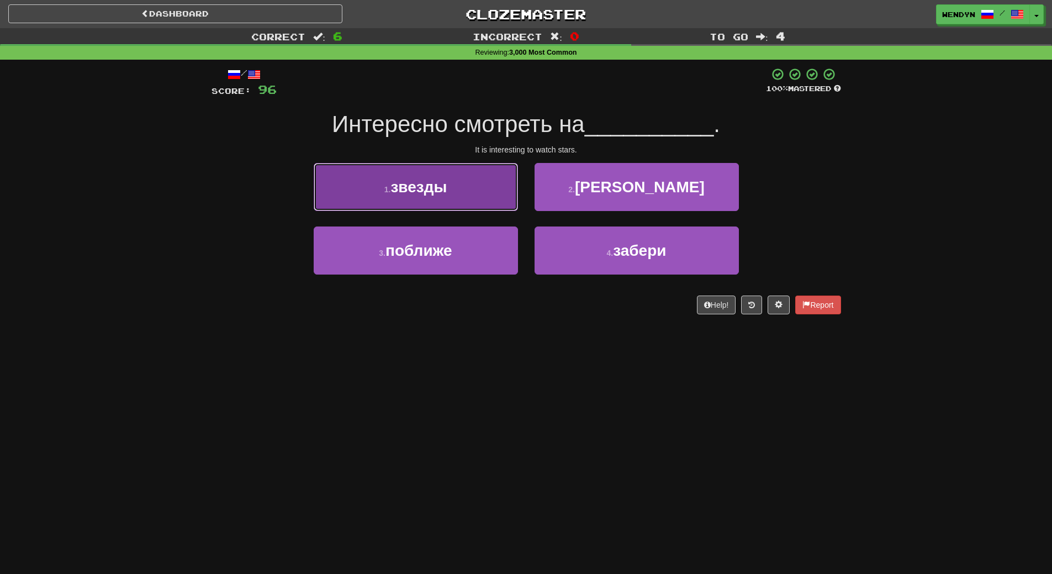
click at [443, 196] on button "1 . звезды" at bounding box center [416, 187] width 204 height 48
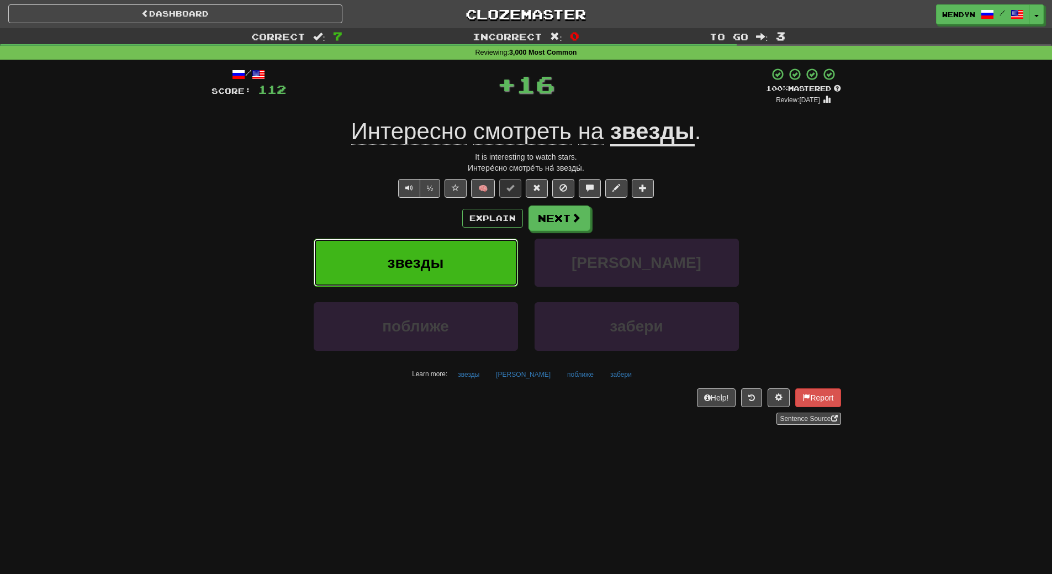
click at [450, 267] on button "звезды" at bounding box center [416, 263] width 204 height 48
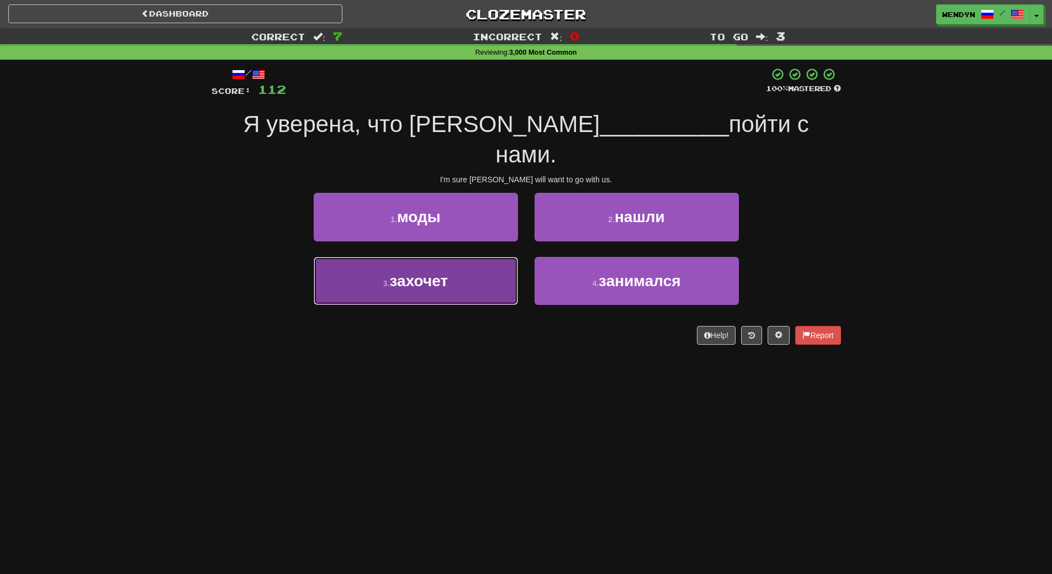
click at [455, 264] on button "3 . захочет" at bounding box center [416, 281] width 204 height 48
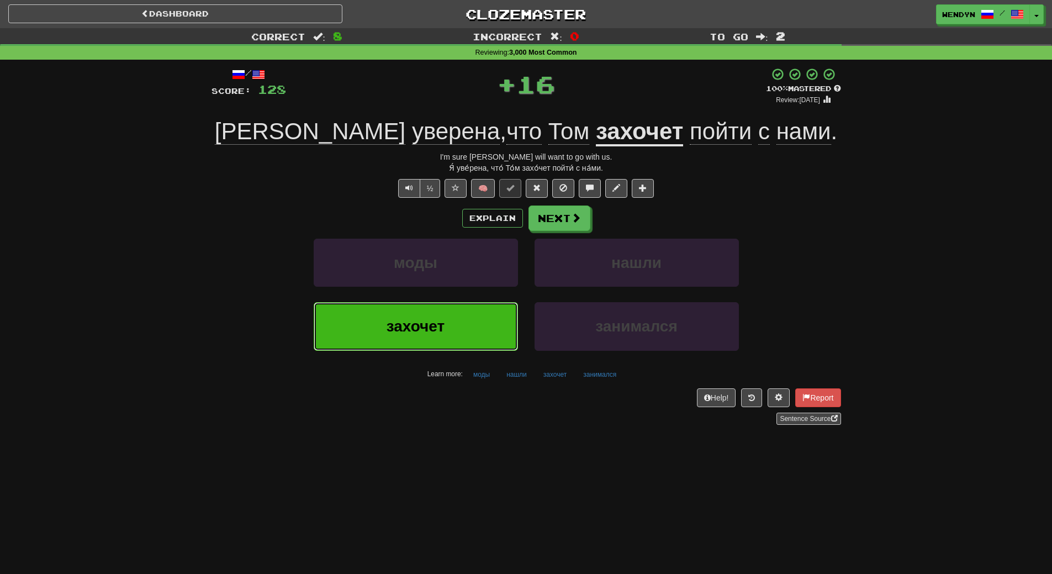
click at [415, 307] on button "захочет" at bounding box center [416, 326] width 204 height 48
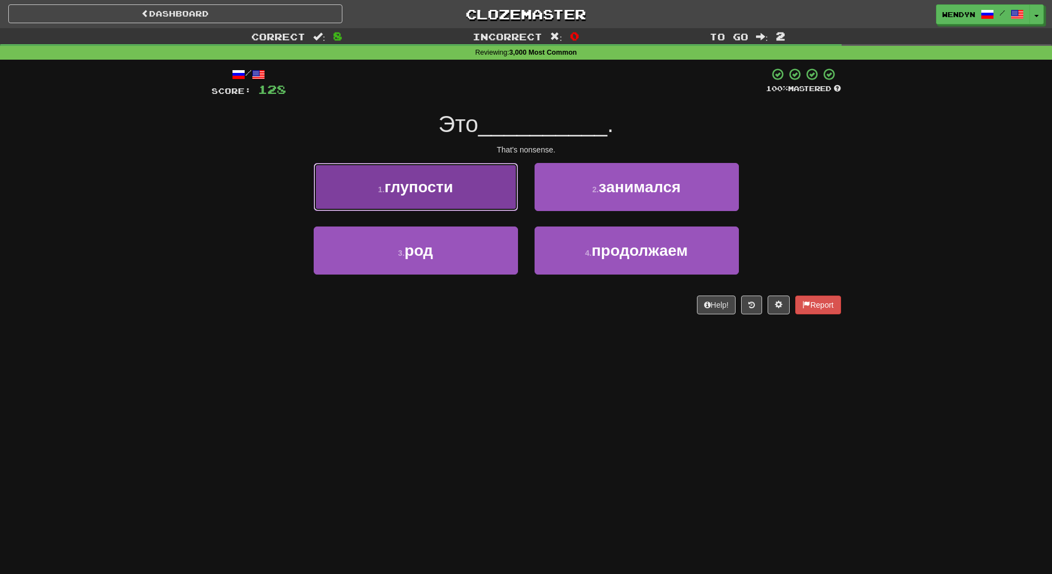
click at [457, 194] on button "1 . глупости" at bounding box center [416, 187] width 204 height 48
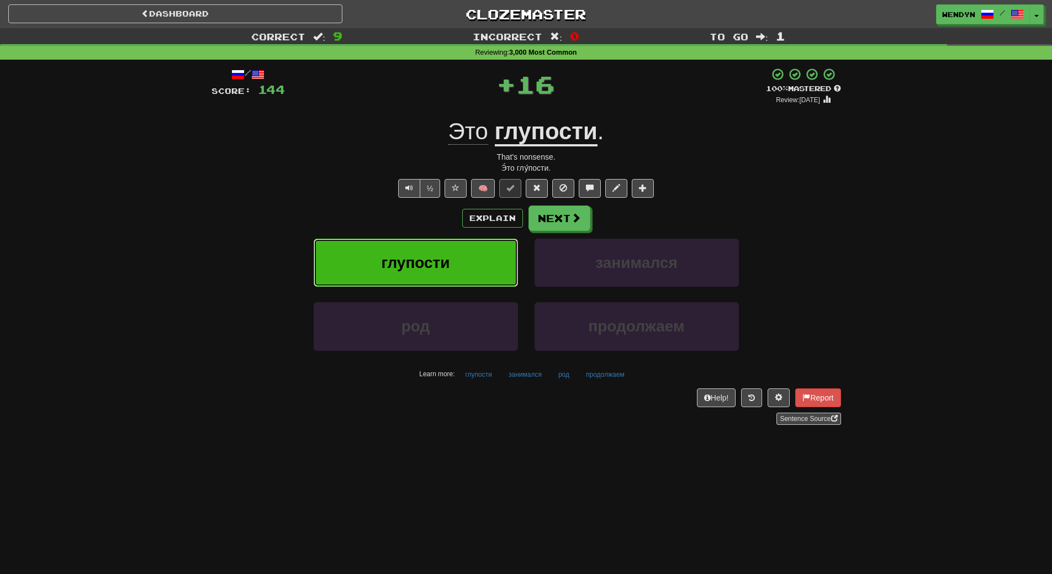
click at [414, 271] on span "глупости" at bounding box center [415, 262] width 69 height 17
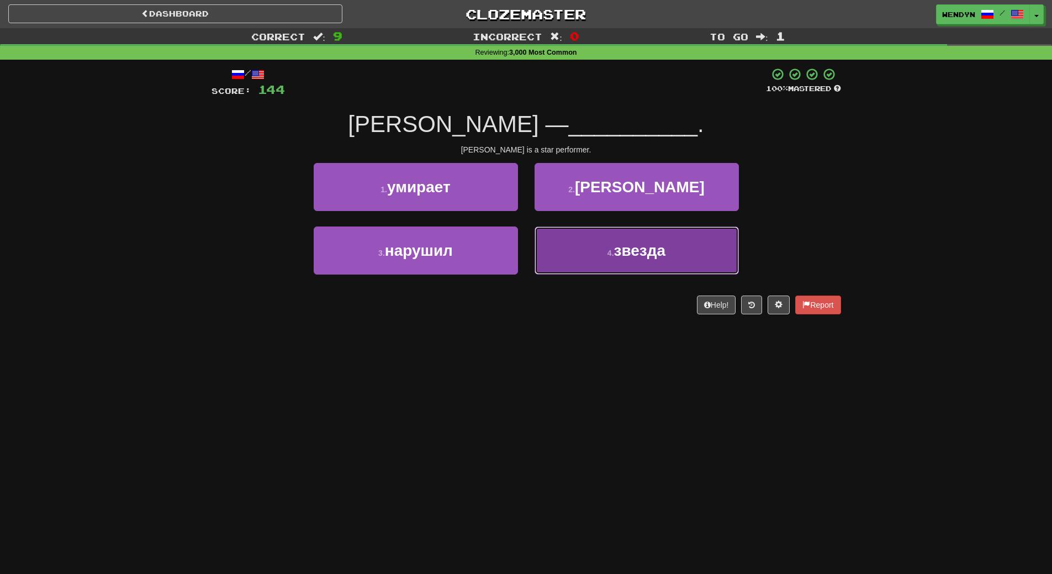
click at [675, 255] on button "4 . звезда" at bounding box center [637, 251] width 204 height 48
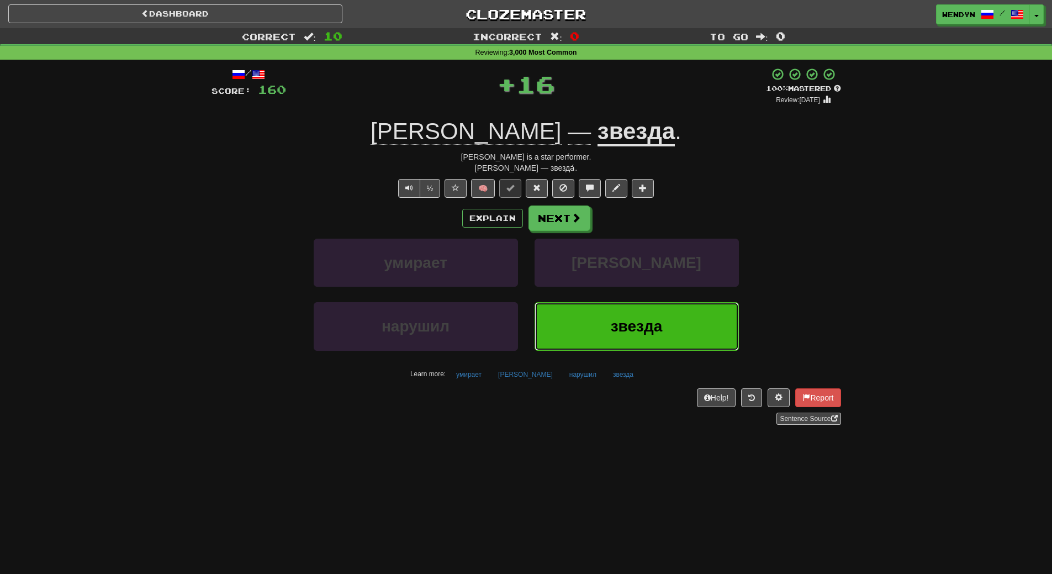
click at [627, 319] on span "звезда" at bounding box center [637, 326] width 52 height 17
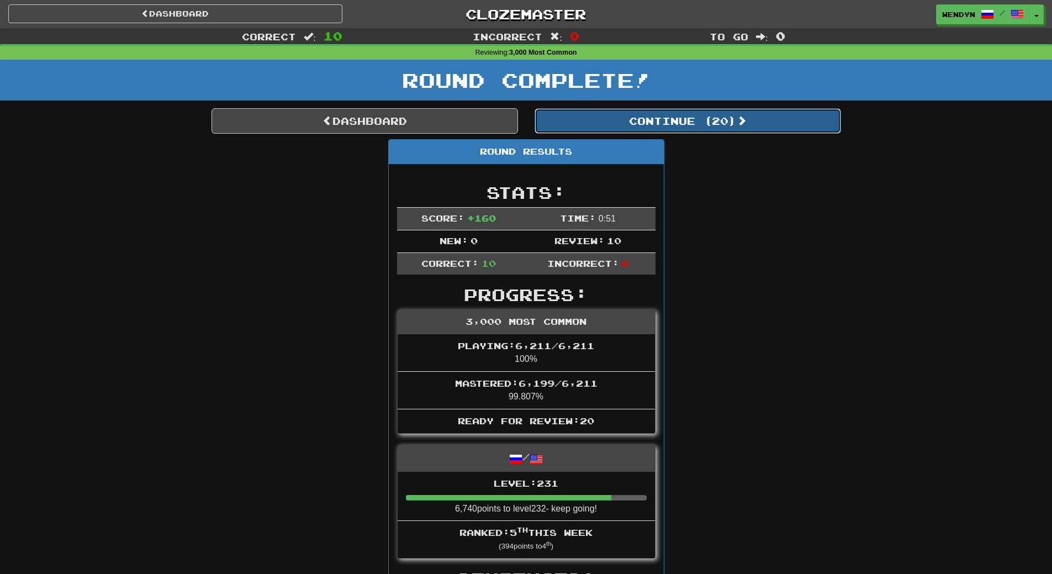
click at [712, 131] on button "Continue ( 20 )" at bounding box center [688, 120] width 307 height 25
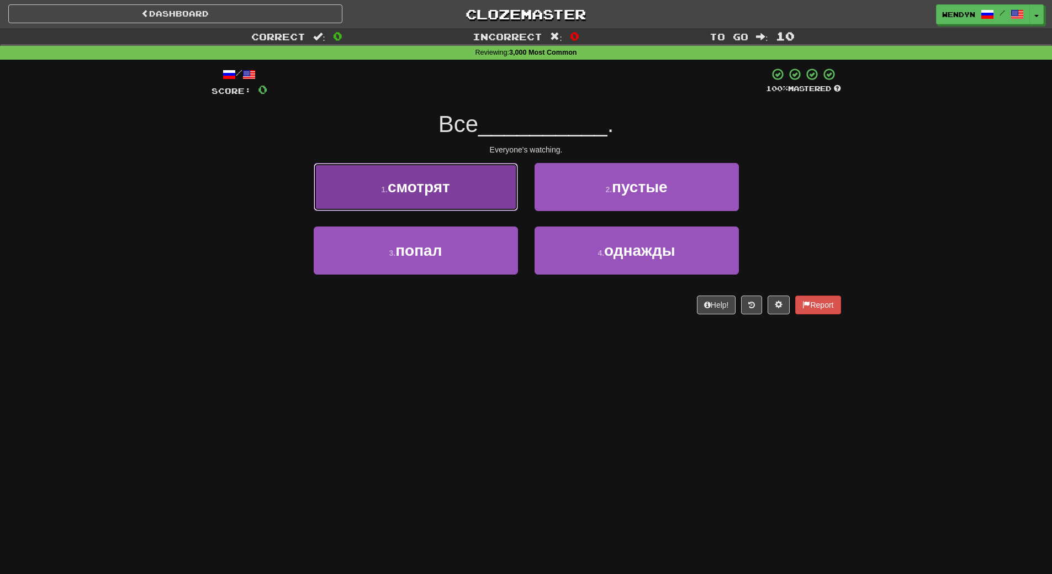
click at [450, 193] on span "смотрят" at bounding box center [419, 186] width 62 height 17
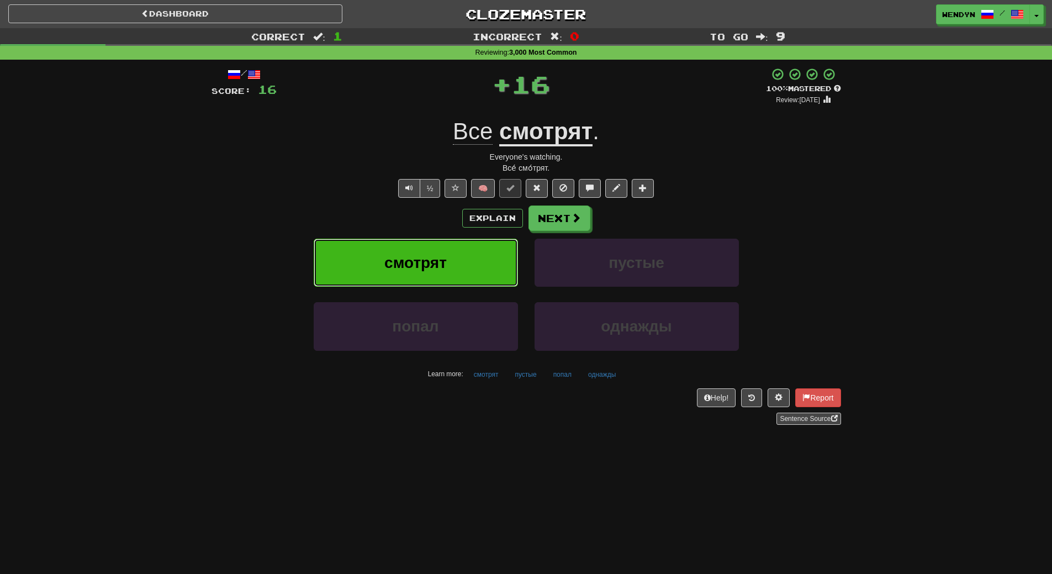
click at [441, 239] on button "смотрят" at bounding box center [416, 263] width 204 height 48
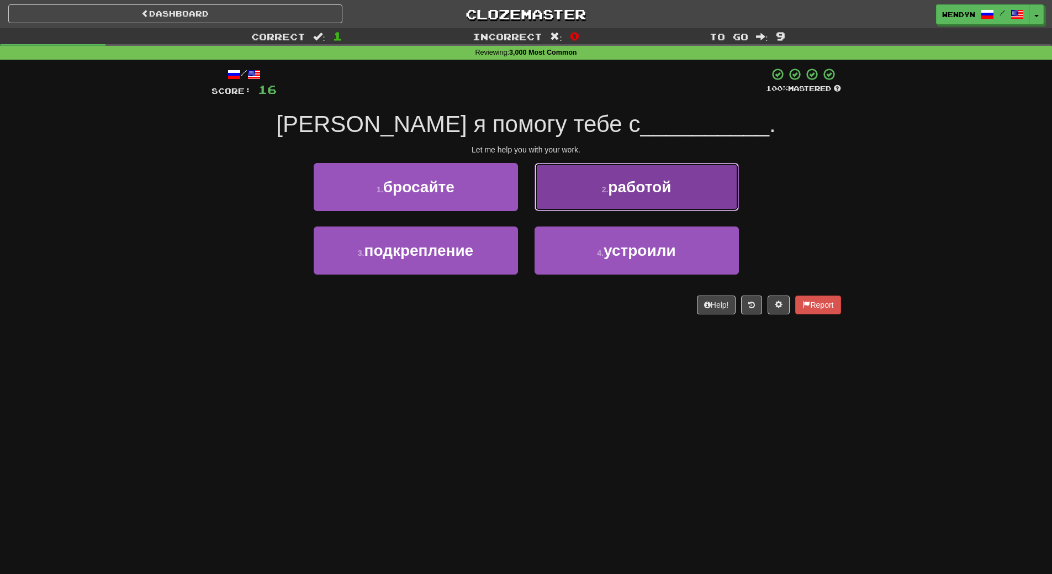
click at [671, 189] on span "работой" at bounding box center [639, 186] width 63 height 17
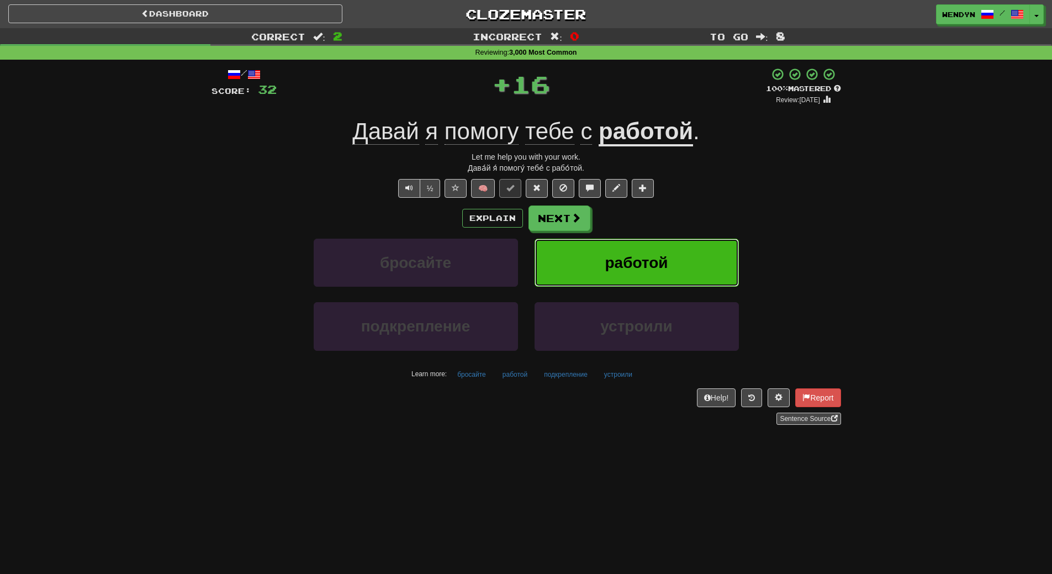
click at [663, 241] on button "работой" at bounding box center [637, 263] width 204 height 48
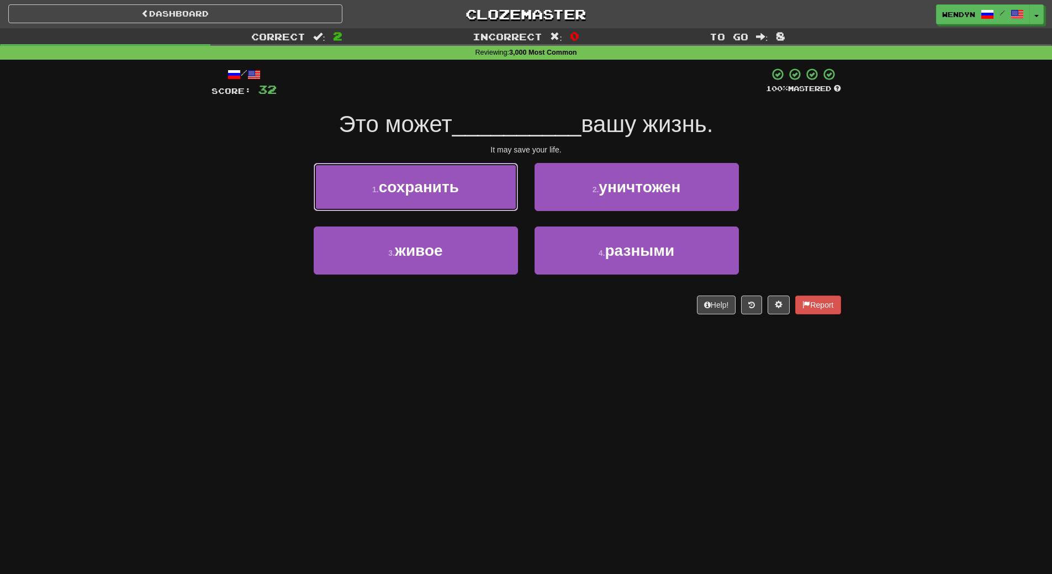
drag, startPoint x: 427, startPoint y: 178, endPoint x: 428, endPoint y: 204, distance: 26.0
click at [426, 186] on span "сохранить" at bounding box center [419, 186] width 80 height 17
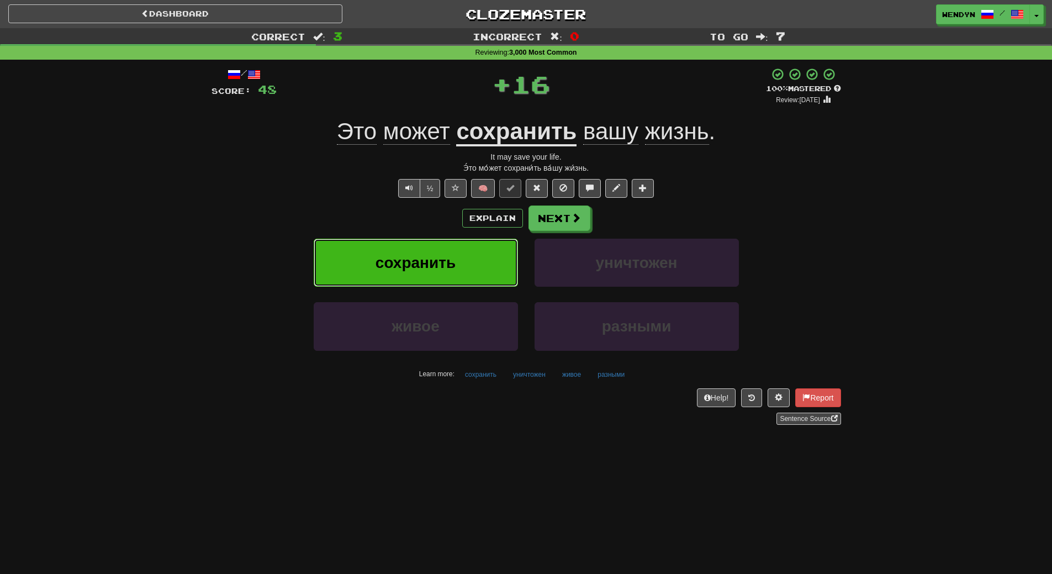
click at [434, 251] on button "сохранить" at bounding box center [416, 263] width 204 height 48
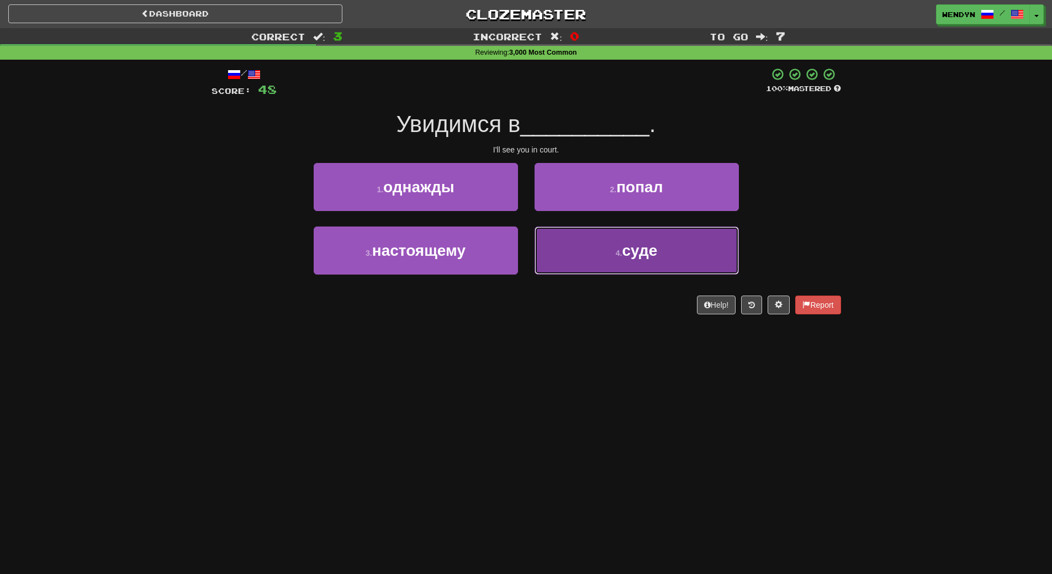
click at [611, 246] on button "4 . суде" at bounding box center [637, 251] width 204 height 48
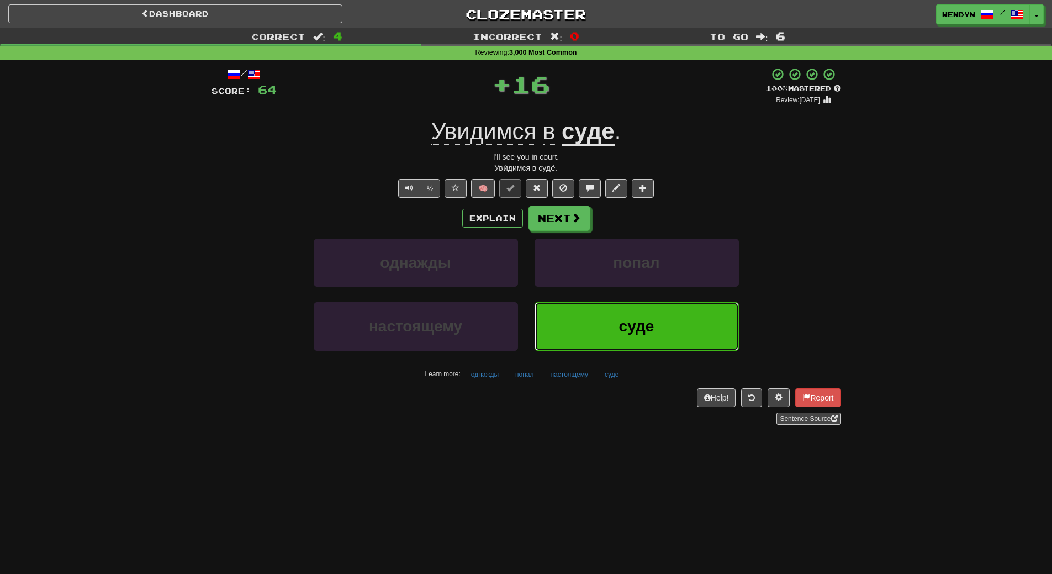
click at [589, 309] on button "суде" at bounding box center [637, 326] width 204 height 48
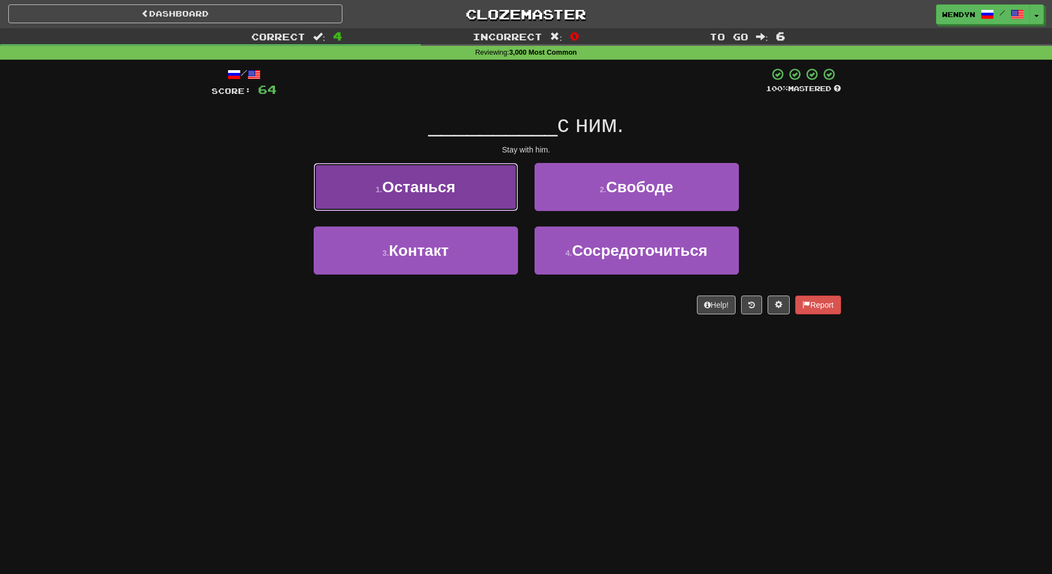
click at [477, 188] on button "1 . Останься" at bounding box center [416, 187] width 204 height 48
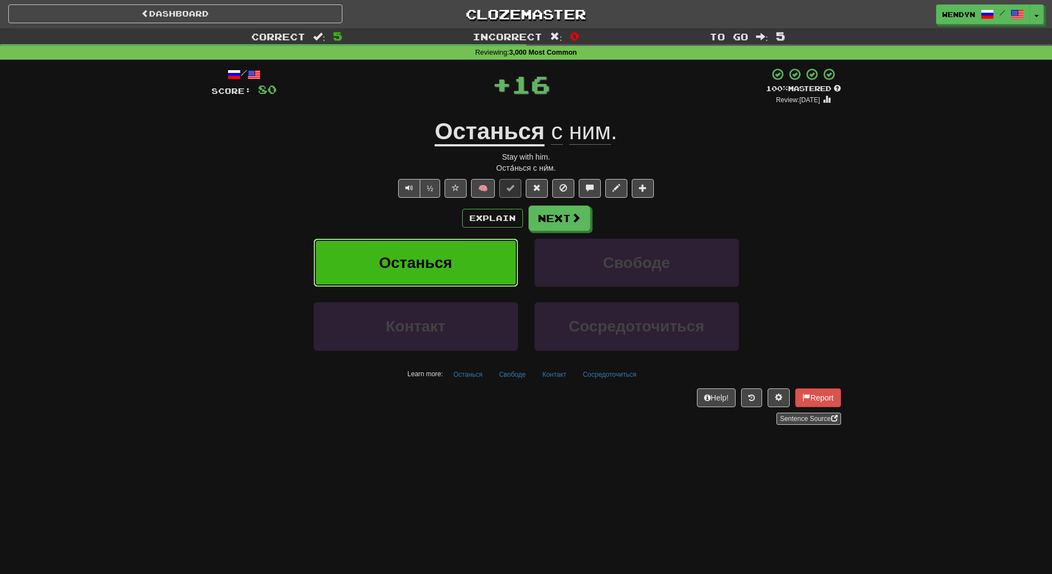
click at [479, 249] on button "Останься" at bounding box center [416, 263] width 204 height 48
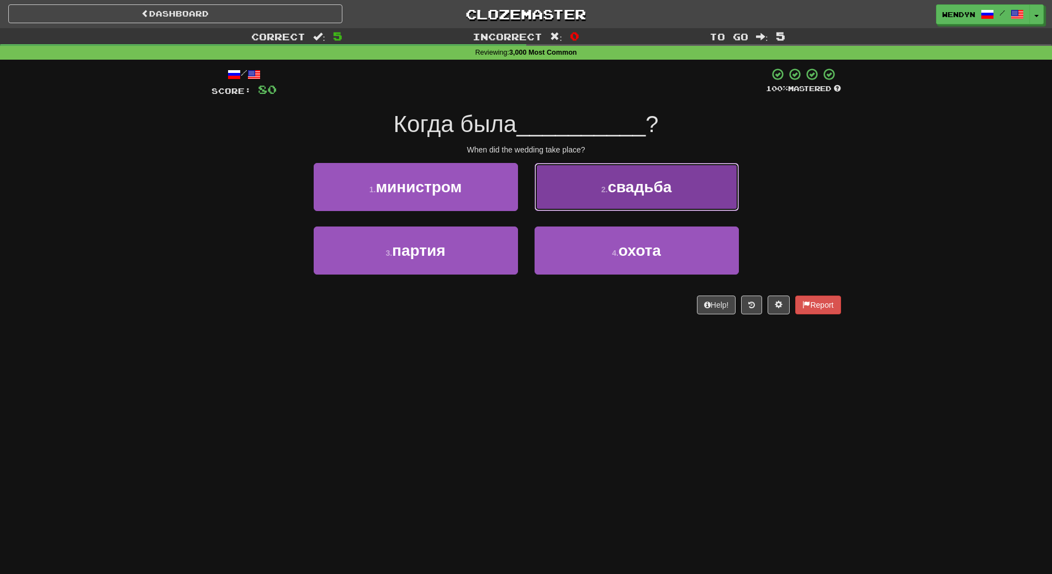
click at [635, 198] on button "2 . свадьба" at bounding box center [637, 187] width 204 height 48
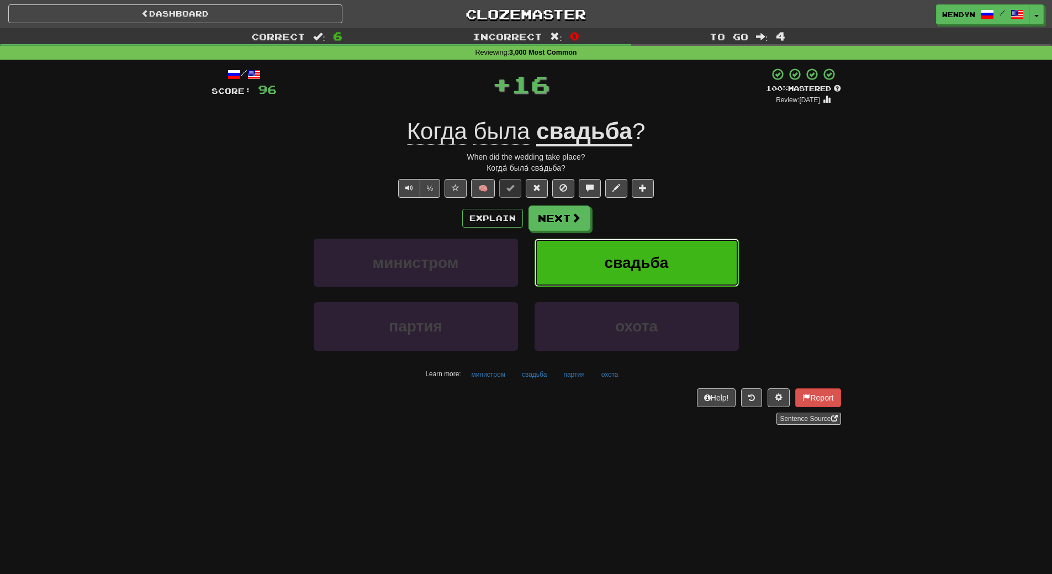
click at [622, 245] on button "свадьба" at bounding box center [637, 263] width 204 height 48
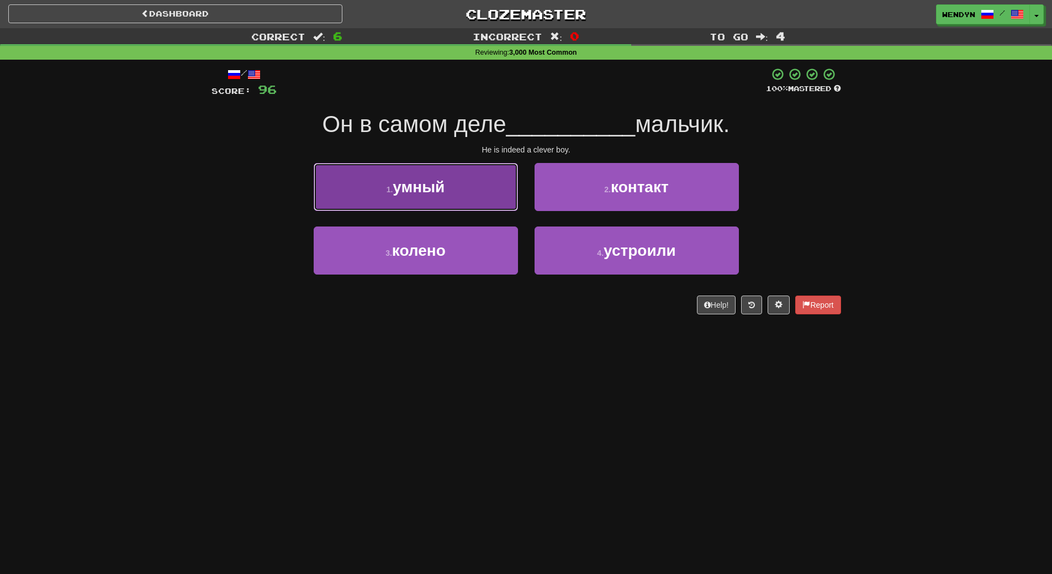
click at [439, 199] on button "1 . умный" at bounding box center [416, 187] width 204 height 48
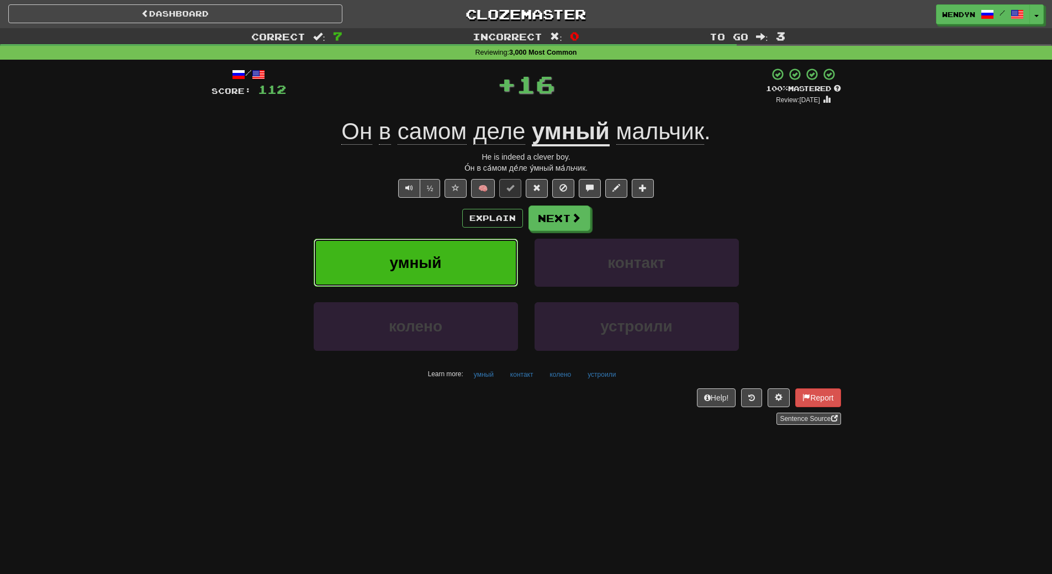
click at [430, 260] on span "умный" at bounding box center [416, 262] width 52 height 17
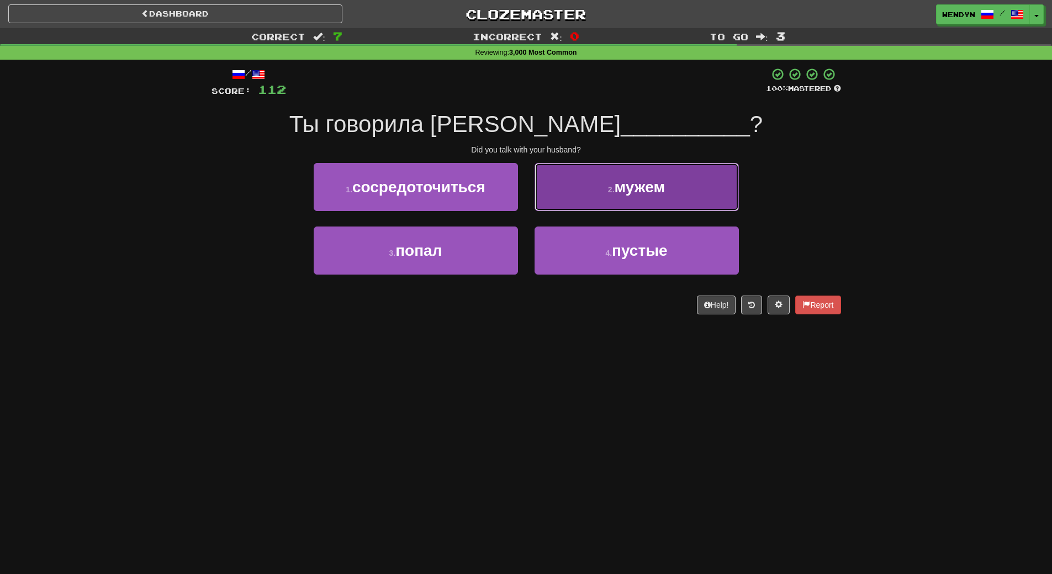
click at [706, 188] on button "2 . мужем" at bounding box center [637, 187] width 204 height 48
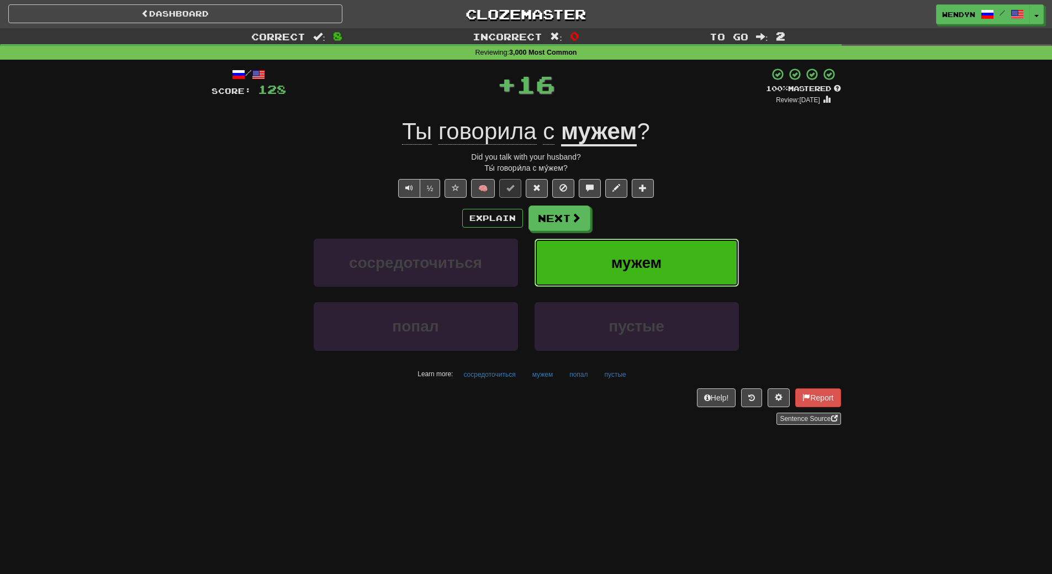
click at [674, 254] on button "мужем" at bounding box center [637, 263] width 204 height 48
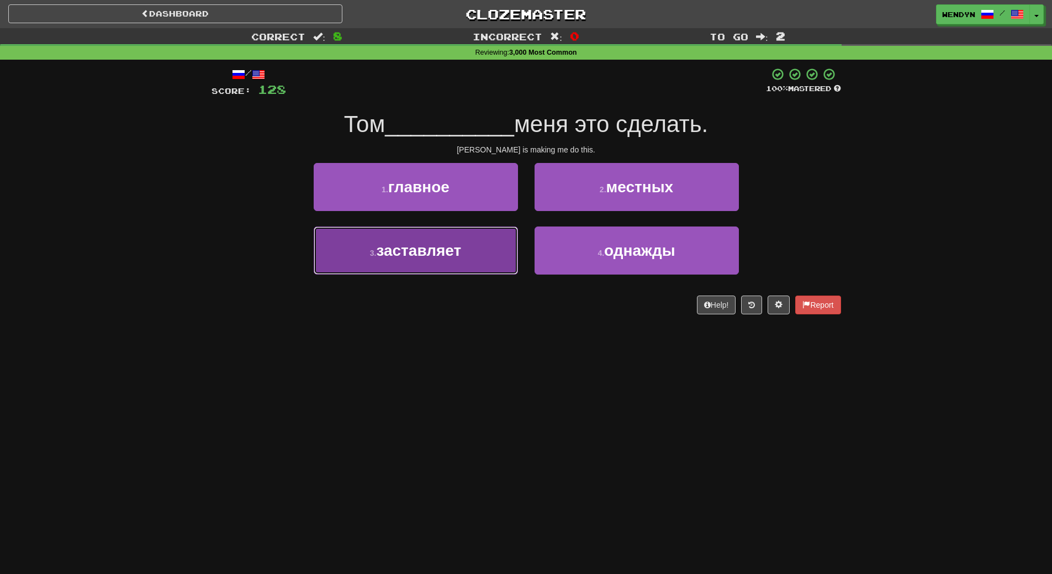
click at [340, 260] on button "3 . заставляет" at bounding box center [416, 251] width 204 height 48
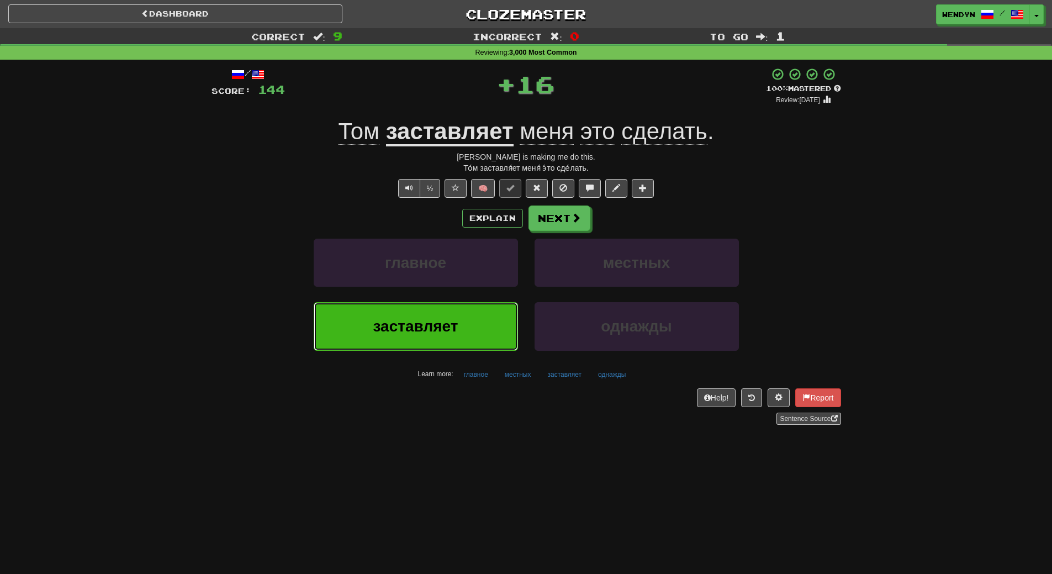
click at [396, 305] on button "заставляет" at bounding box center [416, 326] width 204 height 48
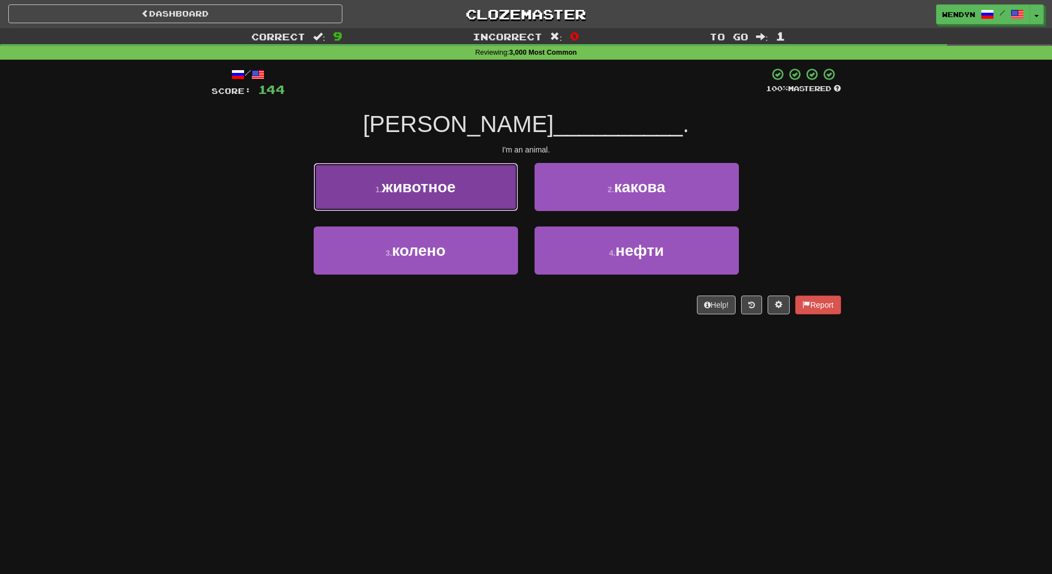
click at [430, 178] on span "животное" at bounding box center [419, 186] width 74 height 17
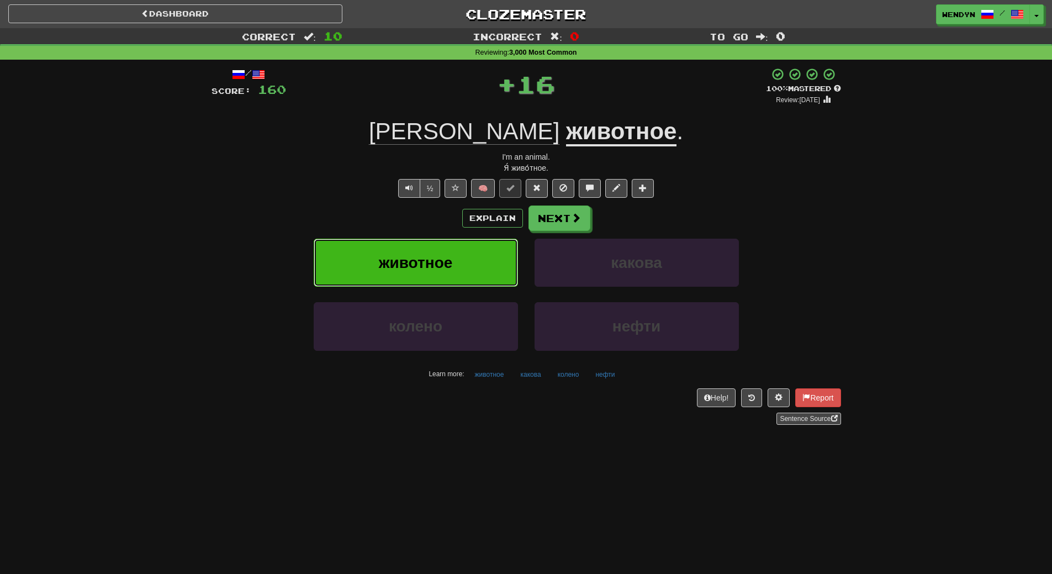
click at [416, 271] on span "животное" at bounding box center [416, 262] width 74 height 17
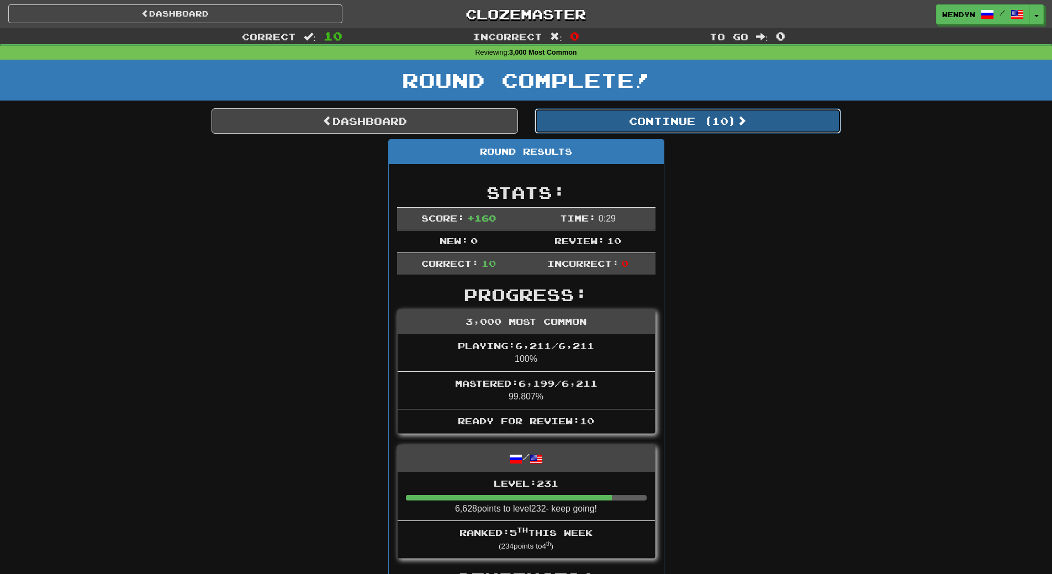
click at [752, 123] on button "Continue ( 10 )" at bounding box center [688, 120] width 307 height 25
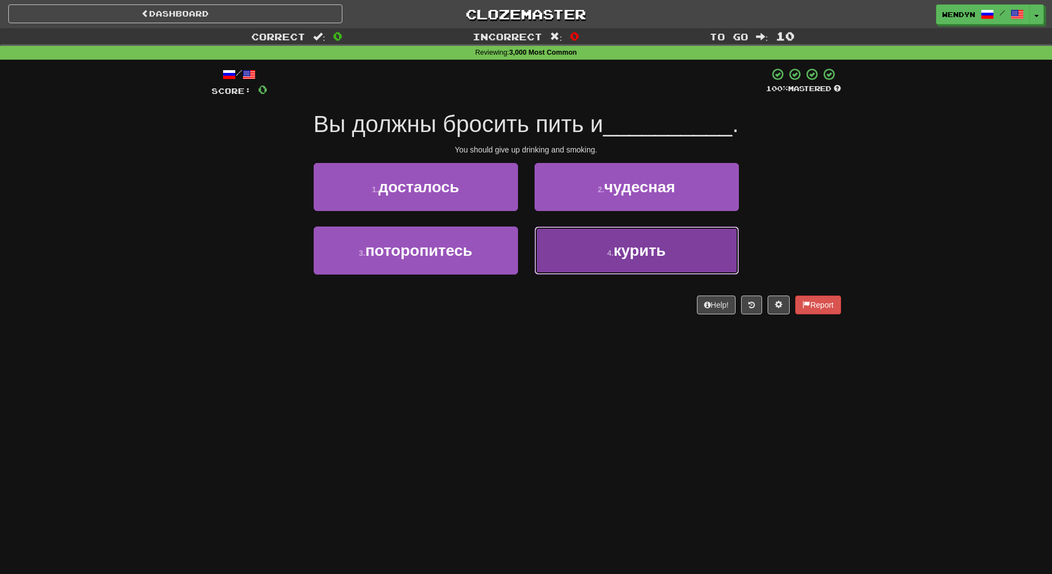
click at [623, 261] on button "4 . курить" at bounding box center [637, 251] width 204 height 48
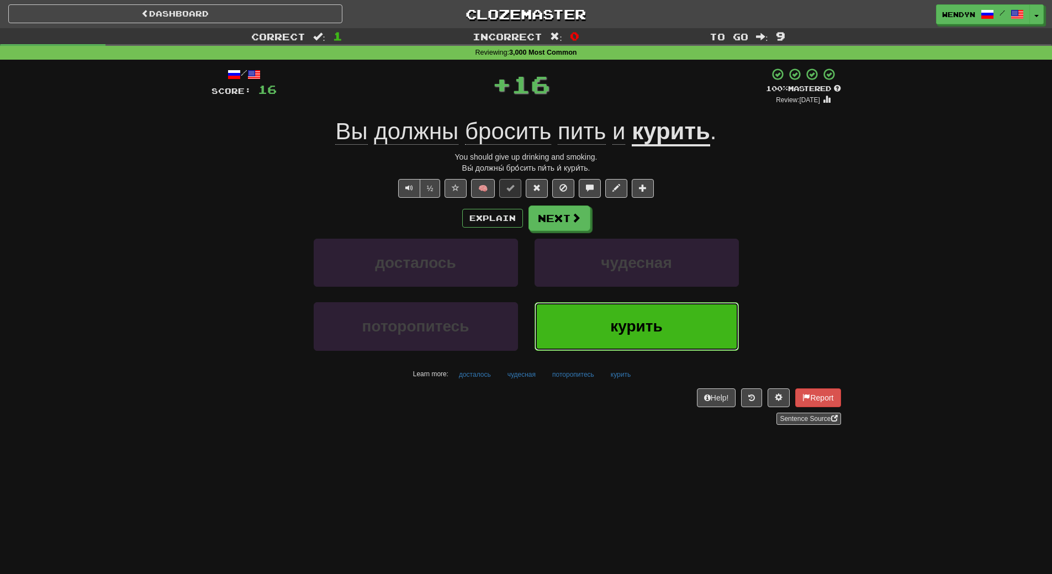
click at [618, 311] on button "курить" at bounding box center [637, 326] width 204 height 48
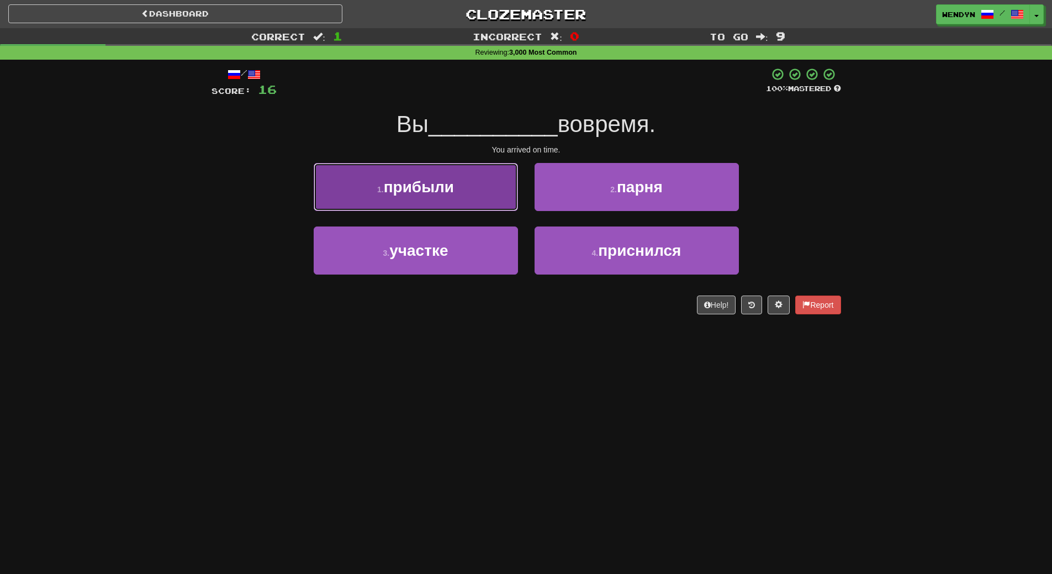
click at [432, 203] on button "1 . прибыли" at bounding box center [416, 187] width 204 height 48
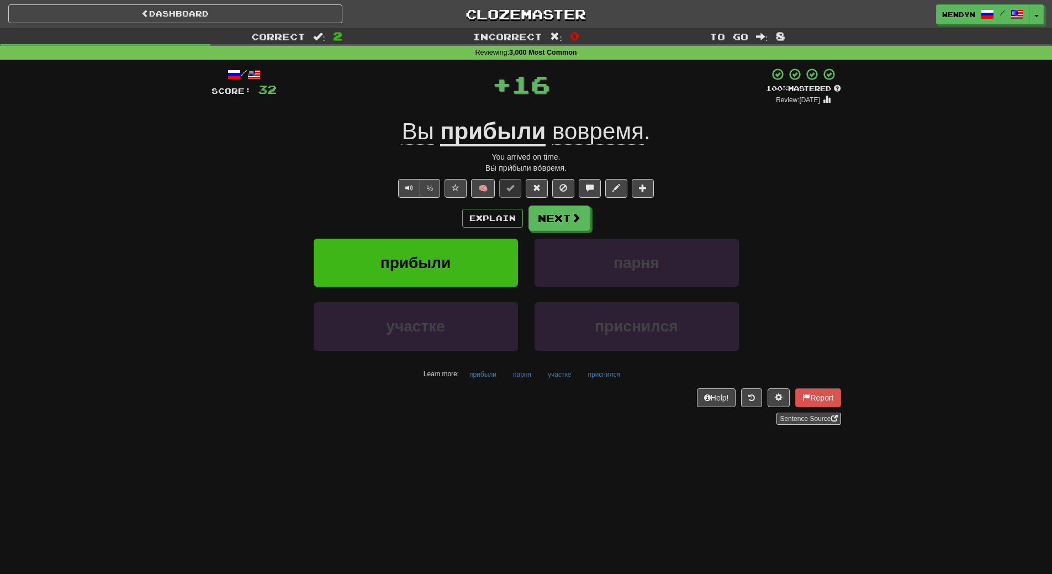
click at [438, 290] on div "прибыли" at bounding box center [416, 271] width 221 height 64
click at [441, 265] on span "прибыли" at bounding box center [416, 262] width 70 height 17
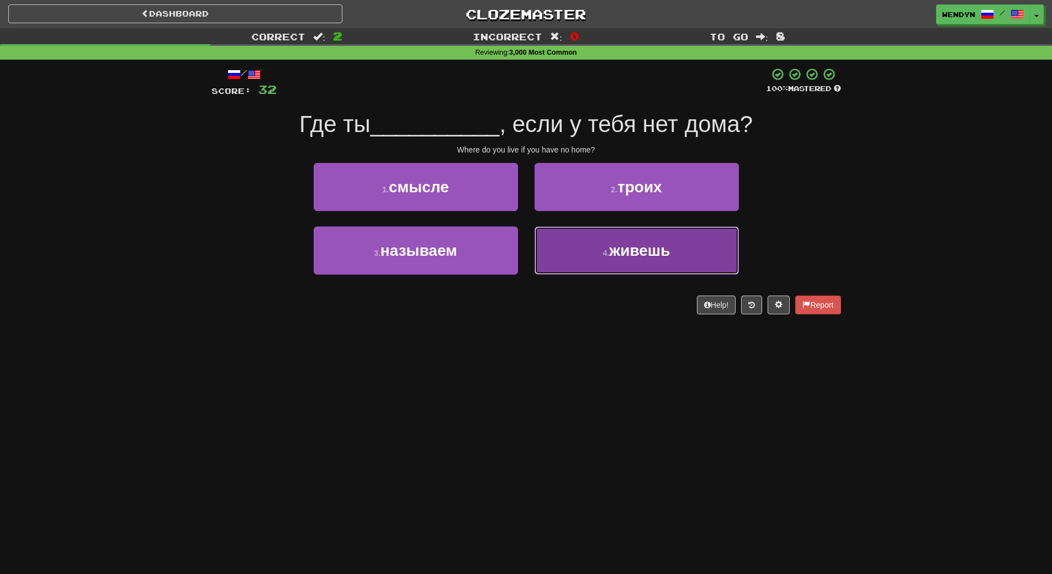
click at [681, 249] on button "4 . живешь" at bounding box center [637, 251] width 204 height 48
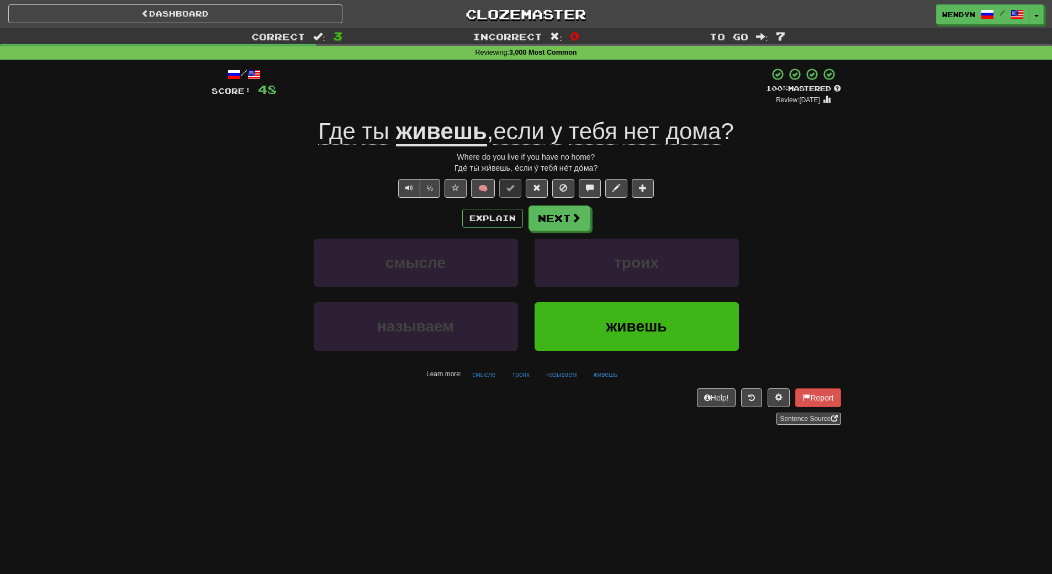
click at [666, 299] on div "троих" at bounding box center [637, 271] width 221 height 64
click at [654, 335] on button "живешь" at bounding box center [637, 326] width 204 height 48
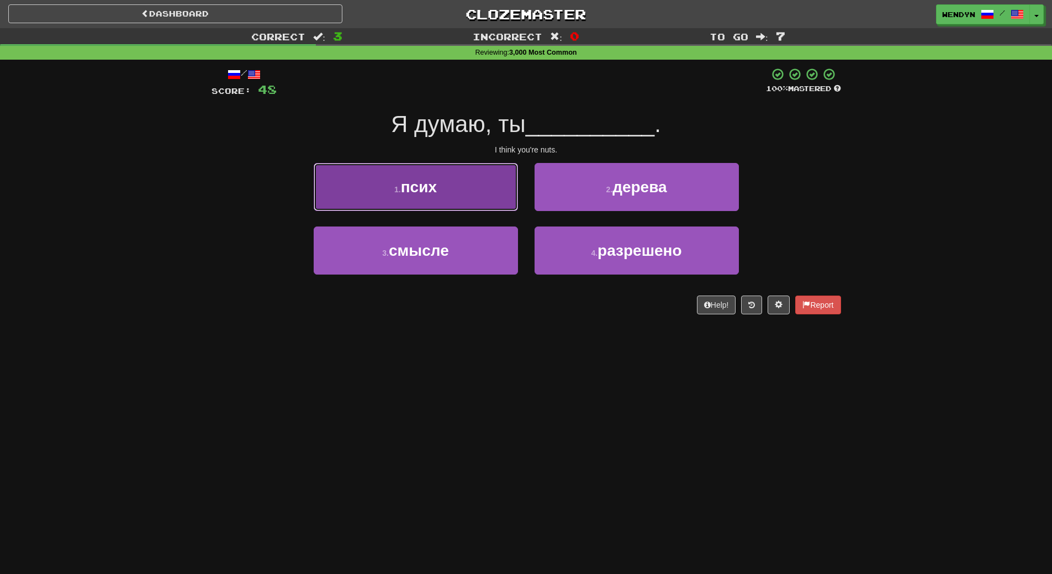
click at [466, 191] on button "1 . псих" at bounding box center [416, 187] width 204 height 48
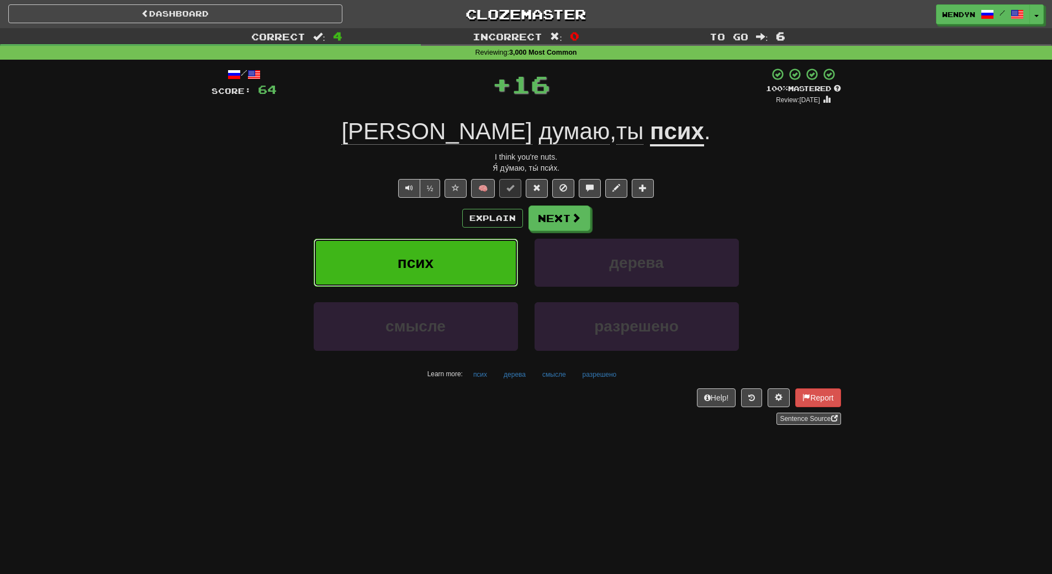
click at [465, 259] on button "псих" at bounding box center [416, 263] width 204 height 48
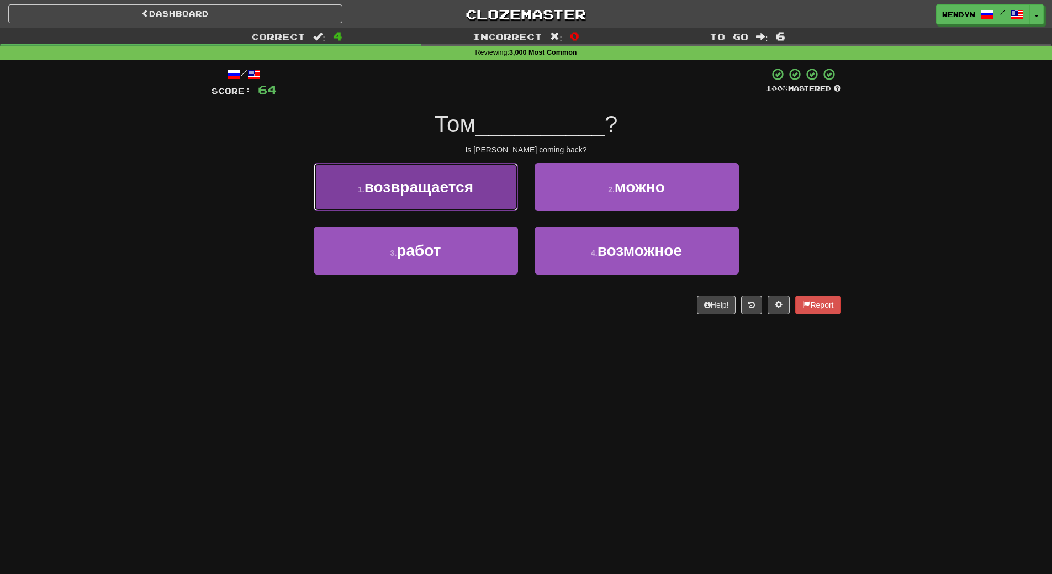
click at [478, 184] on button "1 . возвращается" at bounding box center [416, 187] width 204 height 48
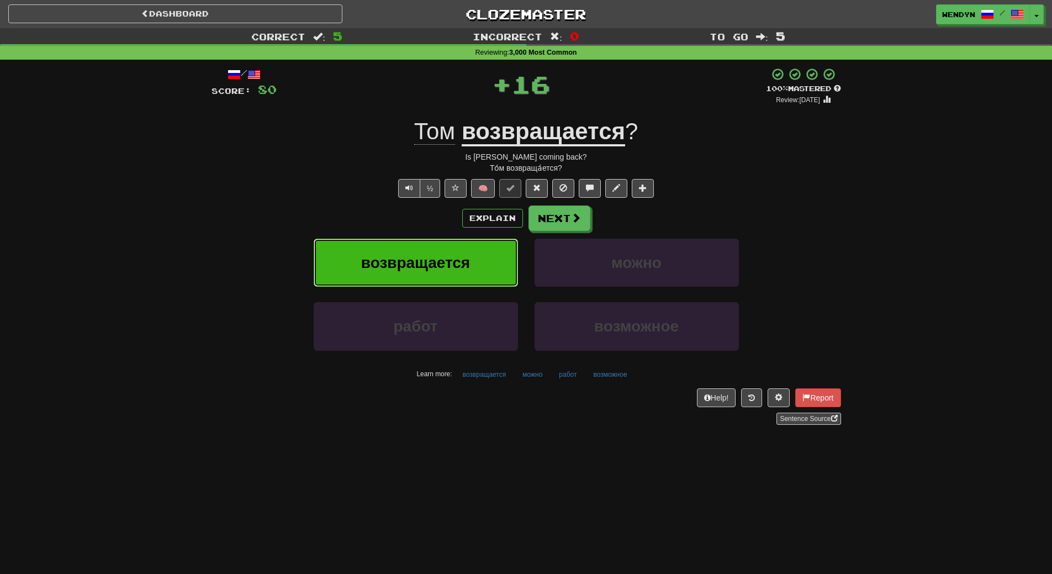
click at [451, 248] on button "возвращается" at bounding box center [416, 263] width 204 height 48
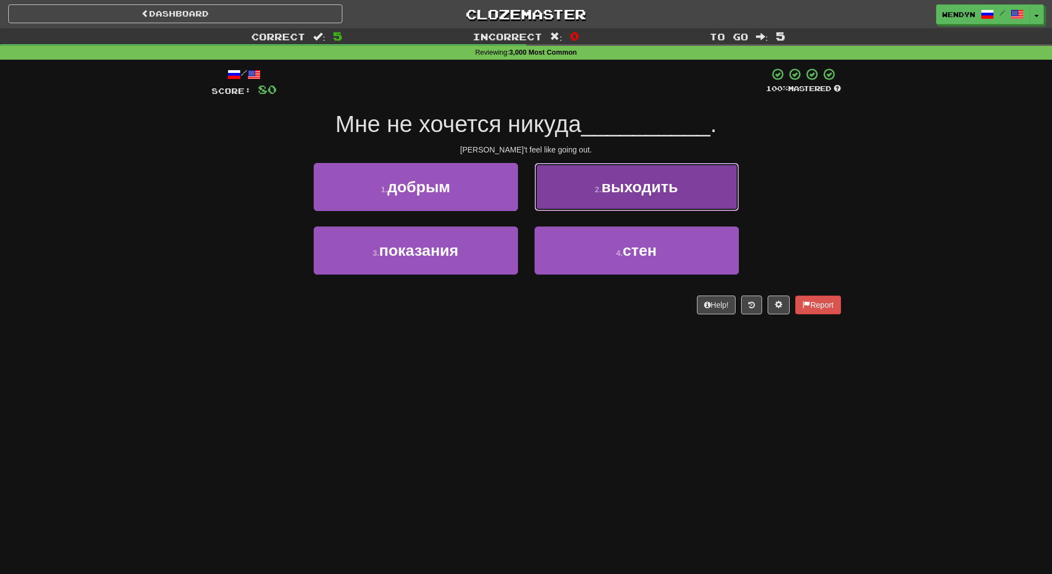
click at [627, 197] on button "2 . выходить" at bounding box center [637, 187] width 204 height 48
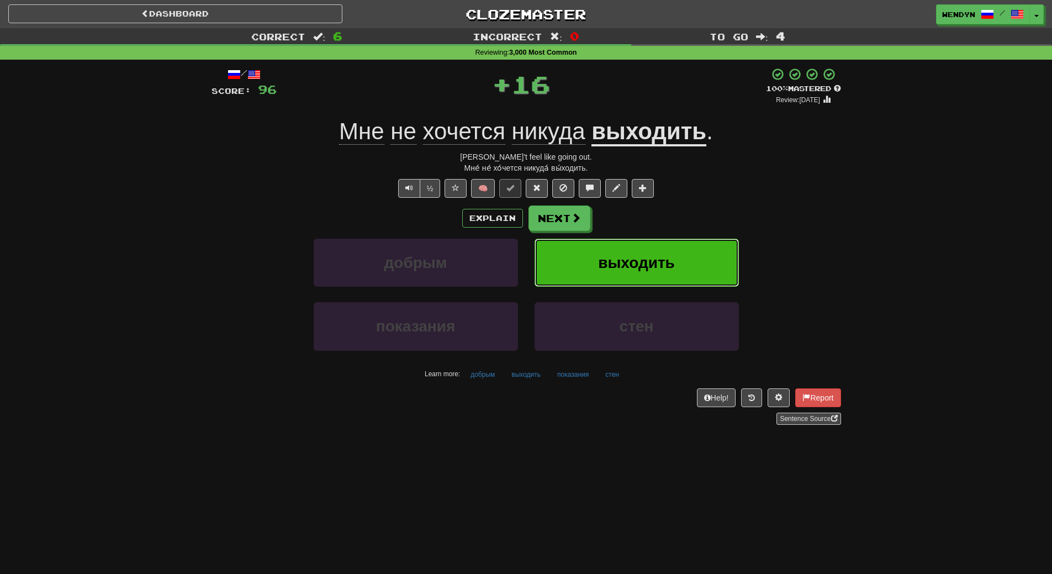
click at [585, 243] on button "выходить" at bounding box center [637, 263] width 204 height 48
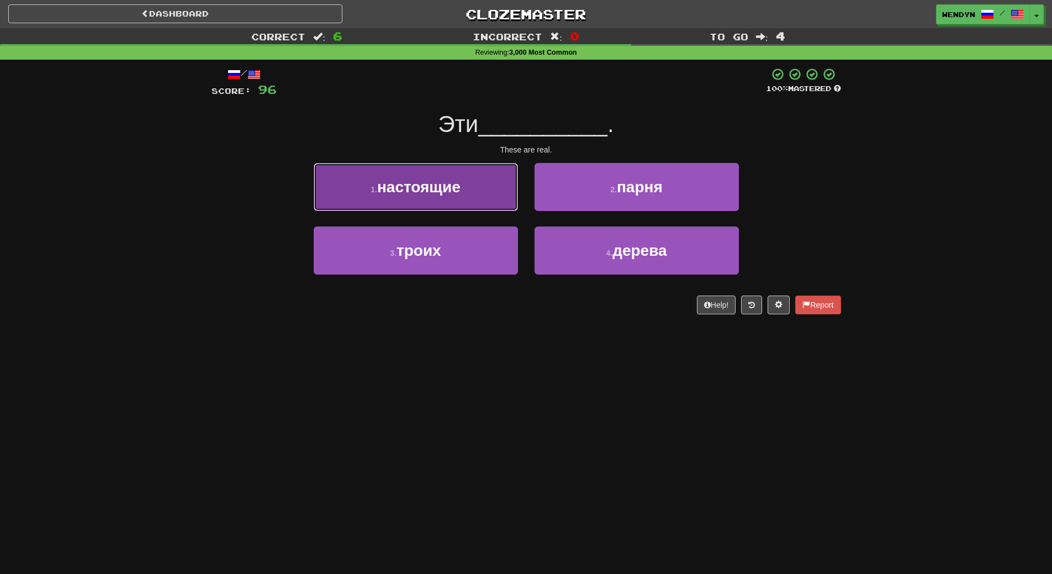
click at [483, 186] on button "1 . настоящие" at bounding box center [416, 187] width 204 height 48
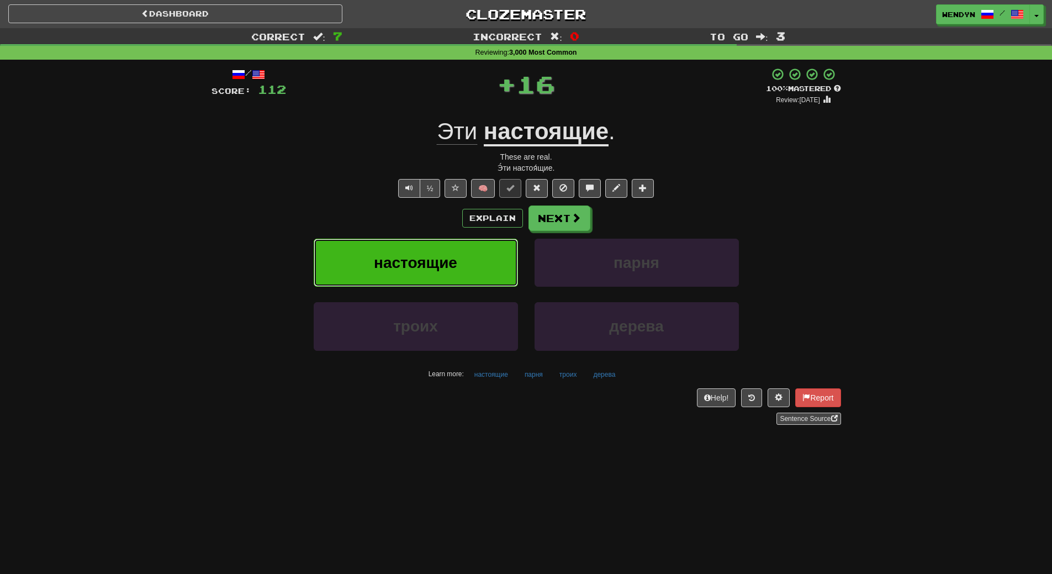
click at [462, 248] on button "настоящие" at bounding box center [416, 263] width 204 height 48
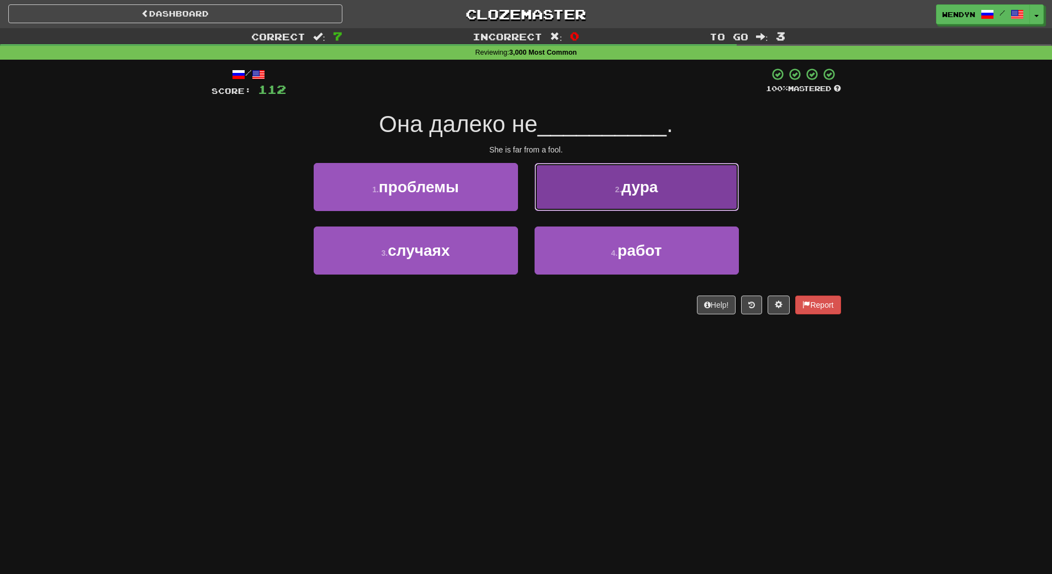
click at [671, 182] on button "2 . дура" at bounding box center [637, 187] width 204 height 48
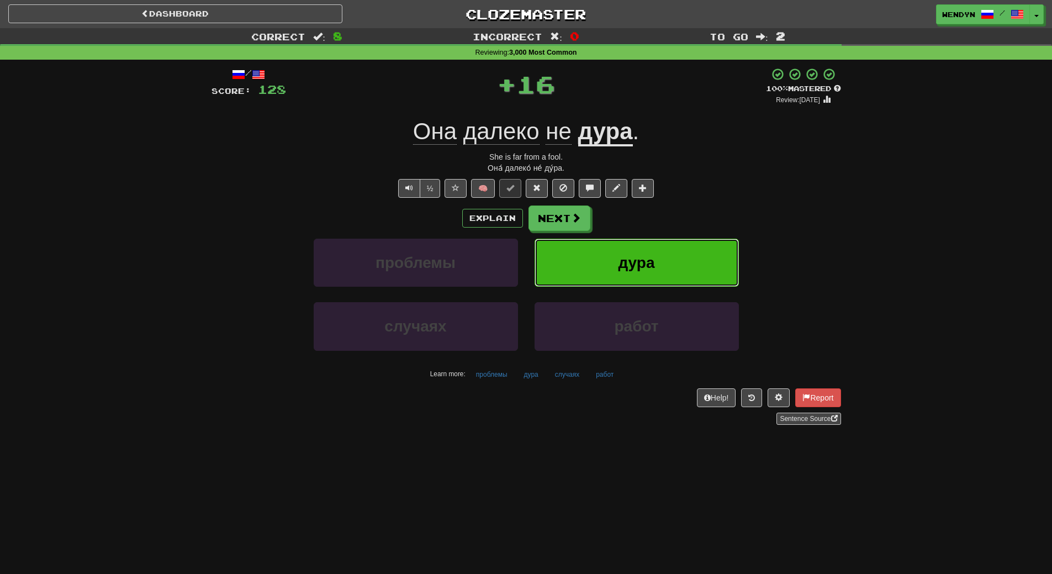
click at [656, 257] on button "дура" at bounding box center [637, 263] width 204 height 48
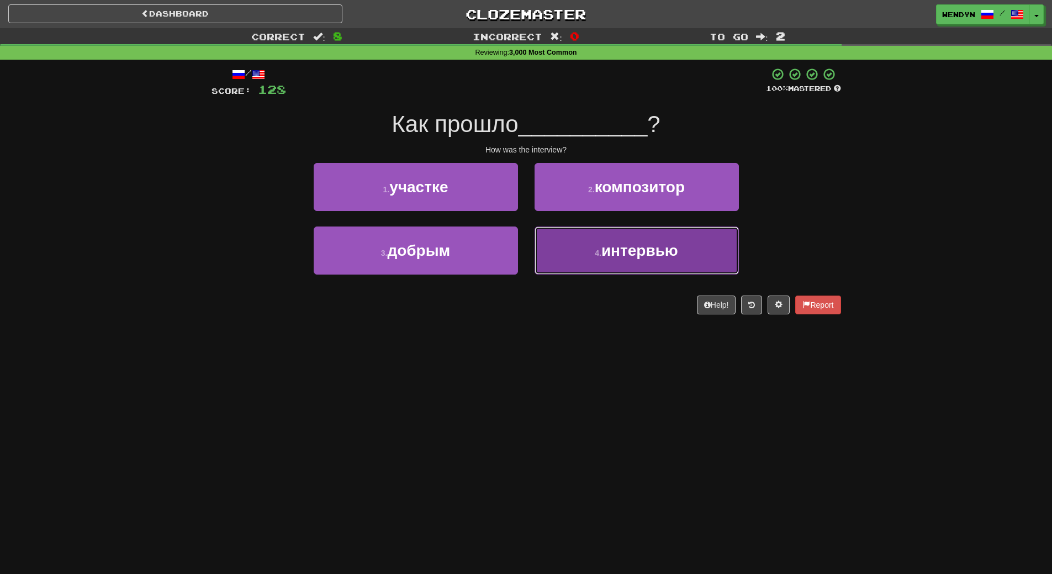
click at [643, 258] on span "интервью" at bounding box center [640, 250] width 77 height 17
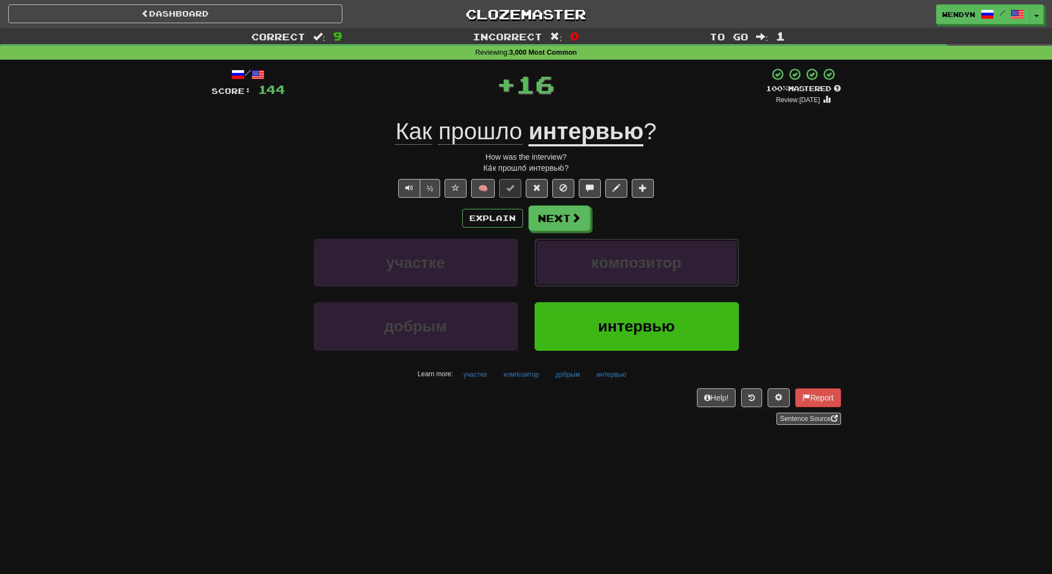
click at [643, 258] on span "композитор" at bounding box center [637, 262] width 90 height 17
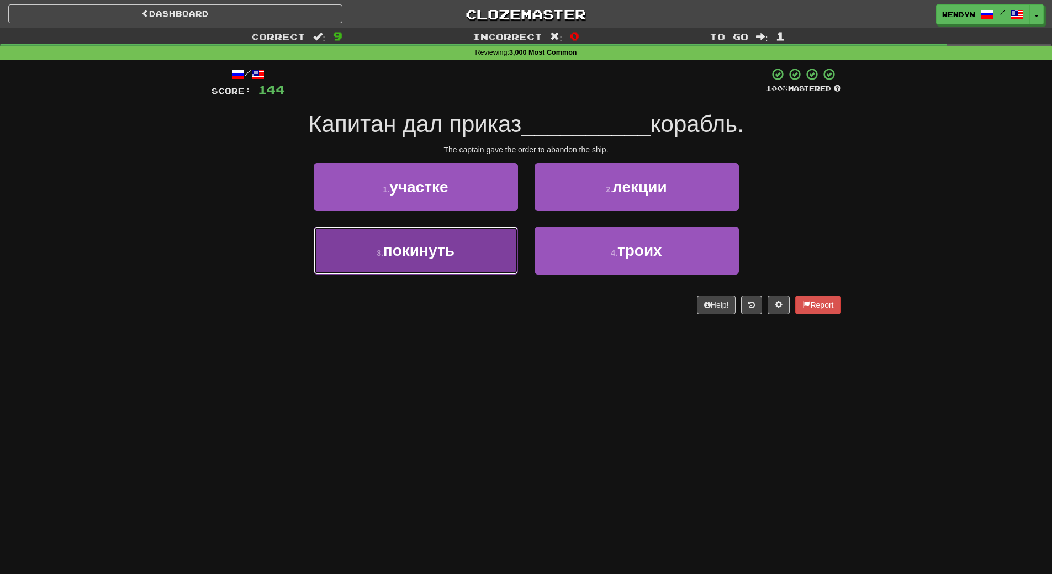
click at [422, 244] on span "покинуть" at bounding box center [418, 250] width 71 height 17
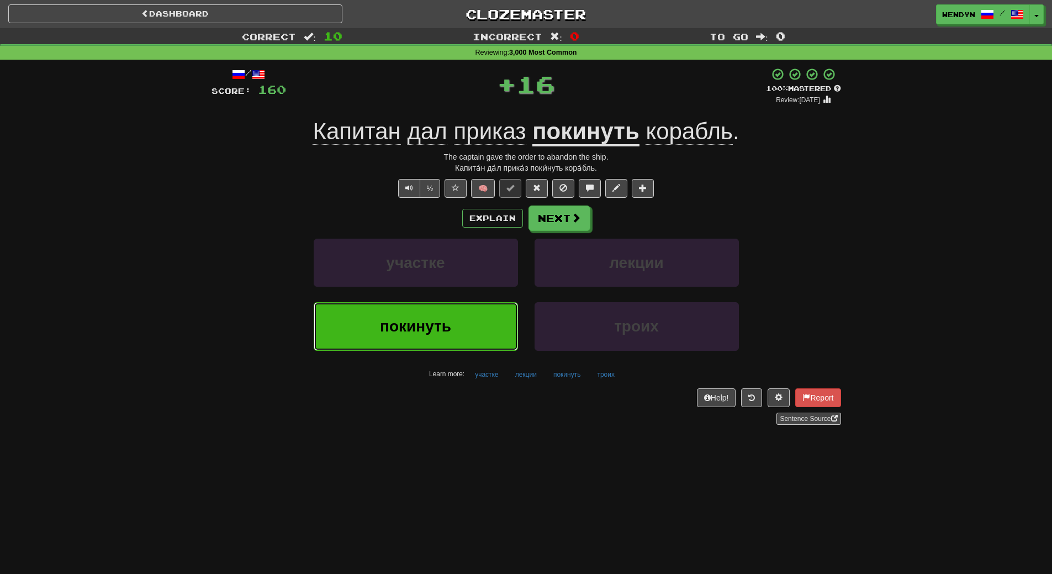
click at [418, 318] on span "покинуть" at bounding box center [415, 326] width 71 height 17
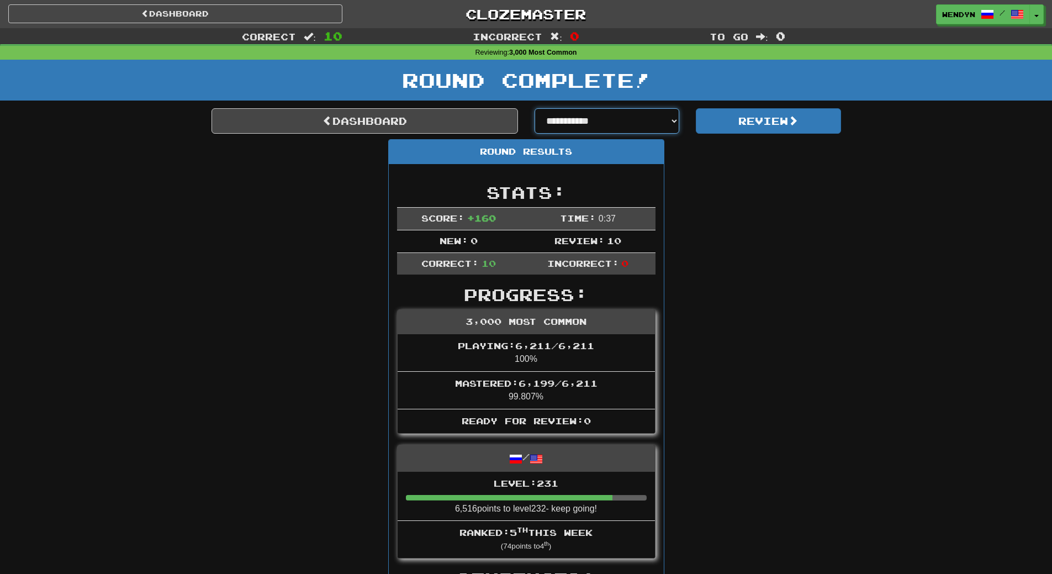
click at [675, 124] on select "**********" at bounding box center [607, 120] width 145 height 25
select select "**********"
click at [535, 108] on select "**********" at bounding box center [607, 120] width 145 height 25
select select "**********"
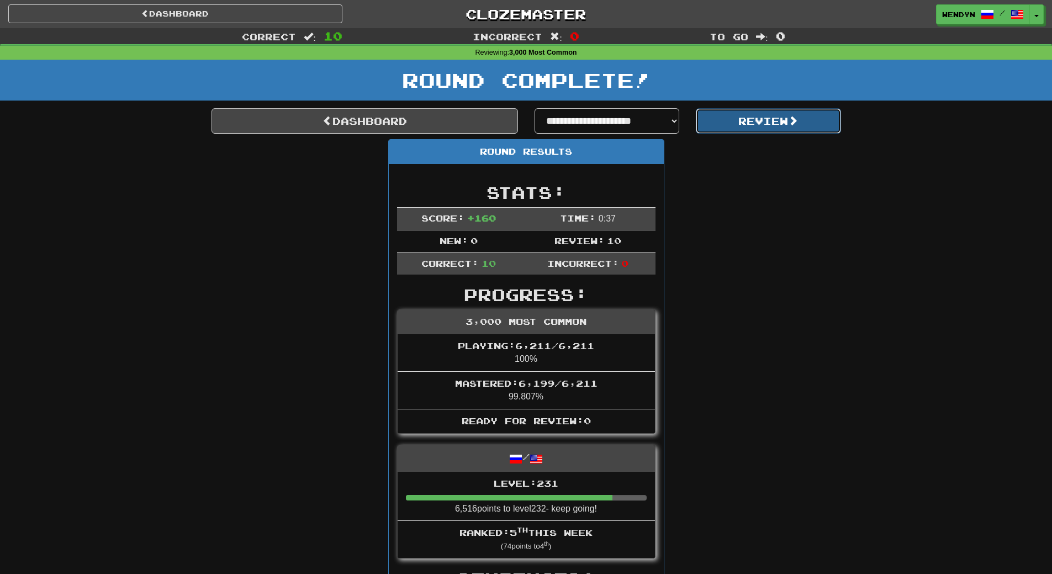
click at [766, 109] on button "Review" at bounding box center [768, 120] width 145 height 25
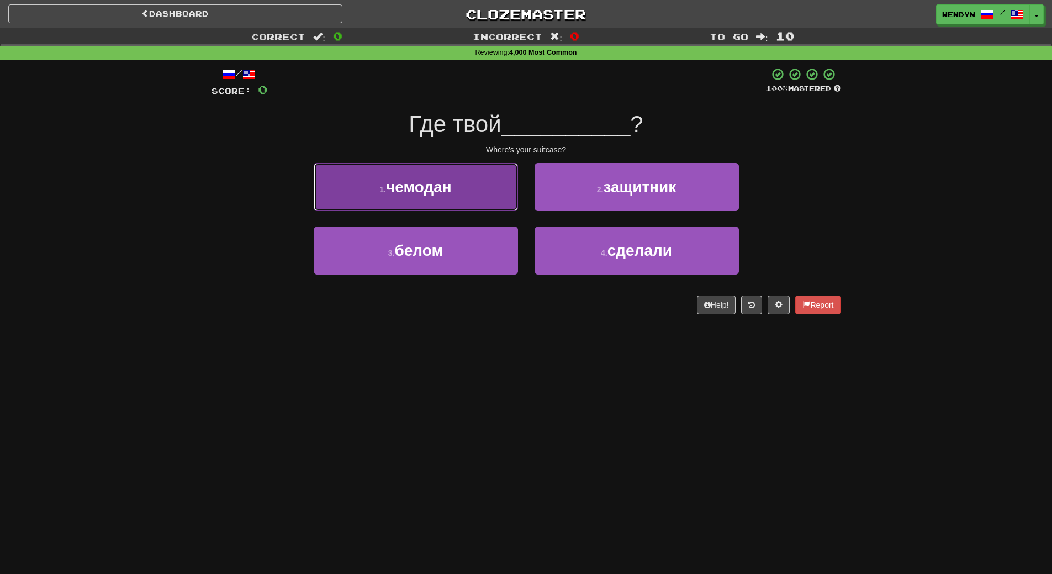
click at [447, 199] on button "1 . чемодан" at bounding box center [416, 187] width 204 height 48
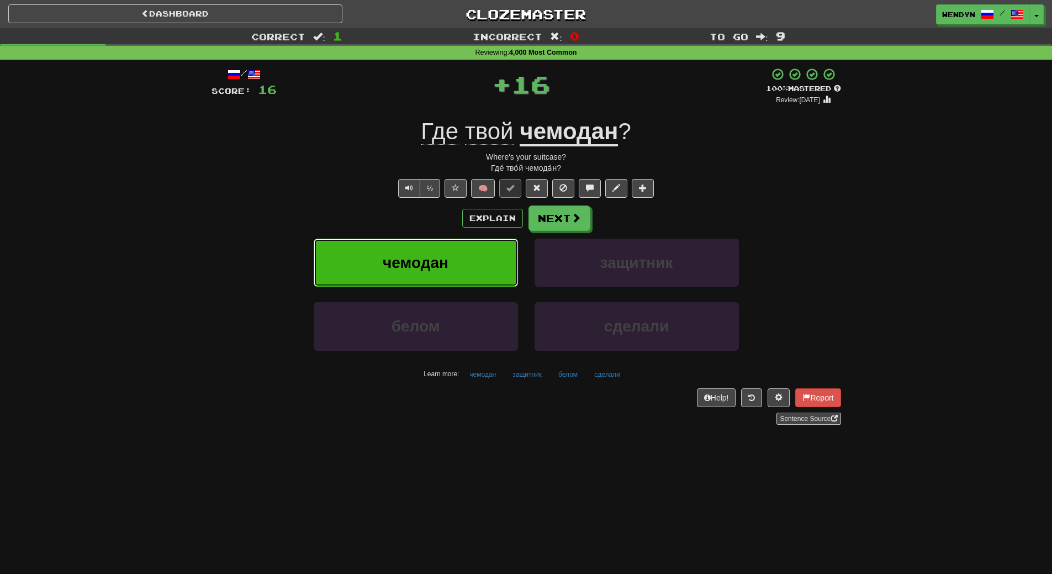
click at [445, 253] on button "чемодан" at bounding box center [416, 263] width 204 height 48
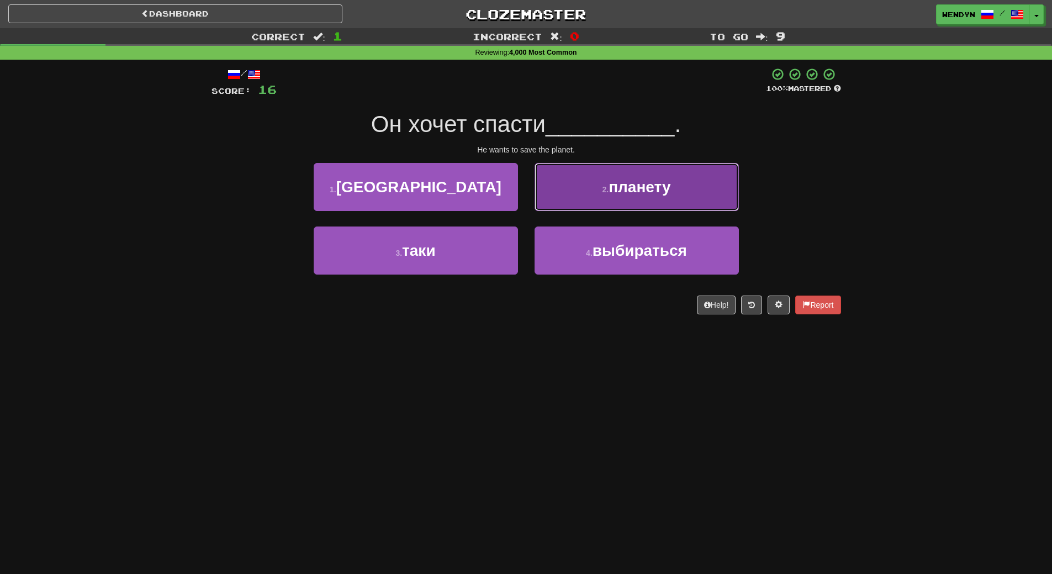
click at [642, 193] on span "планету" at bounding box center [640, 186] width 62 height 17
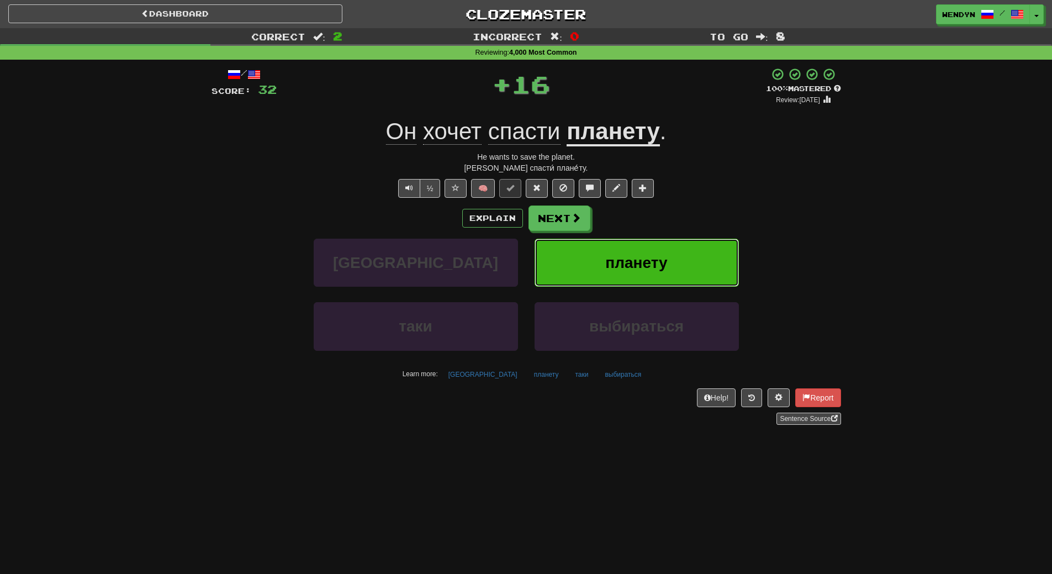
click at [648, 242] on button "планету" at bounding box center [637, 263] width 204 height 48
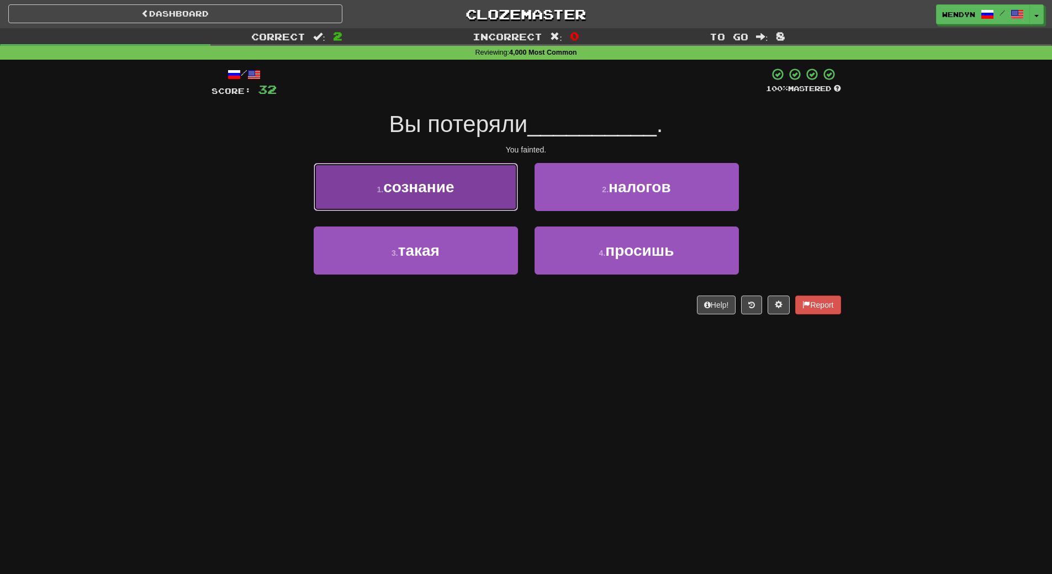
click at [475, 204] on button "1 . сознание" at bounding box center [416, 187] width 204 height 48
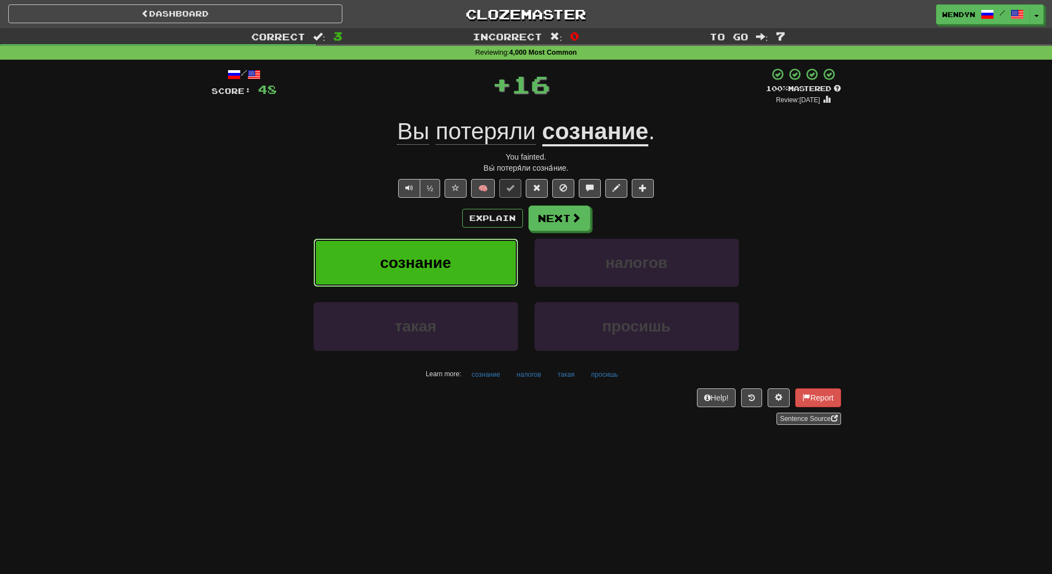
click at [471, 266] on button "сознание" at bounding box center [416, 263] width 204 height 48
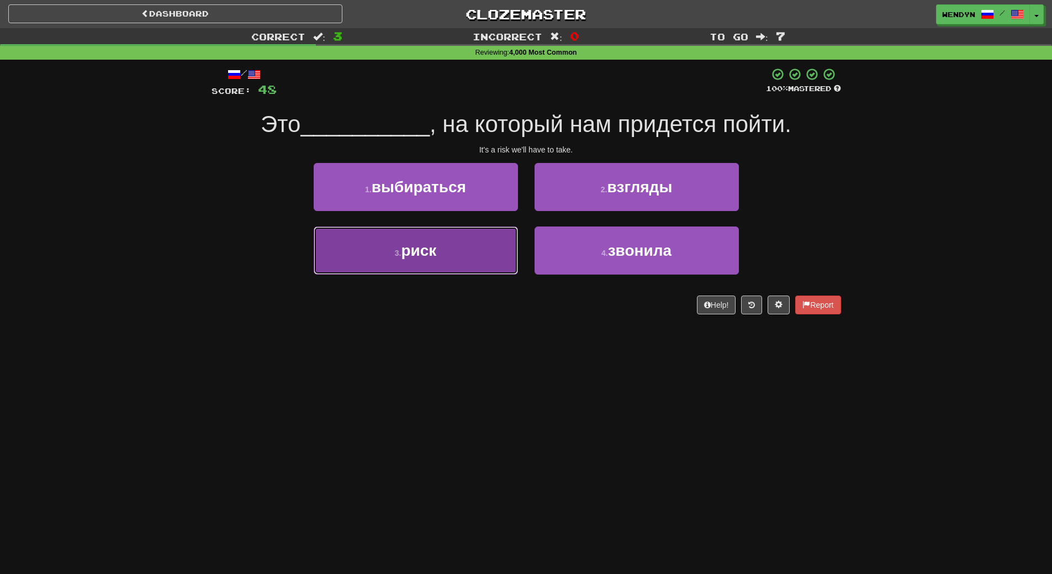
click at [467, 271] on button "3 . риск" at bounding box center [416, 251] width 204 height 48
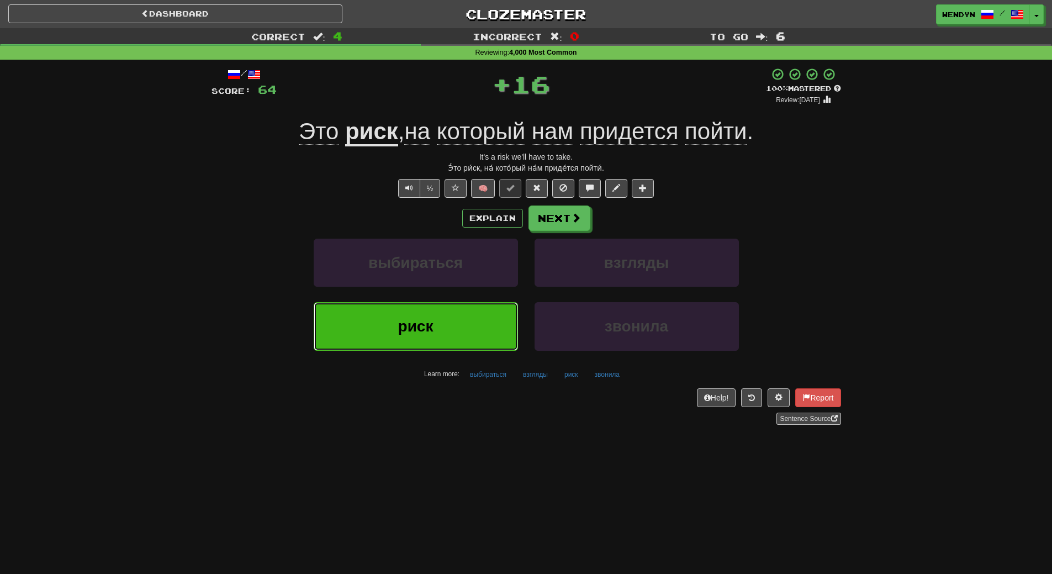
click at [464, 332] on button "риск" at bounding box center [416, 326] width 204 height 48
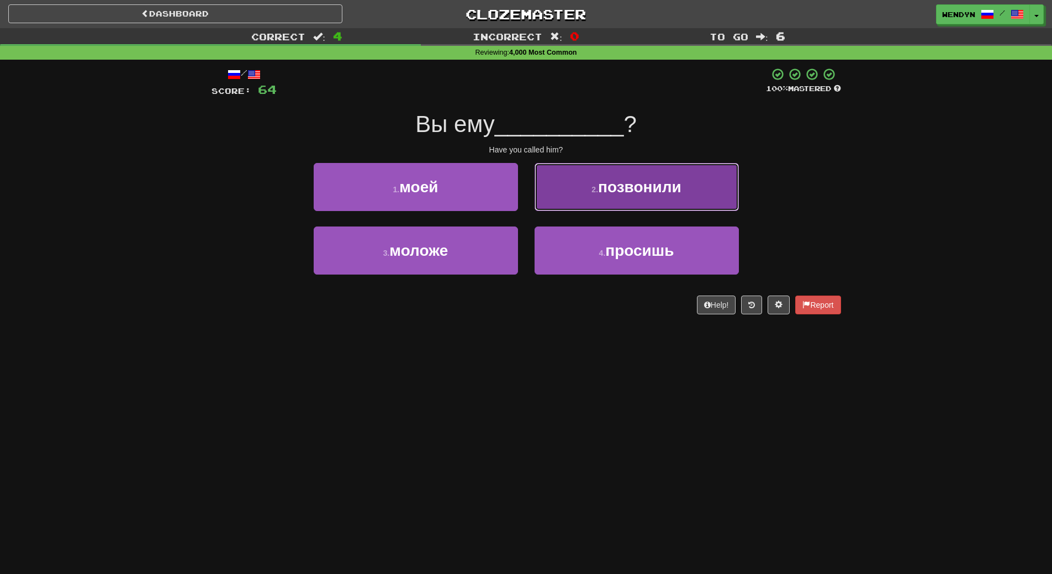
click at [630, 207] on button "2 . позвонили" at bounding box center [637, 187] width 204 height 48
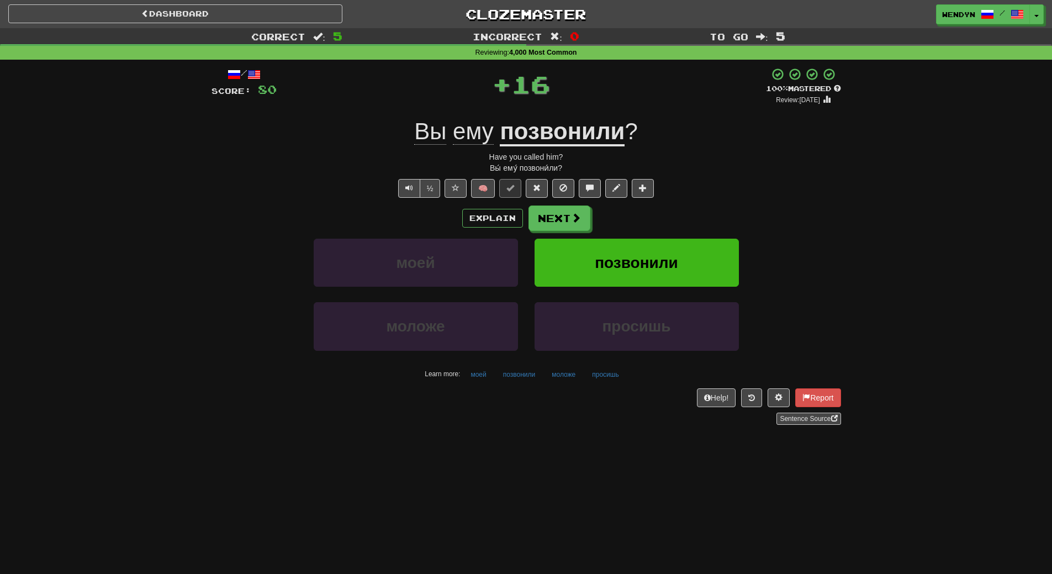
click at [630, 207] on div "Explain Next" at bounding box center [527, 218] width 630 height 25
click at [620, 251] on button "позвонили" at bounding box center [637, 263] width 204 height 48
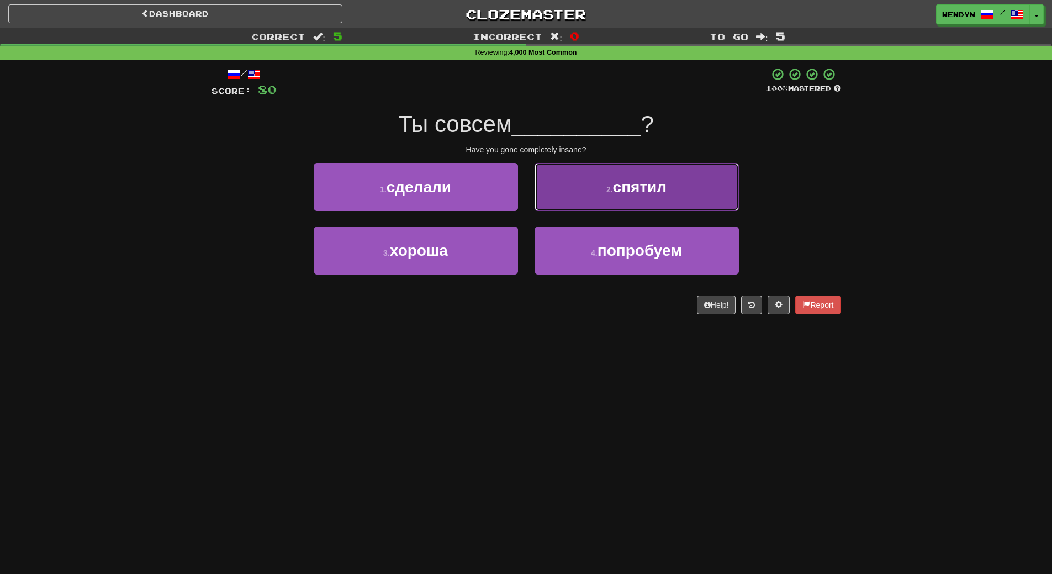
click at [666, 188] on span "спятил" at bounding box center [640, 186] width 54 height 17
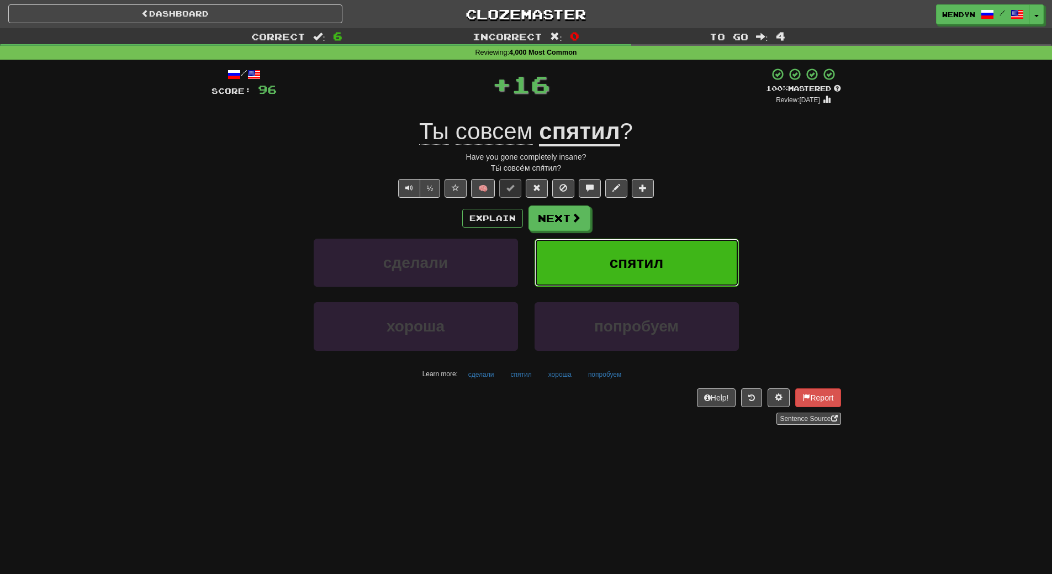
click at [666, 250] on button "спятил" at bounding box center [637, 263] width 204 height 48
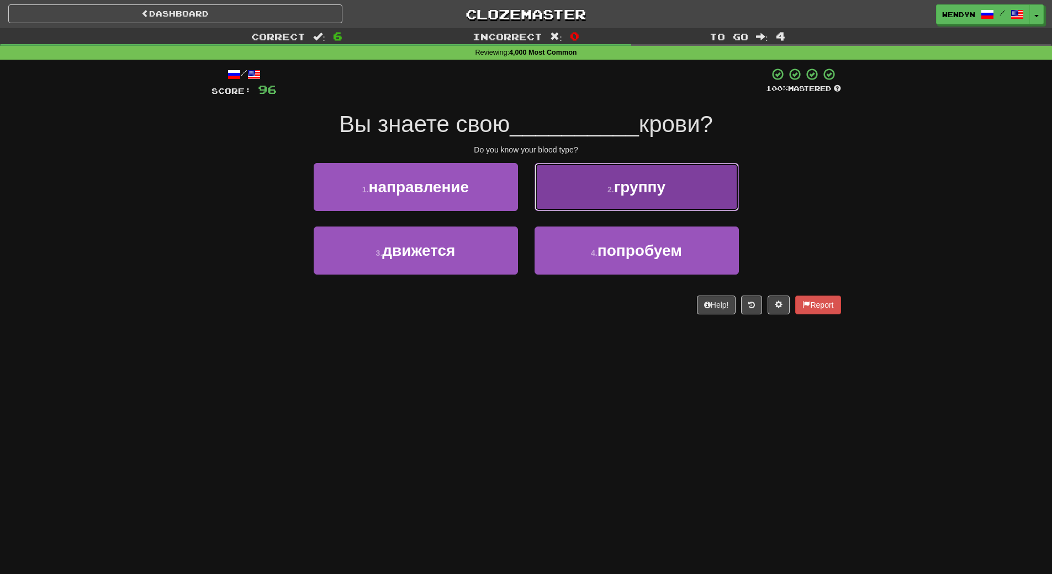
click at [644, 194] on span "группу" at bounding box center [639, 186] width 51 height 17
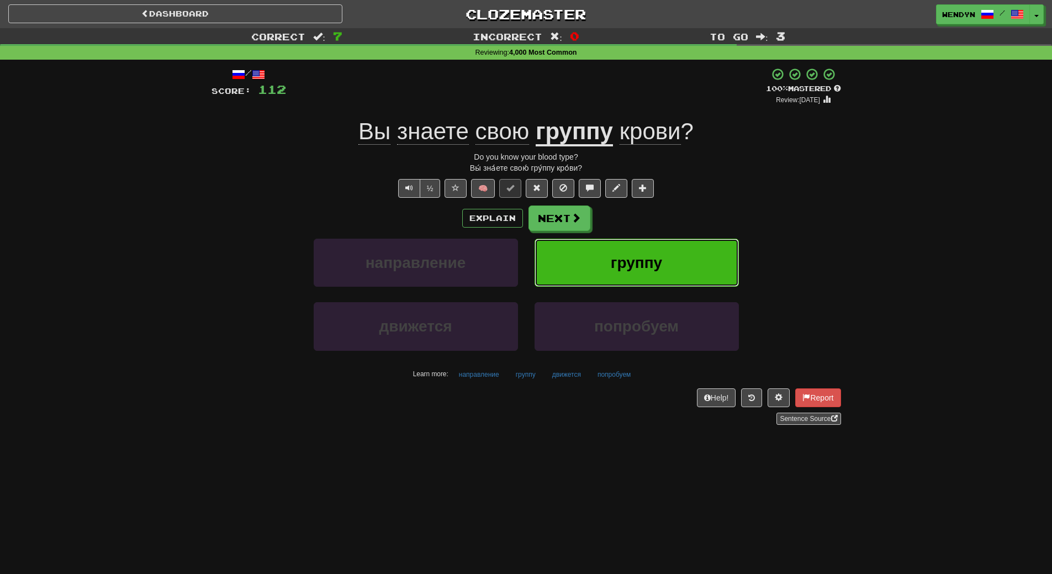
click at [644, 258] on span "группу" at bounding box center [636, 262] width 51 height 17
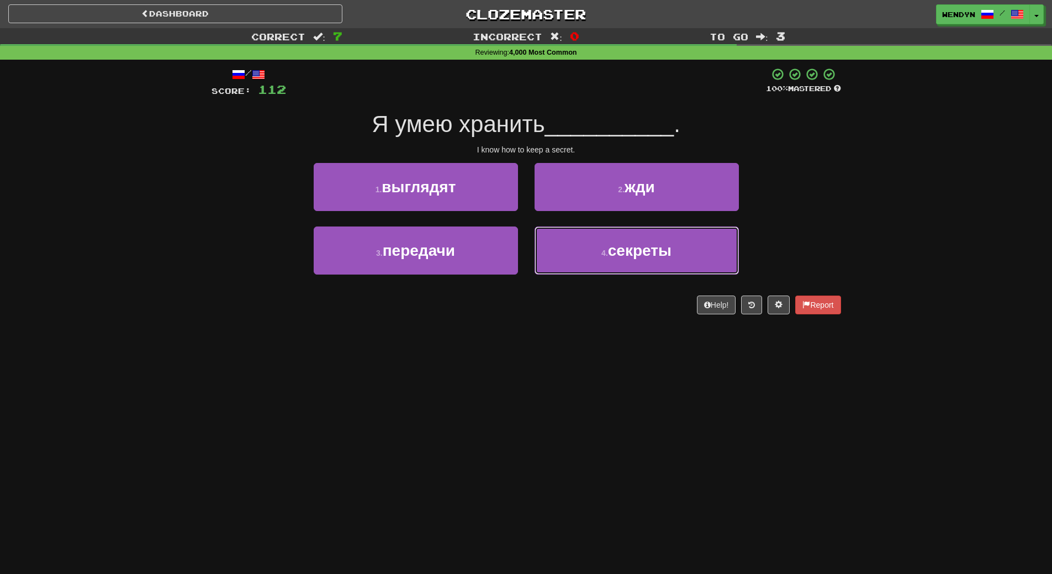
click at [644, 258] on span "секреты" at bounding box center [640, 250] width 64 height 17
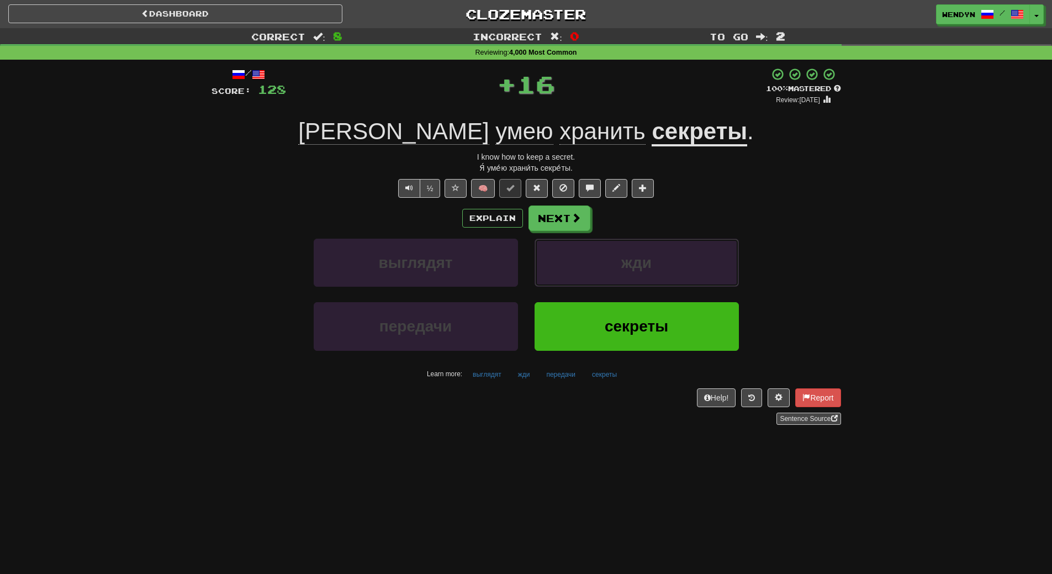
click at [644, 258] on span "жди" at bounding box center [637, 262] width 30 height 17
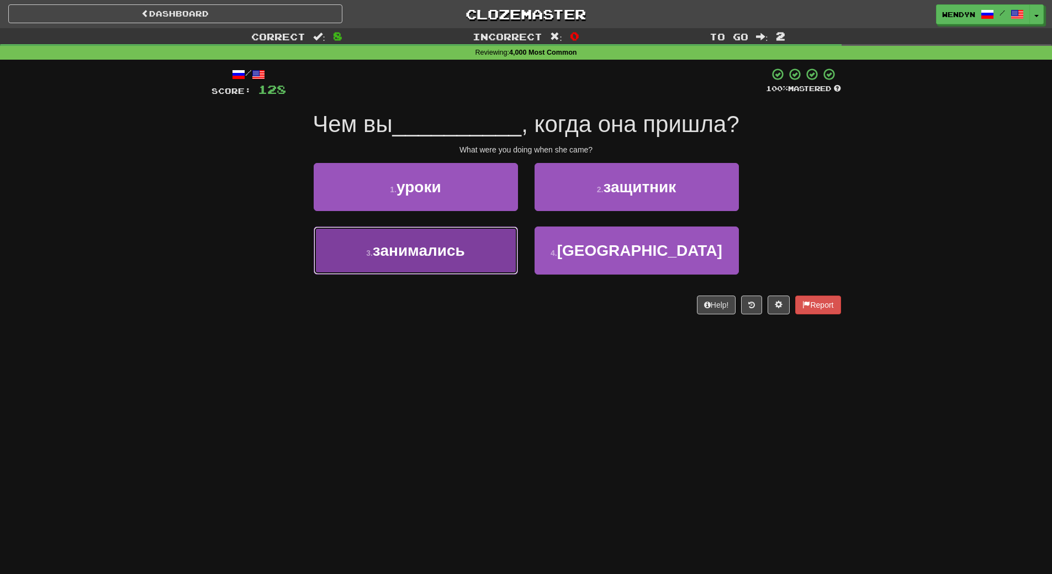
click at [379, 256] on span "занимались" at bounding box center [419, 250] width 92 height 17
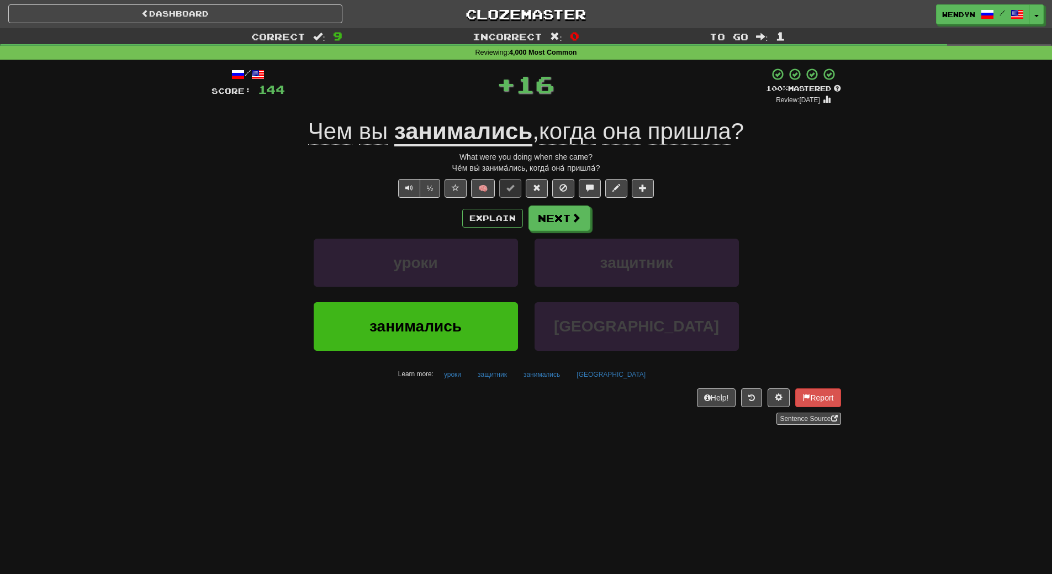
click at [377, 290] on div "уроки" at bounding box center [416, 271] width 221 height 64
click at [382, 268] on button "уроки" at bounding box center [416, 263] width 204 height 48
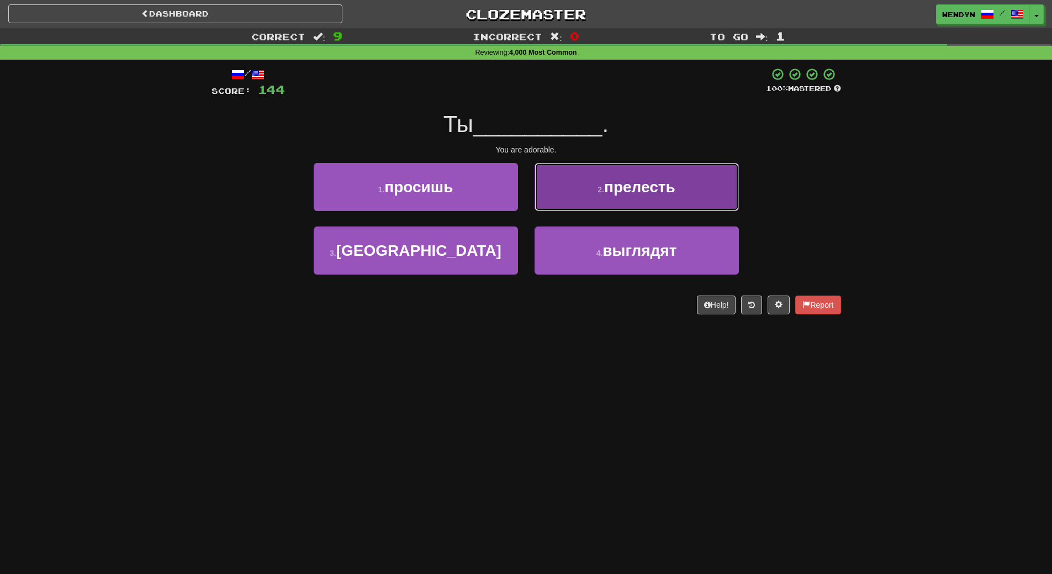
click at [704, 180] on button "2 . прелесть" at bounding box center [637, 187] width 204 height 48
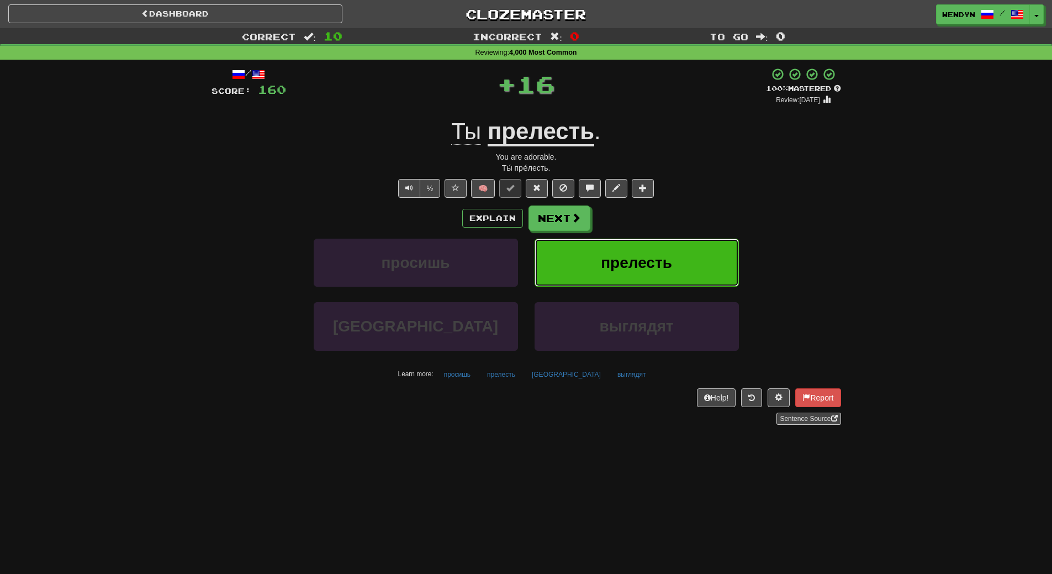
click at [672, 267] on button "прелесть" at bounding box center [637, 263] width 204 height 48
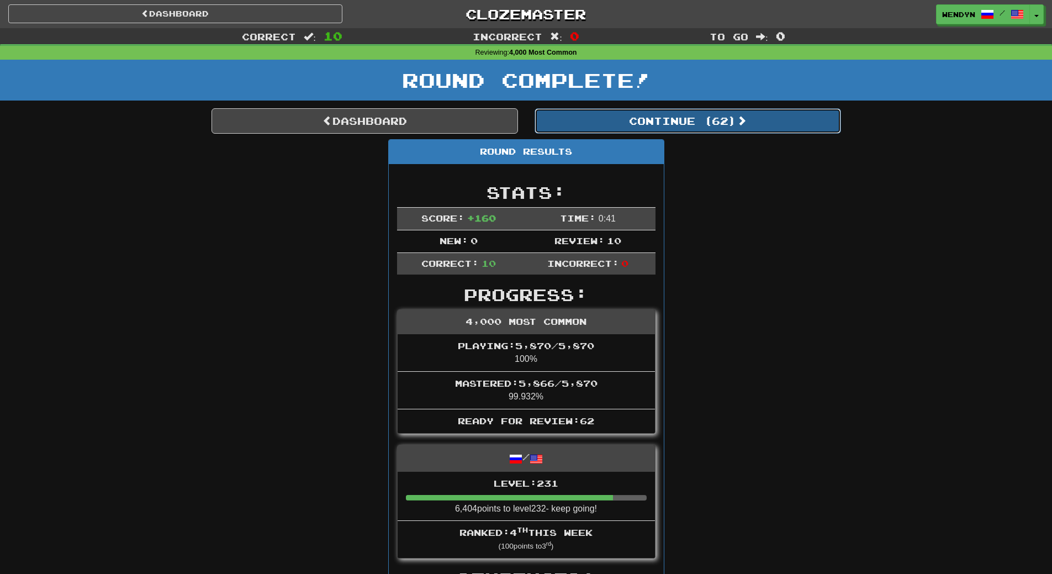
click at [722, 124] on button "Continue ( 62 )" at bounding box center [688, 120] width 307 height 25
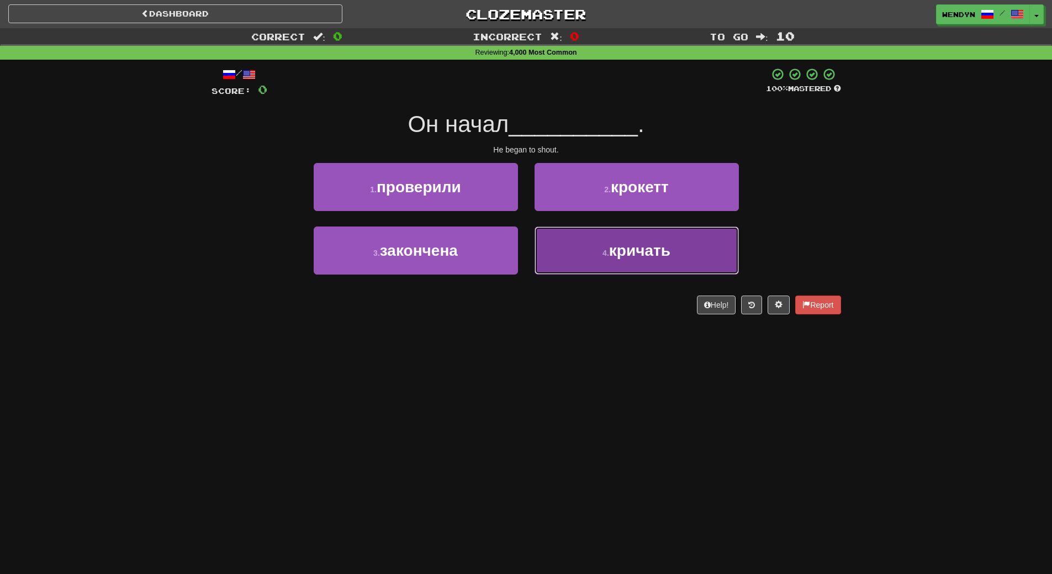
click at [628, 255] on span "кричать" at bounding box center [639, 250] width 61 height 17
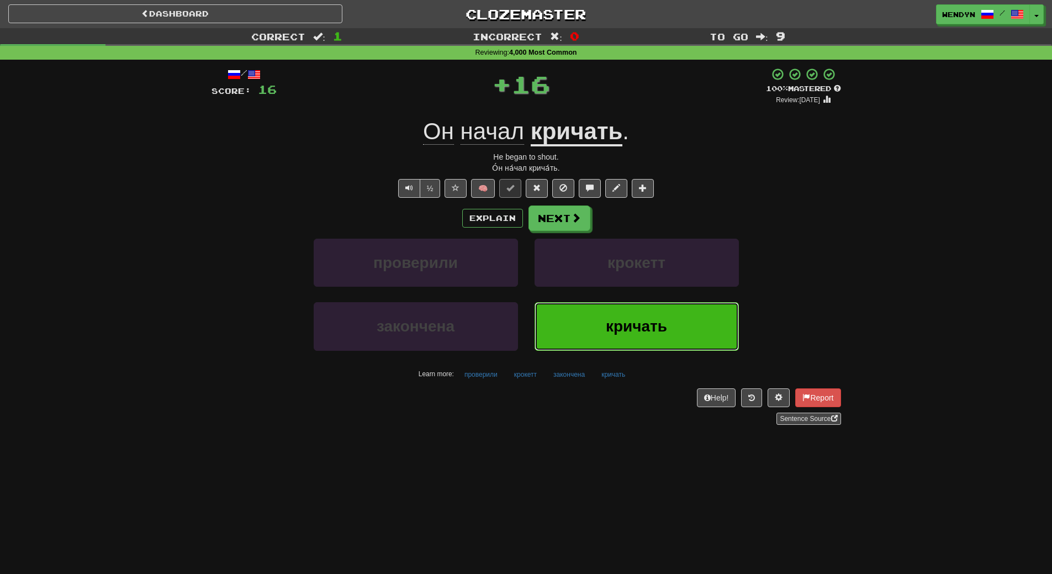
click at [631, 308] on button "кричать" at bounding box center [637, 326] width 204 height 48
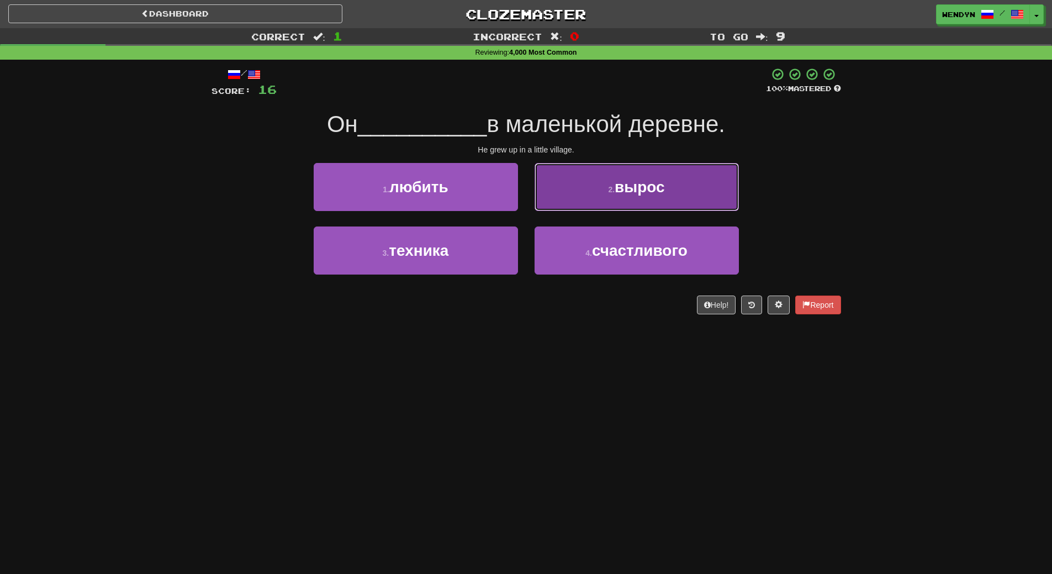
click at [640, 198] on button "2 . вырос" at bounding box center [637, 187] width 204 height 48
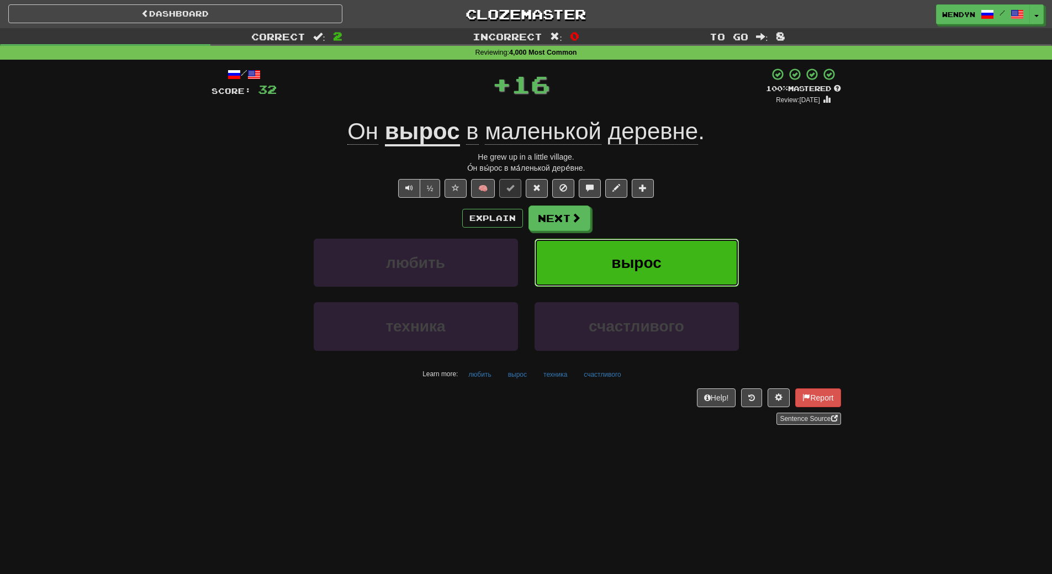
click at [639, 256] on span "вырос" at bounding box center [637, 262] width 50 height 17
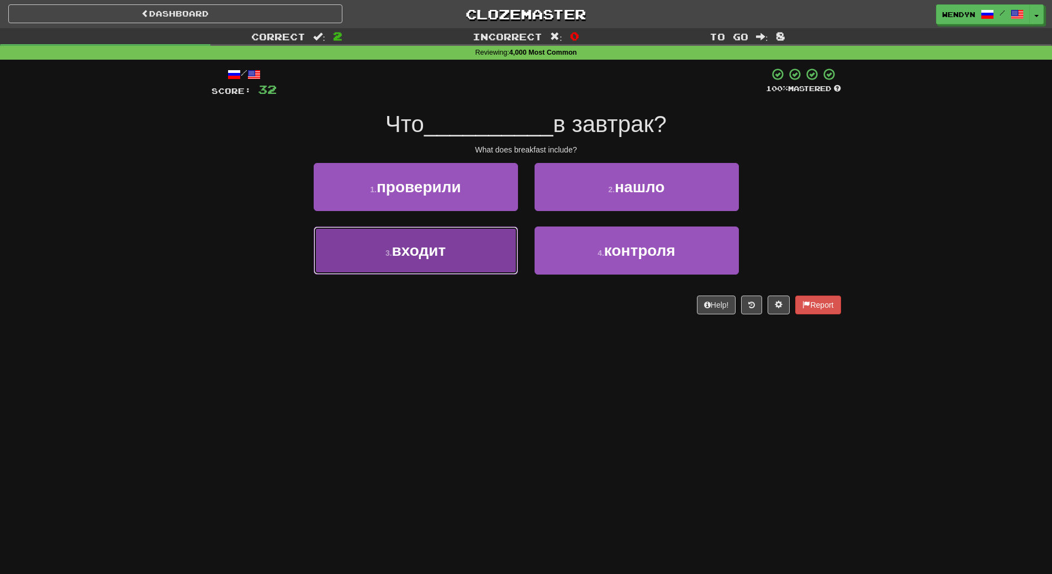
click at [460, 261] on button "3 . входит" at bounding box center [416, 251] width 204 height 48
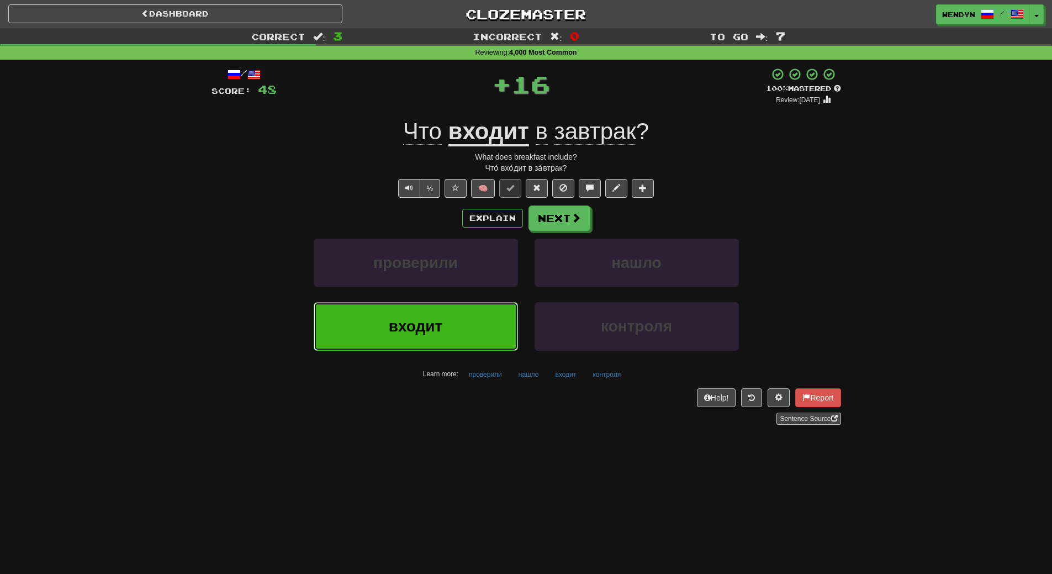
click at [461, 330] on button "входит" at bounding box center [416, 326] width 204 height 48
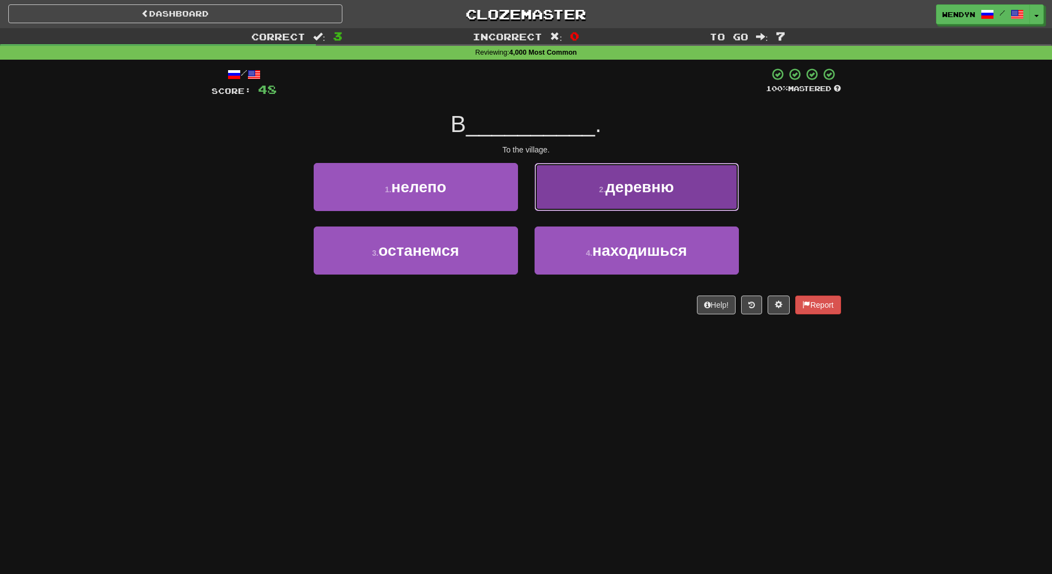
click at [685, 180] on button "2 . деревню" at bounding box center [637, 187] width 204 height 48
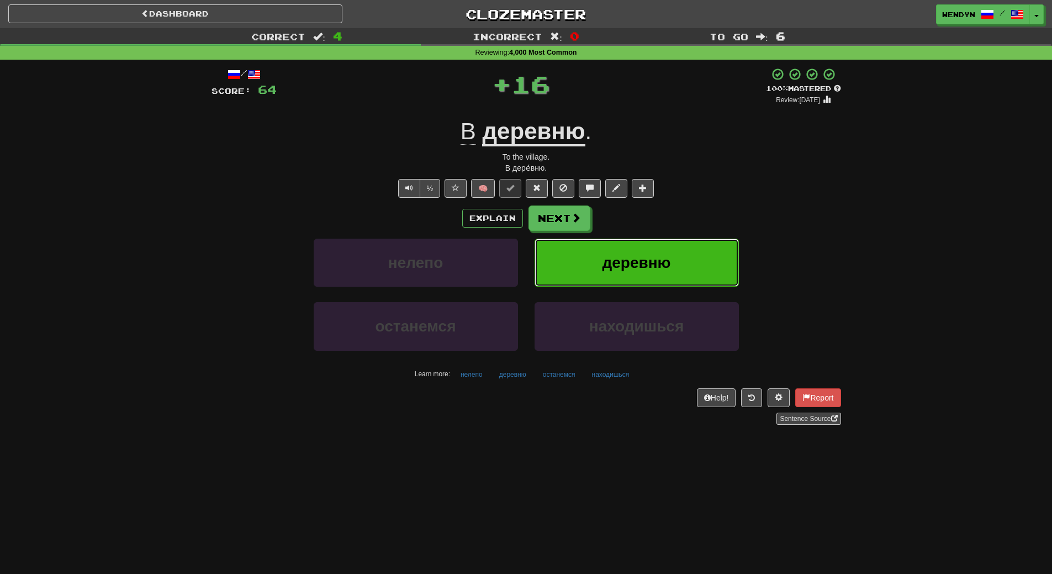
click at [688, 255] on button "деревню" at bounding box center [637, 263] width 204 height 48
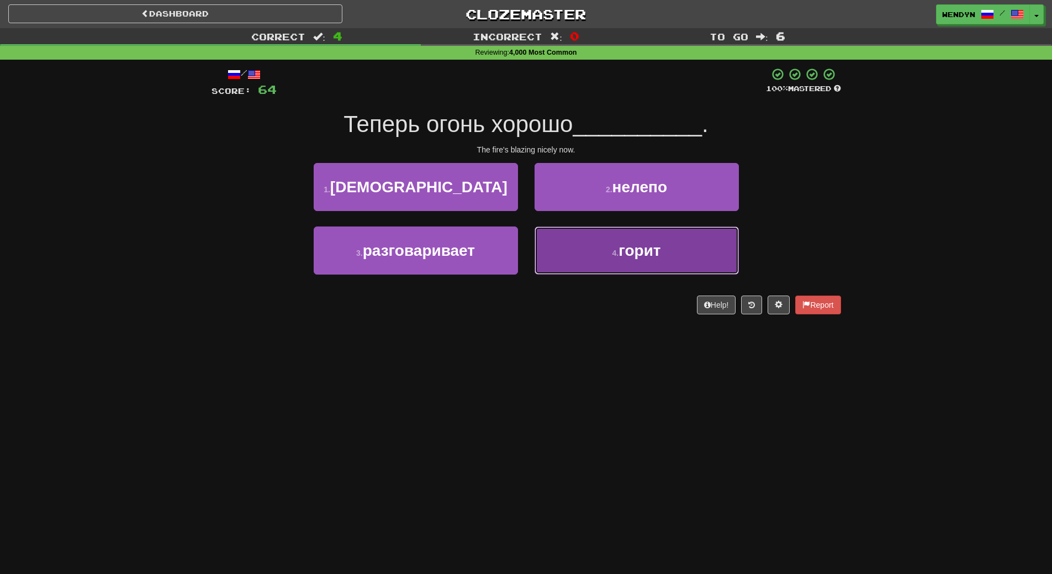
click at [688, 261] on button "4 . горит" at bounding box center [637, 251] width 204 height 48
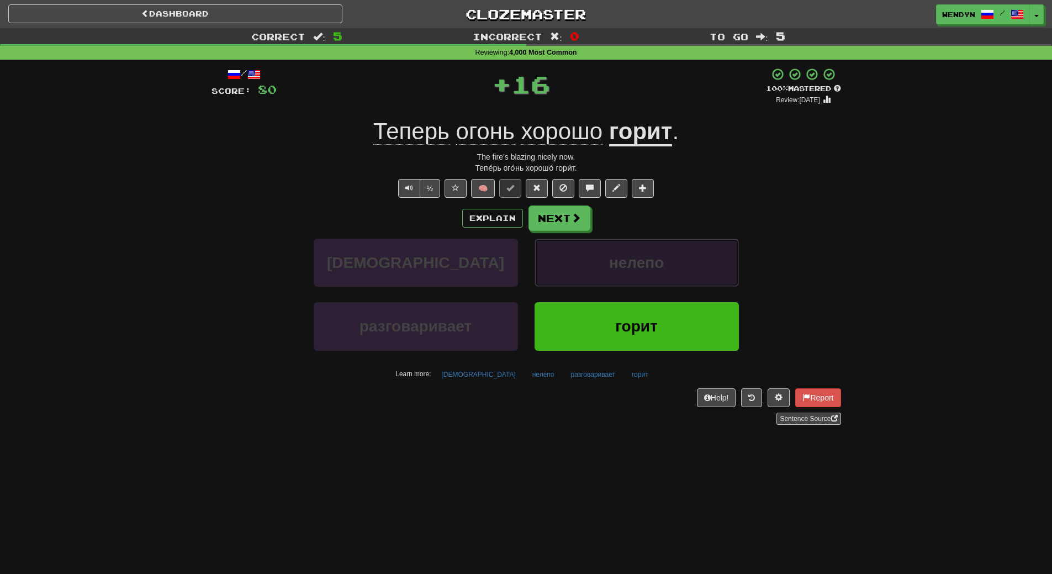
click at [688, 261] on button "нелепо" at bounding box center [637, 263] width 204 height 48
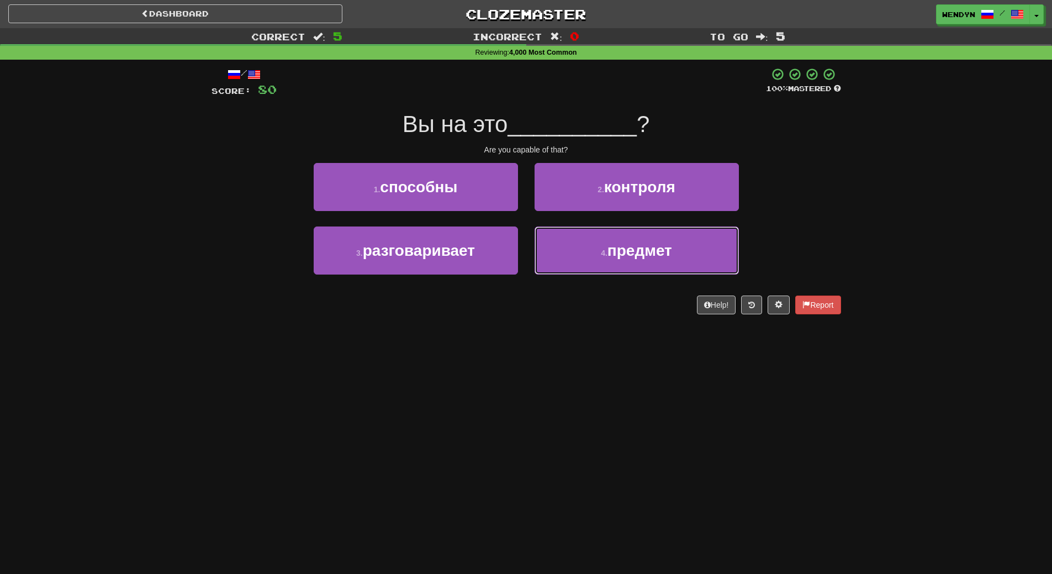
drag, startPoint x: 688, startPoint y: 261, endPoint x: 651, endPoint y: 344, distance: 91.5
click at [651, 344] on div "Dashboard Clozemaster WendyN / Toggle Dropdown Dashboard Leaderboard Activity F…" at bounding box center [526, 287] width 1052 height 574
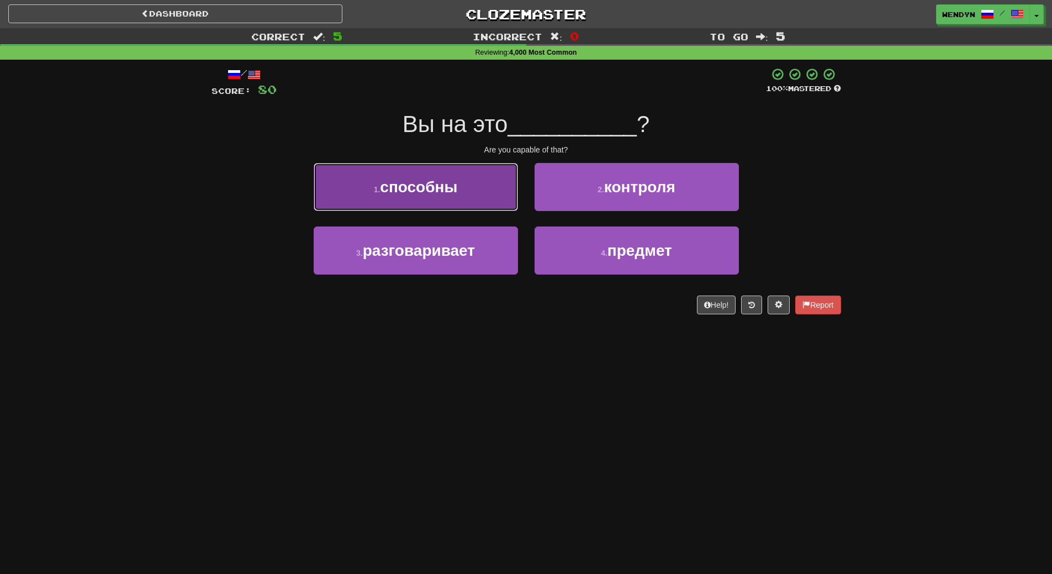
click at [452, 195] on span "способны" at bounding box center [418, 186] width 77 height 17
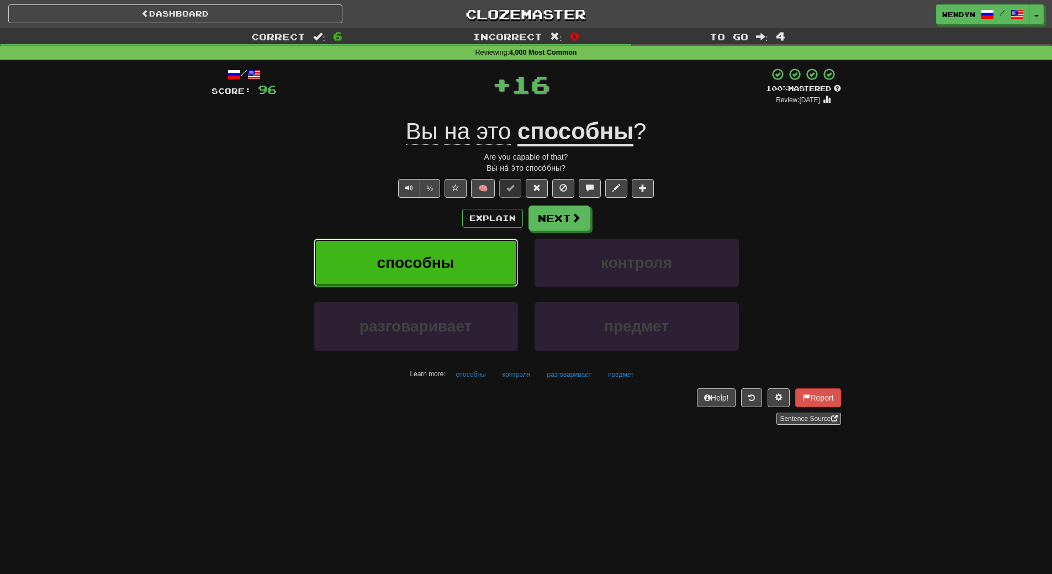
click at [454, 244] on button "способны" at bounding box center [416, 263] width 204 height 48
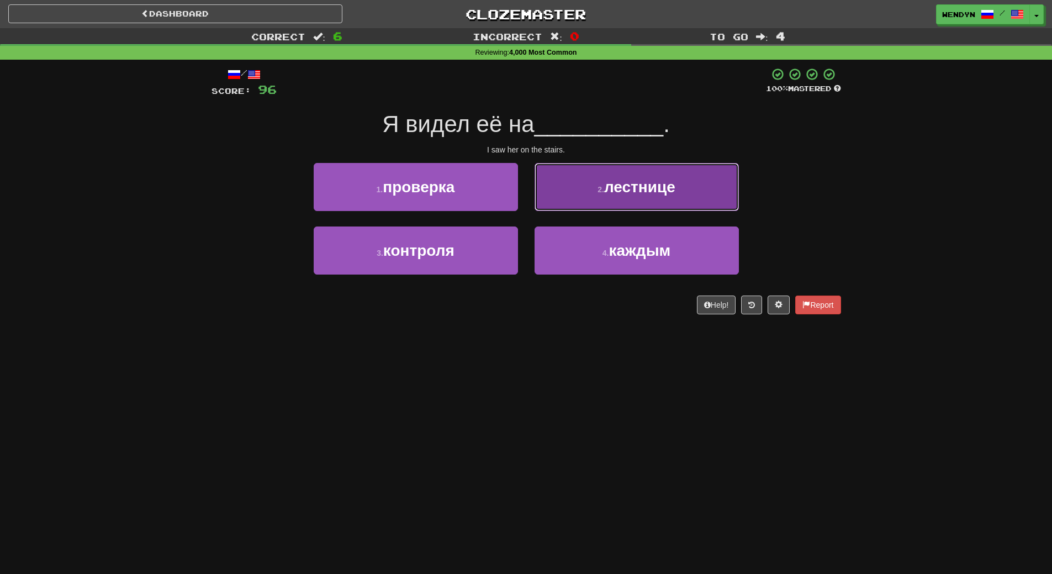
click at [688, 188] on button "2 . лестнице" at bounding box center [637, 187] width 204 height 48
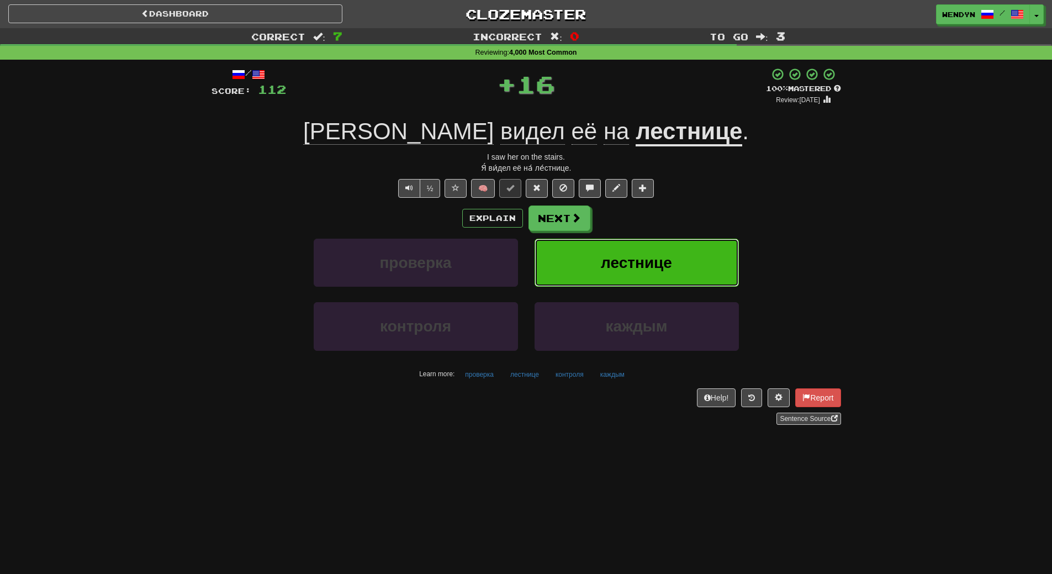
click at [686, 253] on button "лестнице" at bounding box center [637, 263] width 204 height 48
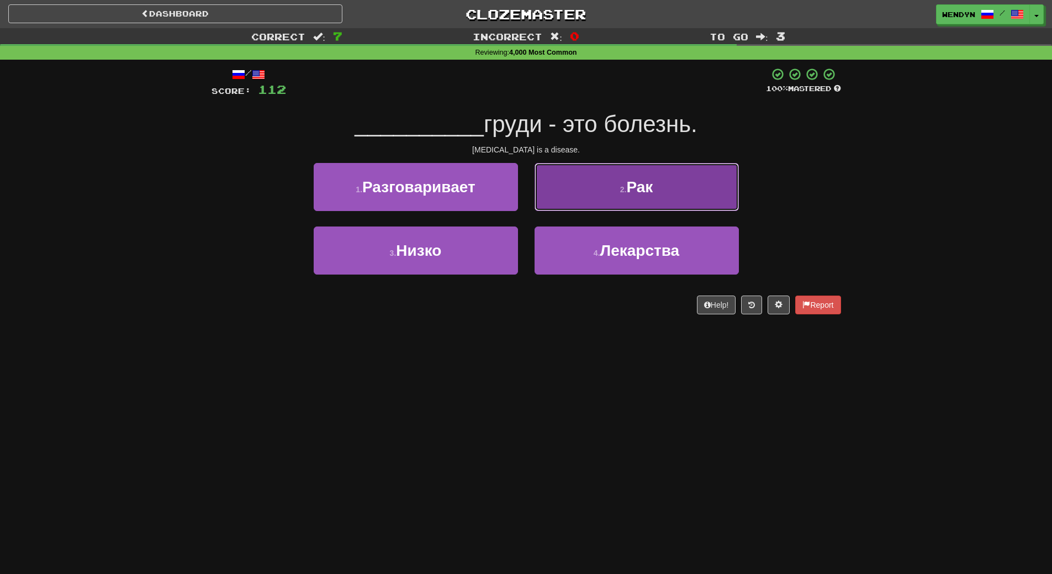
click at [696, 184] on button "2 . Рак" at bounding box center [637, 187] width 204 height 48
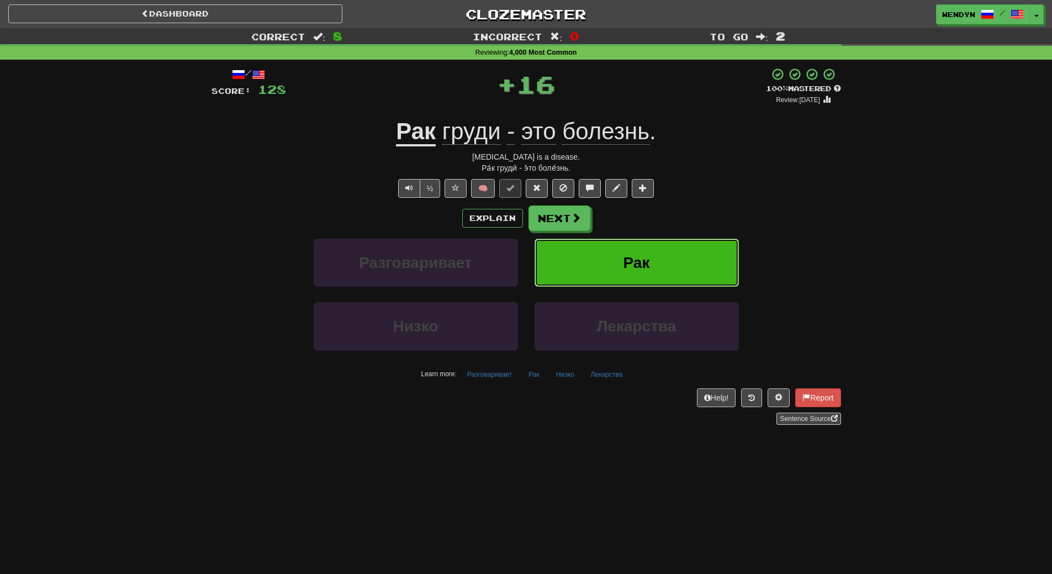
click at [691, 260] on button "Рак" at bounding box center [637, 263] width 204 height 48
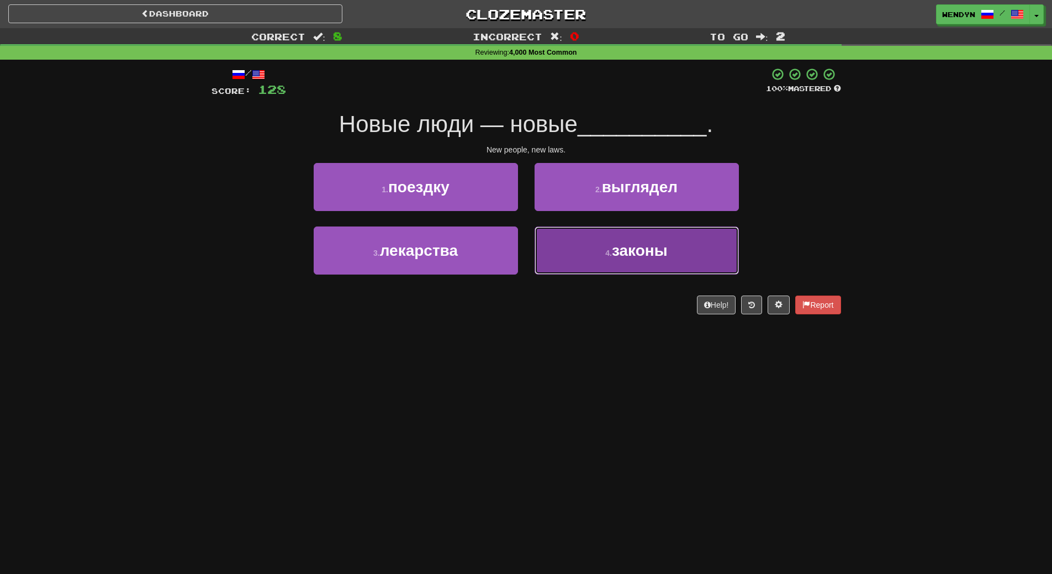
click at [636, 265] on button "4 . законы" at bounding box center [637, 251] width 204 height 48
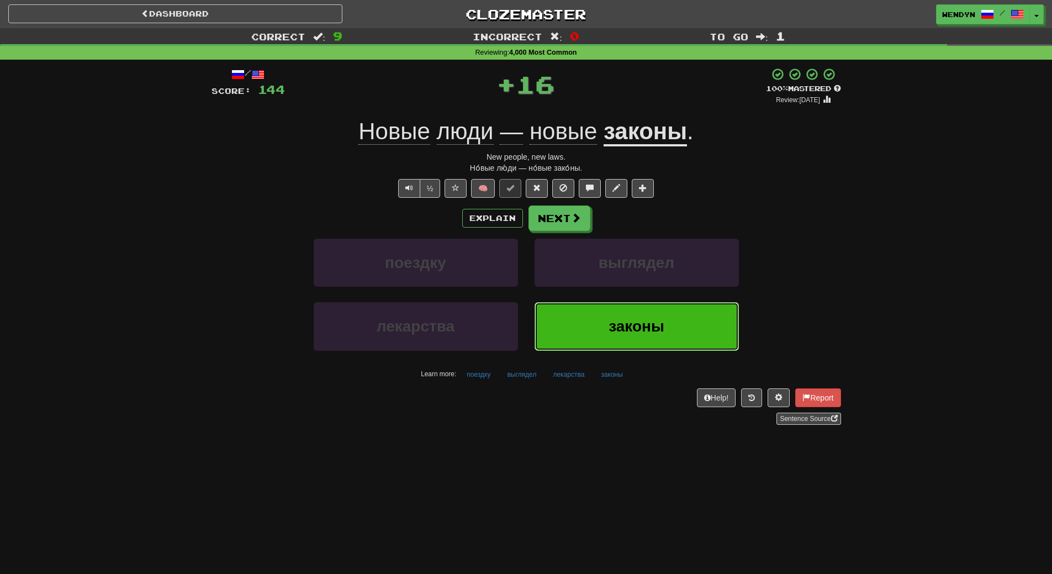
click at [633, 318] on span "законы" at bounding box center [637, 326] width 56 height 17
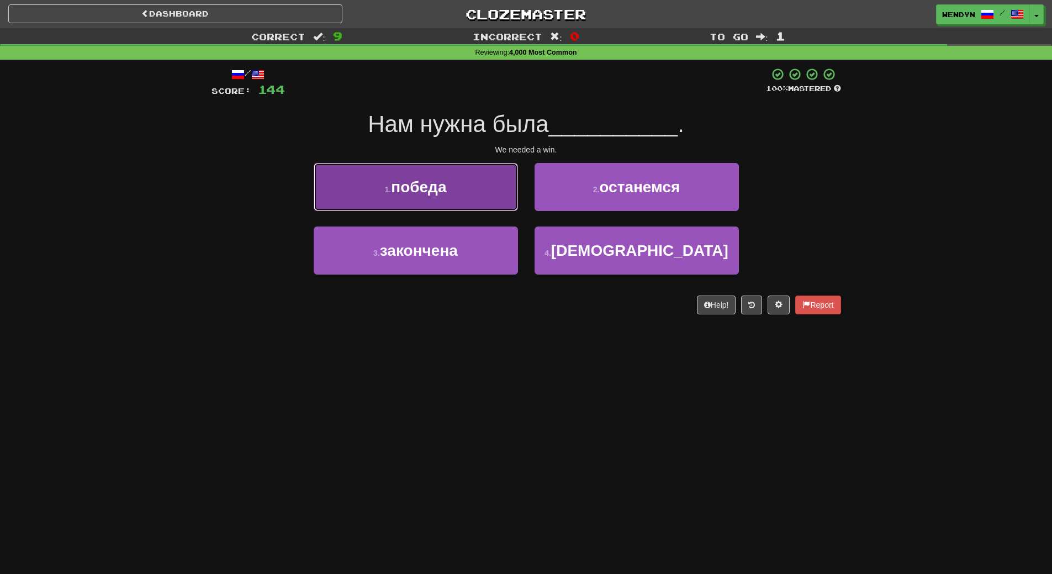
click at [476, 198] on button "1 . победа" at bounding box center [416, 187] width 204 height 48
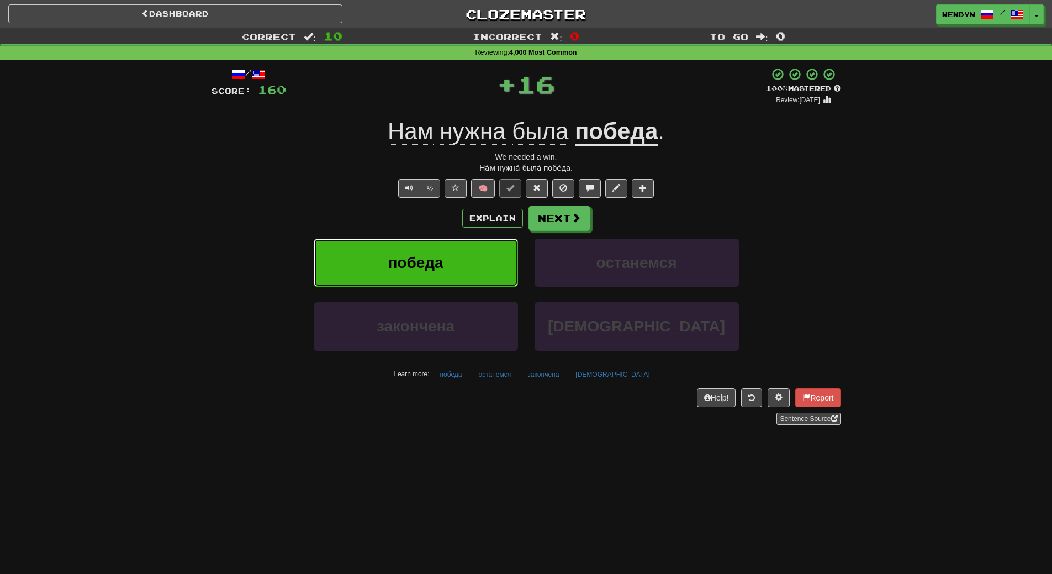
click at [483, 267] on button "победа" at bounding box center [416, 263] width 204 height 48
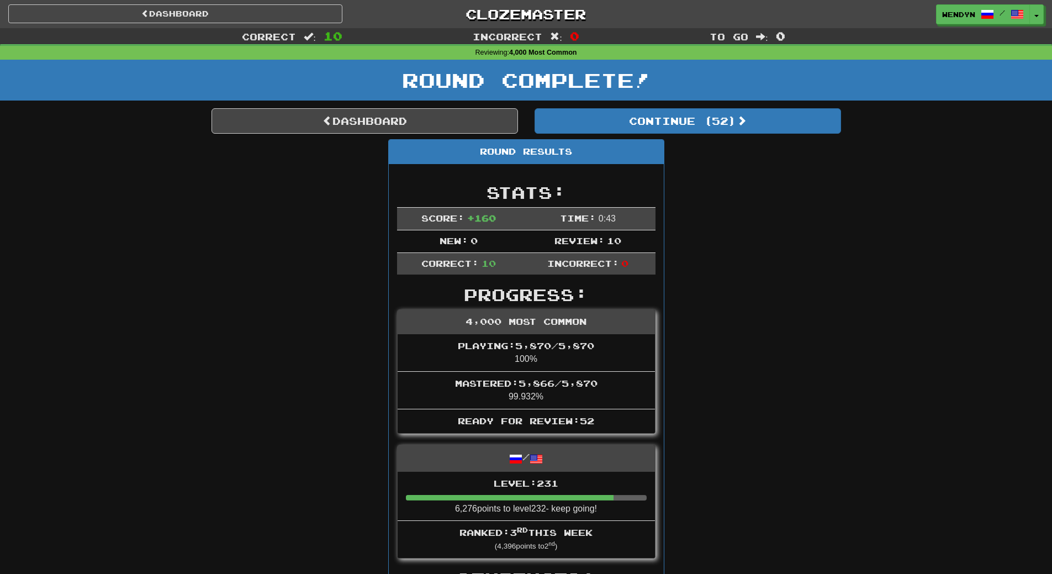
scroll to position [55, 0]
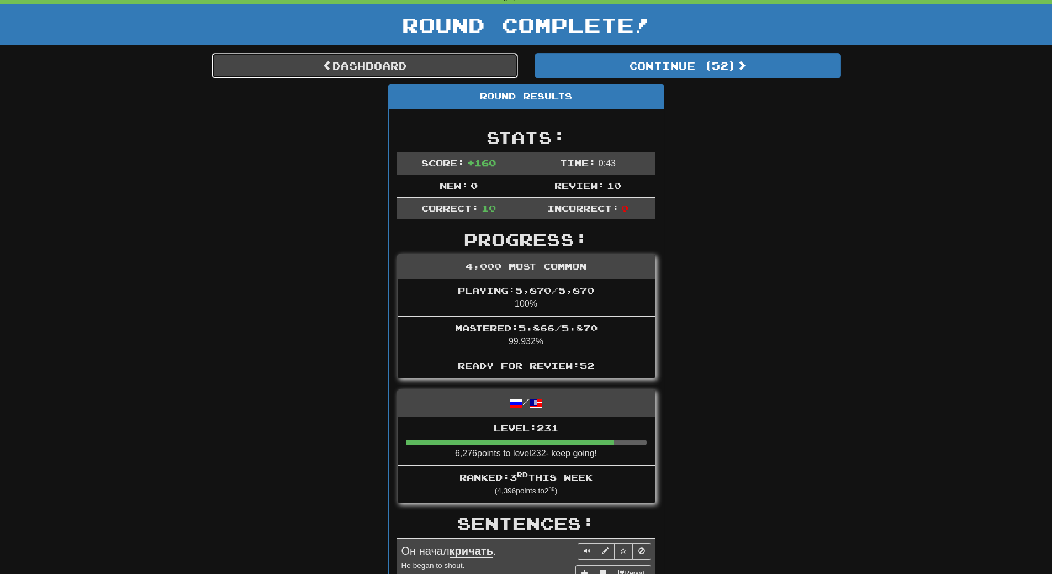
click at [485, 65] on link "Dashboard" at bounding box center [365, 65] width 307 height 25
